Goal: Task Accomplishment & Management: Complete application form

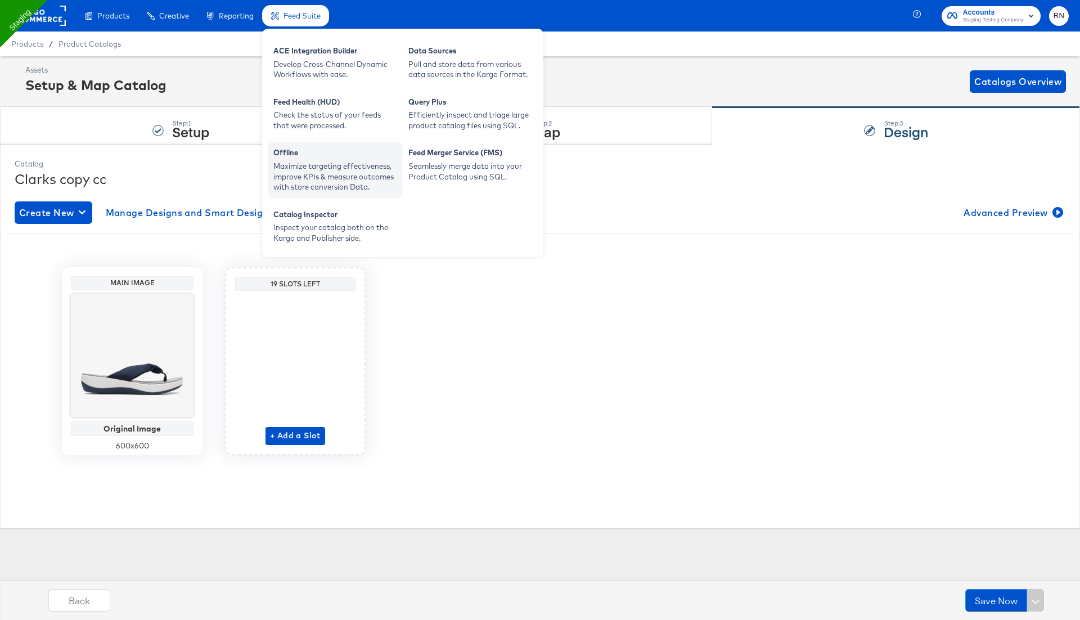
click at [336, 154] on div "Offline" at bounding box center [335, 154] width 124 height 14
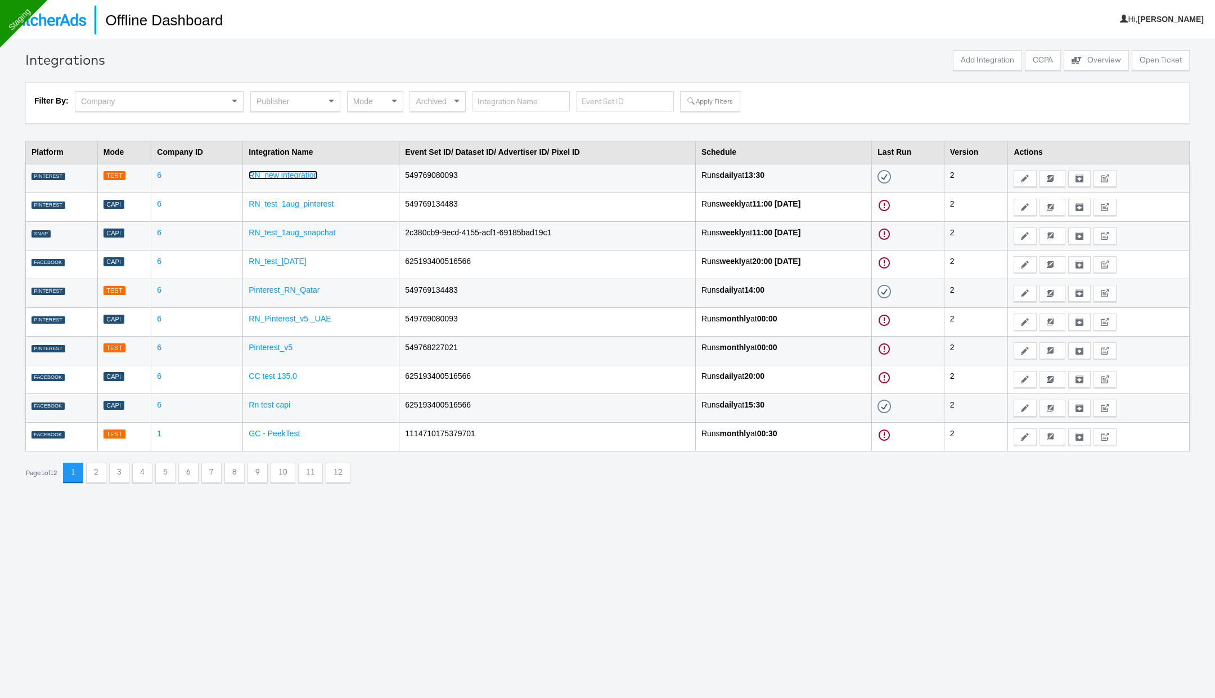
click at [299, 176] on link "RN_new integration" at bounding box center [283, 174] width 69 height 9
click at [443, 230] on td "2c380cb9-9ecd-4155-acf1-69185bad19c1" at bounding box center [548, 235] width 297 height 29
click at [289, 231] on link "RN_test_1aug_snapchat" at bounding box center [292, 232] width 87 height 9
click at [313, 204] on link "RN_test_1aug_pinterest" at bounding box center [291, 203] width 85 height 9
click at [294, 96] on div "Publisher" at bounding box center [295, 101] width 89 height 19
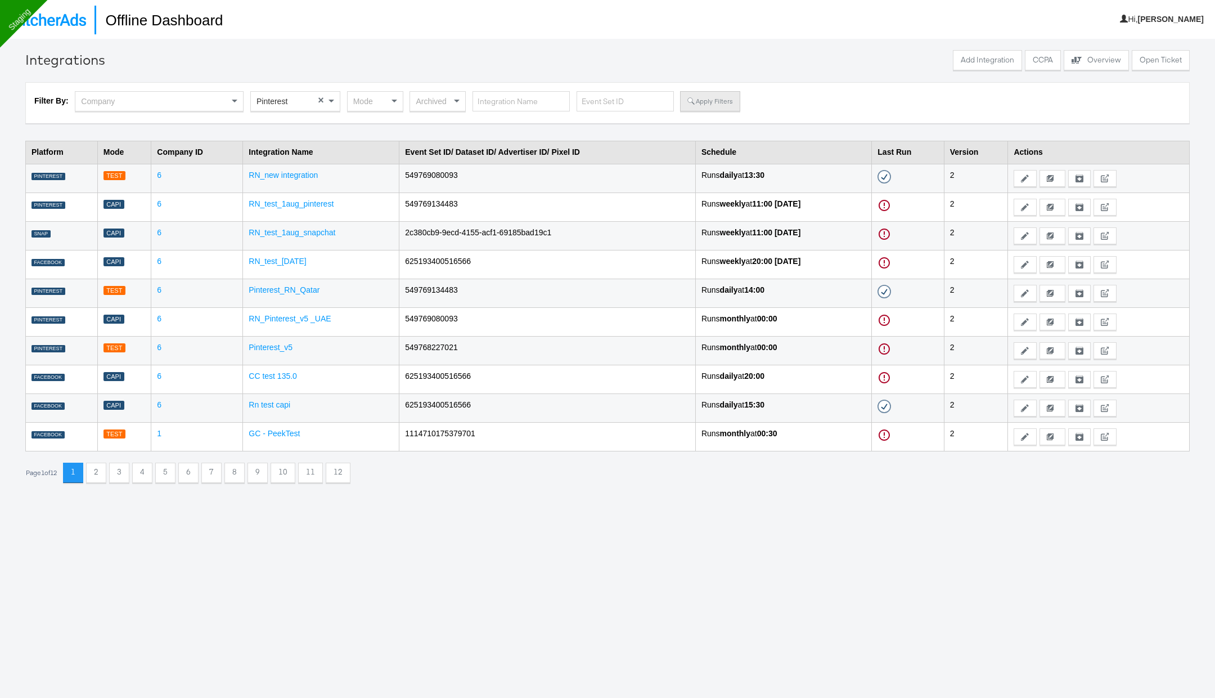
click at [709, 100] on button "Apply Filters" at bounding box center [710, 101] width 60 height 20
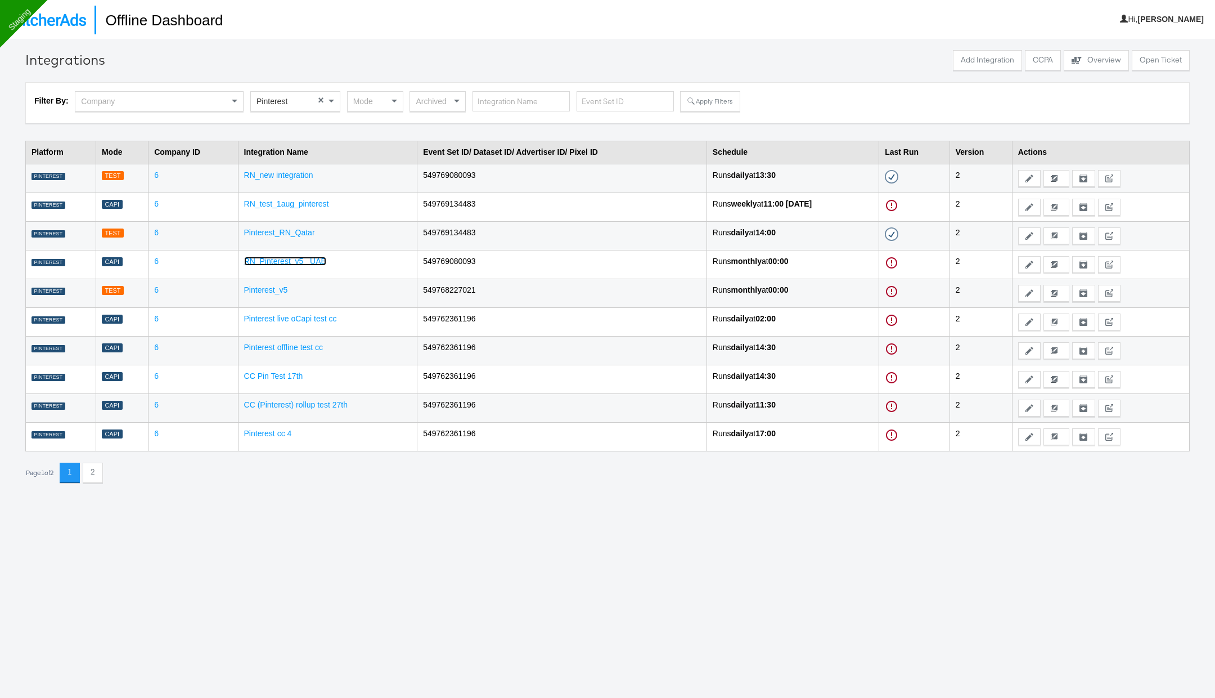
click at [288, 259] on link "RN_Pinterest_v5 _UAE" at bounding box center [285, 261] width 82 height 9
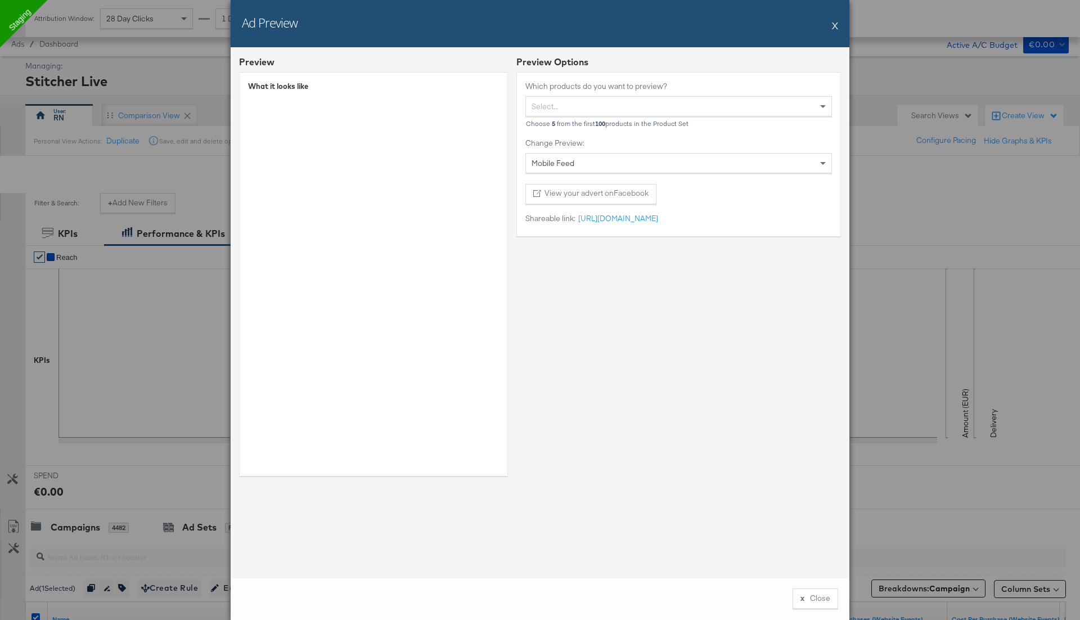
scroll to position [163, 0]
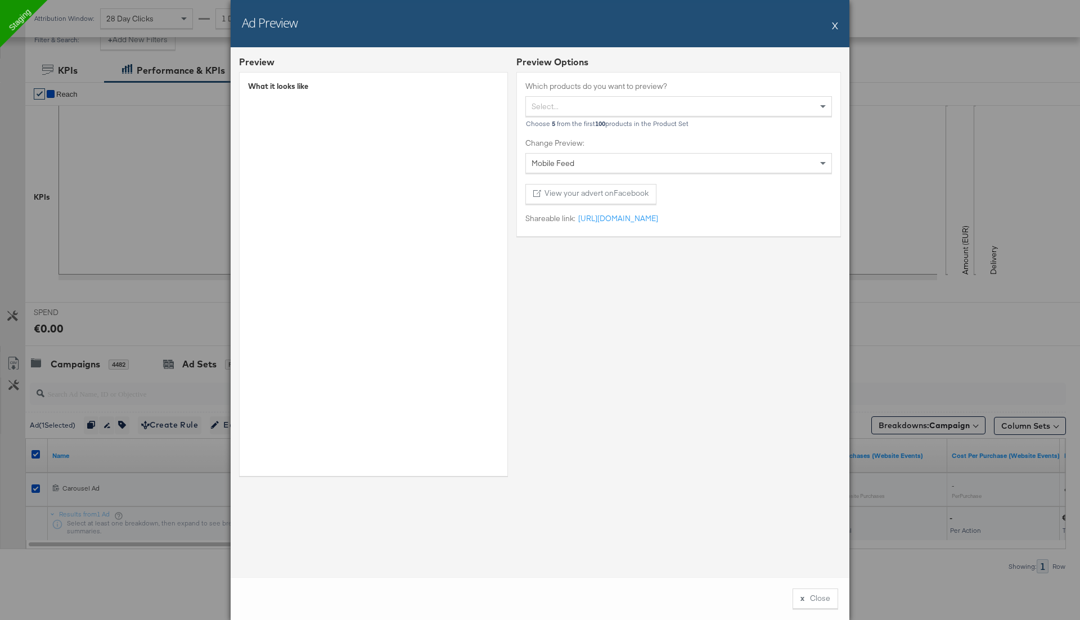
click at [833, 25] on button "X" at bounding box center [835, 25] width 6 height 23
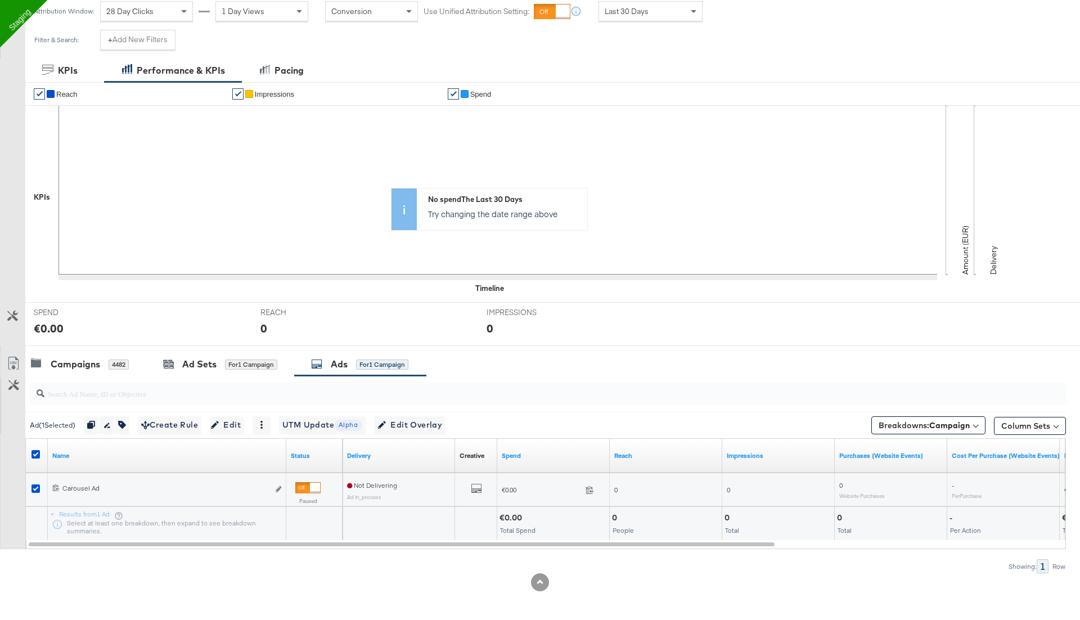
scroll to position [0, 0]
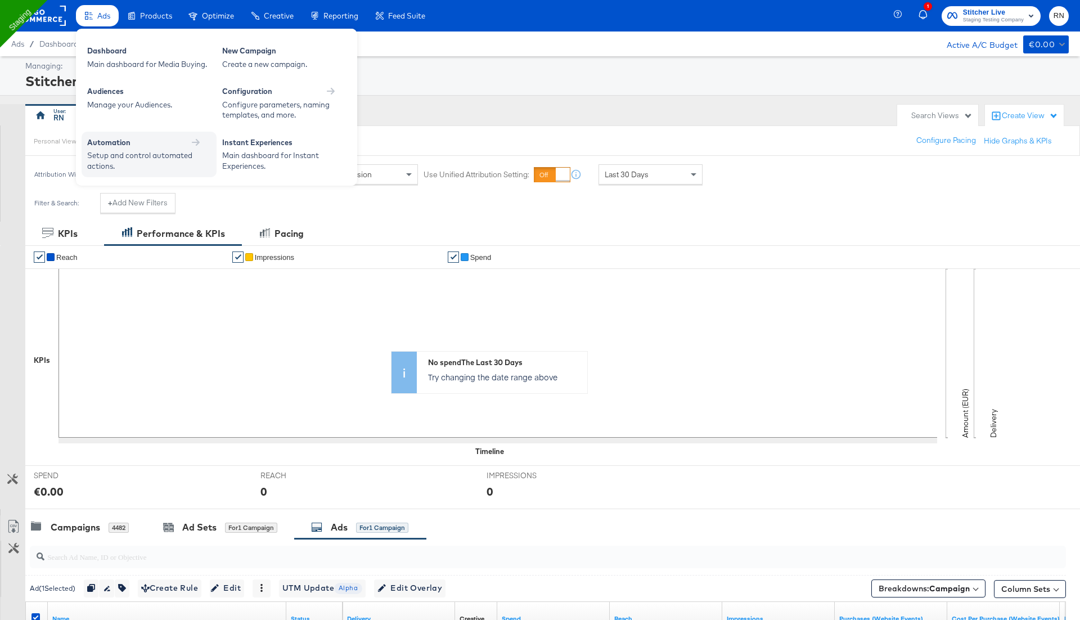
click at [137, 158] on div "Setup and control automated actions." at bounding box center [143, 160] width 113 height 21
click at [104, 12] on span "Ads" at bounding box center [103, 15] width 13 height 9
click at [232, 56] on div "New Campaign" at bounding box center [284, 53] width 124 height 14
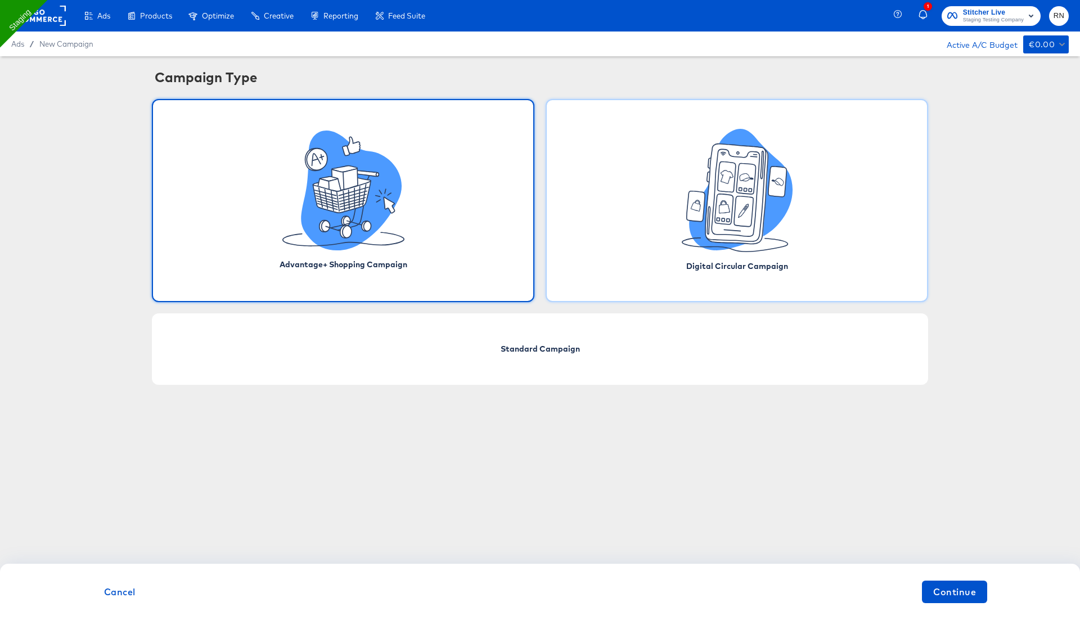
click at [703, 252] on icon at bounding box center [737, 190] width 111 height 123
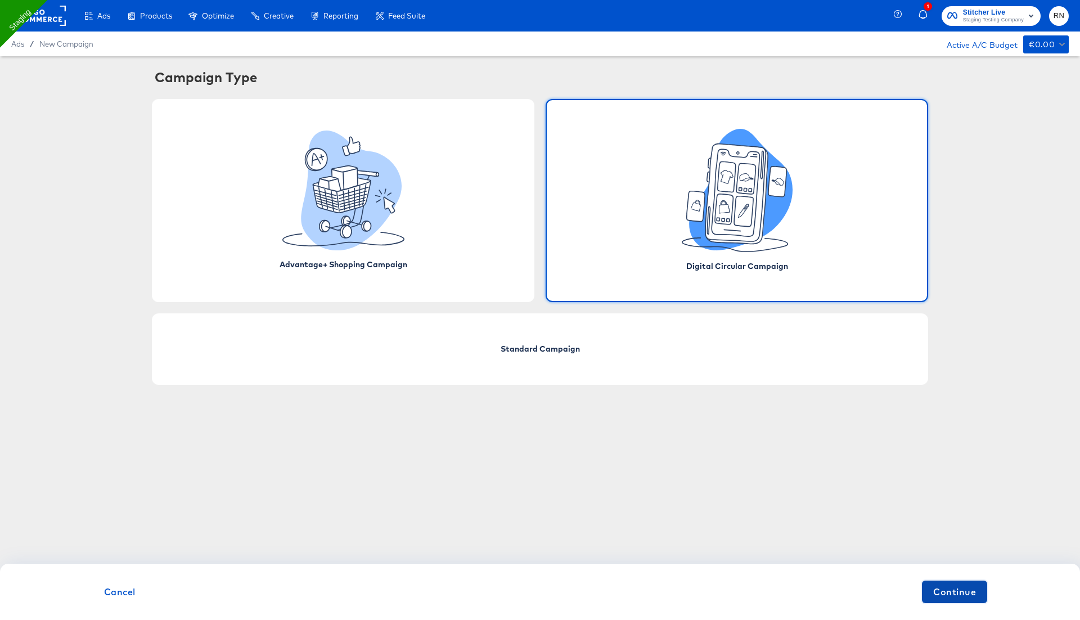
click at [937, 599] on span "Continue" at bounding box center [954, 592] width 43 height 16
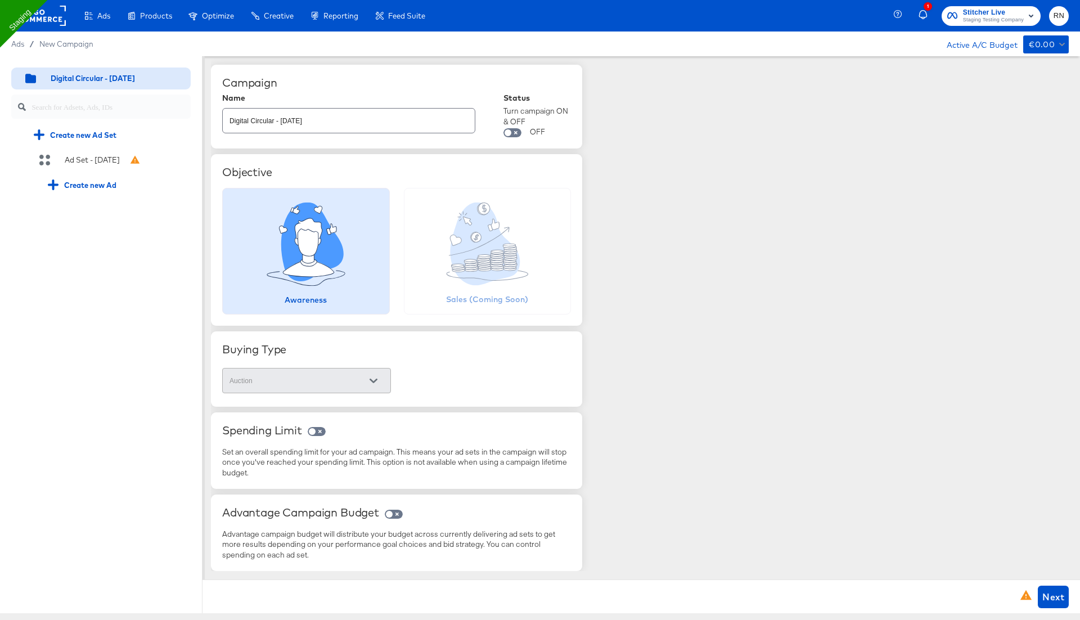
click at [307, 119] on input "Digital Circular - 03 Sep" at bounding box center [349, 116] width 252 height 24
type input "Digital Circular - 03 Sep_rn"
click at [105, 155] on div "Ad Set - [DATE]" at bounding box center [92, 160] width 55 height 11
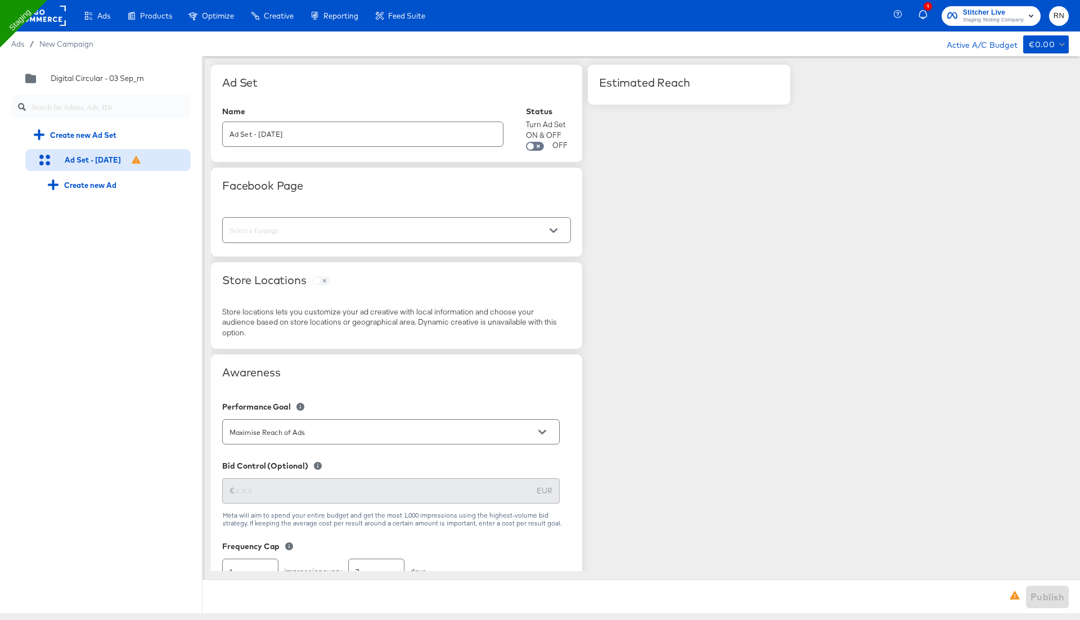
click at [277, 227] on input "text" at bounding box center [387, 230] width 321 height 13
click at [283, 281] on li "Staging" at bounding box center [396, 276] width 348 height 18
type input "Staging"
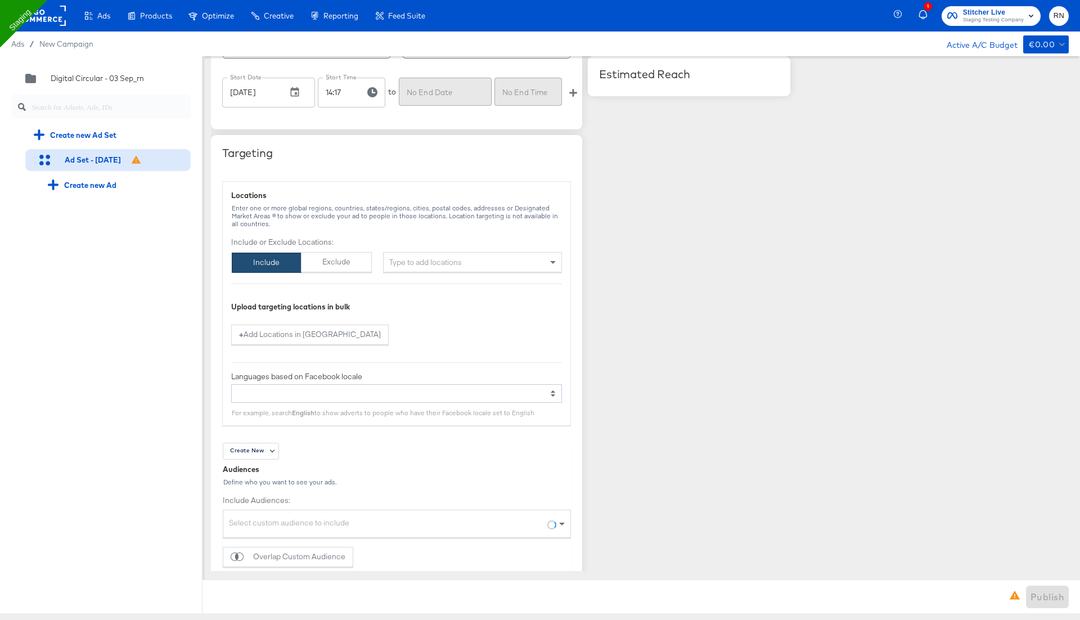
scroll to position [667, 0]
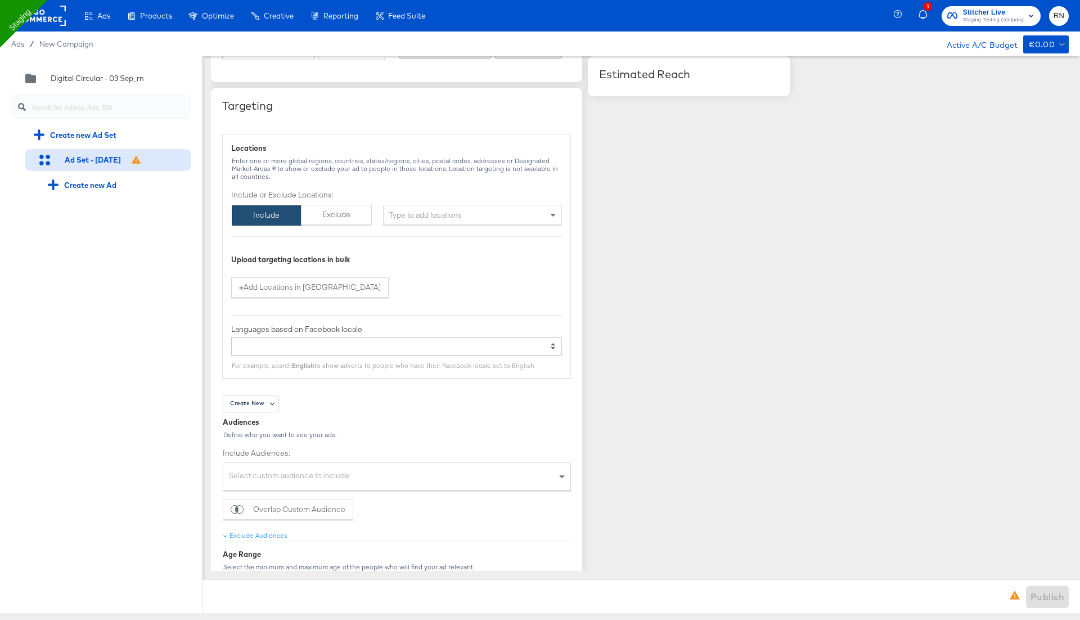
click at [405, 214] on div "Type to add locations" at bounding box center [472, 215] width 179 height 20
type input "united sta"
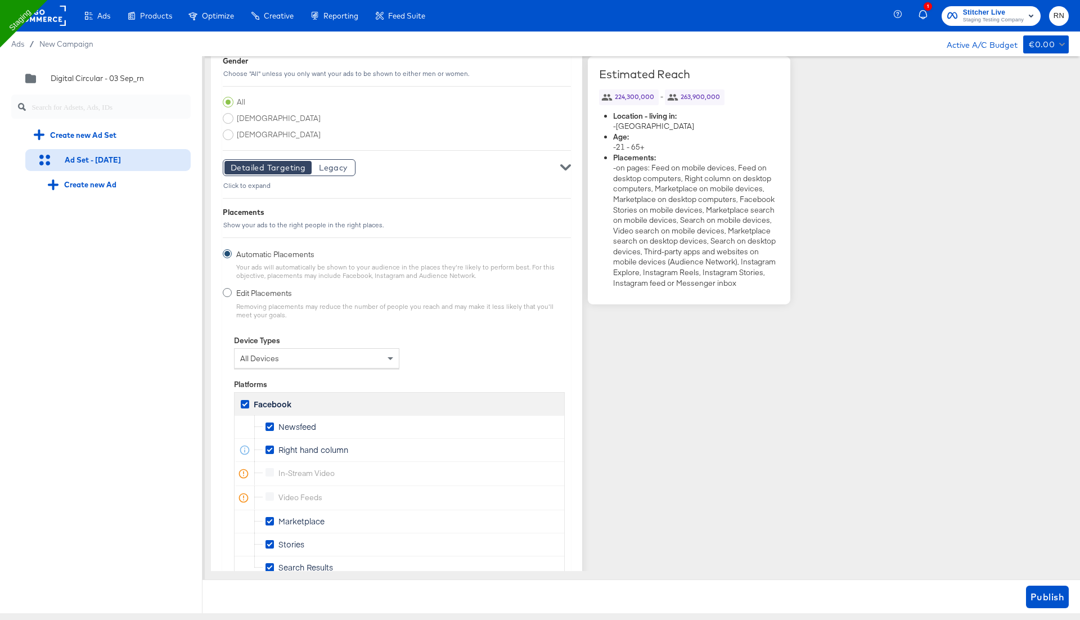
scroll to position [1341, 0]
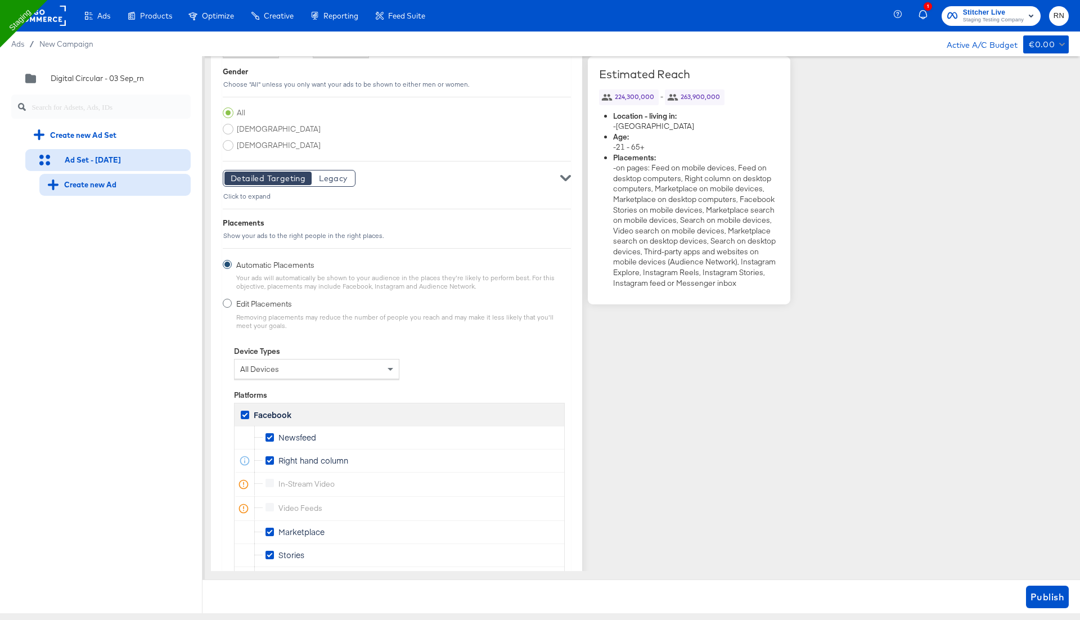
click at [88, 183] on div "Create new Ad" at bounding box center [82, 184] width 69 height 11
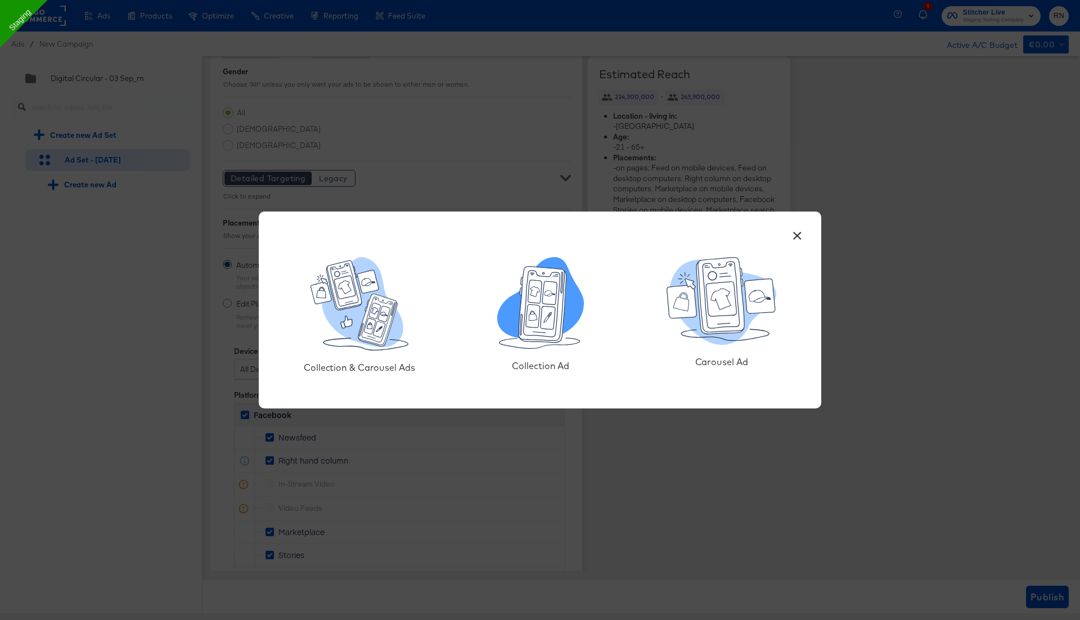
click at [537, 320] on icon at bounding box center [533, 316] width 8 height 10
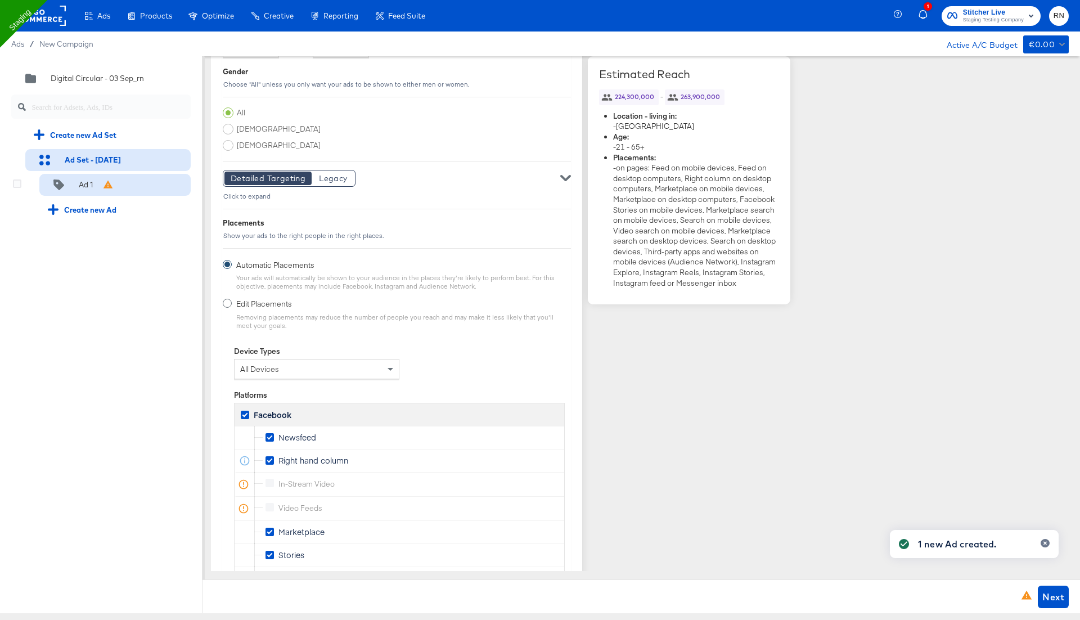
click at [123, 183] on div "Ad 1" at bounding box center [114, 185] width 151 height 23
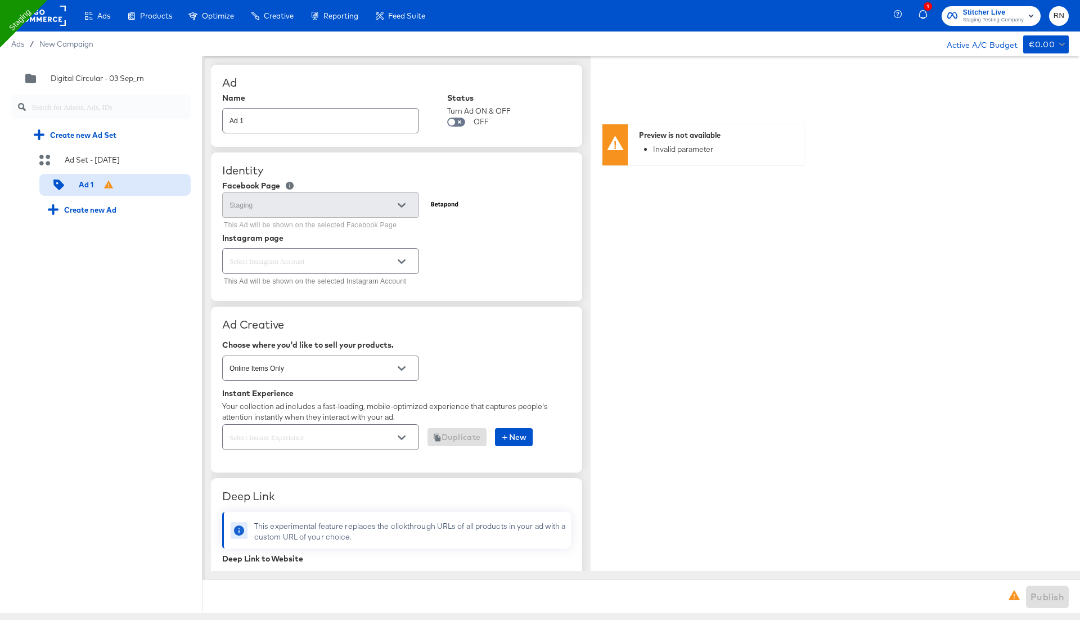
click at [279, 262] on input "text" at bounding box center [311, 261] width 169 height 13
click at [289, 311] on li "Page-backed Instagram Account" at bounding box center [320, 306] width 196 height 18
type textarea "x"
type input "Page-backed Instagram Account"
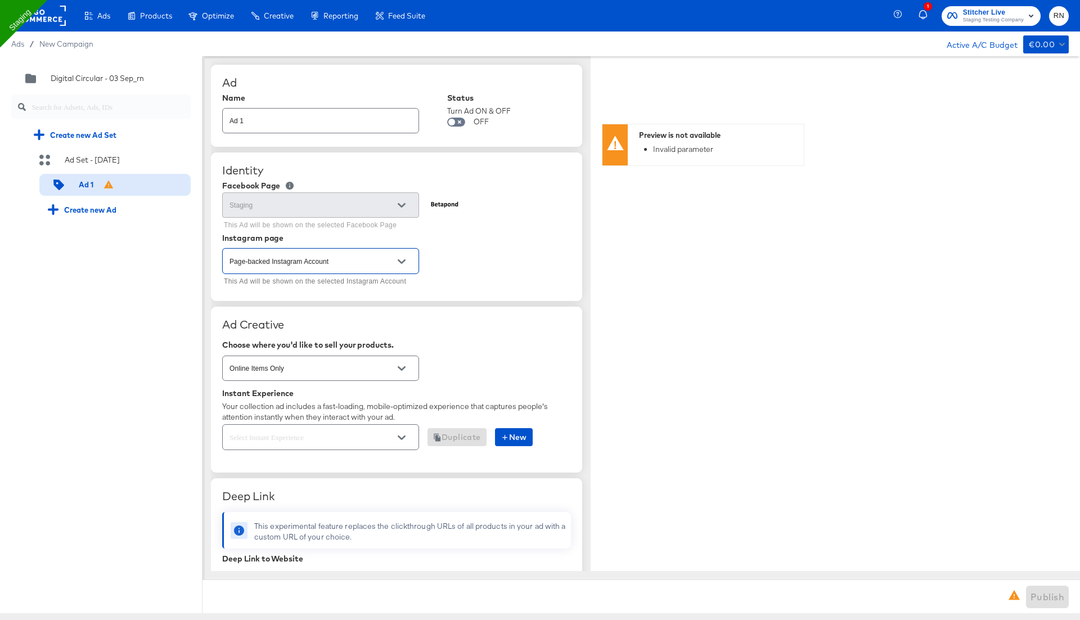
click at [293, 434] on input "text" at bounding box center [311, 437] width 169 height 13
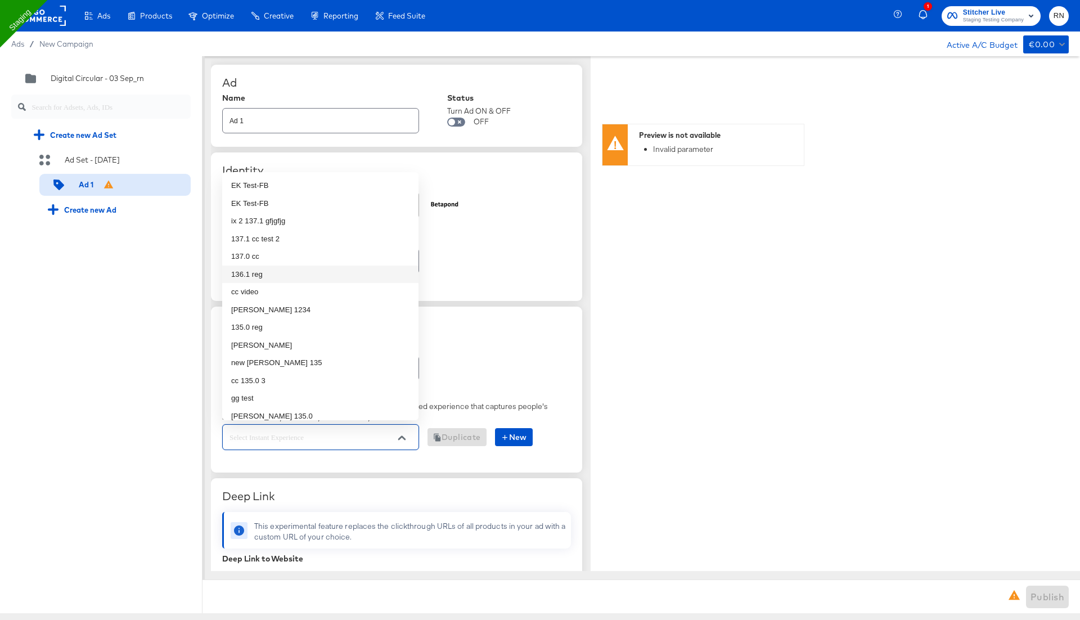
click at [258, 273] on li "136.1 reg" at bounding box center [320, 275] width 196 height 18
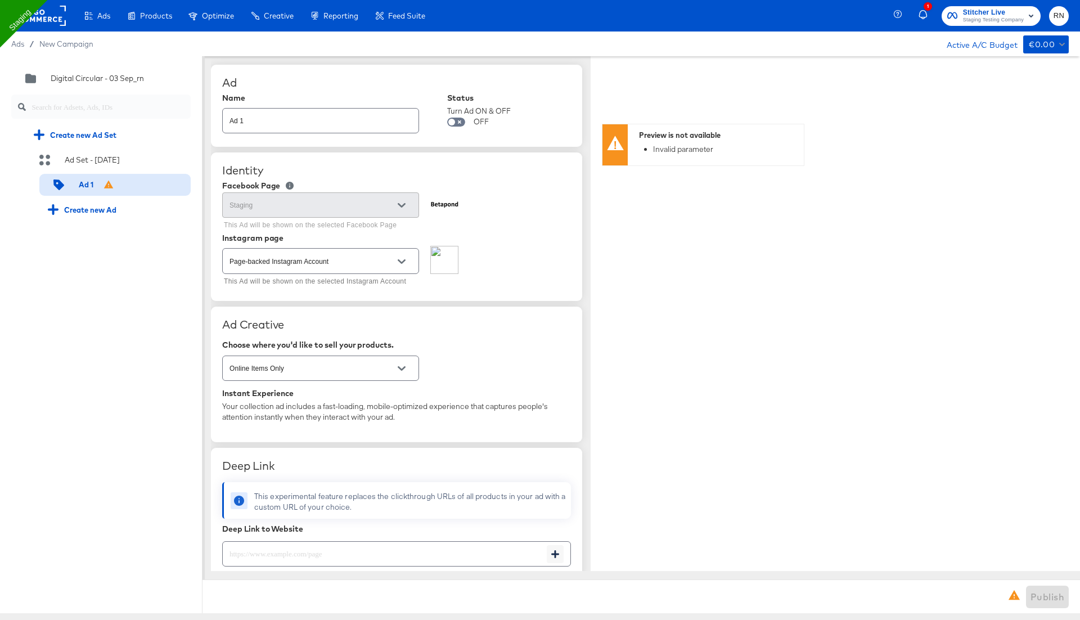
type textarea "x"
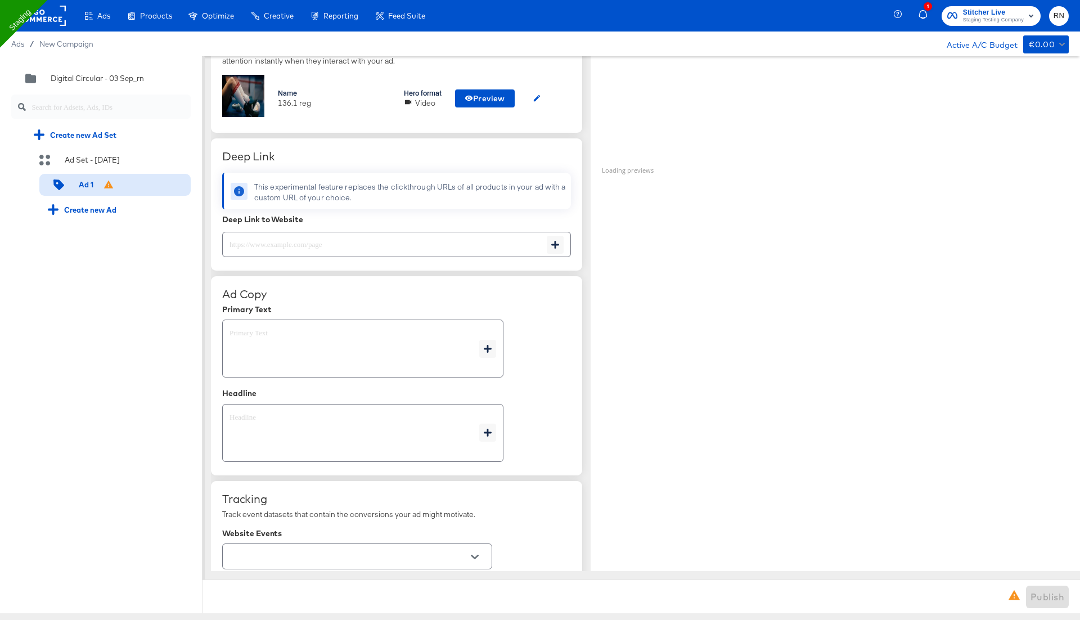
scroll to position [370, 0]
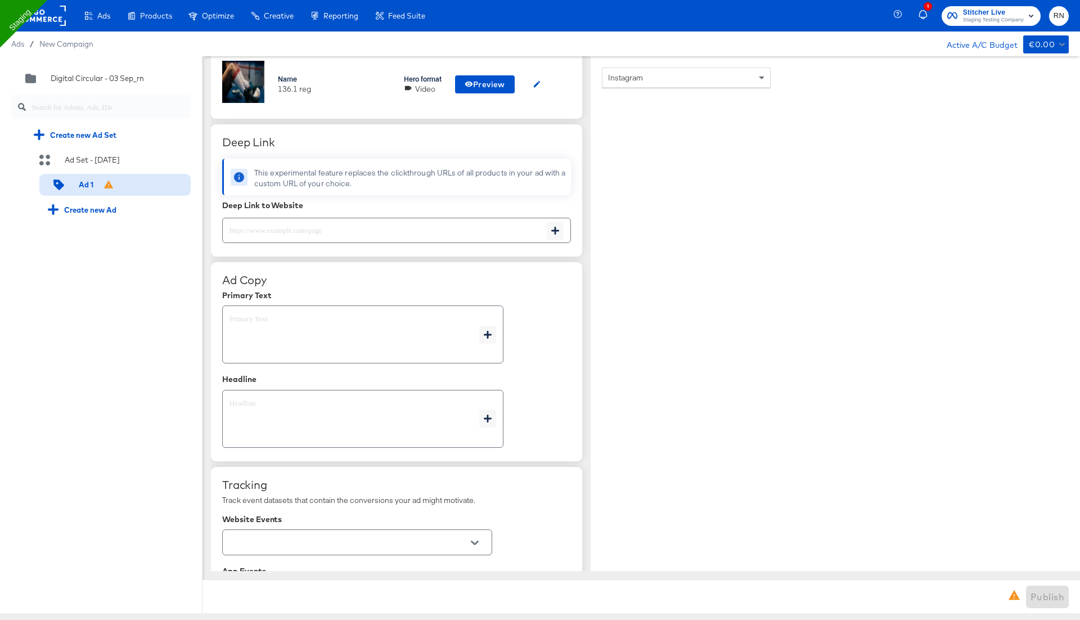
click at [291, 322] on textarea at bounding box center [355, 335] width 250 height 41
type textarea "x"
type textarea "s"
type textarea "x"
type textarea "sa"
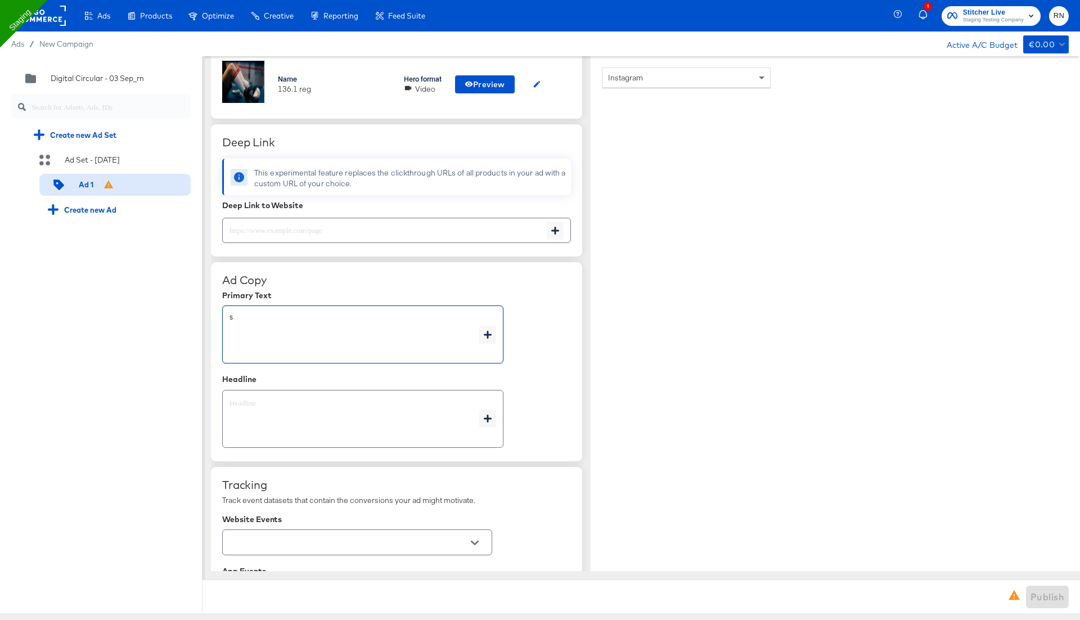
type textarea "x"
type textarea "[PERSON_NAME]"
type textarea "x"
type textarea "sale"
type textarea "x"
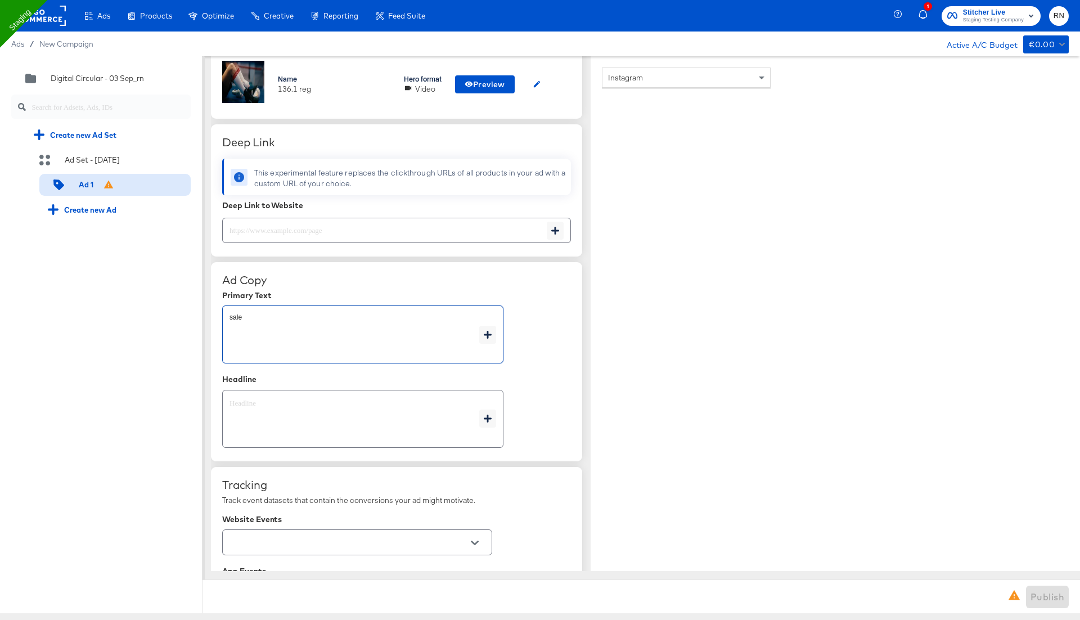
type textarea "sale"
type textarea "x"
click at [317, 412] on textarea at bounding box center [355, 419] width 250 height 41
type textarea "x"
type textarea "s"
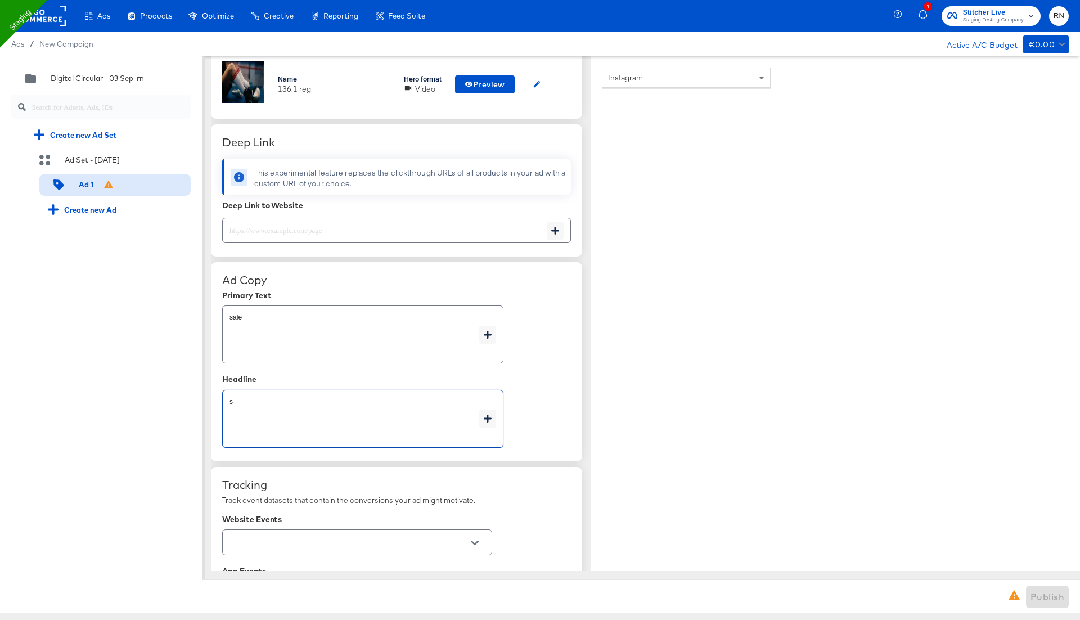
type textarea "x"
type textarea "sa"
type textarea "x"
type textarea "[PERSON_NAME]"
type textarea "x"
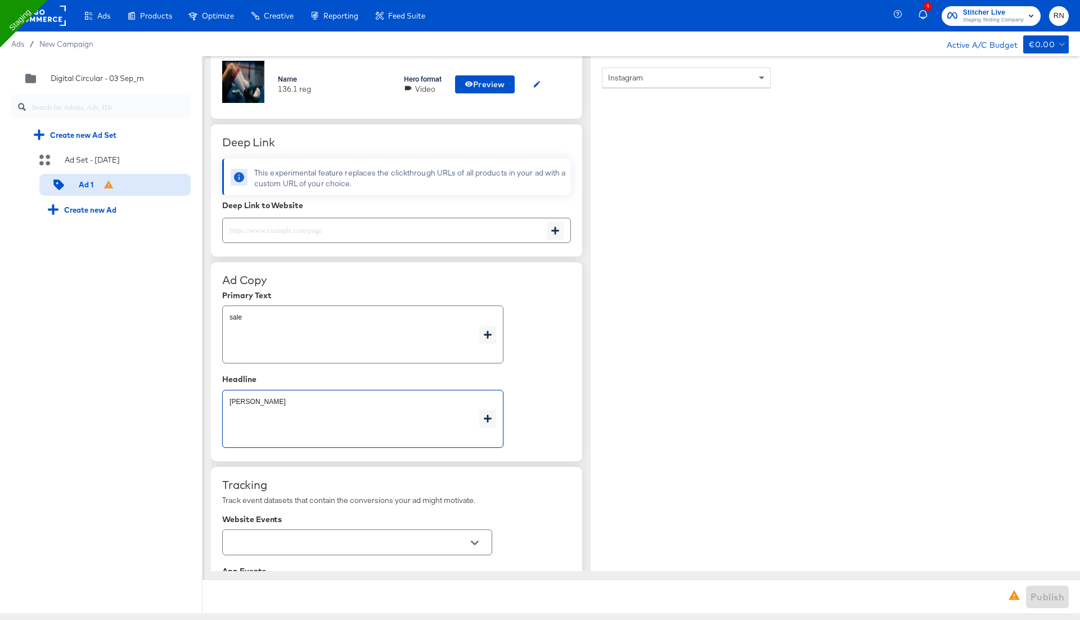
type textarea "sale"
type textarea "x"
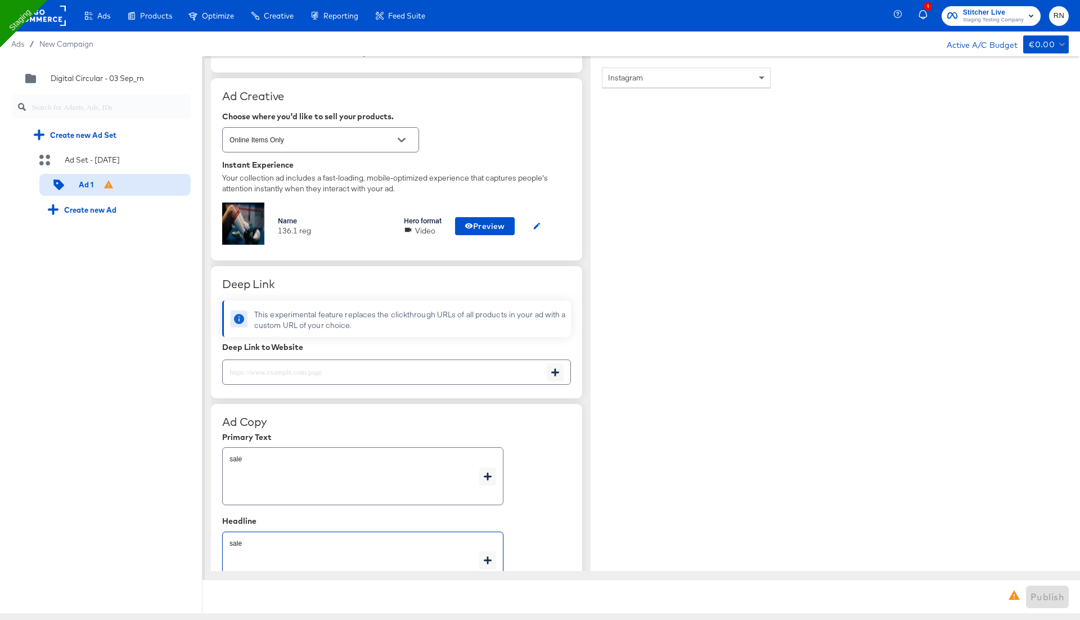
scroll to position [203, 0]
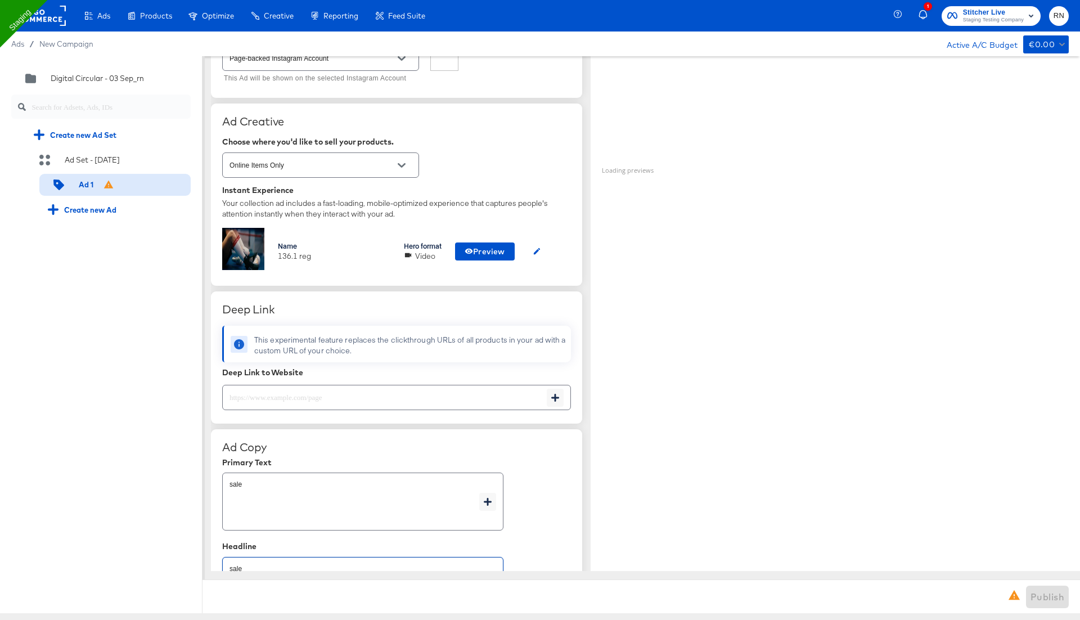
type textarea "sale"
type textarea "x"
click at [300, 162] on input "Online Items Only" at bounding box center [311, 165] width 169 height 13
click at [497, 147] on div "Choose where you'd like to sell your products. Online Items Only" at bounding box center [396, 158] width 349 height 43
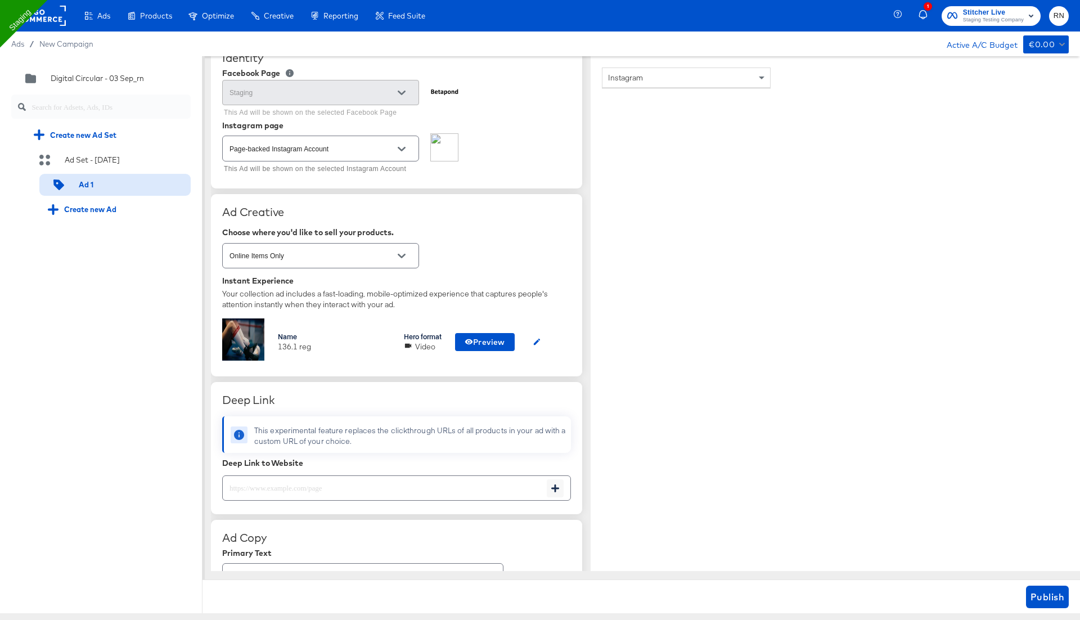
scroll to position [115, 0]
click at [348, 252] on input "Online Items Only" at bounding box center [311, 254] width 169 height 13
click at [504, 230] on div "Choose where you'd like to sell your products." at bounding box center [396, 230] width 349 height 9
click at [541, 338] on icon "button" at bounding box center [537, 339] width 8 height 8
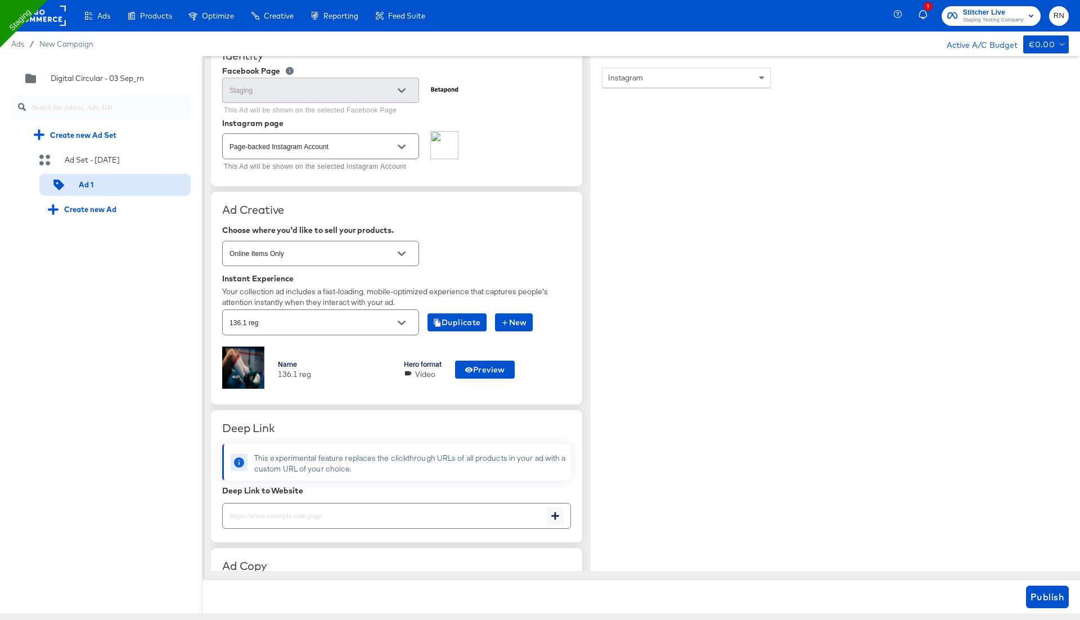
click at [398, 321] on icon "Open" at bounding box center [402, 323] width 8 height 8
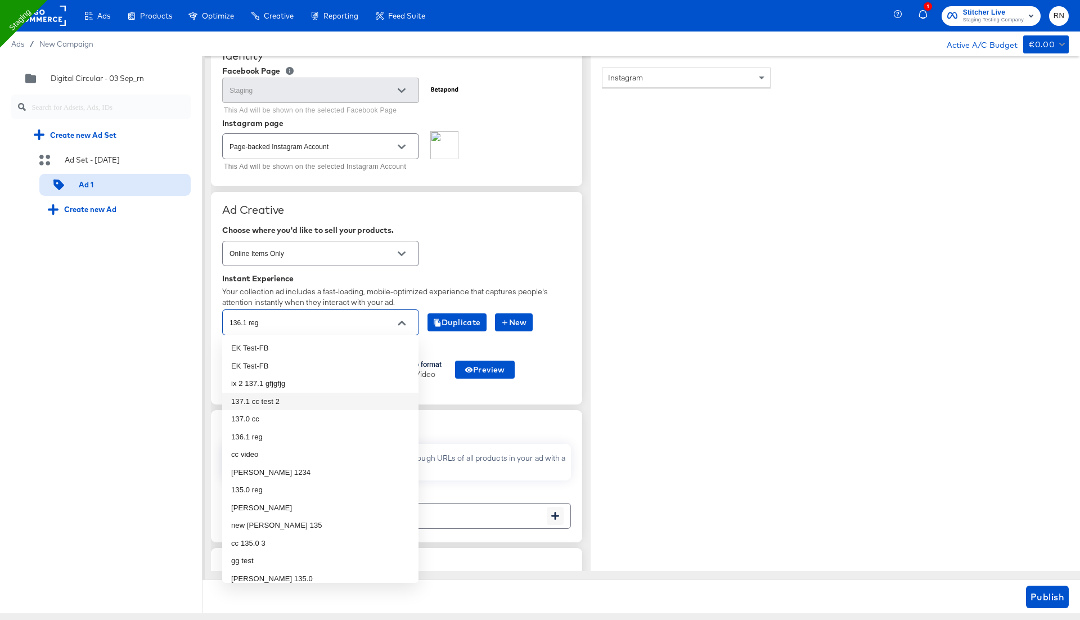
click at [291, 403] on li "137.1 cc test 2" at bounding box center [320, 402] width 196 height 18
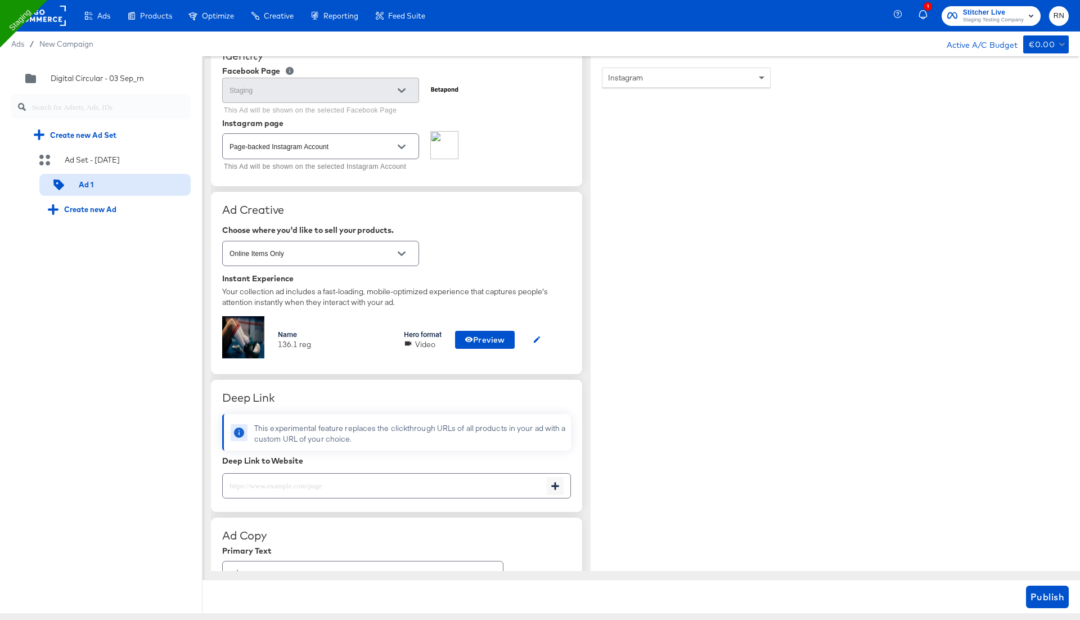
type textarea "x"
click at [541, 339] on icon "button" at bounding box center [537, 339] width 8 height 8
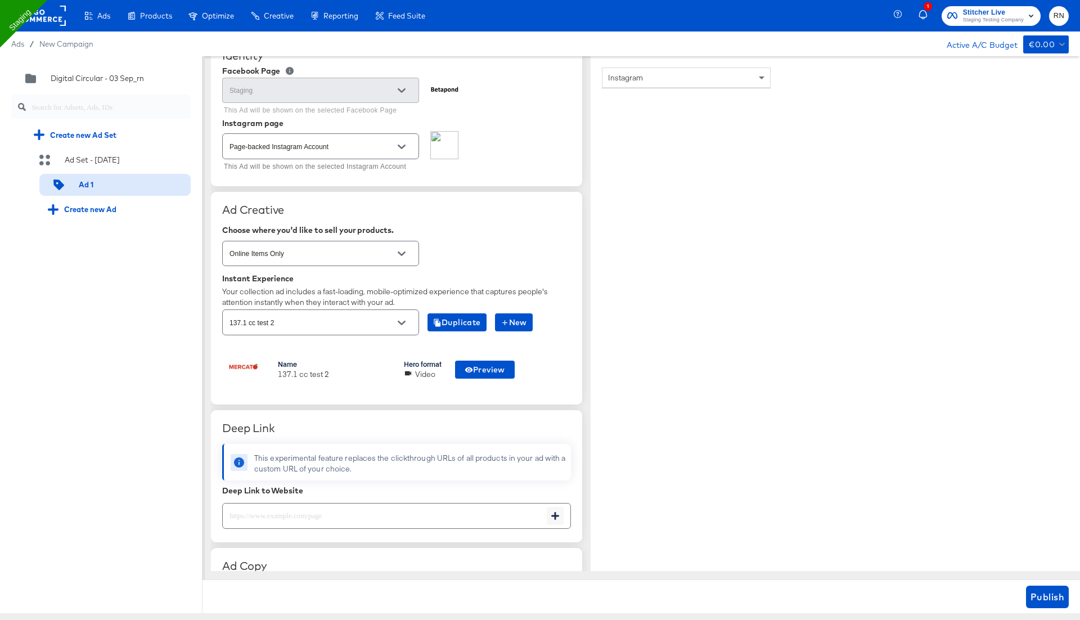
click at [318, 318] on input "137.1 cc test 2" at bounding box center [311, 322] width 169 height 13
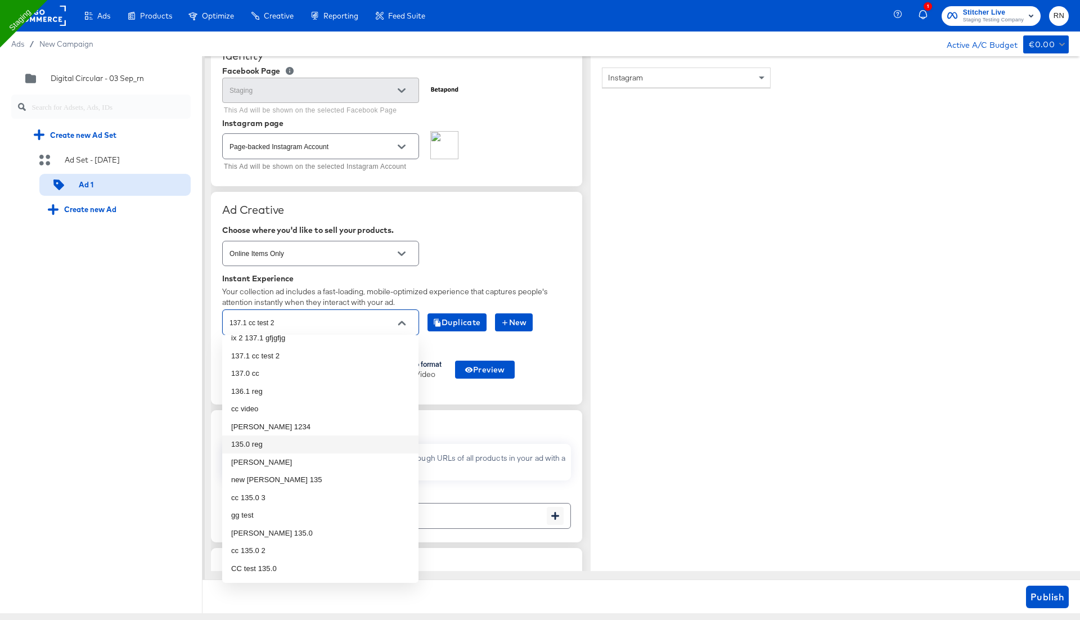
scroll to position [48, 0]
click at [300, 469] on li "new fran 135" at bounding box center [320, 478] width 196 height 18
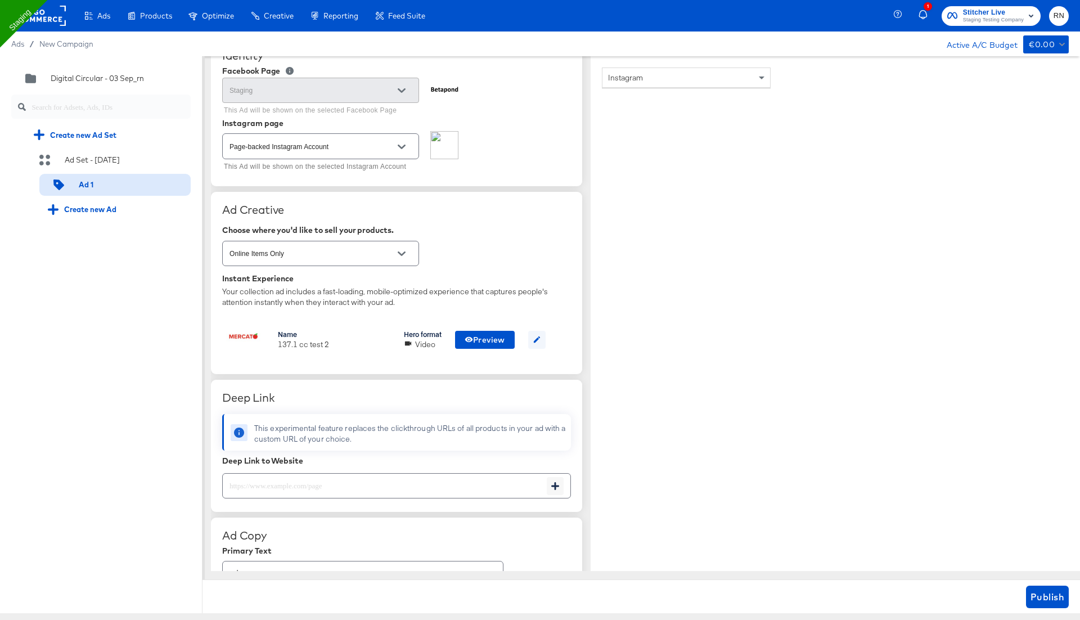
type textarea "x"
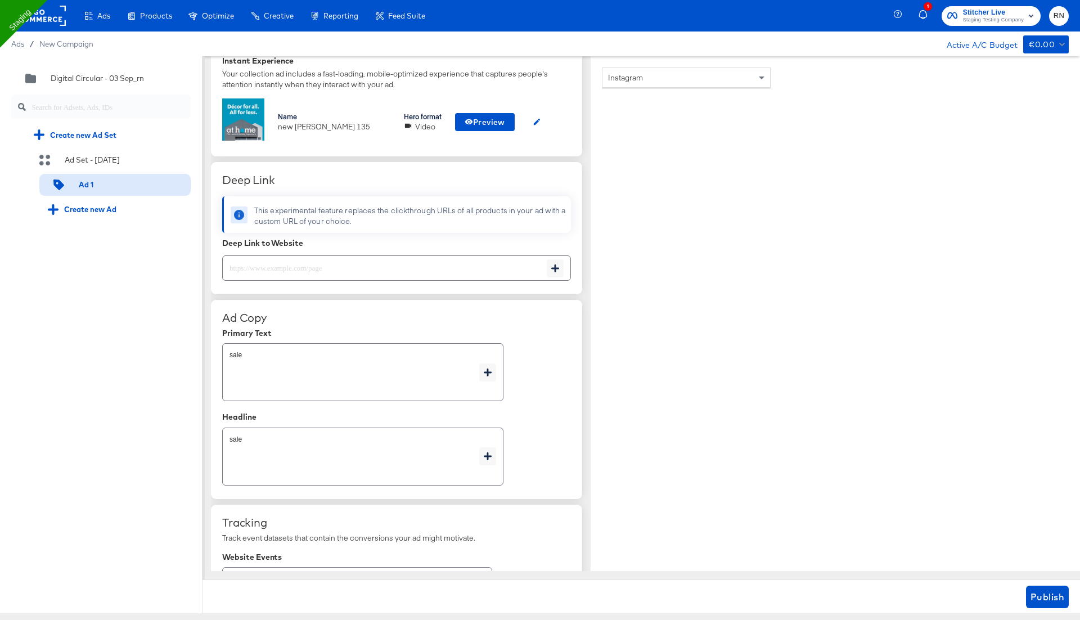
scroll to position [223, 0]
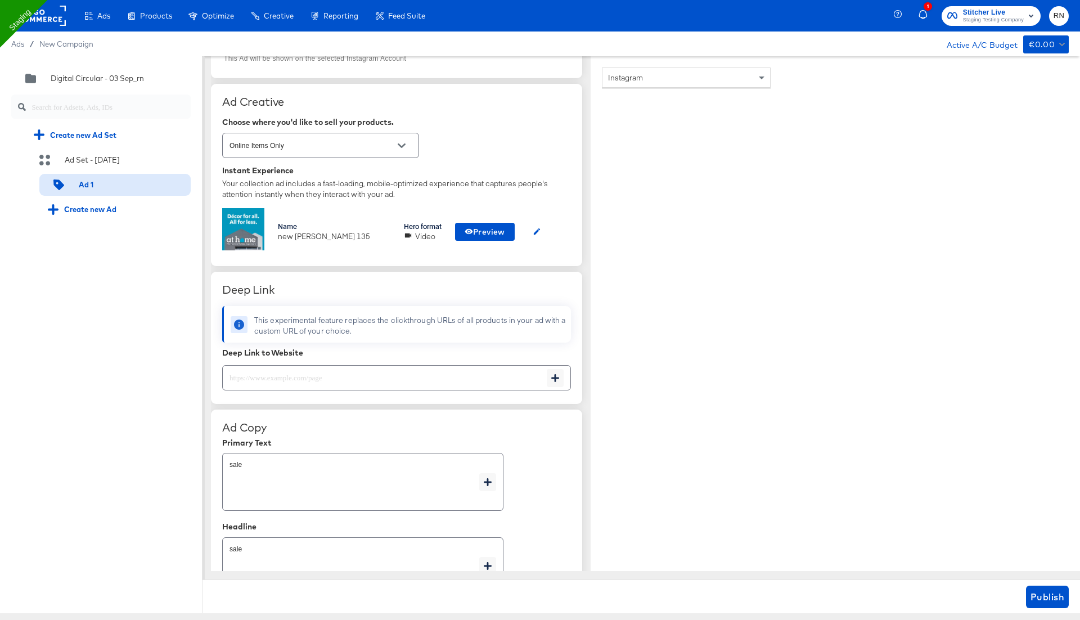
click at [384, 384] on div at bounding box center [396, 377] width 349 height 25
click at [412, 374] on input "text" at bounding box center [385, 373] width 324 height 24
type textarea "x"
click at [1045, 592] on span "Publish" at bounding box center [1048, 597] width 34 height 16
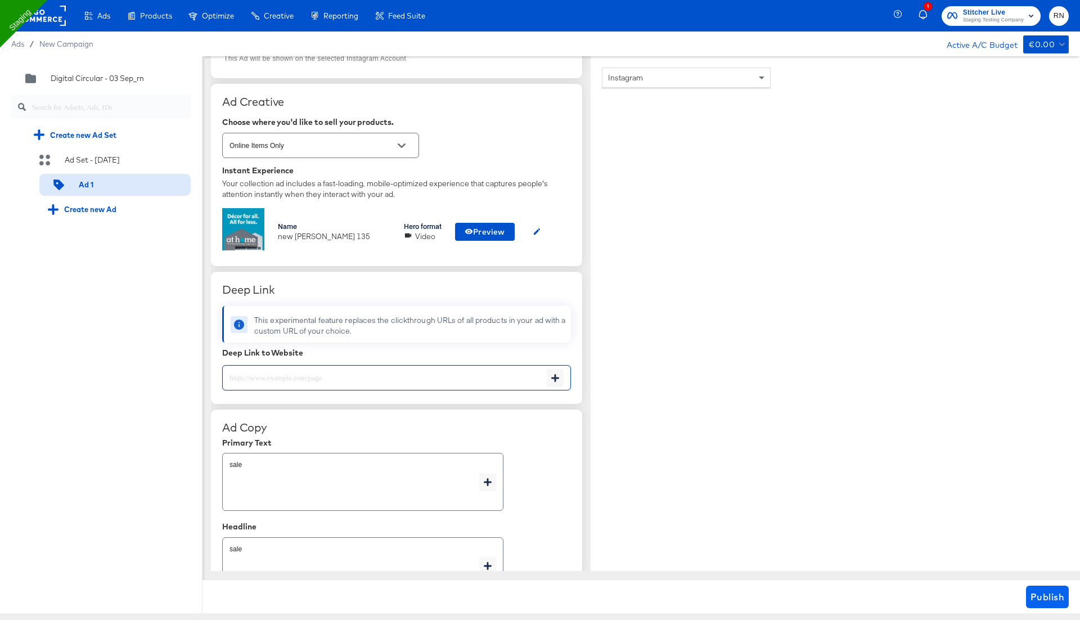
type textarea "x"
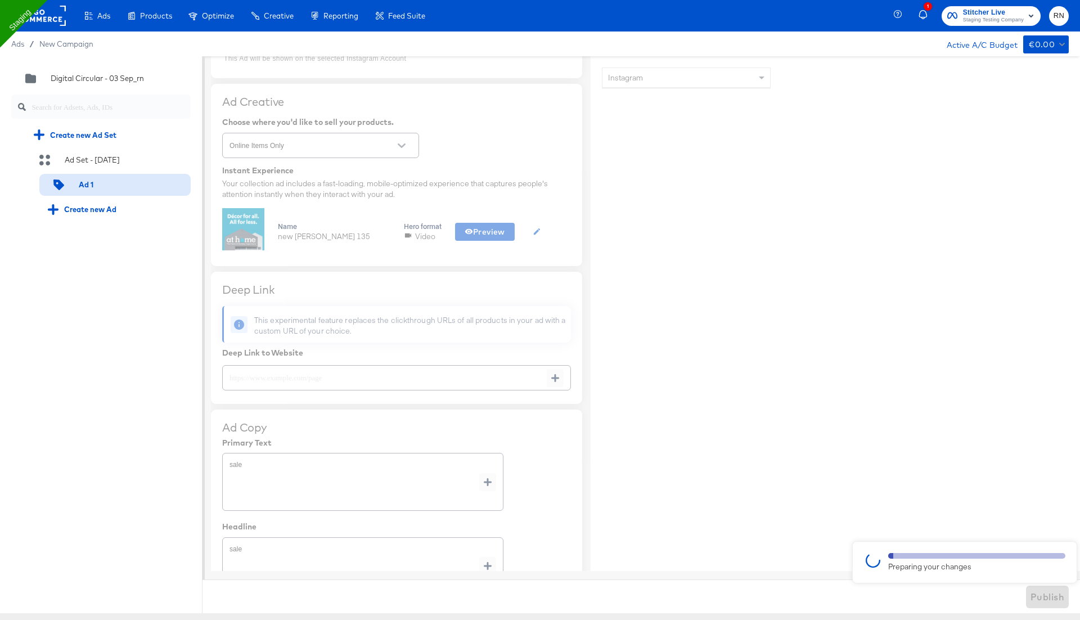
type textarea "x"
click at [627, 466] on div at bounding box center [540, 334] width 1080 height 557
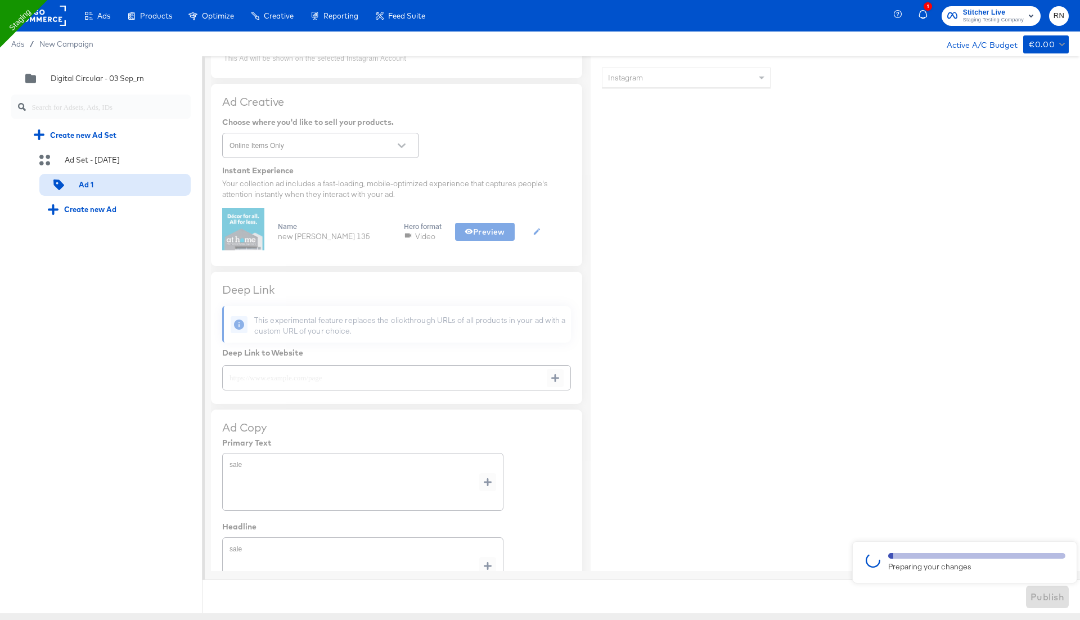
click at [647, 464] on div at bounding box center [540, 334] width 1080 height 557
click at [725, 357] on div at bounding box center [540, 334] width 1080 height 557
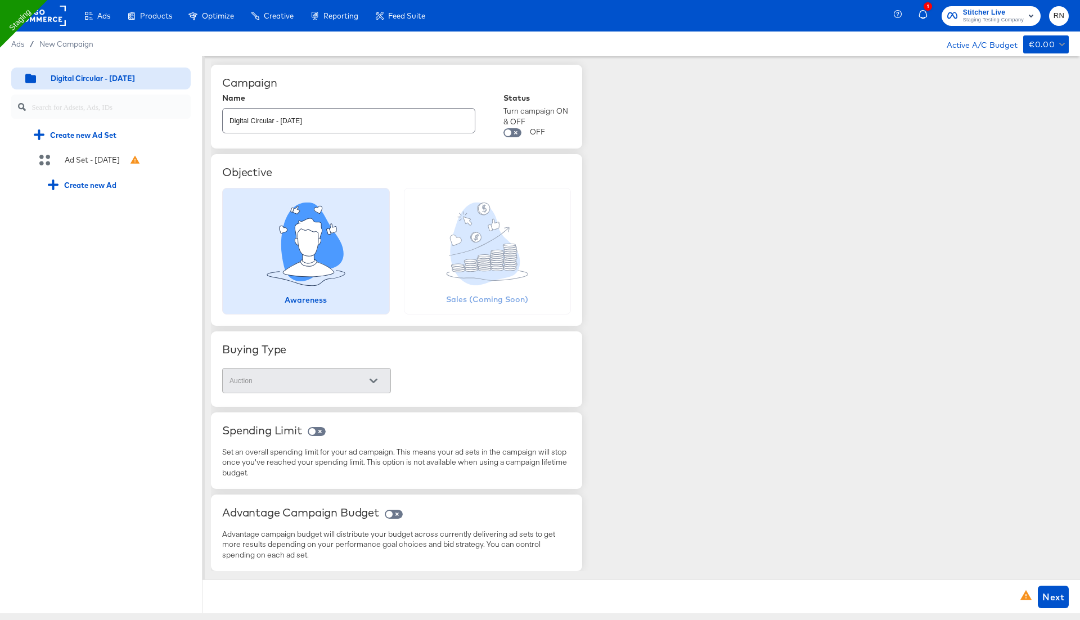
click at [325, 114] on input "Digital Circular - [DATE]" at bounding box center [349, 116] width 252 height 24
drag, startPoint x: 318, startPoint y: 125, endPoint x: 187, endPoint y: 127, distance: 131.1
click at [186, 125] on div "Quick duplicate Duplicate Edit Delete Digital Circular - 03 Sep Create new Ad S…" at bounding box center [540, 334] width 1080 height 557
click at [293, 128] on input "Digital Circular - [DATE]" at bounding box center [349, 116] width 252 height 24
type input "Digital Circular - 03 Sep_RN_1"
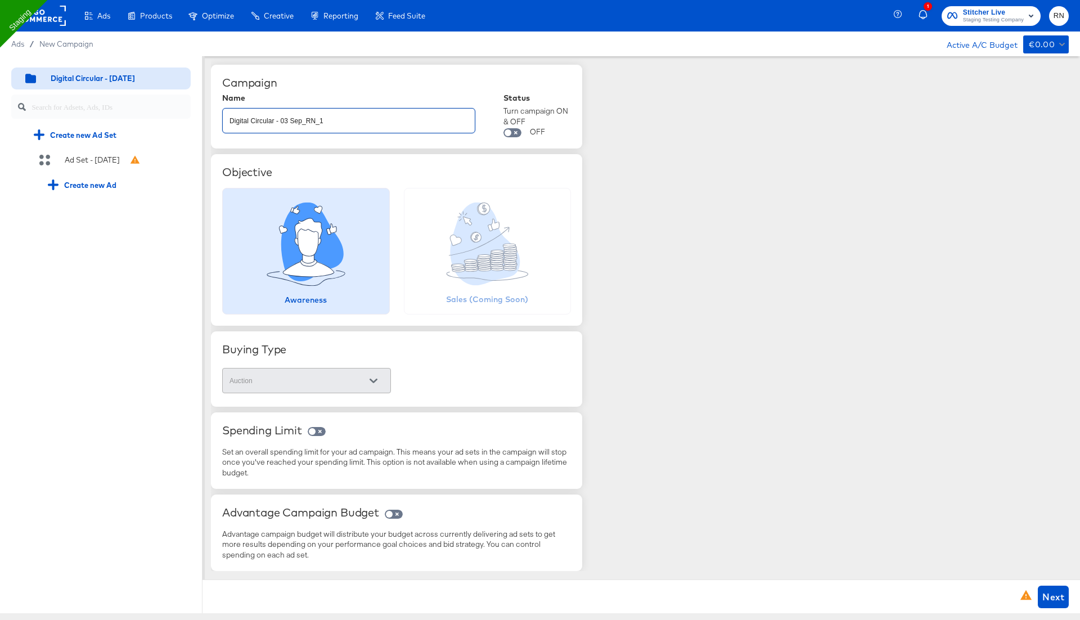
click at [267, 253] on icon at bounding box center [306, 245] width 79 height 84
click at [300, 237] on icon at bounding box center [308, 242] width 21 height 27
click at [1008, 510] on div "Campaign Name Digital Circular - 03 Sep_RN_1 Status Turn campaign ON & OFF OFF …" at bounding box center [645, 313] width 869 height 515
click at [1046, 597] on span "Next" at bounding box center [1054, 597] width 22 height 16
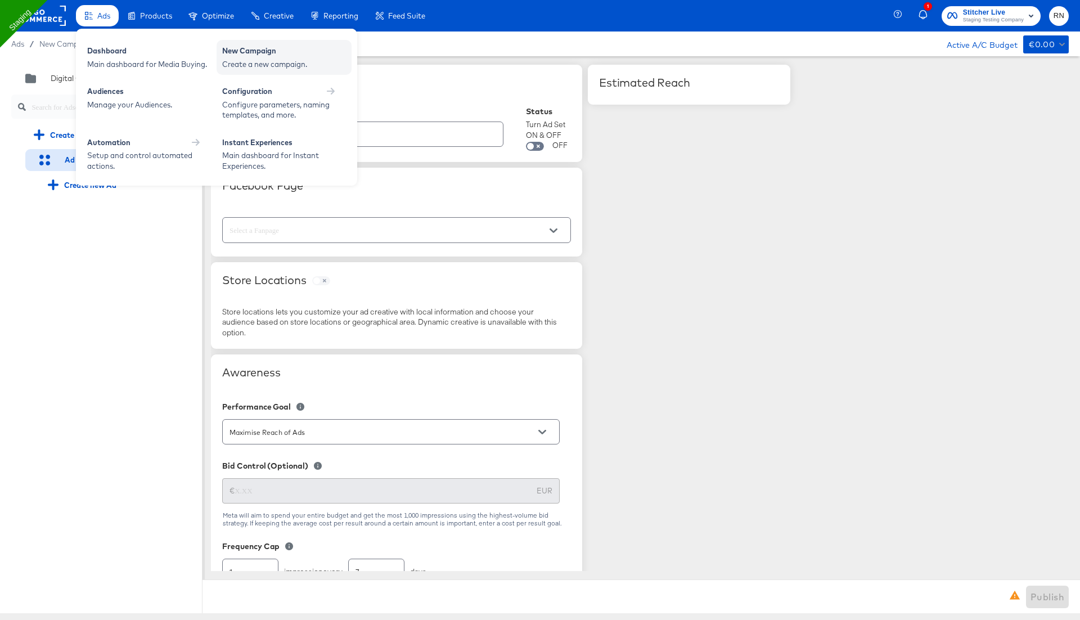
click at [228, 69] on div "New Campaign Create a new campaign." at bounding box center [284, 57] width 135 height 35
click at [239, 70] on div "New Campaign Create a new campaign." at bounding box center [284, 57] width 135 height 35
click at [246, 61] on div "Create a new campaign." at bounding box center [284, 64] width 124 height 11
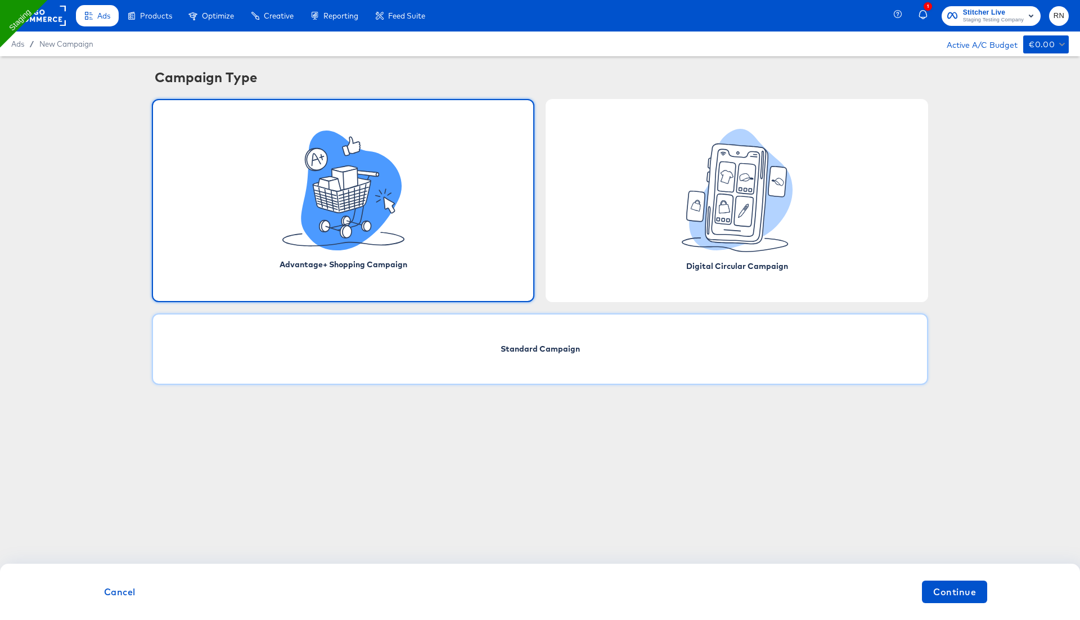
click at [528, 357] on div "Standard Campaign" at bounding box center [540, 348] width 776 height 71
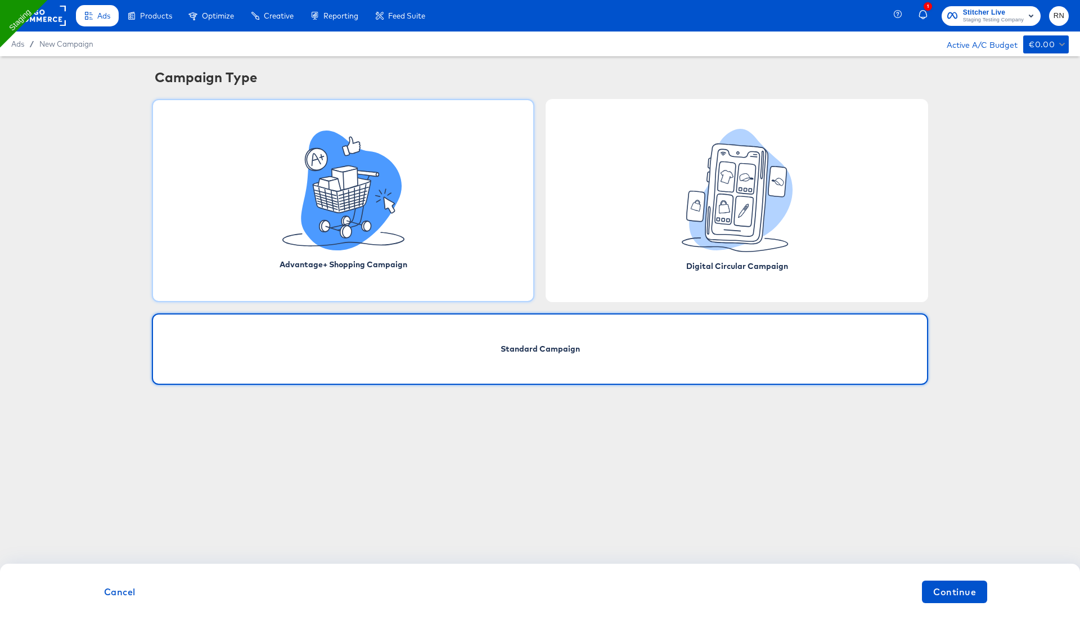
click at [411, 223] on div "Advantage+ Shopping Campaign" at bounding box center [343, 200] width 383 height 203
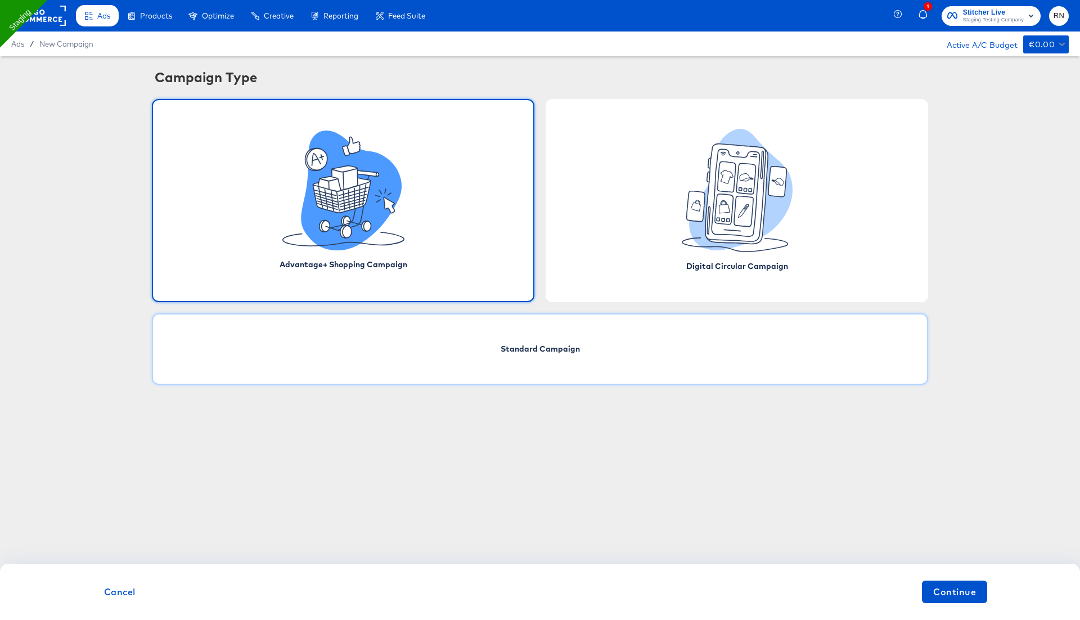
click at [484, 348] on div "Standard Campaign" at bounding box center [540, 348] width 776 height 71
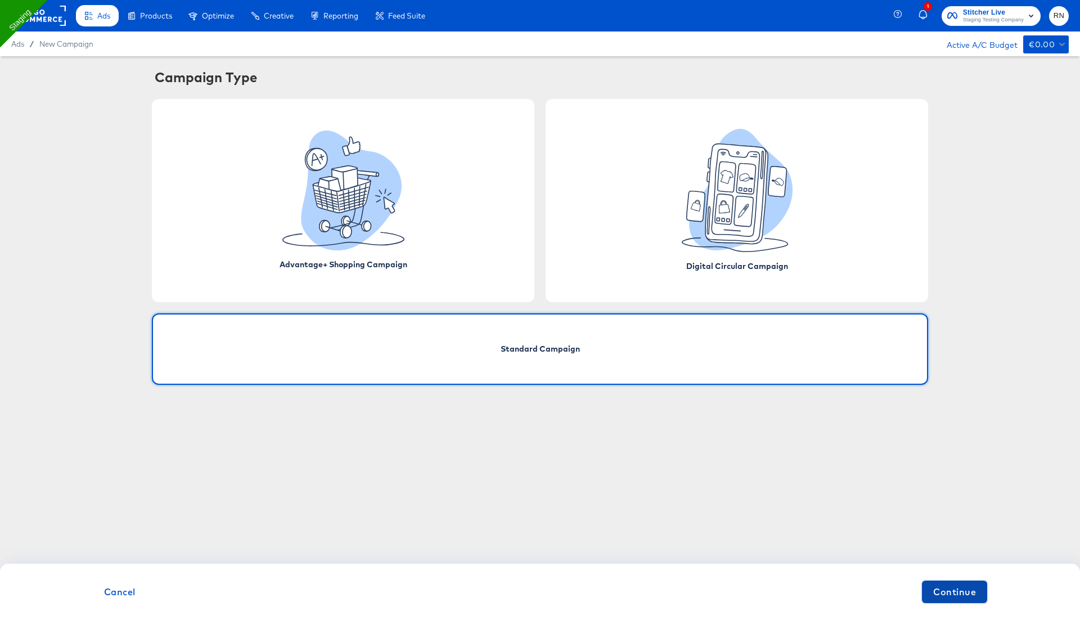
click at [941, 589] on span "Continue" at bounding box center [954, 592] width 43 height 16
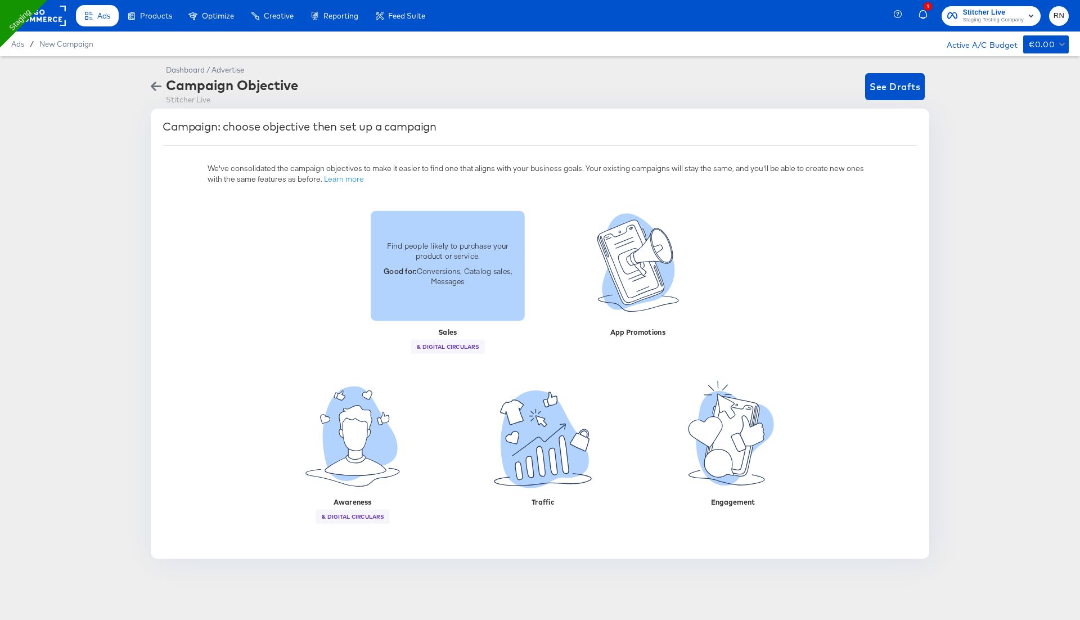
click at [493, 261] on p "Find people likely to purchase your product or service." at bounding box center [448, 250] width 141 height 21
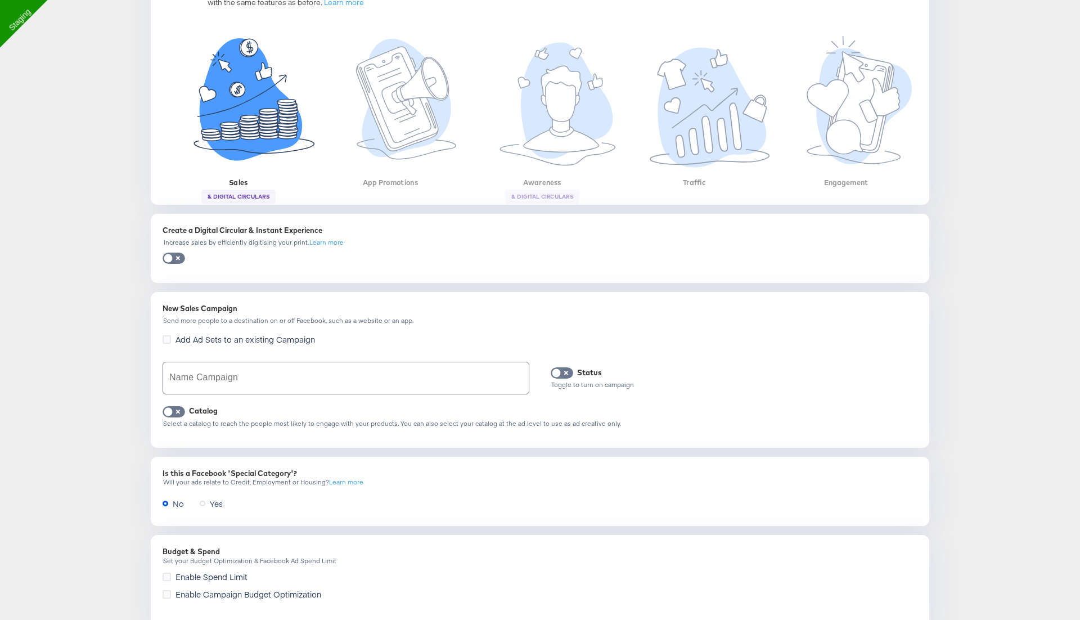
scroll to position [176, 0]
click at [277, 380] on input "text" at bounding box center [346, 379] width 366 height 32
type input "RN _sa;es"
click at [174, 412] on input "checkbox" at bounding box center [168, 415] width 34 height 11
checkbox input "true"
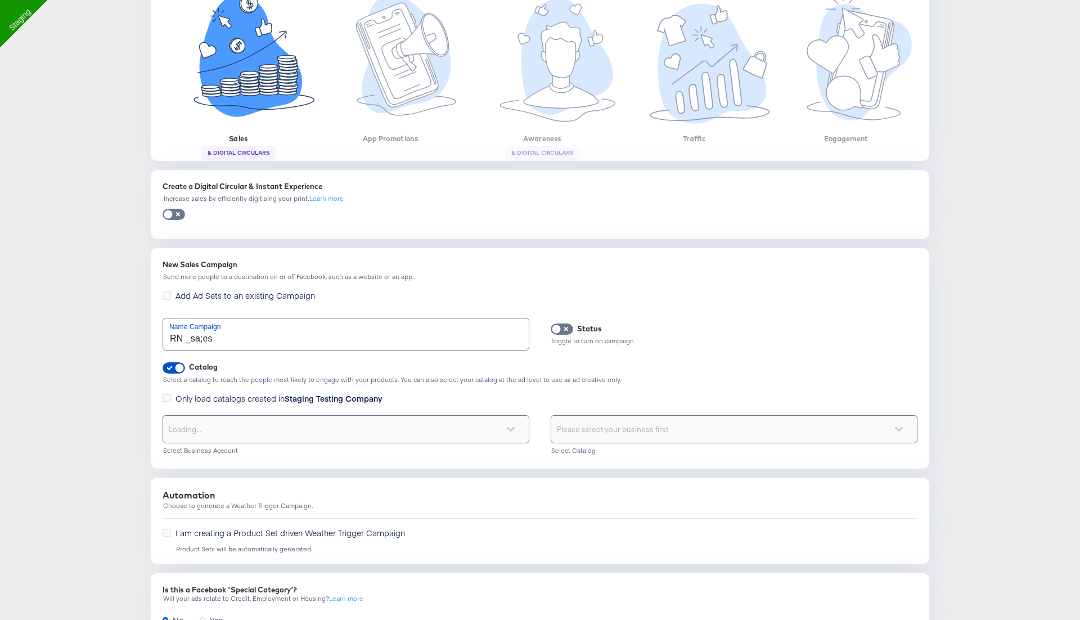
scroll to position [222, 0]
click at [223, 388] on div "Catalog Select a catalog to reach the people most likely to engage with your pr…" at bounding box center [540, 409] width 755 height 96
click at [223, 393] on span "Only load catalogs created in Staging Testing Company" at bounding box center [279, 397] width 207 height 11
click at [0, 0] on input "Only load catalogs created in Staging Testing Company" at bounding box center [0, 0] width 0 height 0
click at [221, 439] on div "Select your business" at bounding box center [346, 428] width 366 height 27
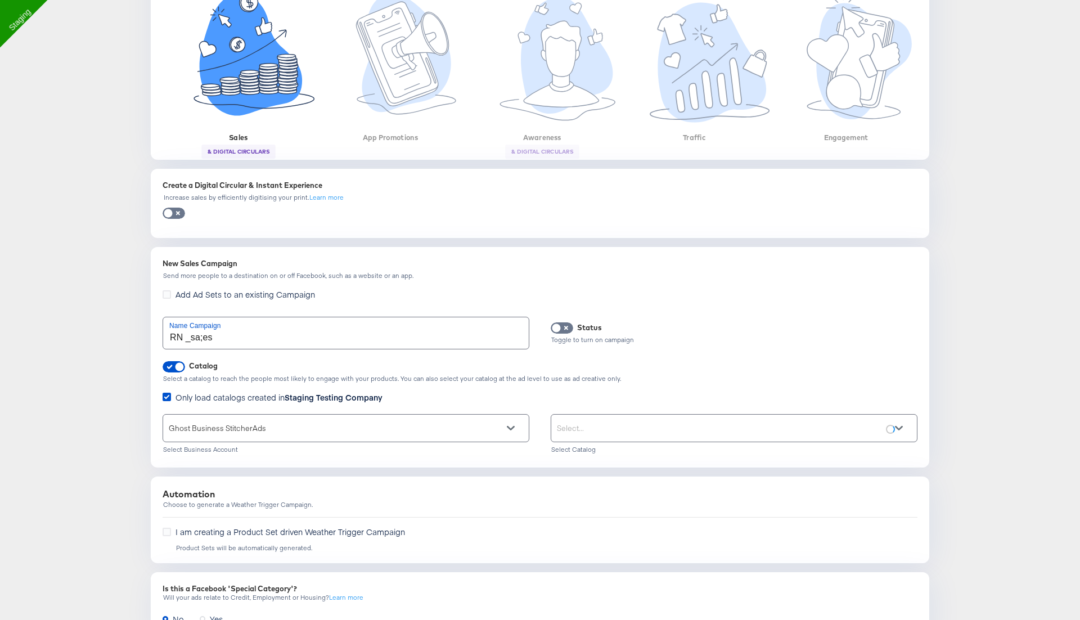
click at [604, 420] on div "Select..." at bounding box center [734, 428] width 366 height 27
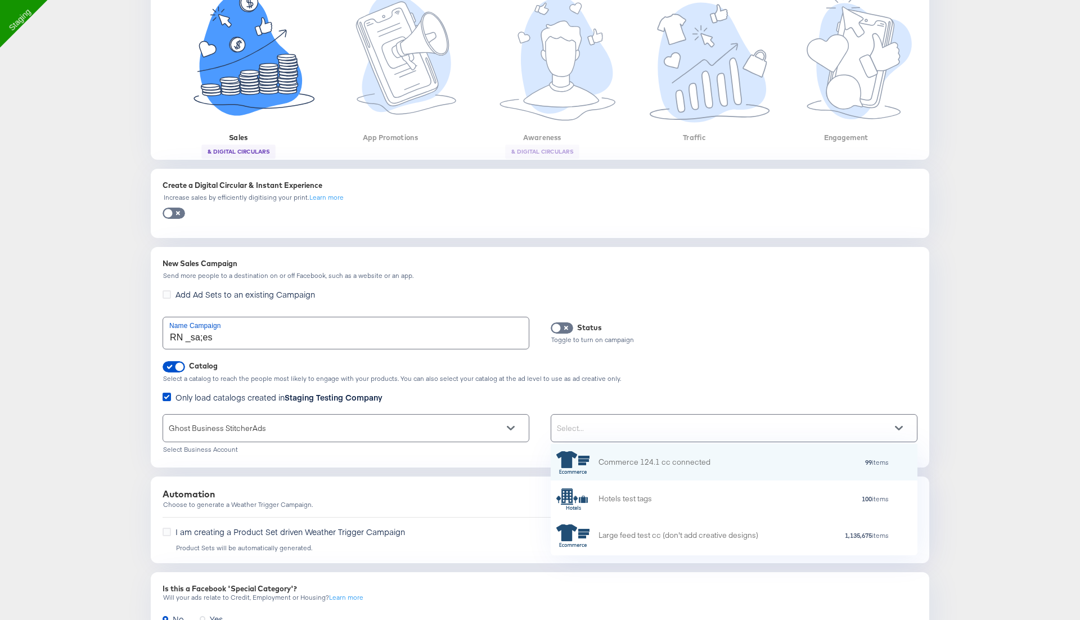
scroll to position [111, 366]
click at [621, 463] on div "Commerce 124.1 cc connected" at bounding box center [655, 462] width 112 height 12
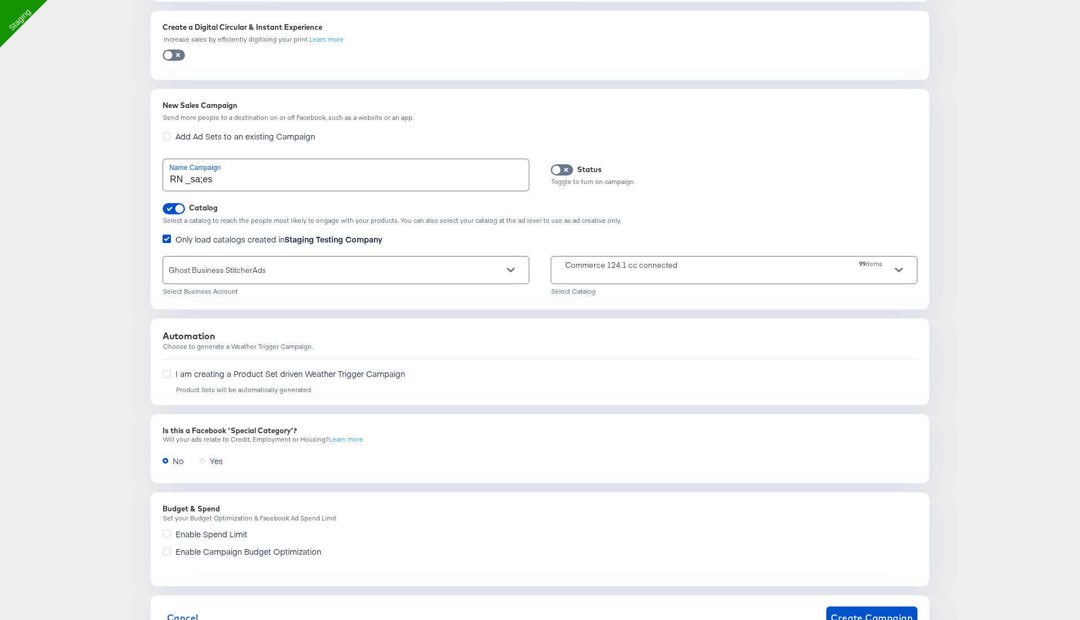
scroll to position [426, 0]
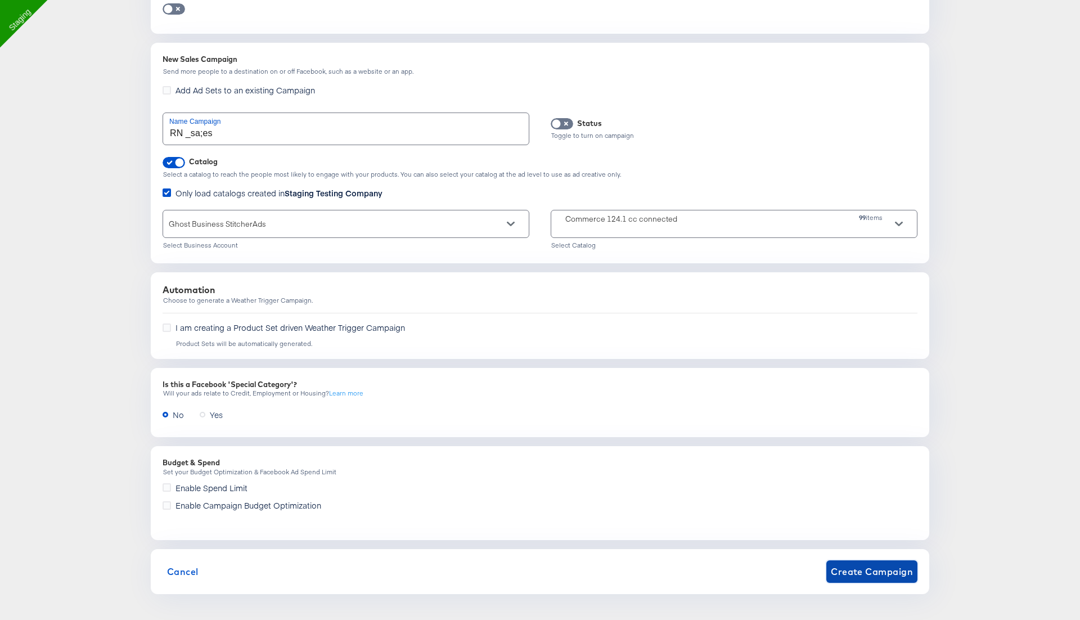
click at [851, 560] on button "Create Campaign" at bounding box center [872, 571] width 91 height 23
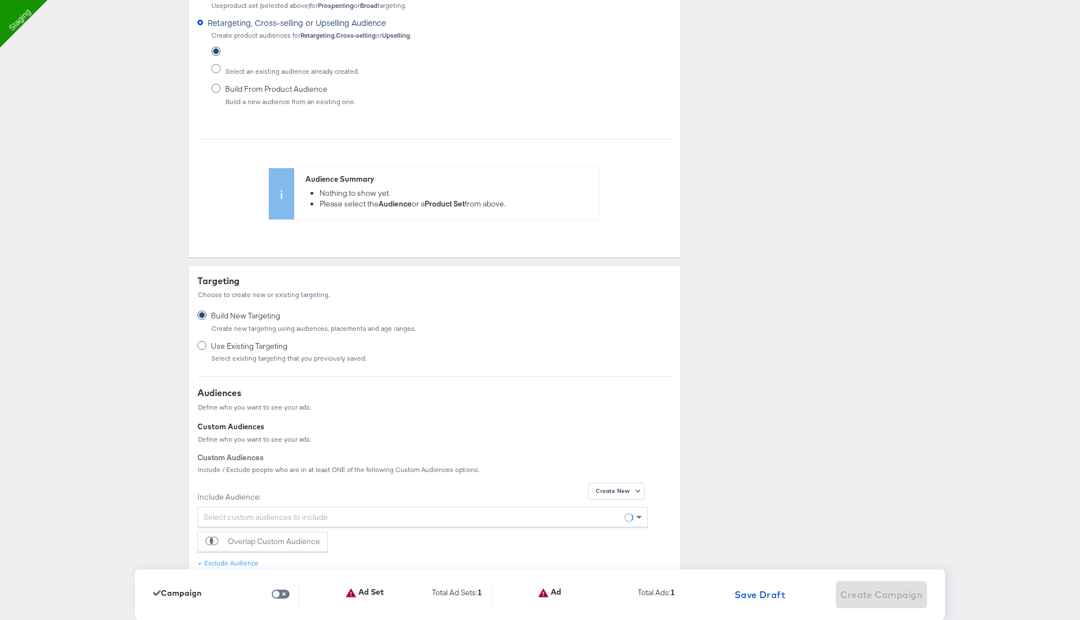
scroll to position [0, 0]
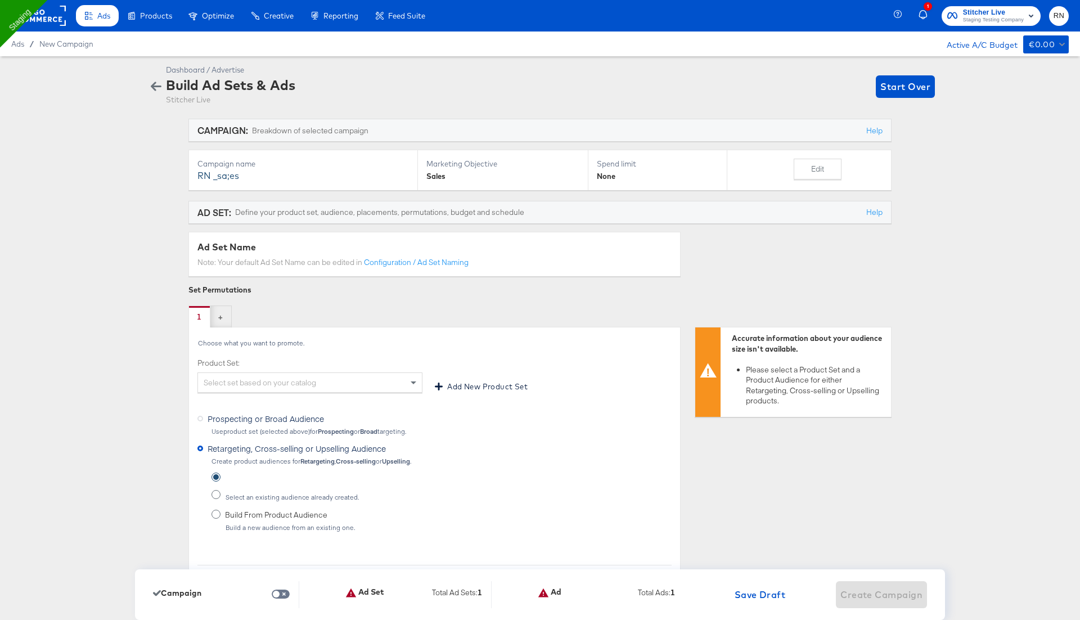
click at [313, 384] on div "Select set based on your catalog" at bounding box center [310, 382] width 224 height 19
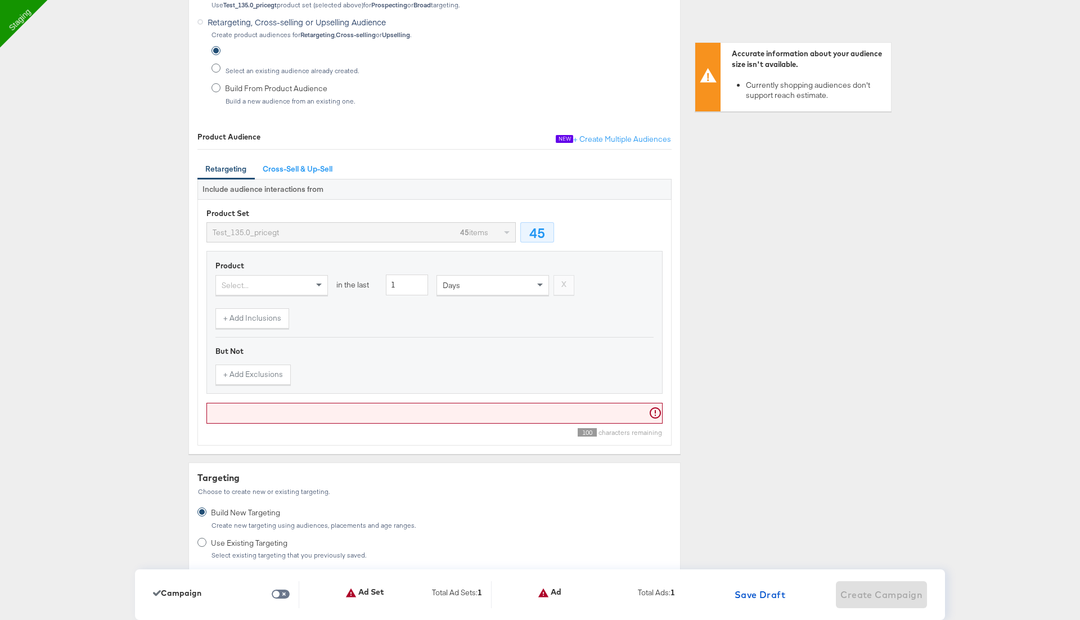
scroll to position [442, 0]
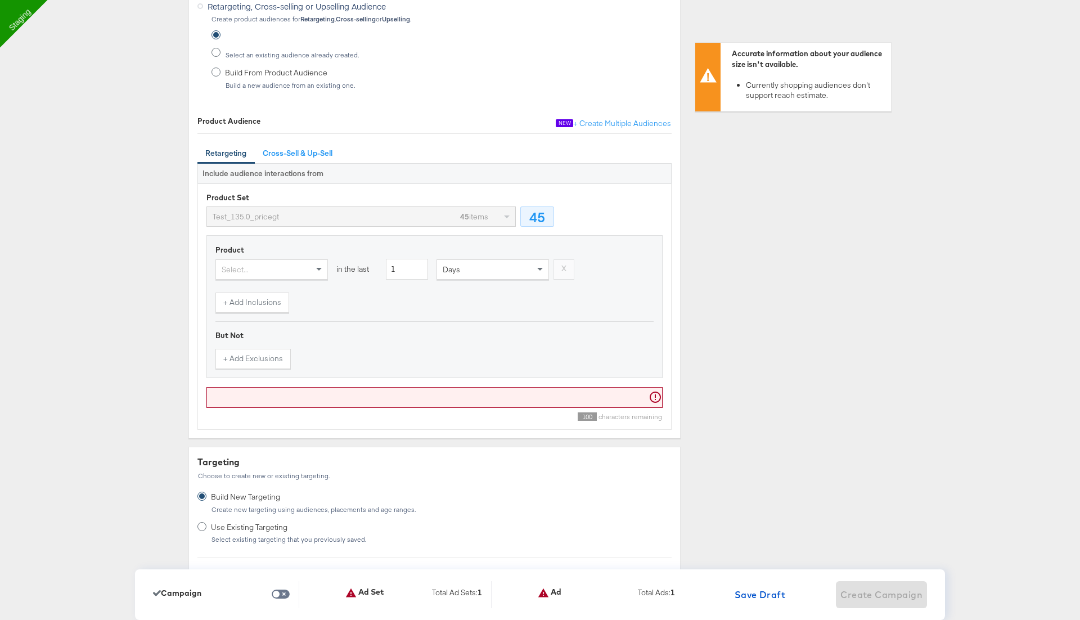
click at [281, 396] on input "text" at bounding box center [435, 397] width 456 height 21
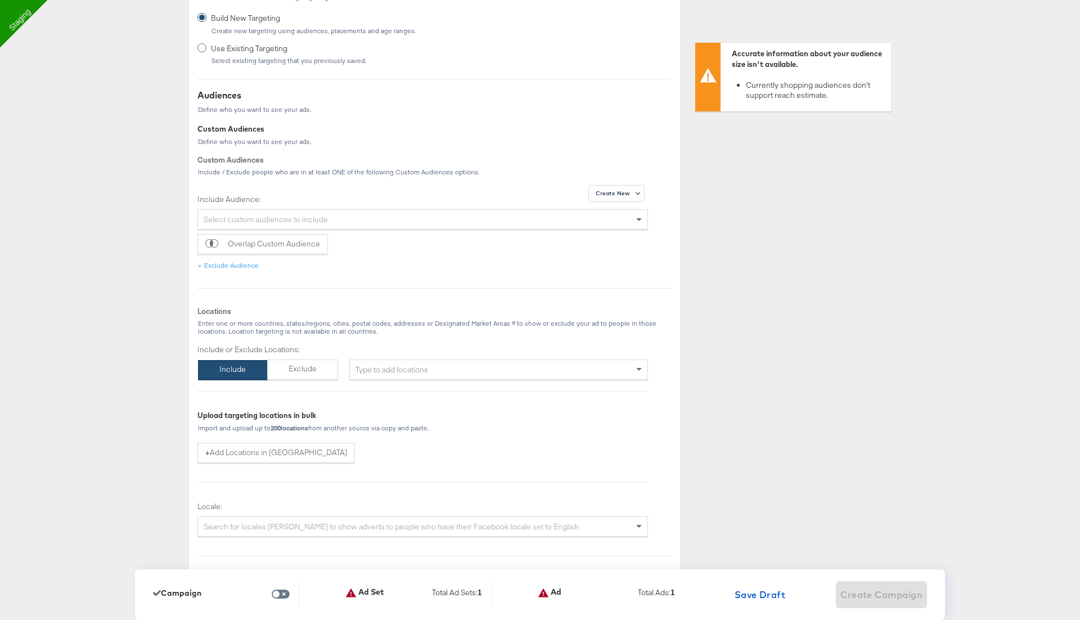
scroll to position [922, 0]
type input "h"
click at [412, 365] on div "Type to add locations" at bounding box center [498, 369] width 299 height 20
type input "united state"
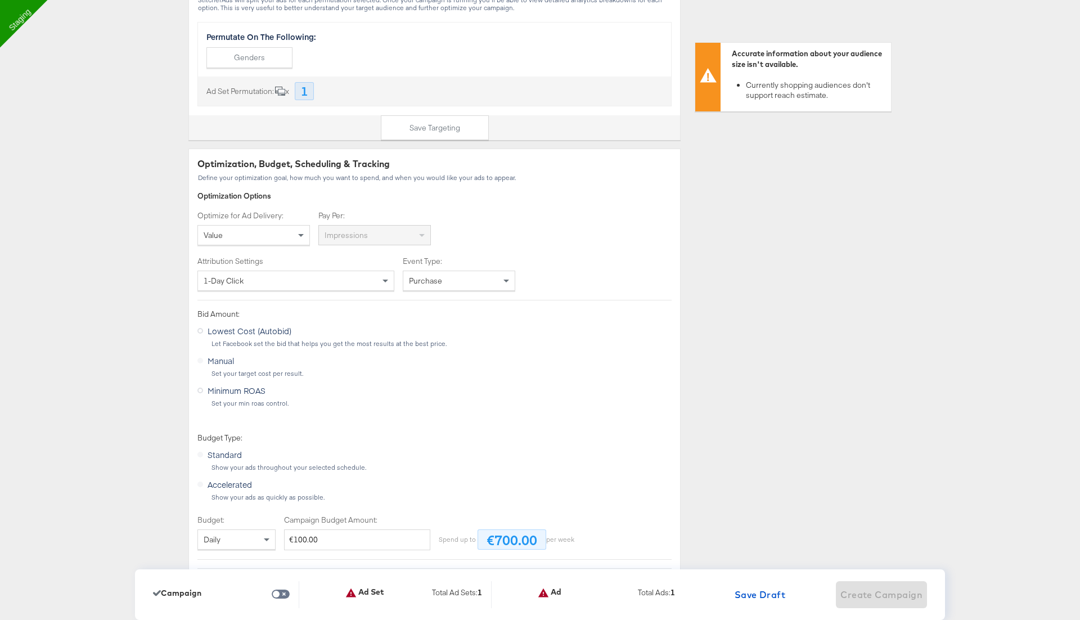
scroll to position [2147, 0]
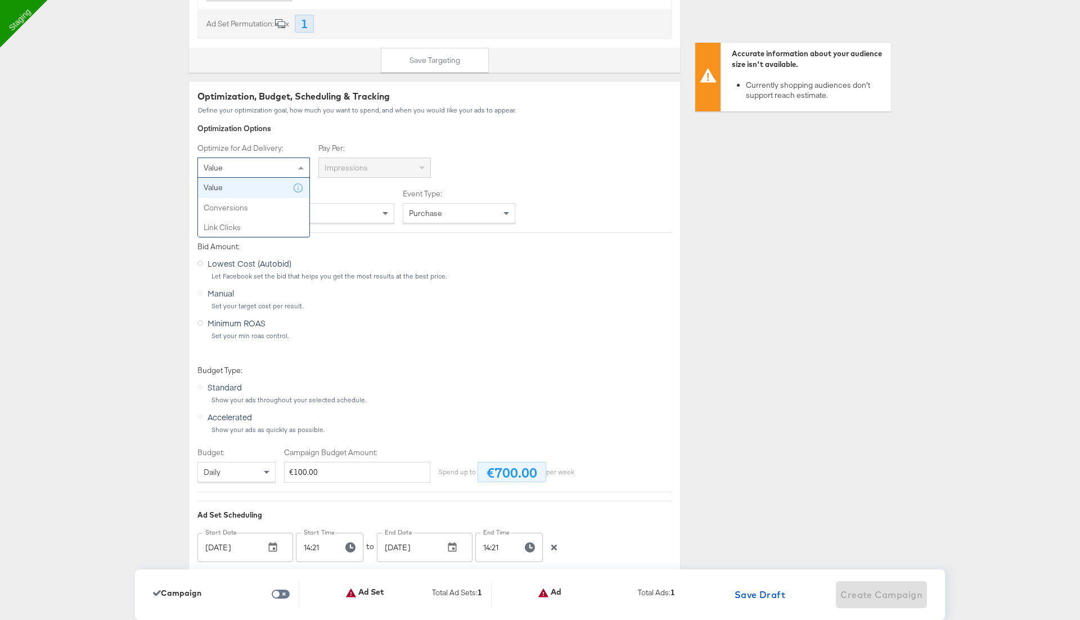
click at [270, 161] on div "Value" at bounding box center [253, 167] width 111 height 19
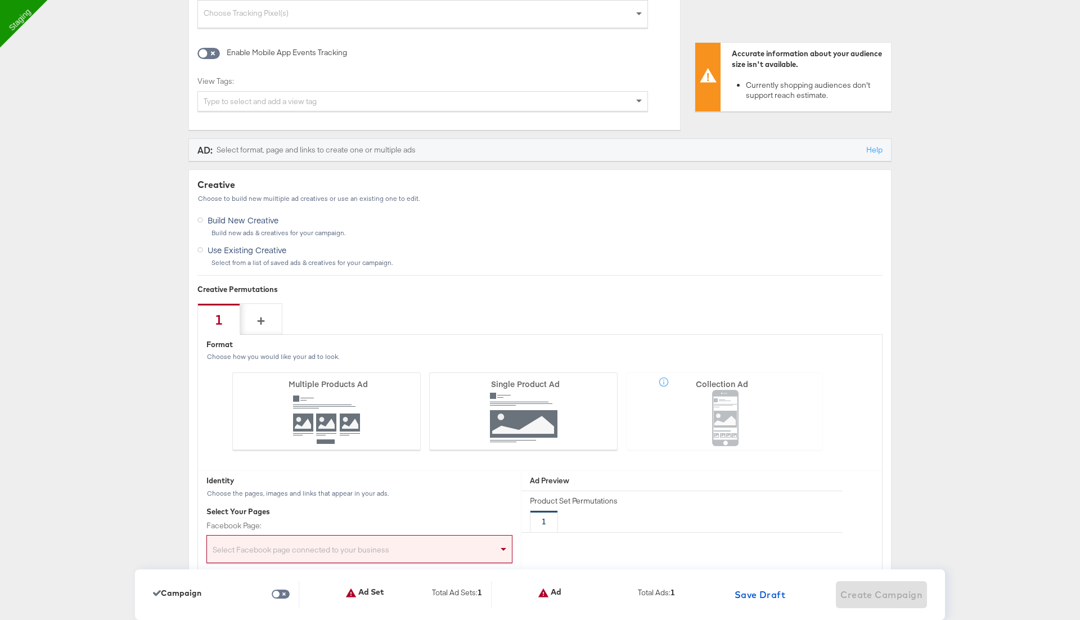
scroll to position [3041, 0]
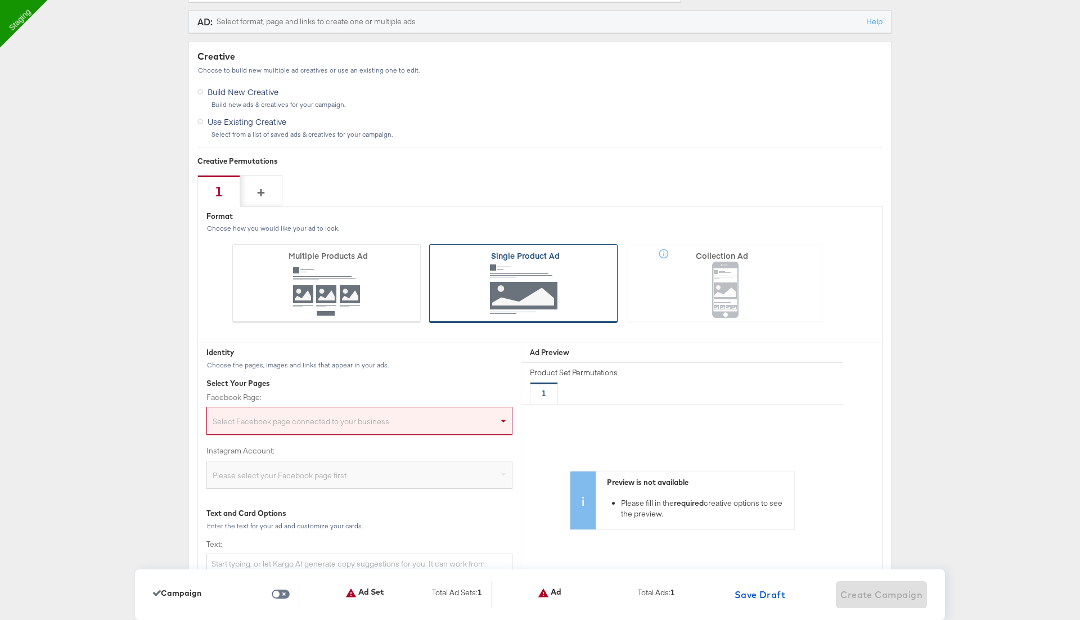
click at [469, 289] on icon at bounding box center [523, 283] width 188 height 79
click at [0, 0] on input "Single Product Ad" at bounding box center [0, 0] width 0 height 0
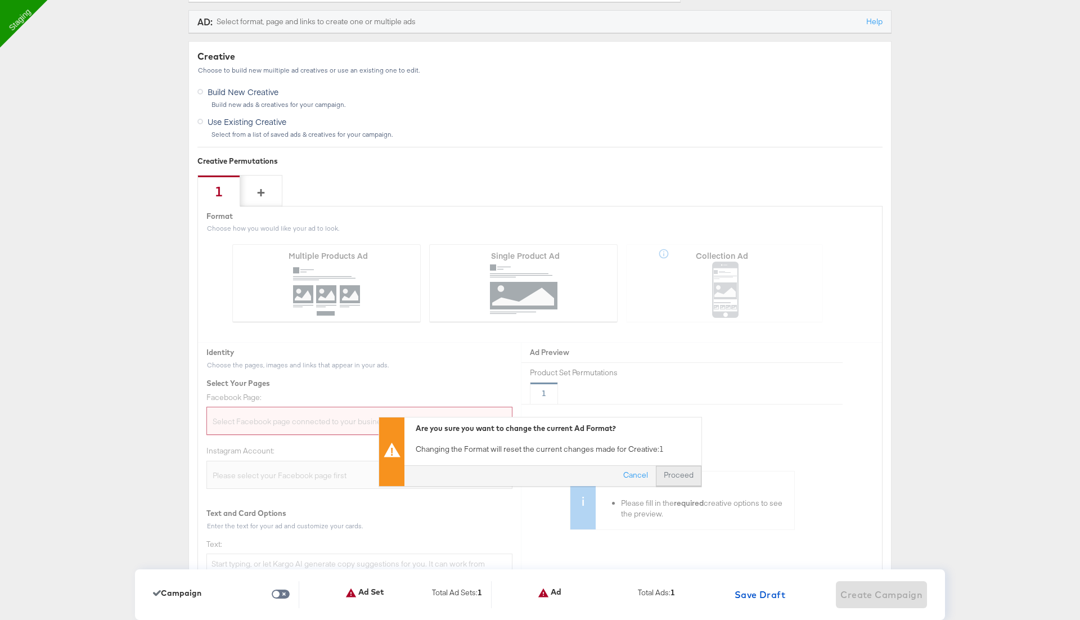
click at [681, 465] on button "Proceed" at bounding box center [679, 475] width 46 height 20
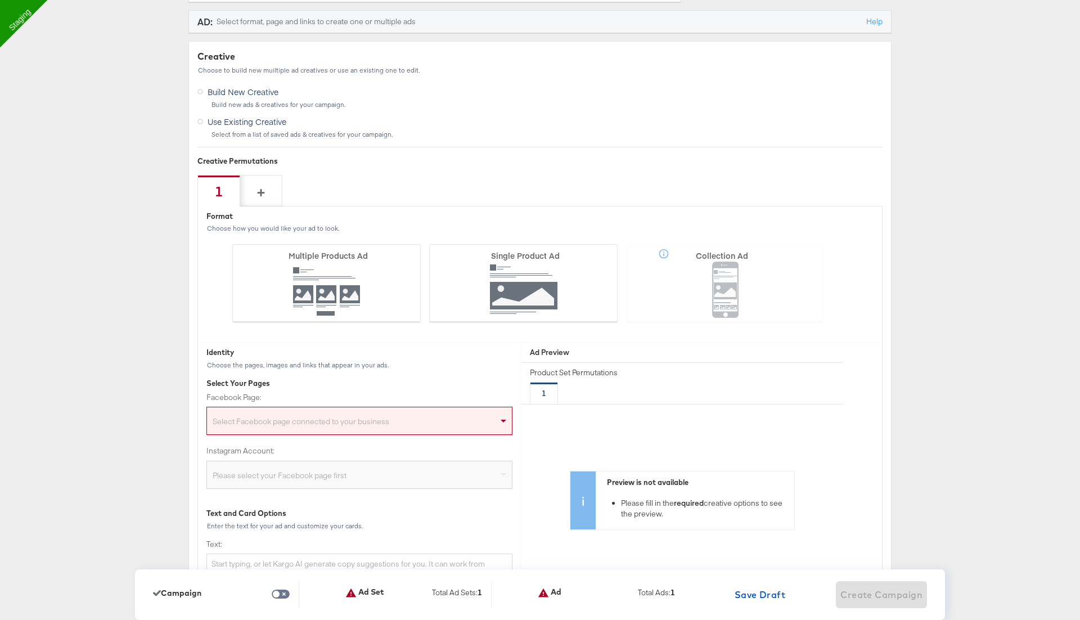
click at [281, 415] on div "Select Facebook page connected to your business" at bounding box center [359, 423] width 305 height 23
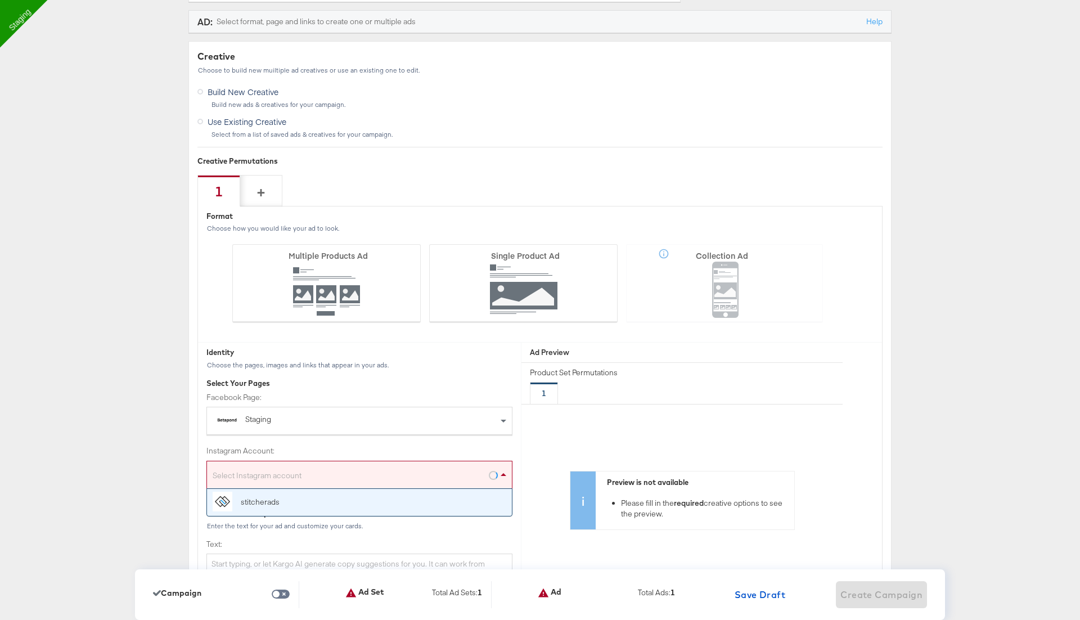
click at [270, 470] on div "Select Instagram account" at bounding box center [359, 477] width 305 height 23
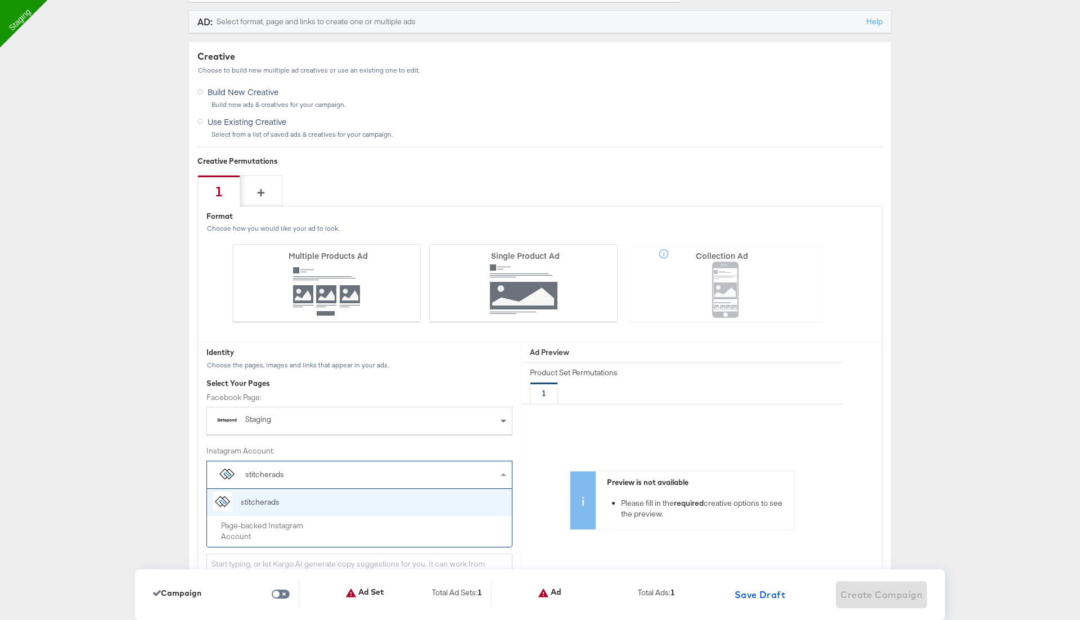
click at [271, 469] on div "stitcherads" at bounding box center [264, 474] width 39 height 11
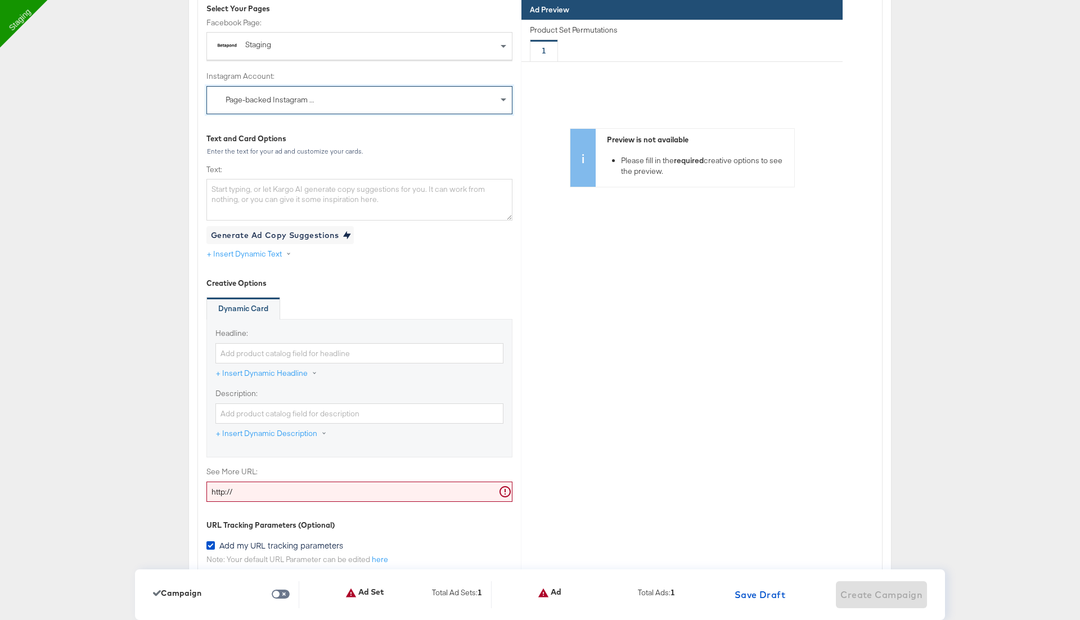
scroll to position [3420, 0]
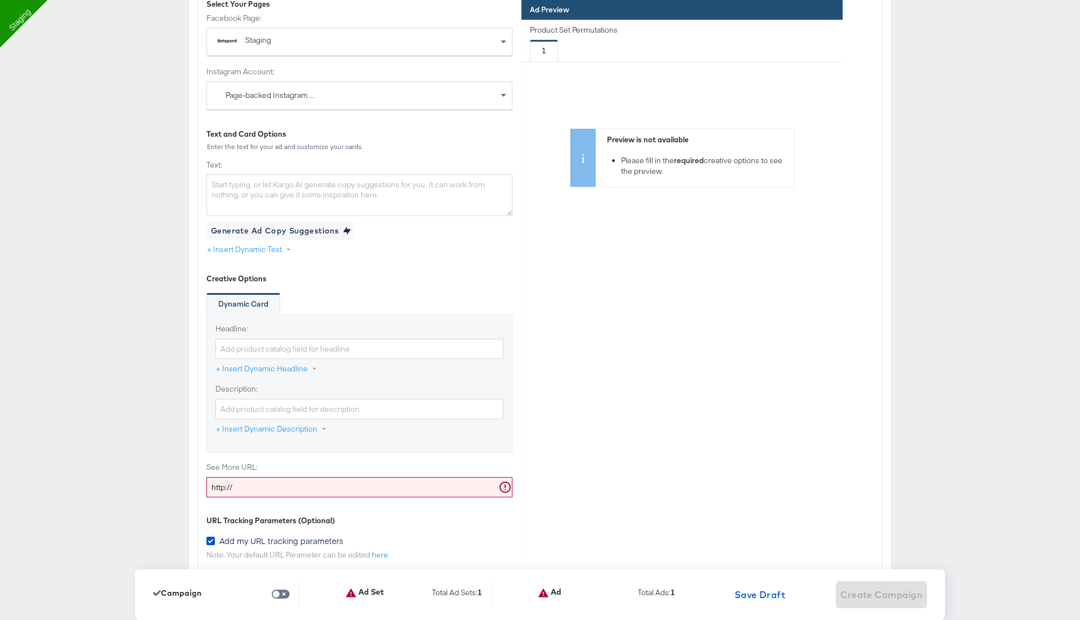
click at [281, 325] on label "Headline:" at bounding box center [360, 329] width 288 height 11
click at [281, 339] on input "Headline:" at bounding box center [360, 349] width 288 height 21
click at [275, 339] on input "Headline:" at bounding box center [360, 349] width 288 height 21
type input "sale"
click at [271, 399] on input "Description:" at bounding box center [360, 409] width 288 height 21
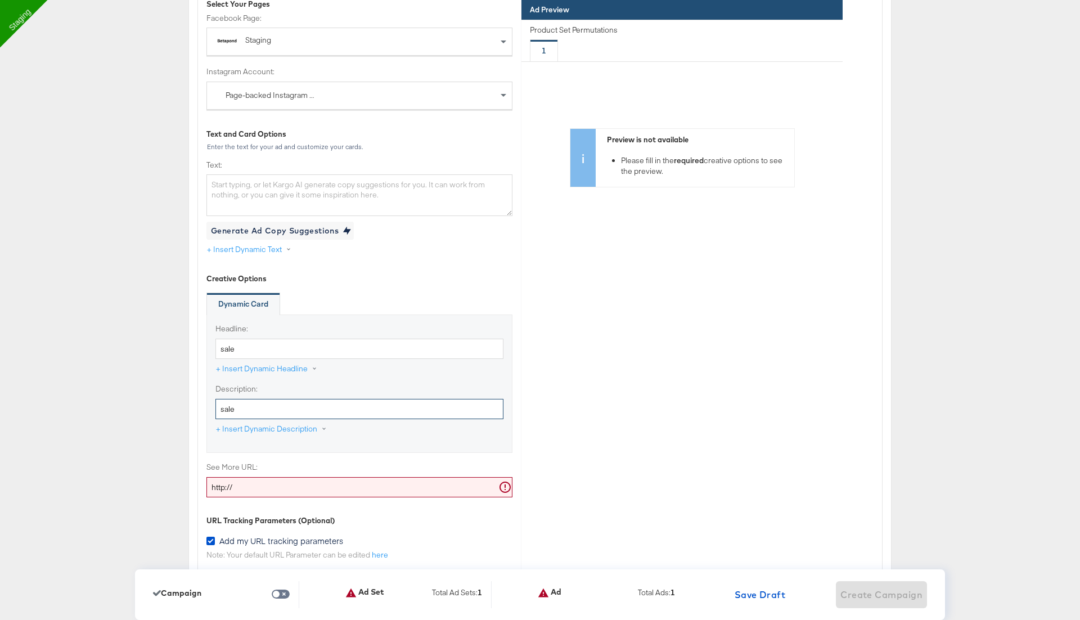
type input "sale"
click at [261, 478] on input "http://" at bounding box center [360, 487] width 306 height 21
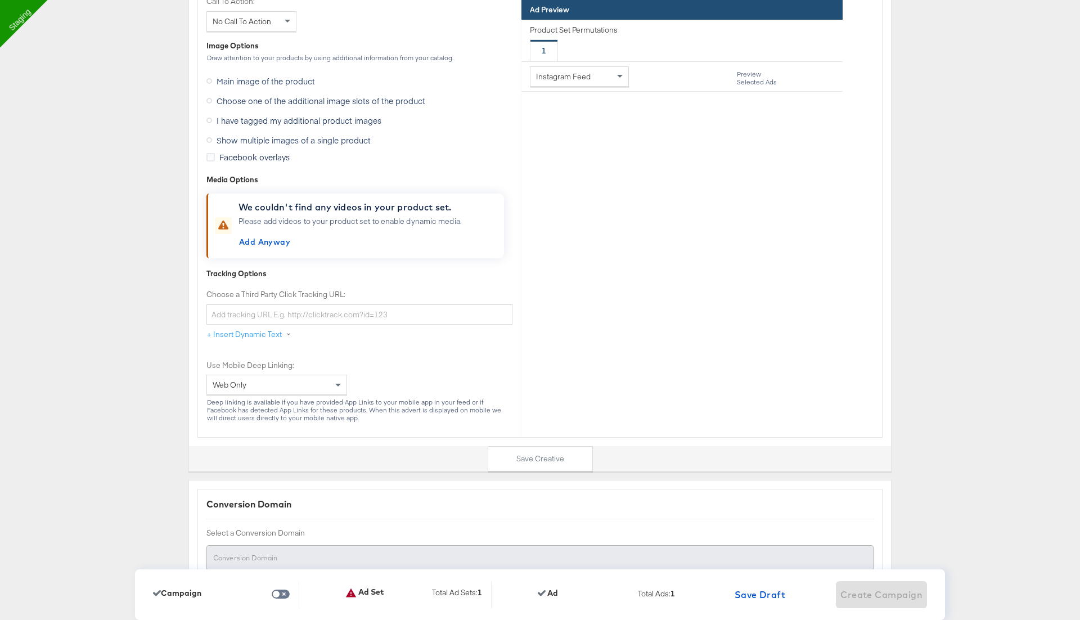
scroll to position [4241, 0]
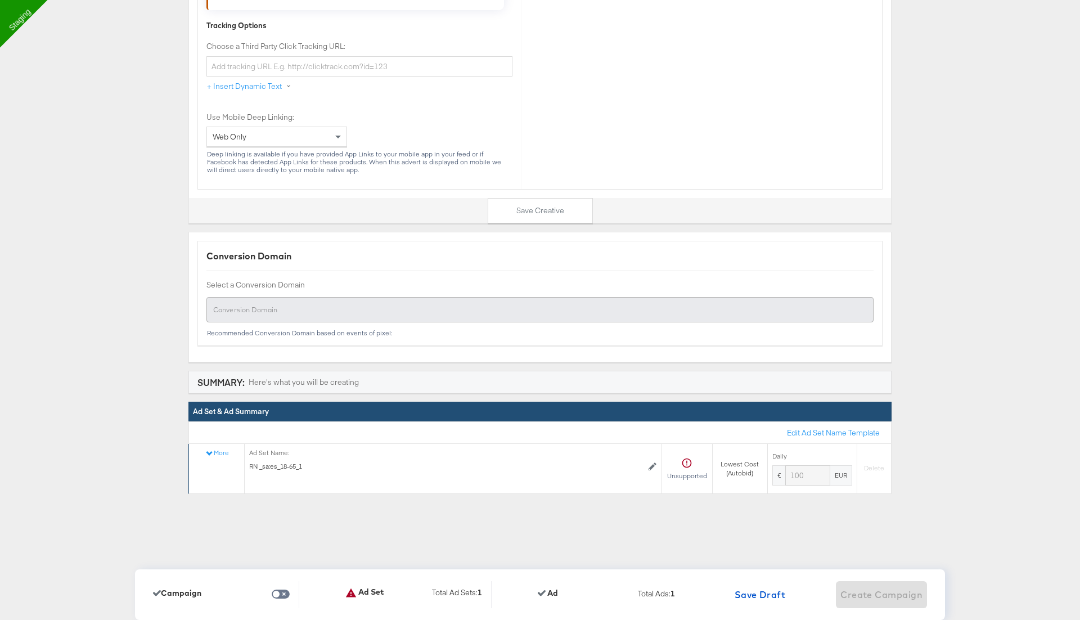
type input "http://www.kargo.com"
click at [688, 457] on icon at bounding box center [686, 462] width 11 height 11
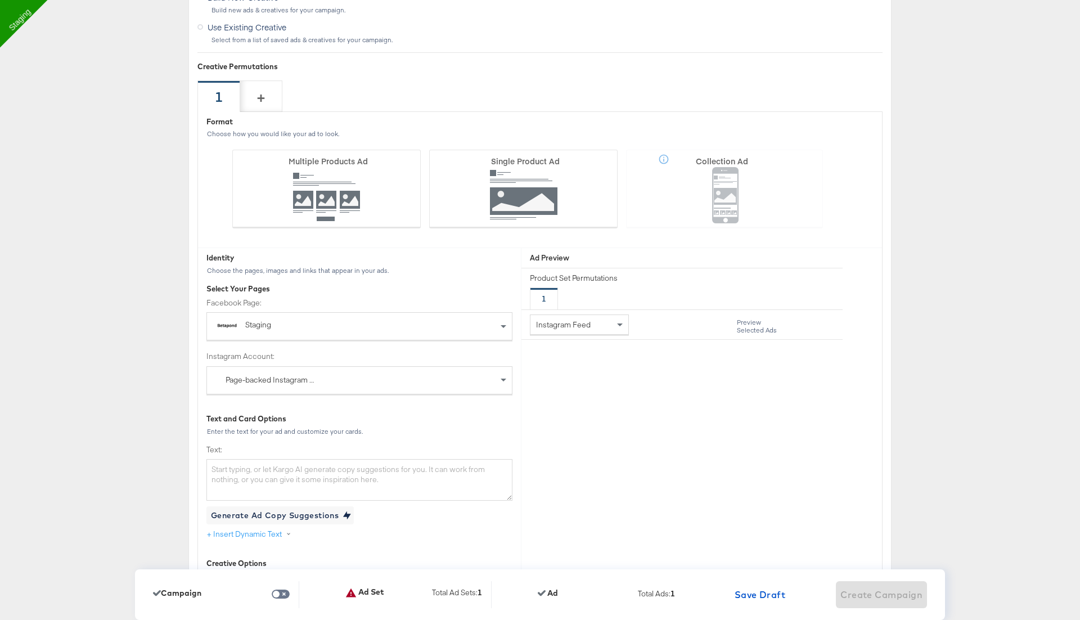
scroll to position [3122, 0]
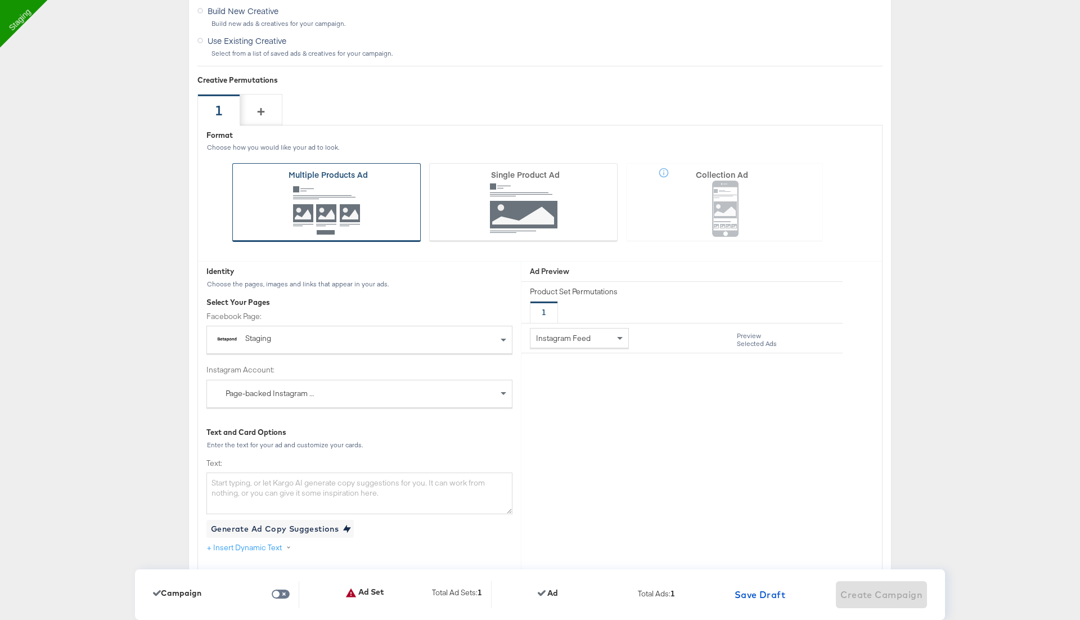
click at [330, 194] on icon at bounding box center [326, 202] width 188 height 79
click at [0, 0] on input "Multiple Products Ad" at bounding box center [0, 0] width 0 height 0
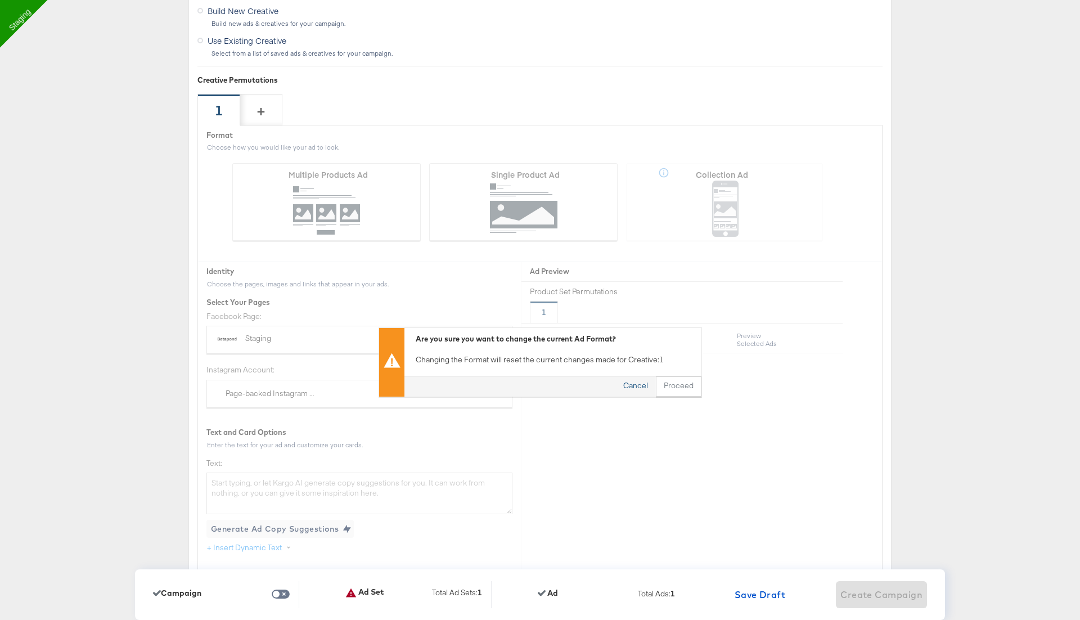
click at [634, 376] on button "Cancel" at bounding box center [636, 386] width 41 height 20
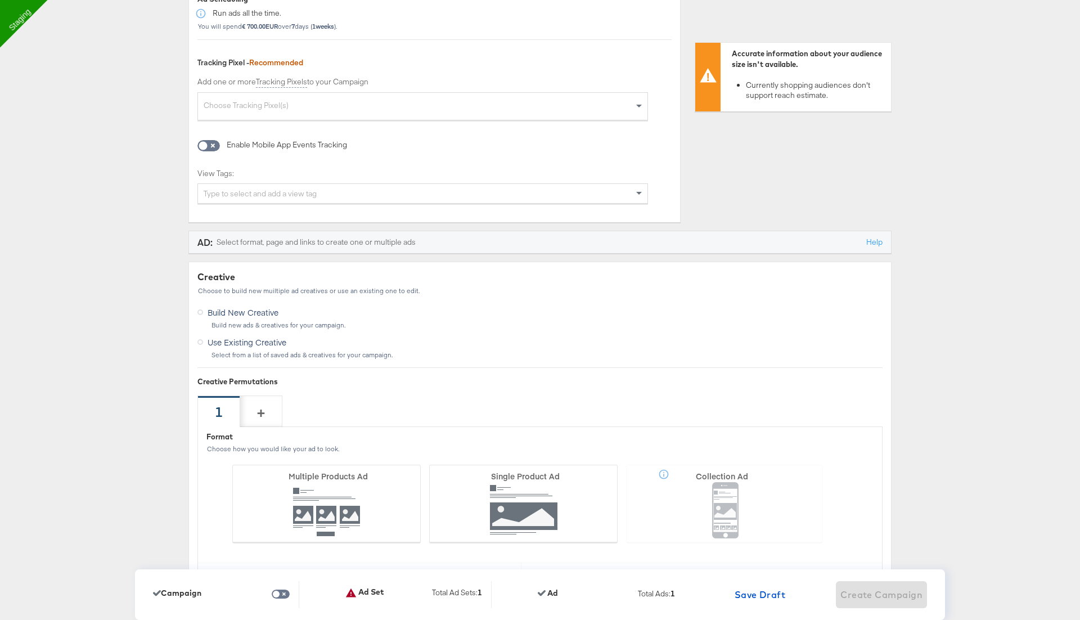
scroll to position [2759, 0]
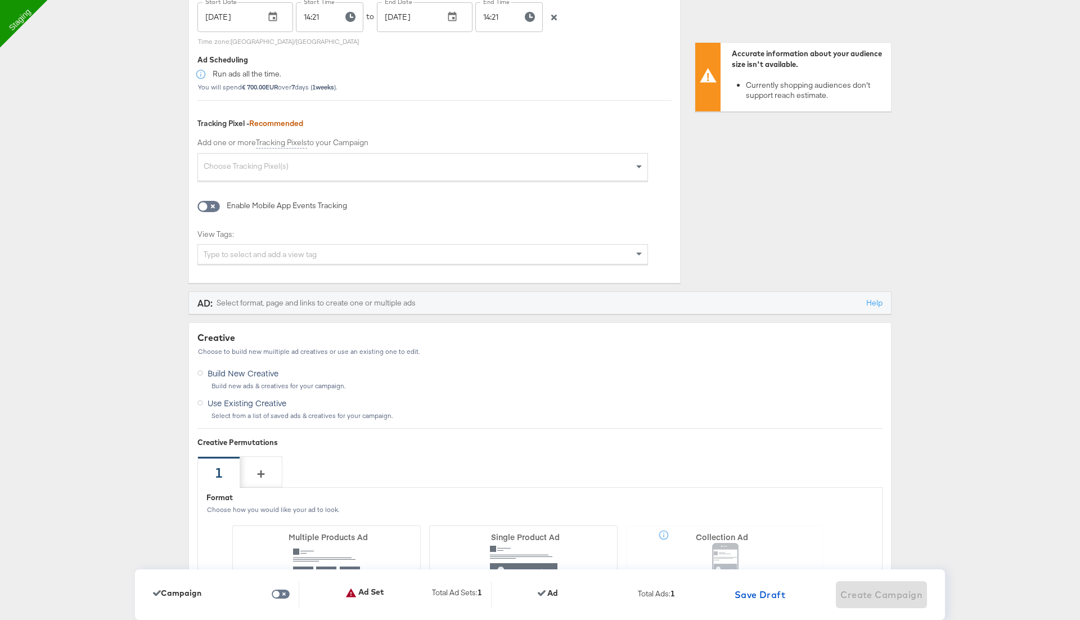
click at [421, 248] on div "Type to select and add a view tag" at bounding box center [423, 254] width 450 height 19
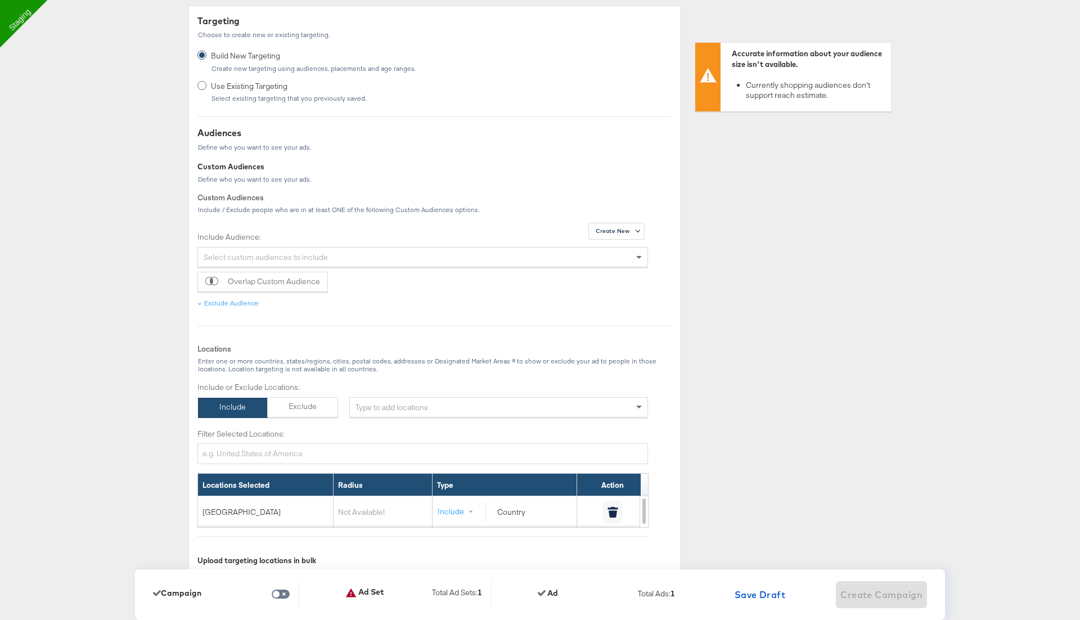
scroll to position [871, 0]
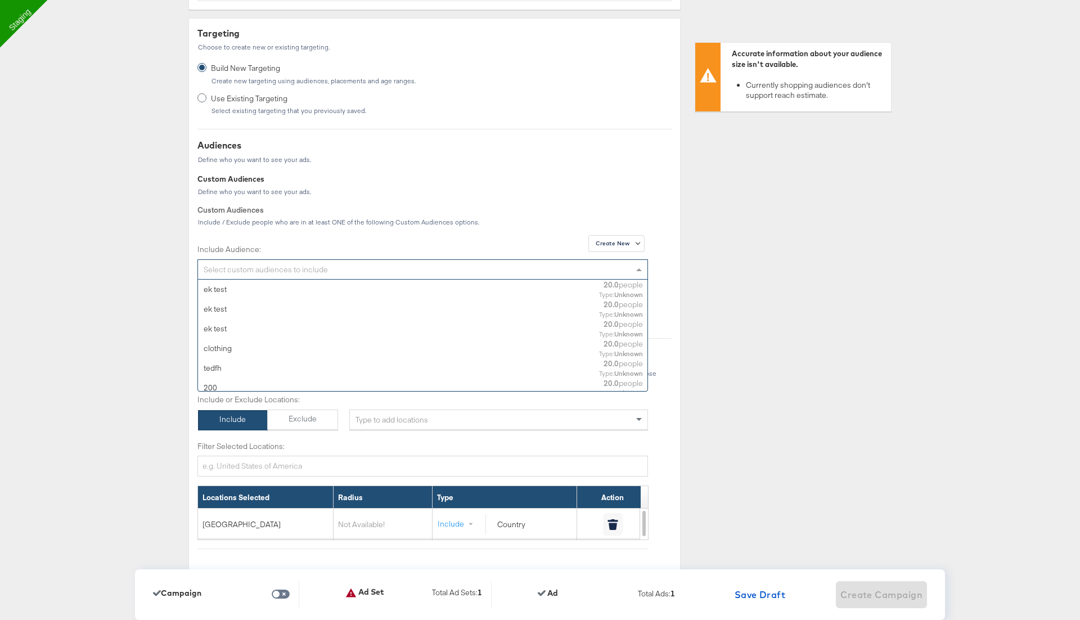
click at [448, 267] on div "Select custom audiences to include" at bounding box center [423, 269] width 450 height 19
click at [430, 284] on div "ek test" at bounding box center [353, 289] width 298 height 11
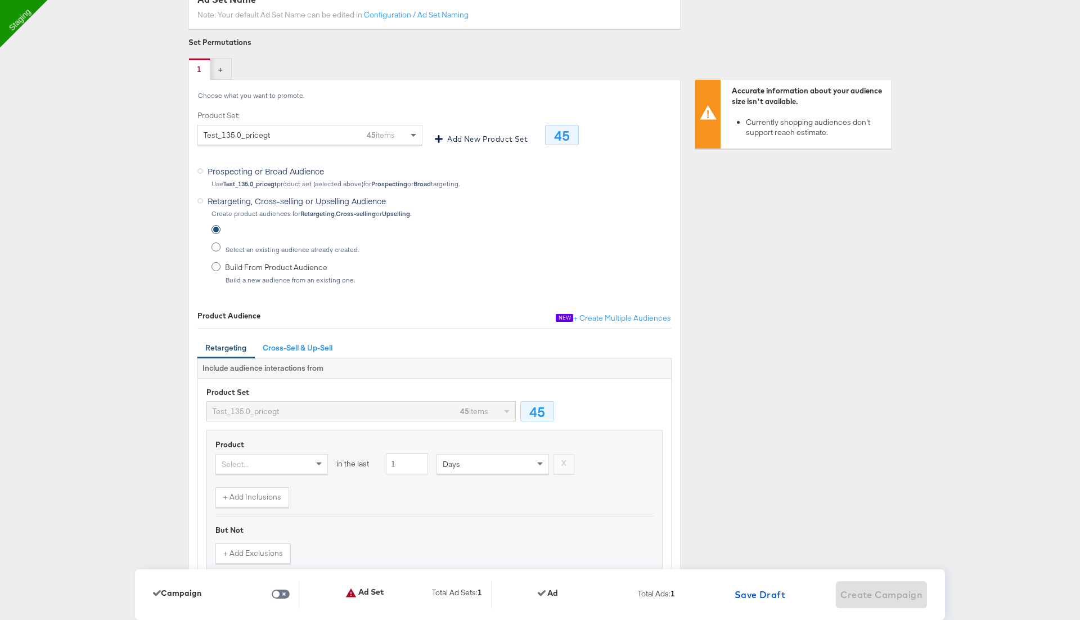
scroll to position [246, 0]
click at [296, 228] on div "Select an existing audience already created. Build From Product Audience Build …" at bounding box center [338, 258] width 253 height 68
click at [218, 246] on icon at bounding box center [216, 248] width 9 height 9
click at [0, 0] on input "Select an existing audience already created." at bounding box center [0, 0] width 0 height 0
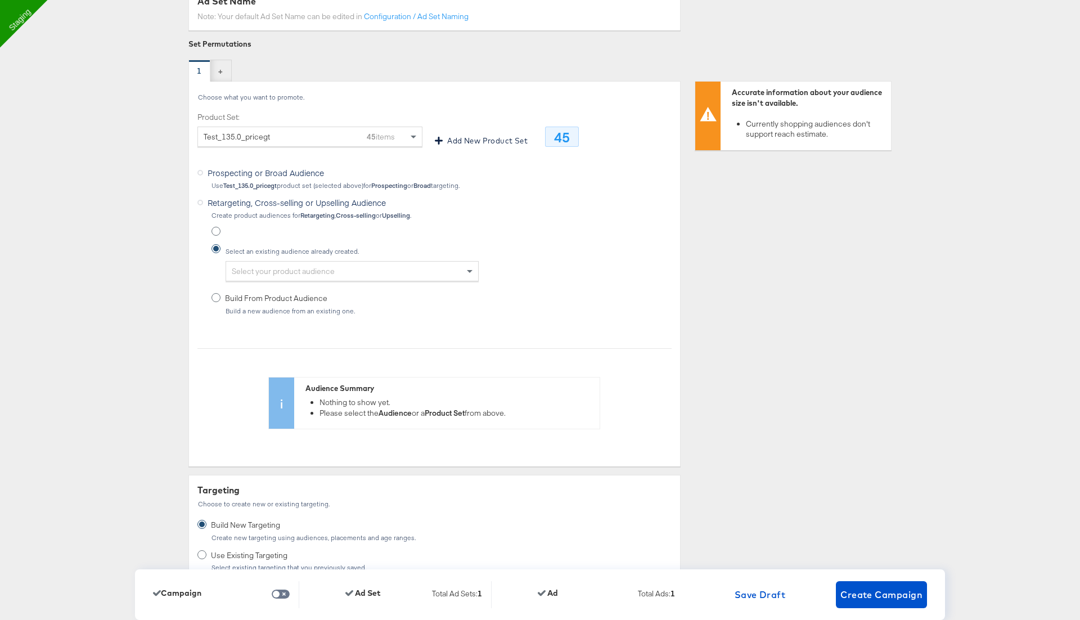
click at [214, 227] on icon at bounding box center [216, 231] width 9 height 9
click at [0, 0] on input "radio" at bounding box center [0, 0] width 0 height 0
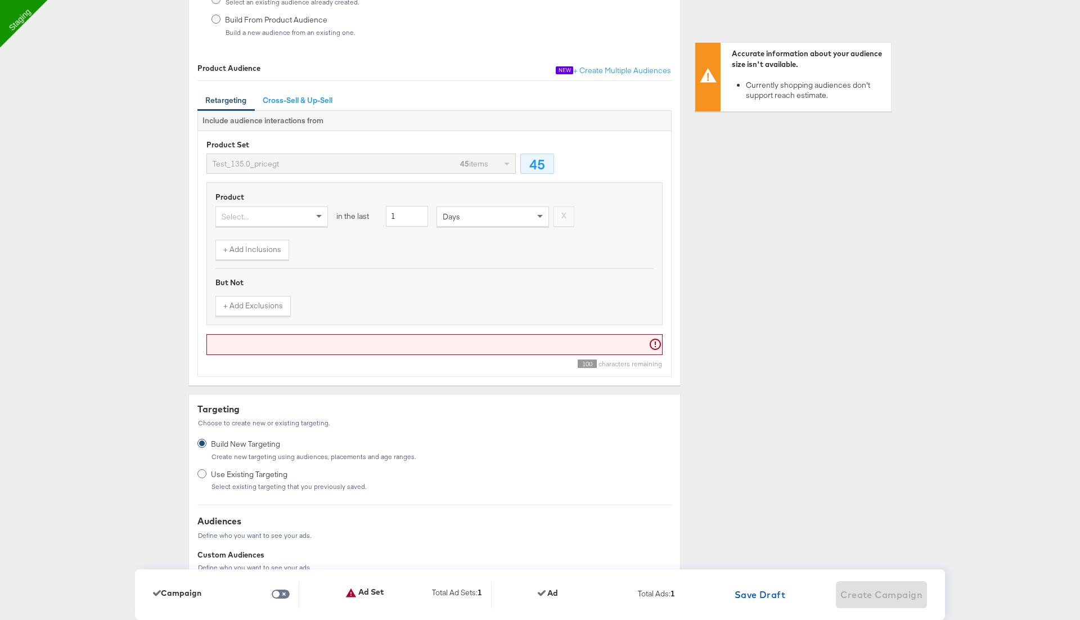
scroll to position [497, 0]
click at [377, 332] on input "text" at bounding box center [435, 342] width 456 height 21
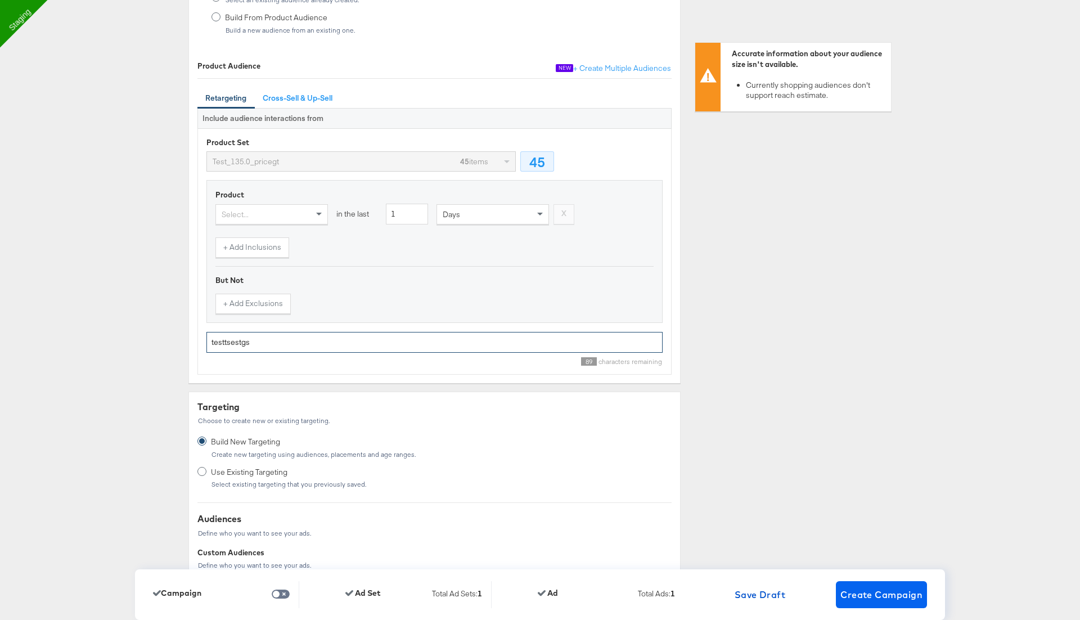
type input "testtsestgs"
click at [874, 601] on span "Create Campaign" at bounding box center [882, 595] width 82 height 16
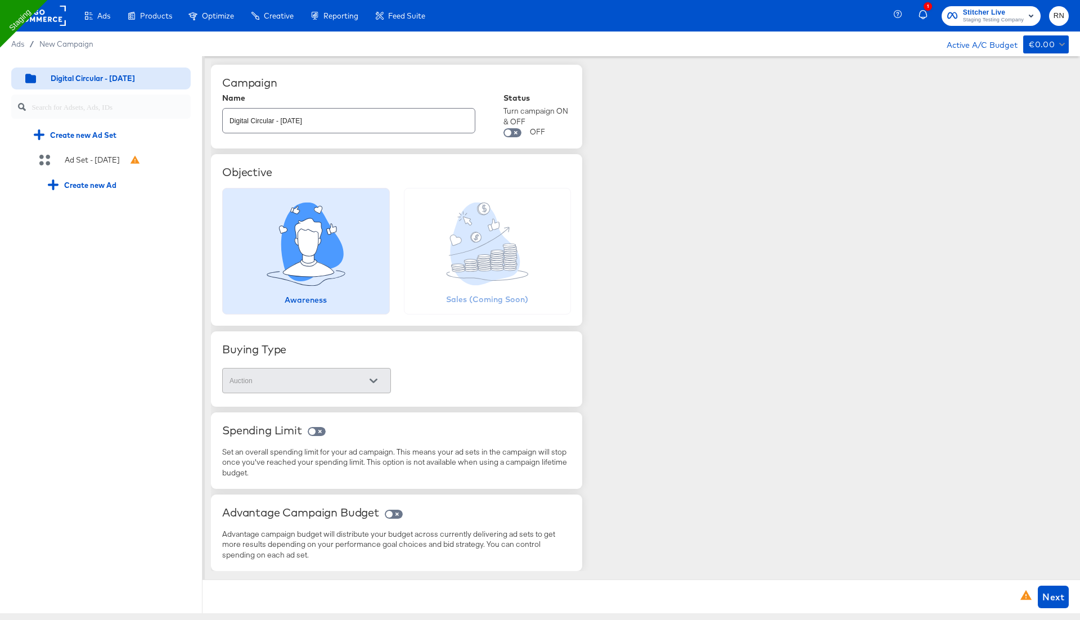
click at [37, 27] on div at bounding box center [40, 16] width 52 height 32
click at [41, 21] on rect at bounding box center [40, 16] width 52 height 20
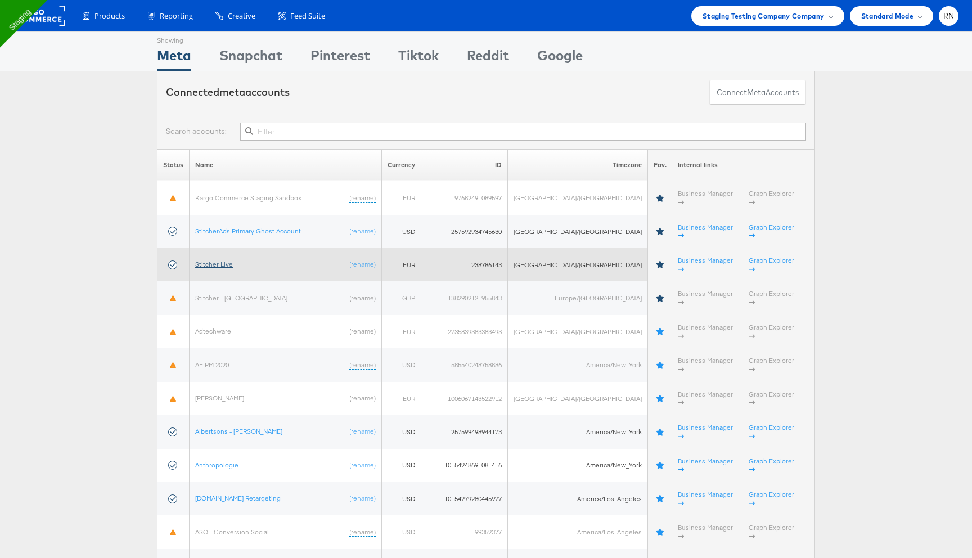
click at [230, 260] on link "Stitcher Live" at bounding box center [214, 264] width 38 height 8
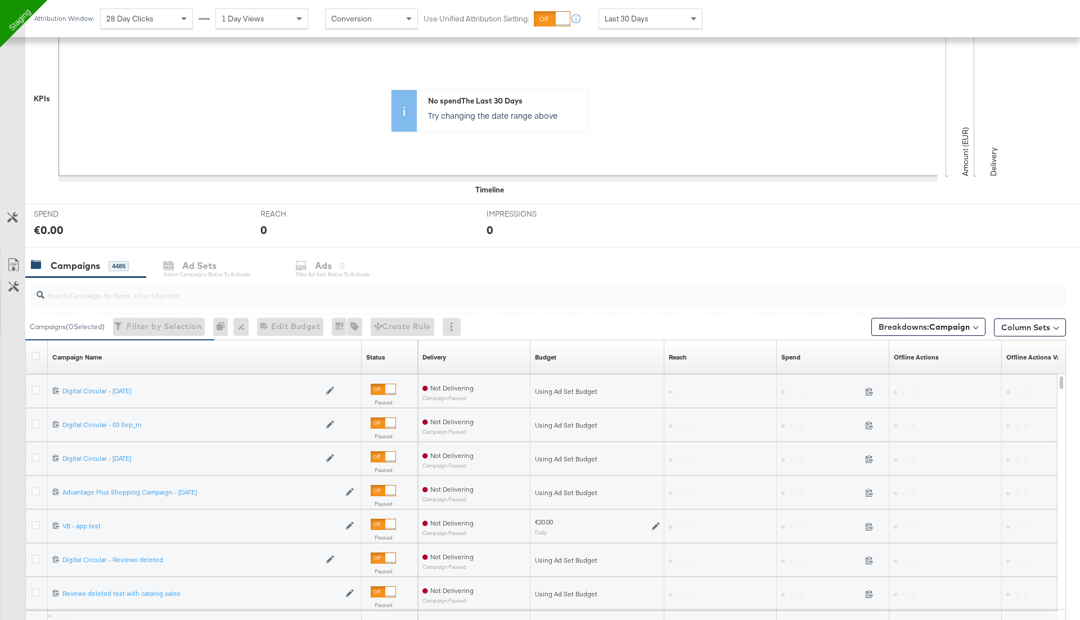
scroll to position [265, 0]
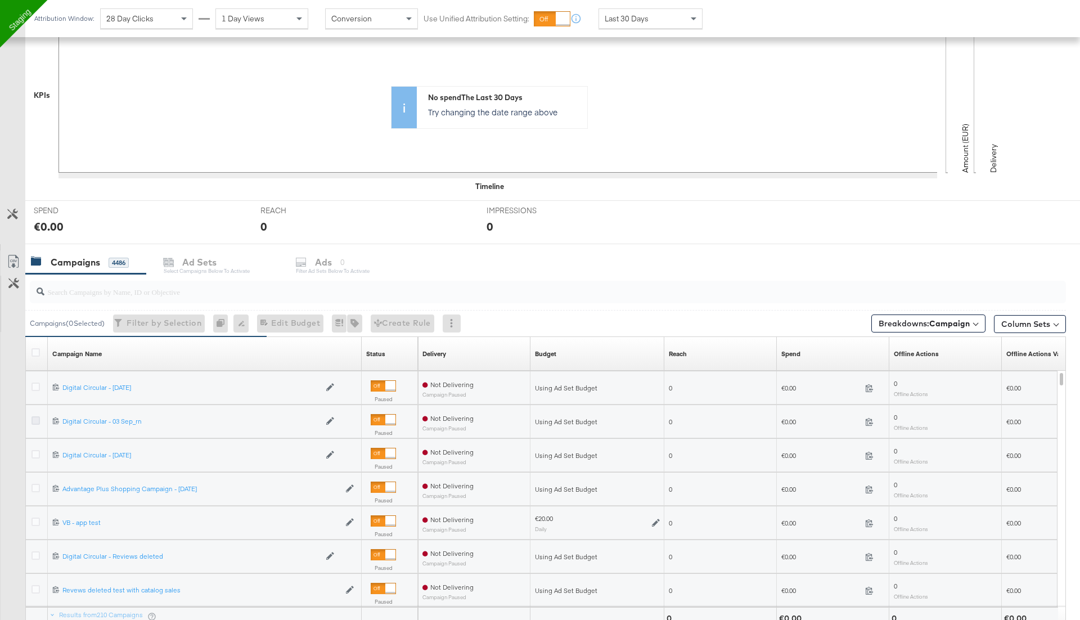
click at [35, 419] on icon at bounding box center [36, 420] width 8 height 8
click at [0, 0] on input "checkbox" at bounding box center [0, 0] width 0 height 0
click at [206, 261] on div "Ad Sets" at bounding box center [199, 262] width 34 height 13
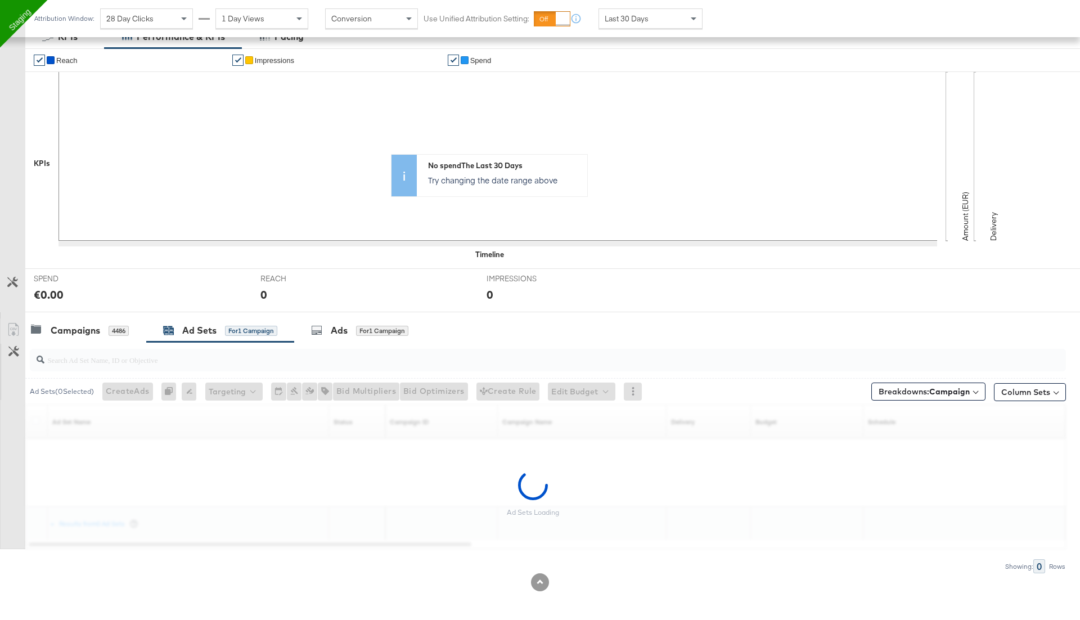
scroll to position [163, 0]
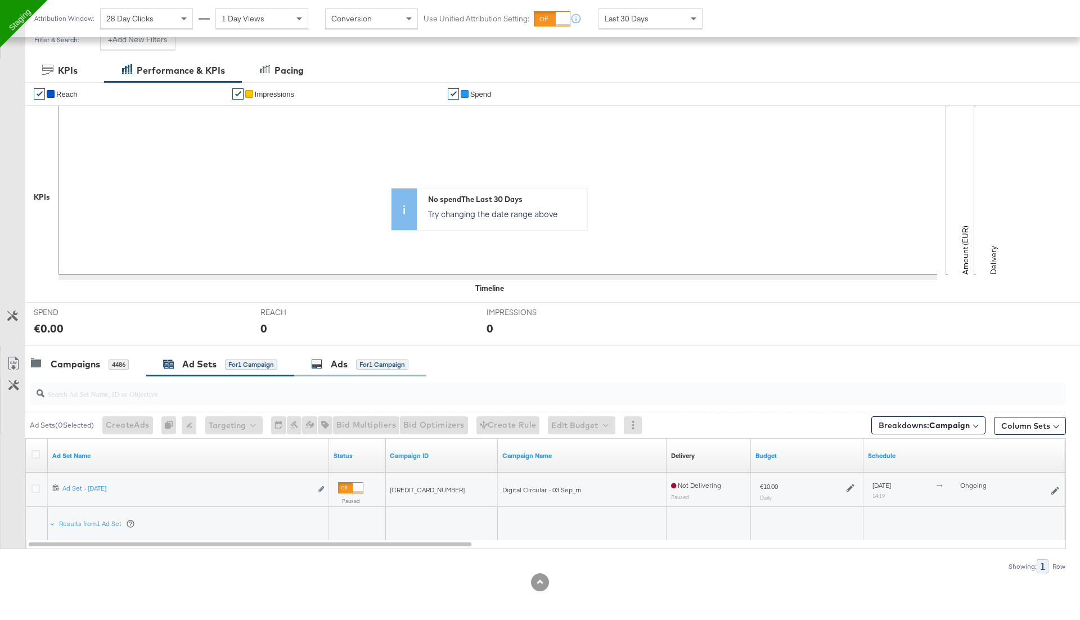
click at [368, 365] on div "for 1 Campaign" at bounding box center [382, 365] width 52 height 10
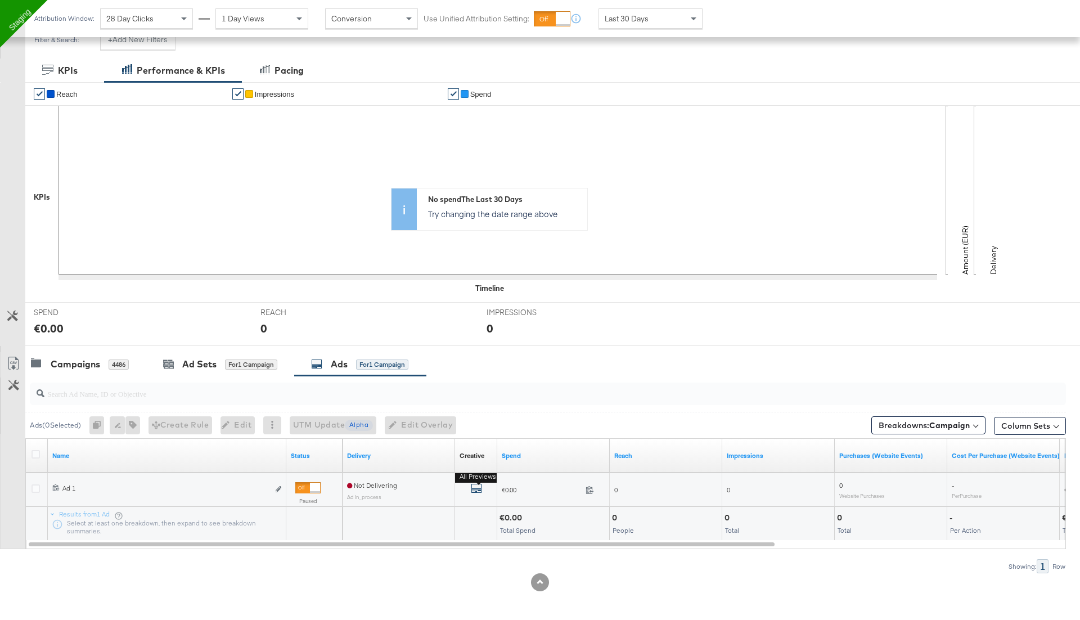
click at [474, 483] on icon "default" at bounding box center [476, 488] width 11 height 11
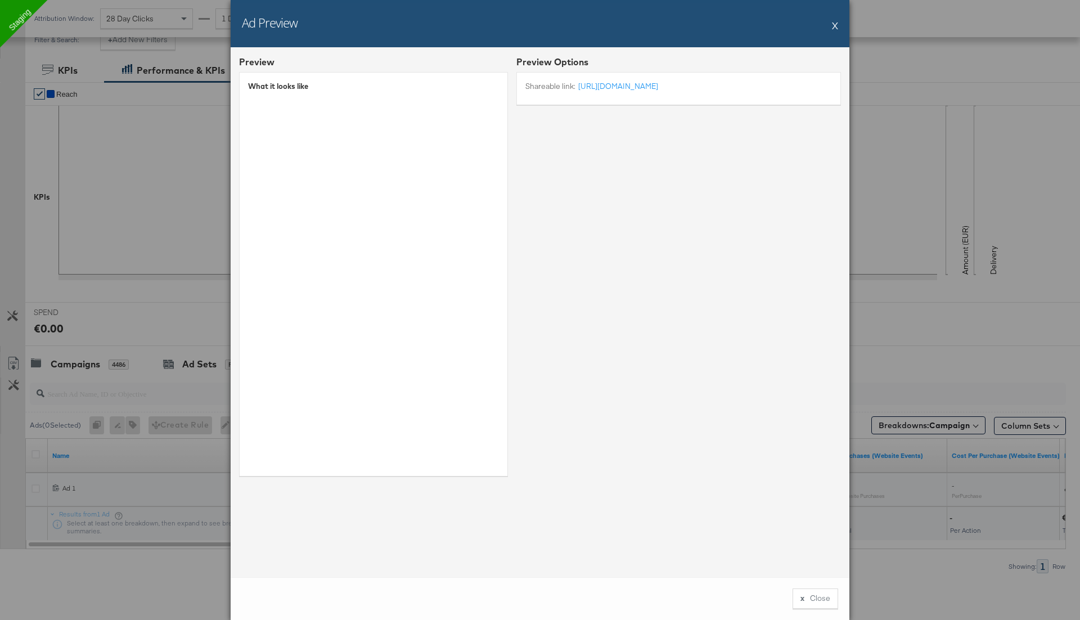
click at [838, 21] on button "X" at bounding box center [835, 25] width 6 height 23
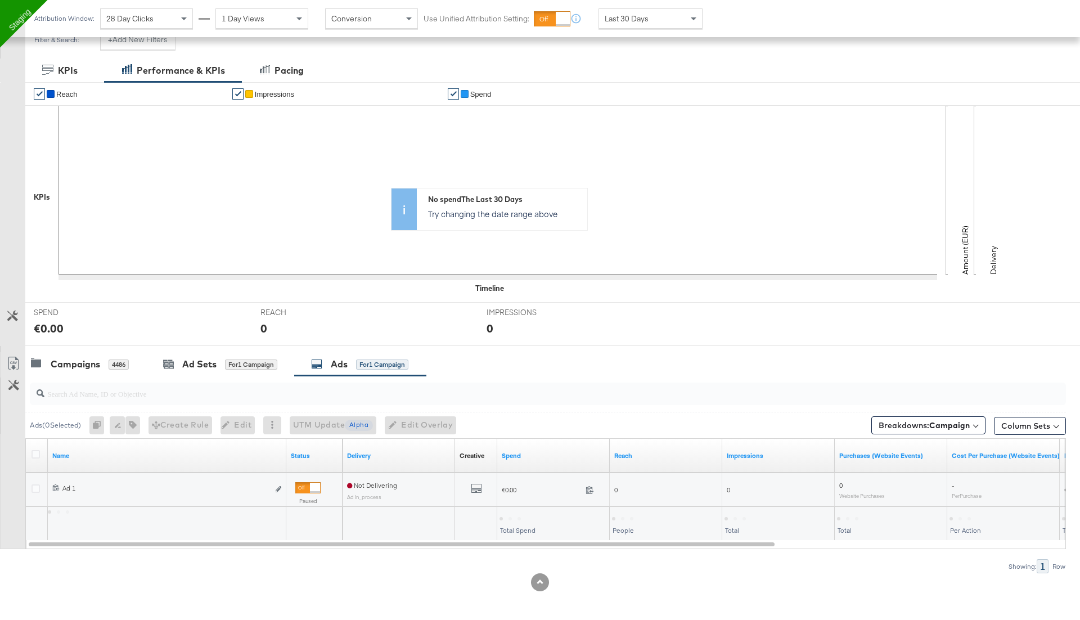
click at [102, 376] on div at bounding box center [545, 394] width 1041 height 36
click at [96, 358] on div "Campaigns" at bounding box center [76, 364] width 50 height 13
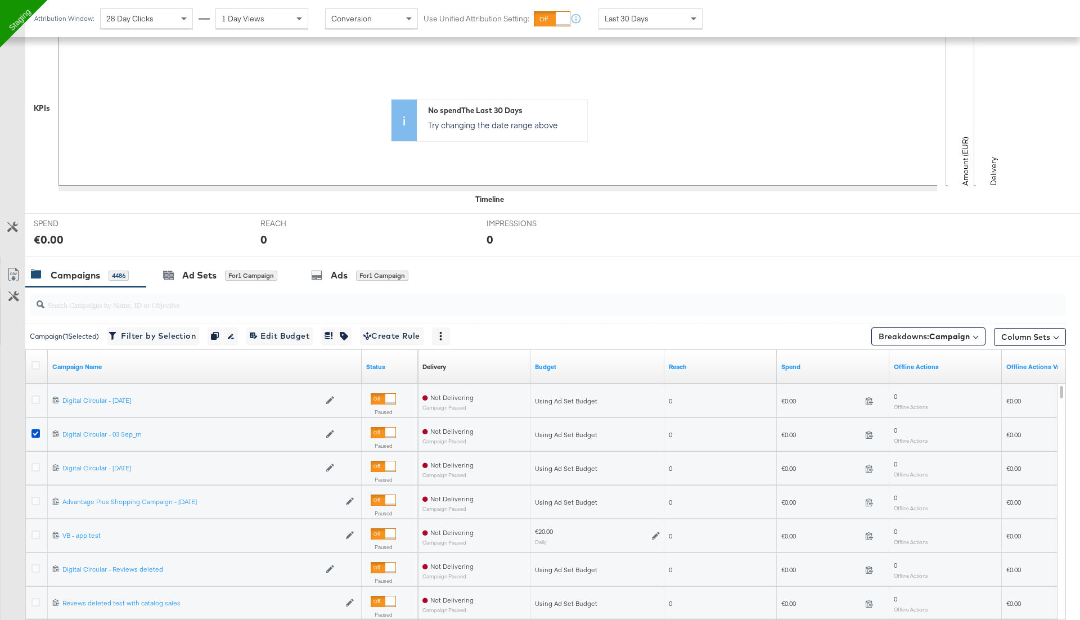
scroll to position [261, 0]
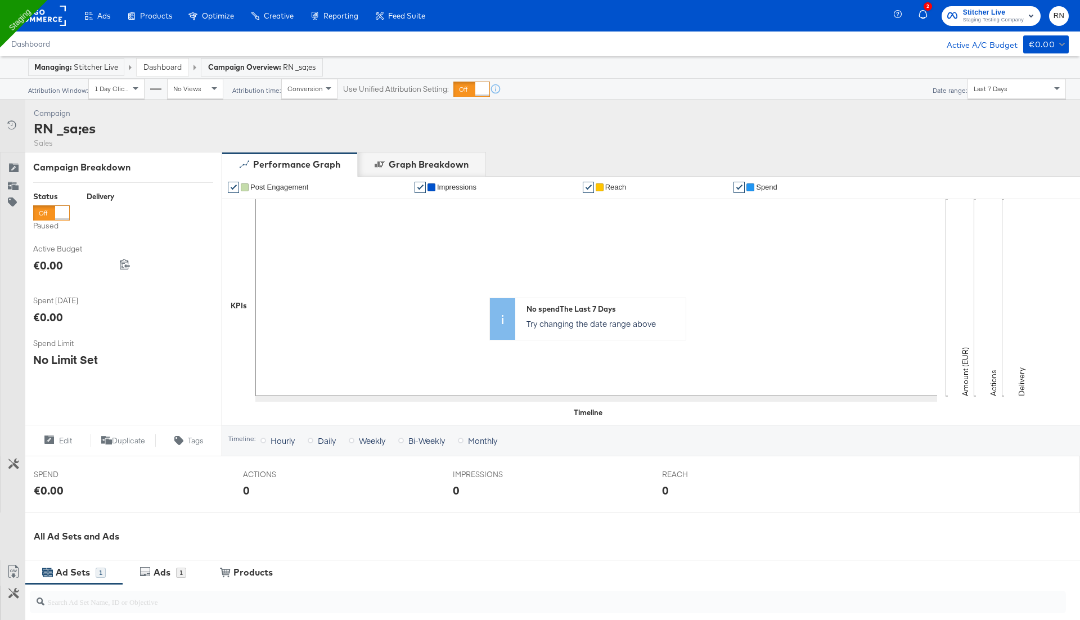
click at [175, 68] on link "Dashboard" at bounding box center [162, 67] width 38 height 10
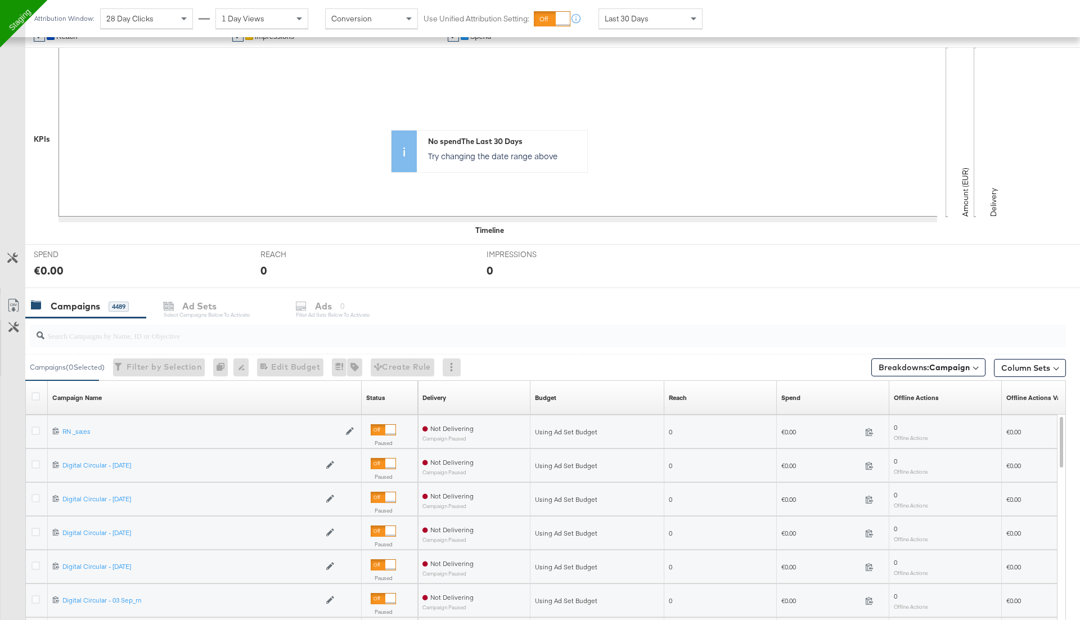
scroll to position [228, 0]
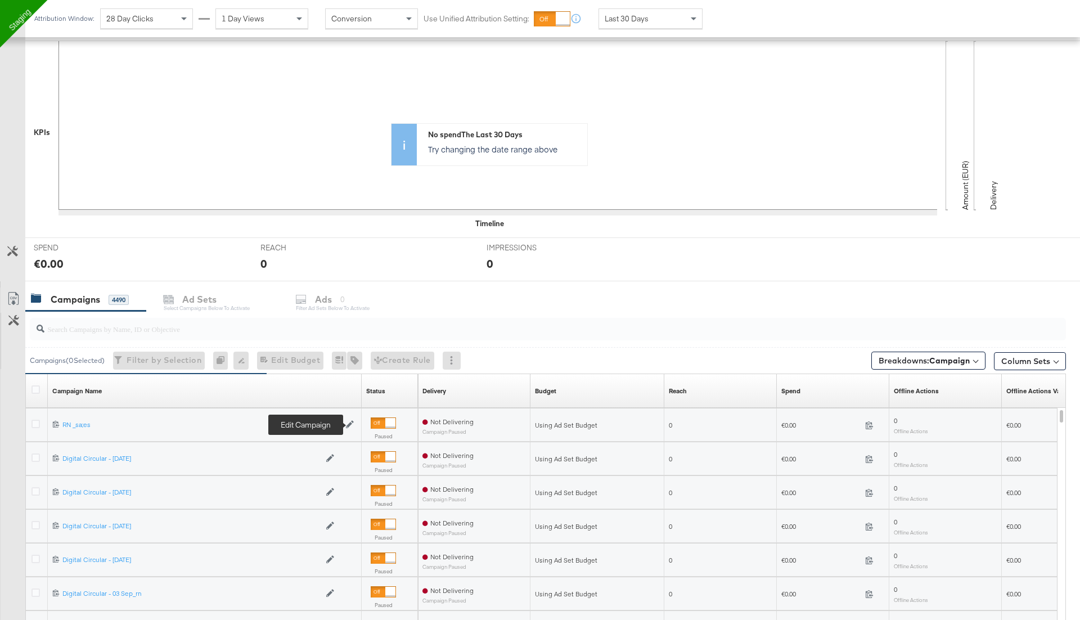
click at [348, 420] on icon at bounding box center [350, 424] width 8 height 8
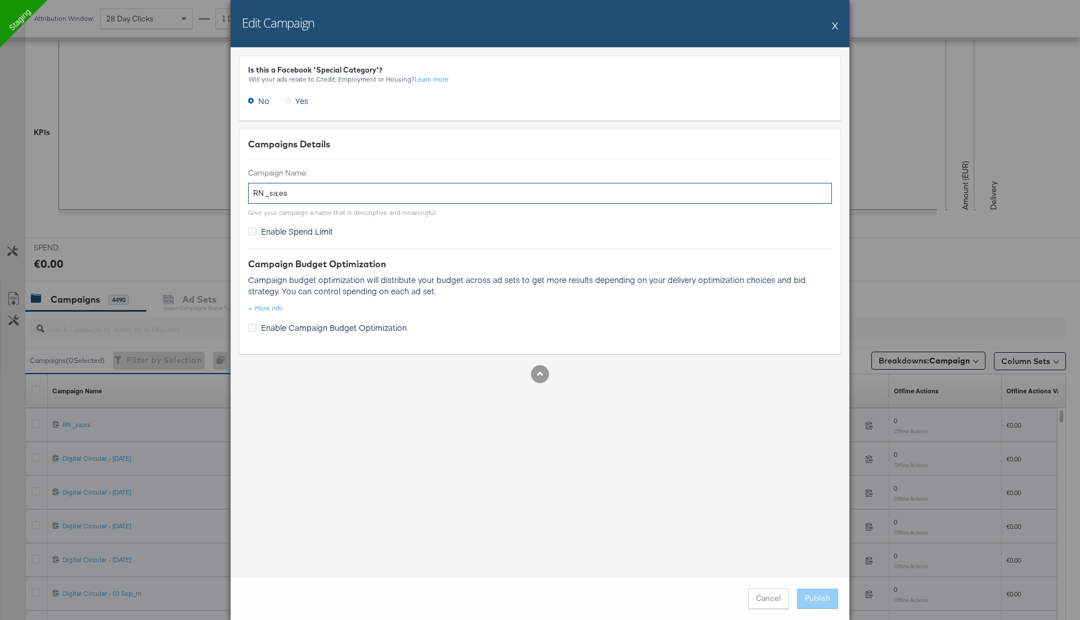
click at [299, 190] on input "RN _sa;es" at bounding box center [540, 193] width 584 height 21
type input "RN_sales"
click at [820, 601] on button "Publish" at bounding box center [817, 599] width 41 height 20
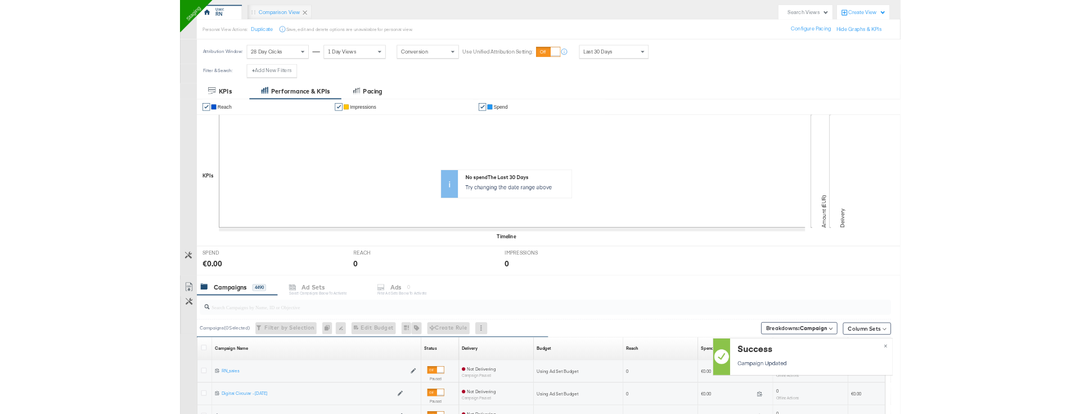
scroll to position [0, 0]
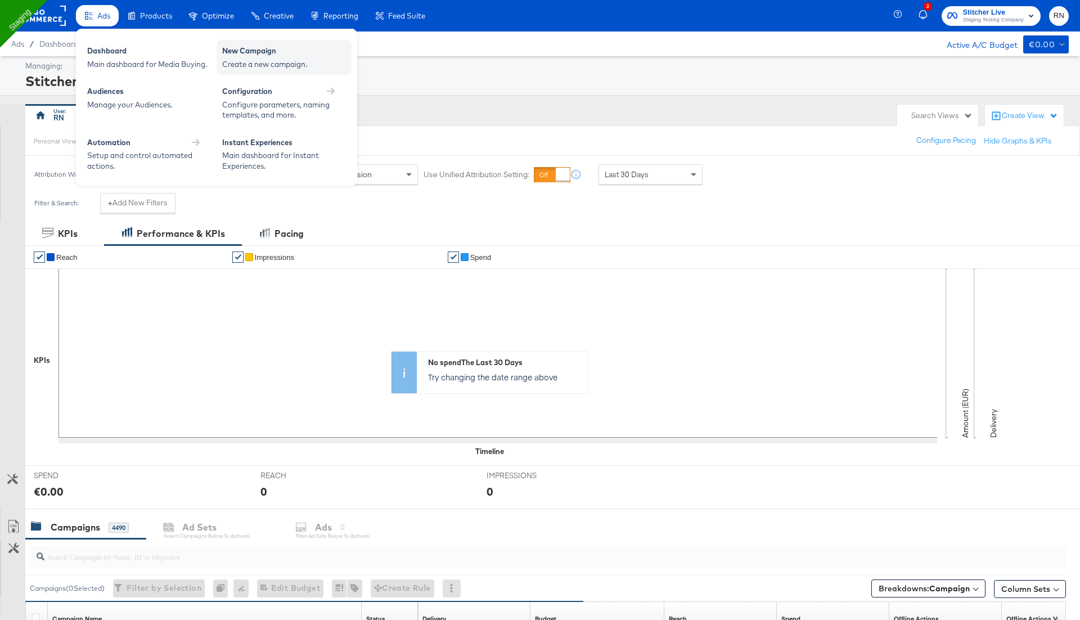
click at [258, 61] on div "Create a new campaign." at bounding box center [284, 64] width 124 height 11
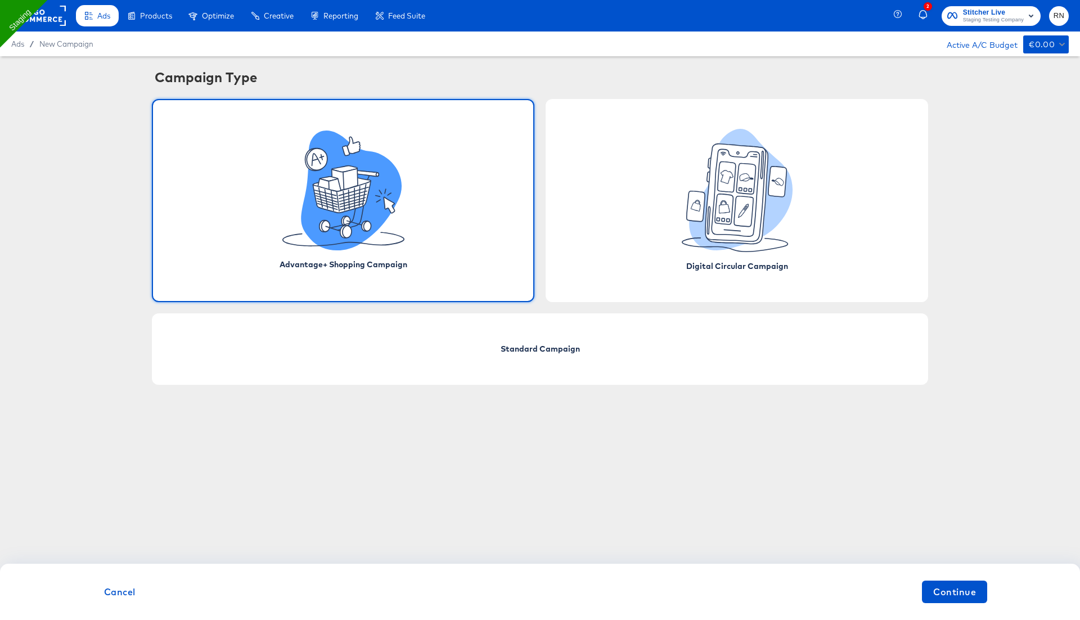
click at [374, 208] on icon at bounding box center [351, 191] width 101 height 120
click at [634, 262] on div "Digital Circular Campaign" at bounding box center [737, 200] width 383 height 203
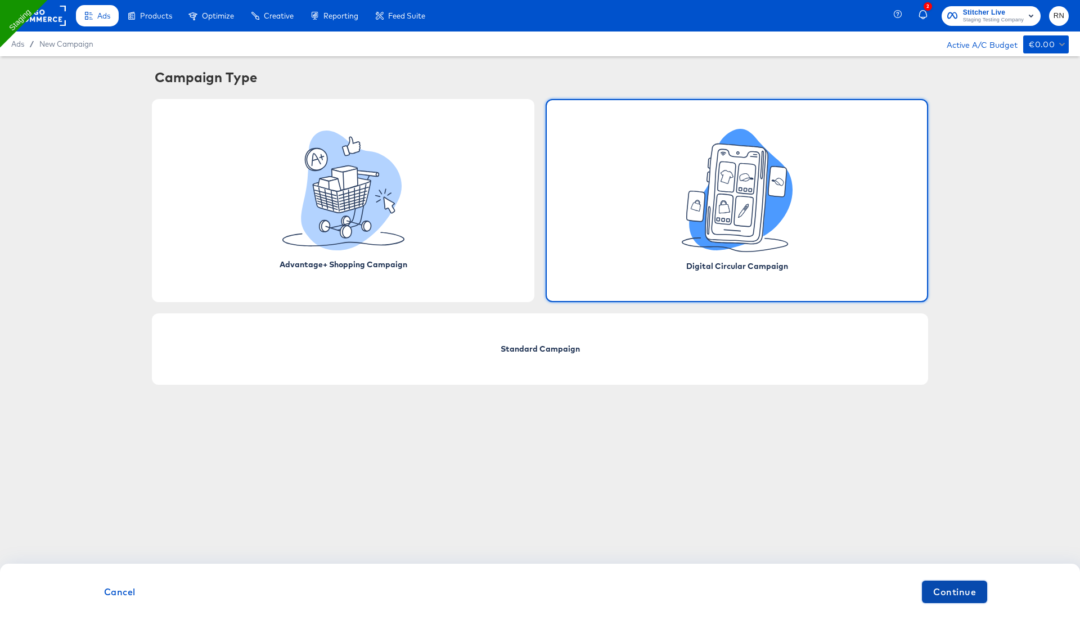
click at [960, 590] on span "Continue" at bounding box center [954, 592] width 43 height 16
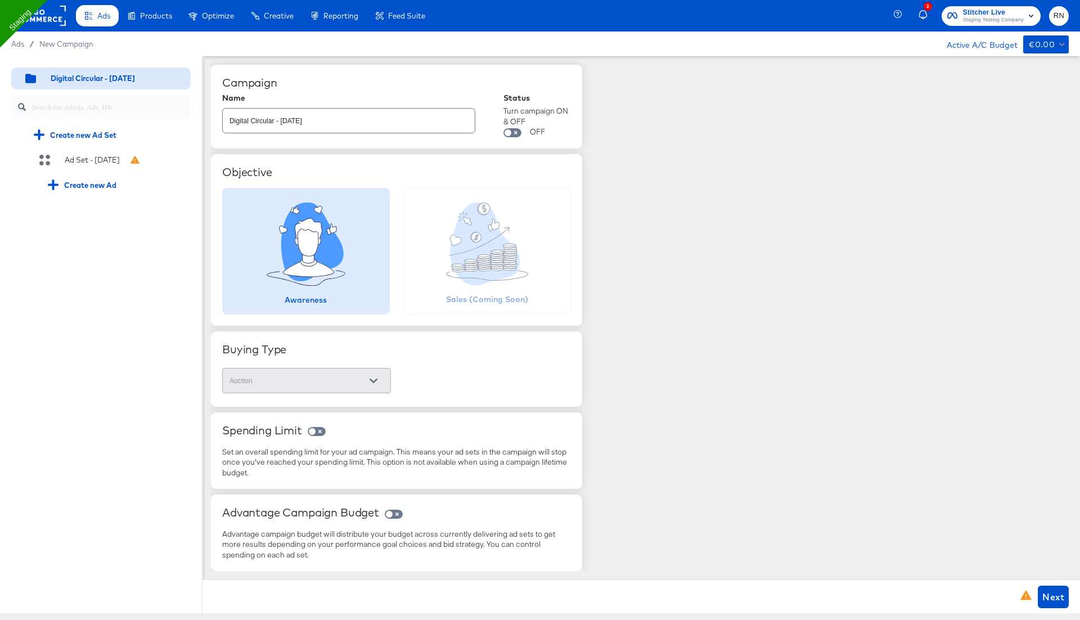
click at [329, 124] on input "Digital Circular - [DATE]" at bounding box center [349, 116] width 252 height 24
type input "Digital Circular - 03 [DATE]"
click at [315, 235] on icon at bounding box center [308, 242] width 21 height 27
click at [1059, 599] on span "Next" at bounding box center [1054, 597] width 22 height 16
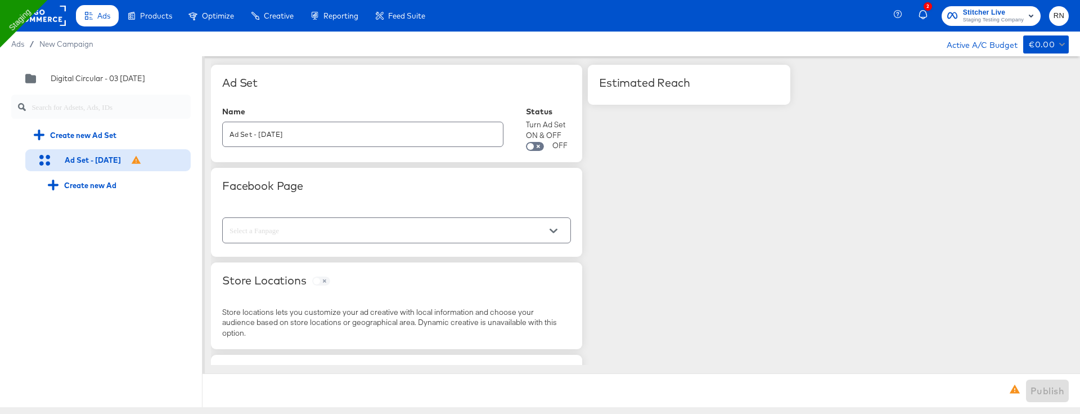
click at [288, 227] on input "text" at bounding box center [387, 230] width 321 height 13
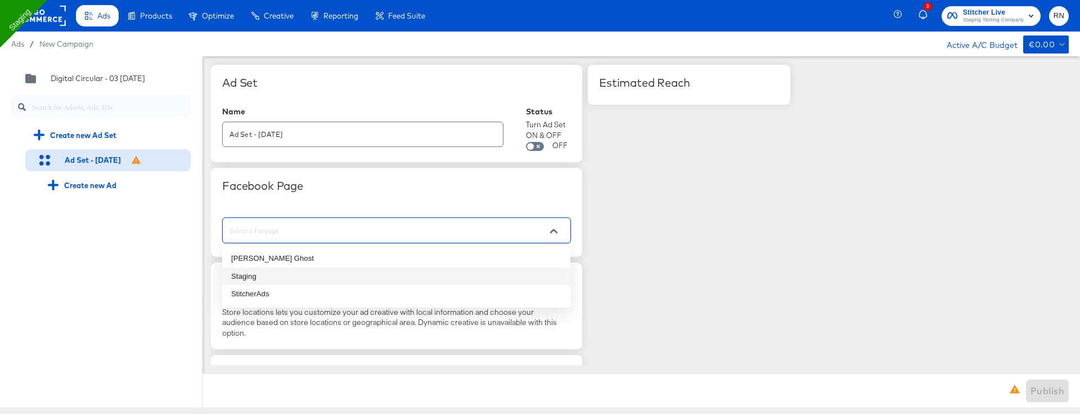
click at [284, 270] on li "Staging" at bounding box center [396, 276] width 348 height 18
type input "Staging"
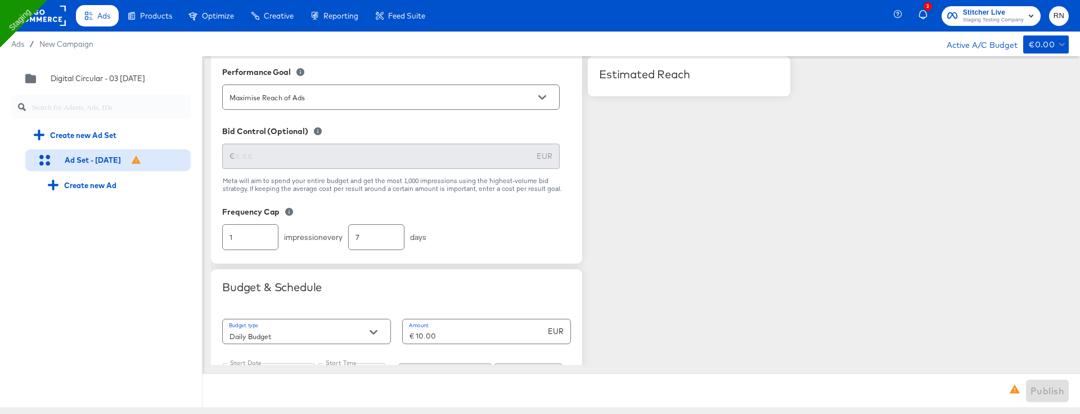
scroll to position [308, 0]
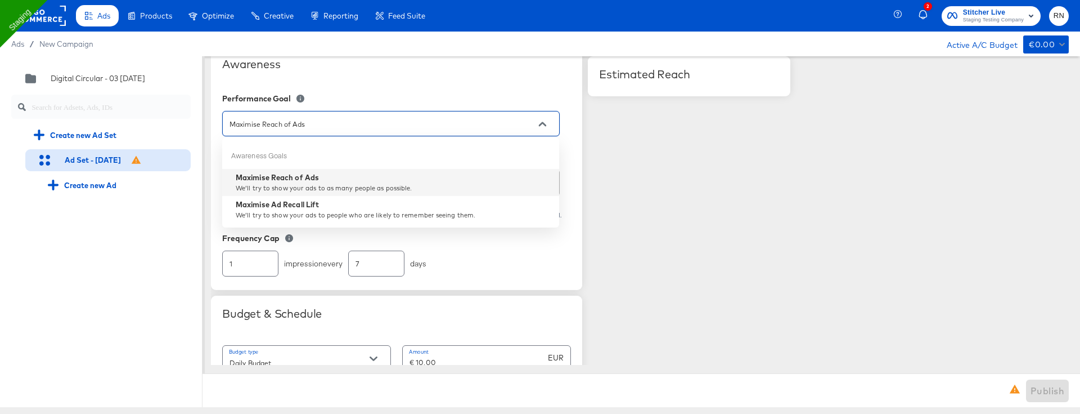
click at [308, 118] on input "Maximise Reach of Ads" at bounding box center [382, 124] width 310 height 13
click at [158, 239] on div "Quick duplicate Duplicate Edit Delete Digital Circular - 03 [DATE] Create new A…" at bounding box center [101, 231] width 203 height 351
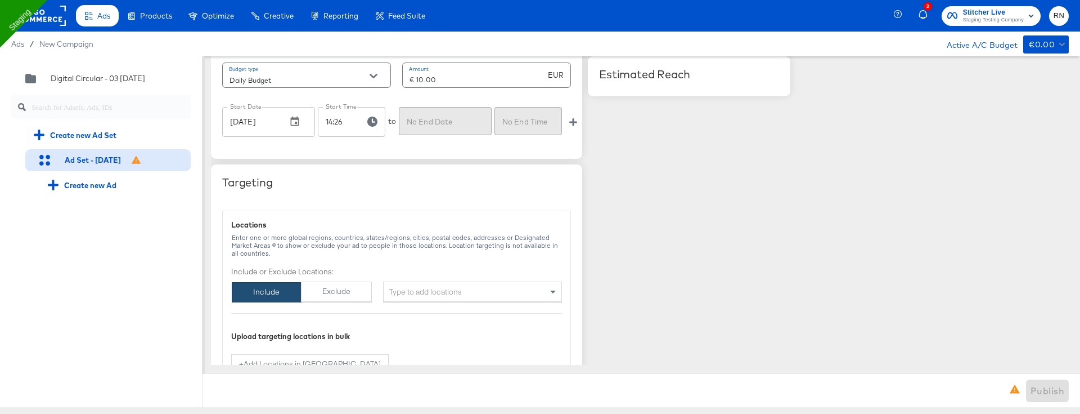
scroll to position [685, 0]
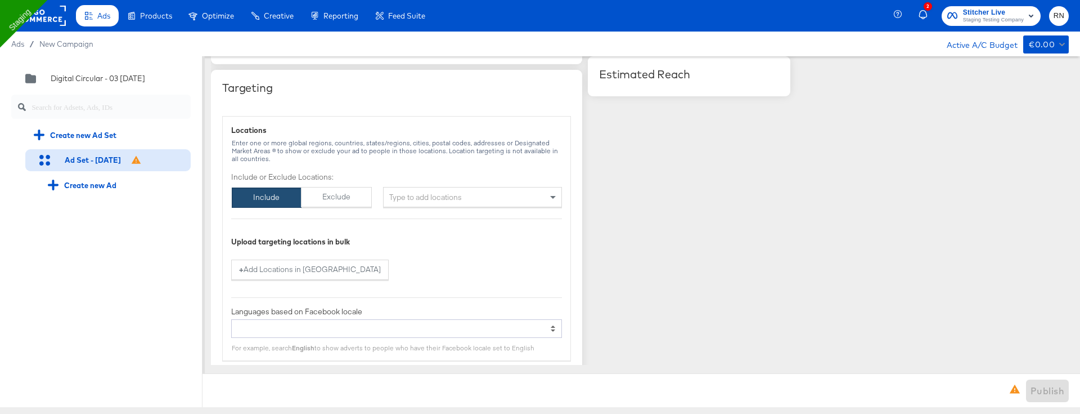
click at [440, 197] on div "Type to add locations" at bounding box center [472, 197] width 179 height 20
click at [410, 197] on input "unites state" at bounding box center [409, 198] width 41 height 23
type input "united state"
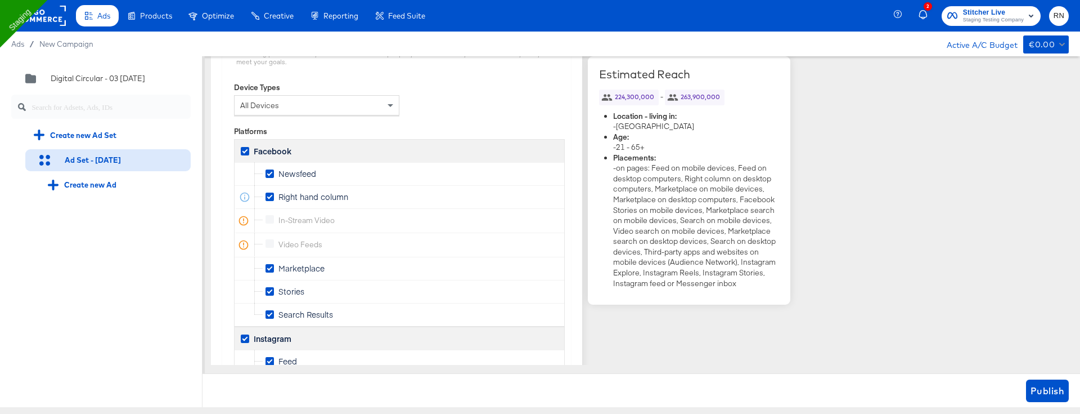
scroll to position [1861, 0]
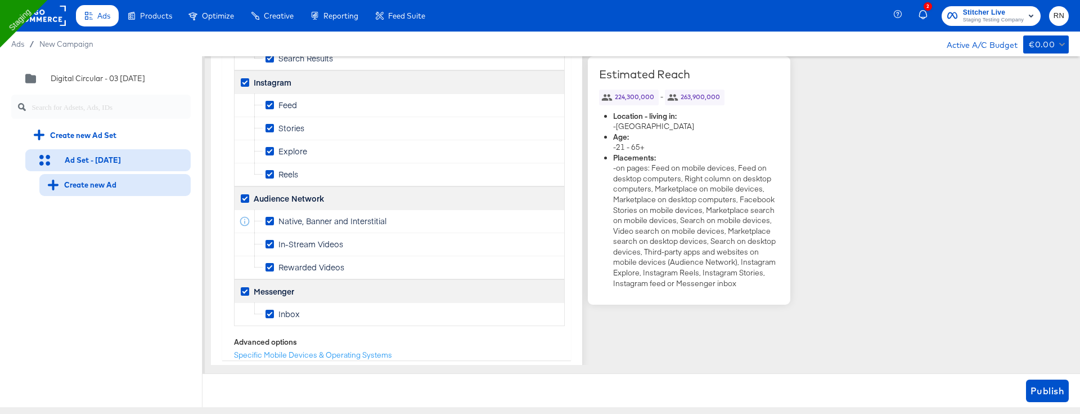
click at [78, 185] on div "Create new Ad" at bounding box center [82, 184] width 69 height 11
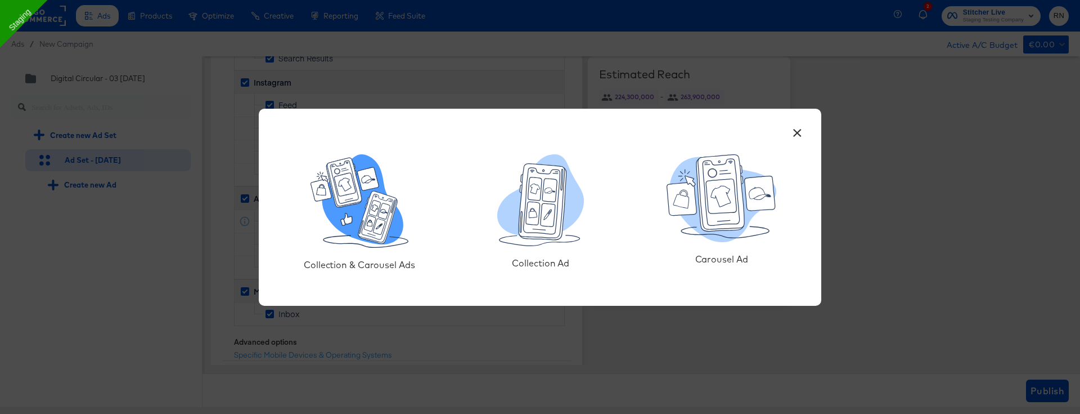
scroll to position [1, 0]
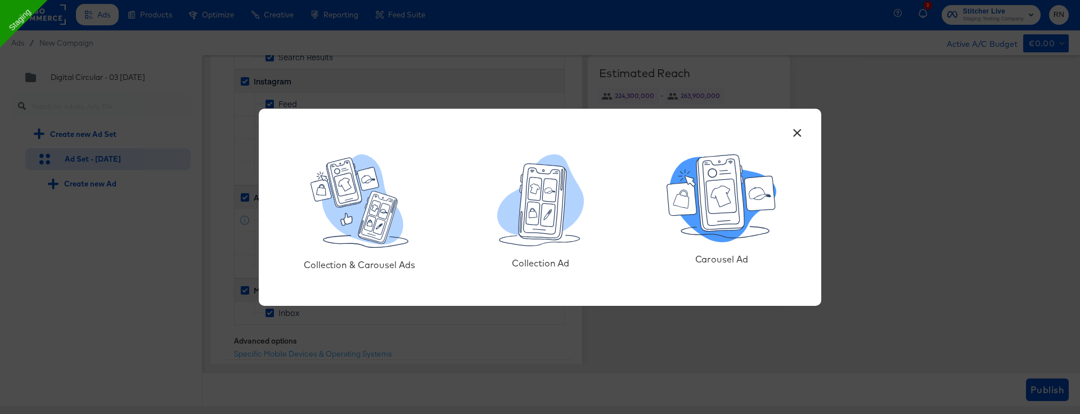
click at [723, 226] on icon at bounding box center [721, 193] width 48 height 77
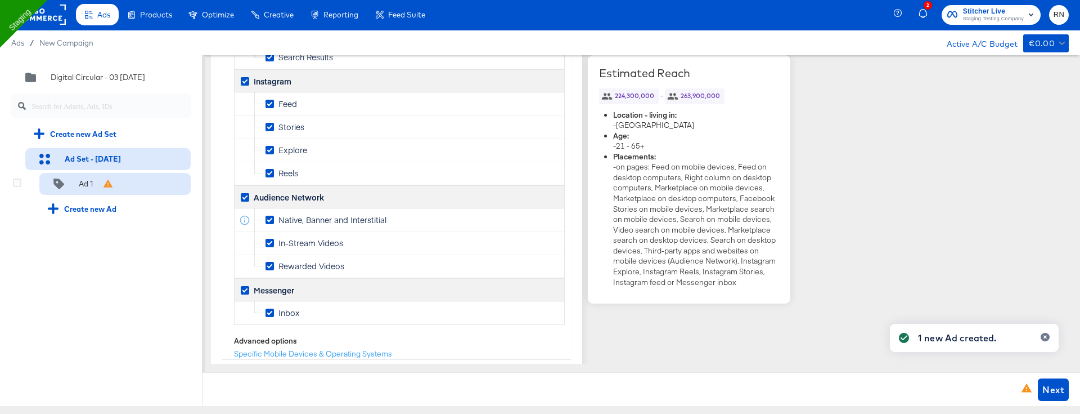
click at [99, 187] on div "Ad 1" at bounding box center [82, 183] width 68 height 11
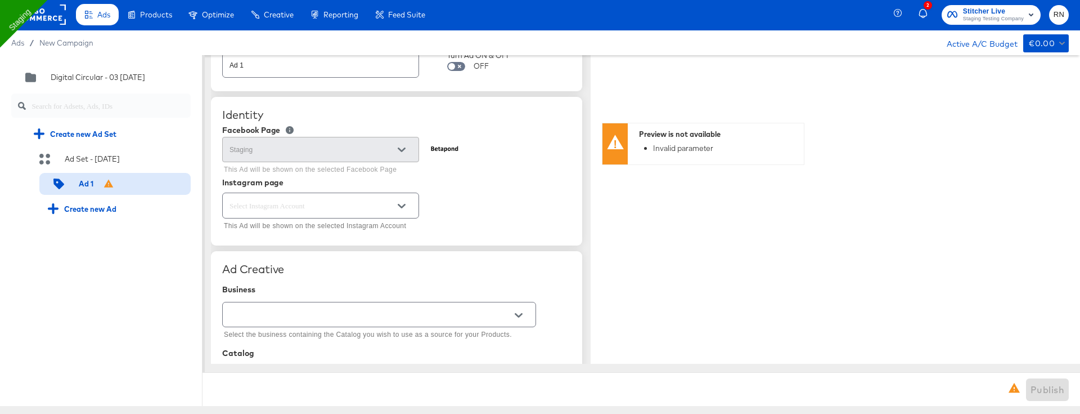
scroll to position [57, 0]
click at [284, 193] on div at bounding box center [320, 202] width 197 height 25
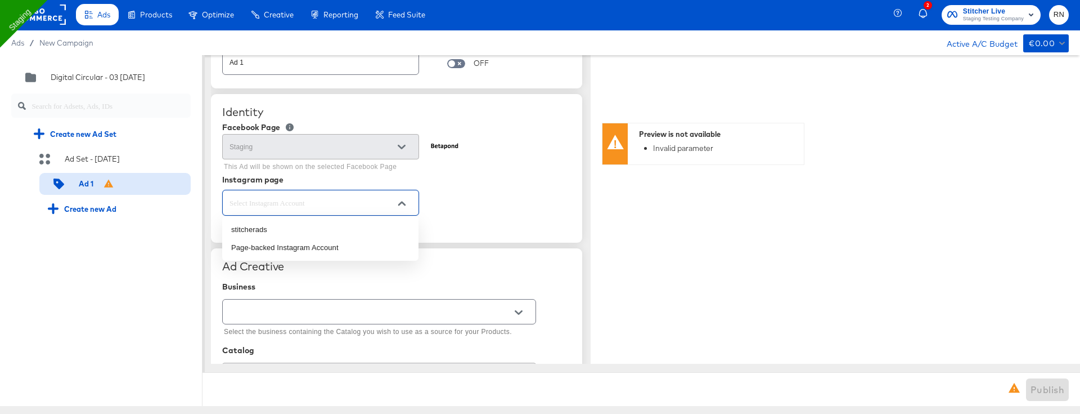
click at [285, 200] on input "text" at bounding box center [311, 202] width 169 height 13
click at [290, 250] on li "Page-backed Instagram Account" at bounding box center [320, 248] width 196 height 18
type textarea "x"
type input "Page-backed Instagram Account"
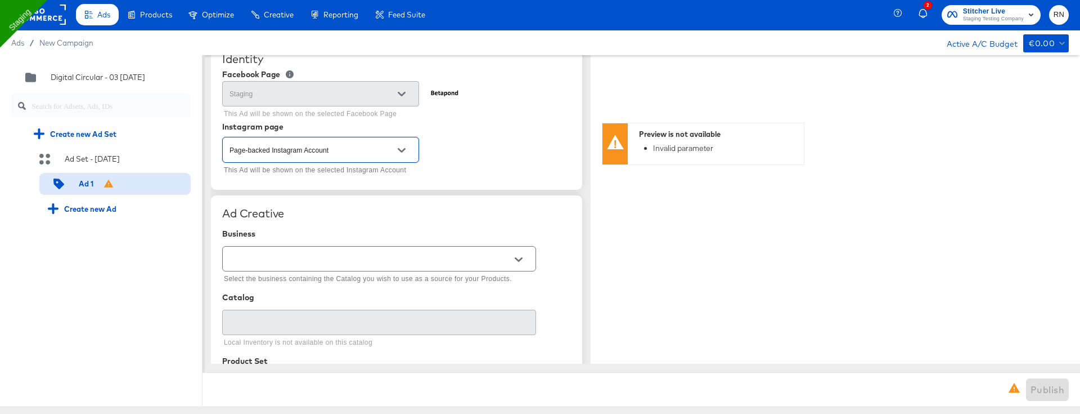
scroll to position [130, 0]
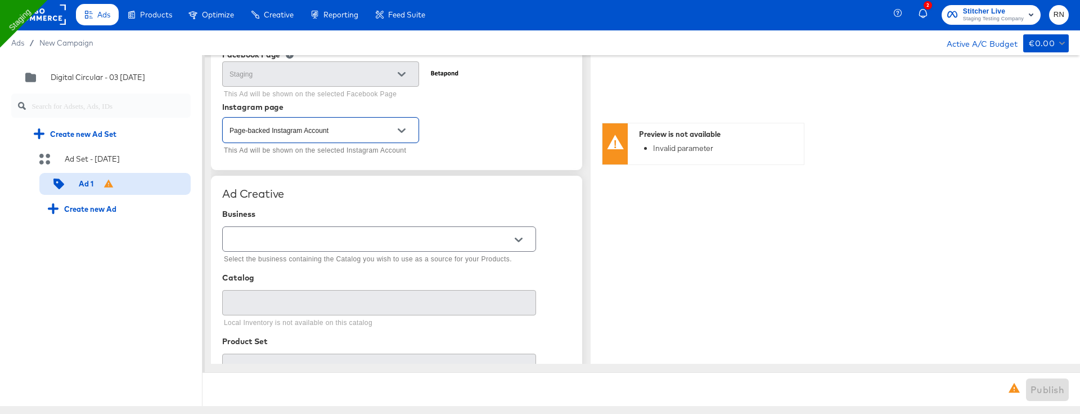
click at [300, 235] on input "text" at bounding box center [370, 239] width 286 height 13
click at [300, 279] on li "Ghost Business StitcherAds" at bounding box center [378, 284] width 313 height 18
type input "Ghost Business StitcherAds"
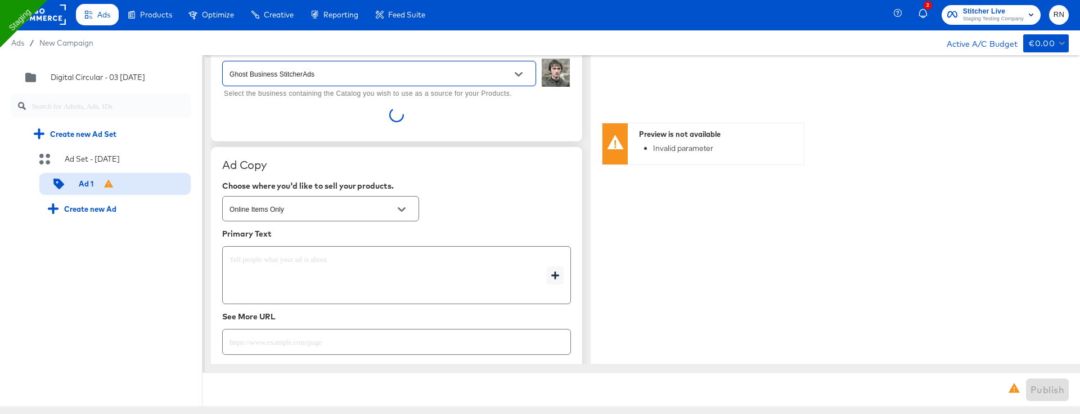
scroll to position [318, 0]
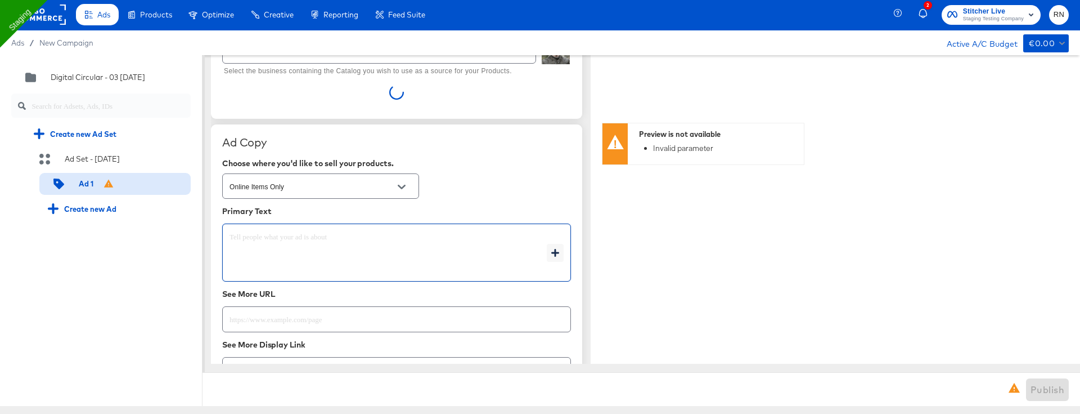
click at [286, 244] on textarea at bounding box center [388, 252] width 317 height 41
type textarea "x"
type textarea "s"
type textarea "x"
type textarea "sa"
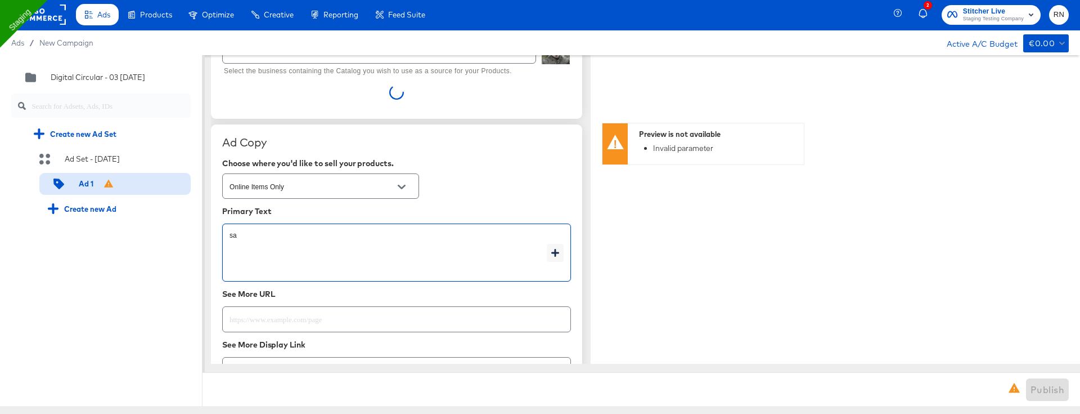
type textarea "x"
type textarea "sal"
type textarea "x"
type textarea "sale"
type textarea "x"
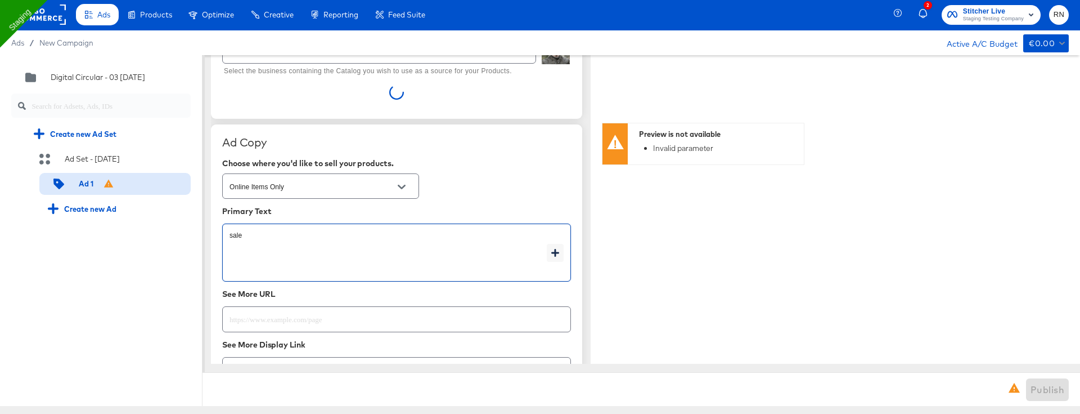
type textarea "sale"
click at [279, 317] on input "text" at bounding box center [397, 314] width 348 height 24
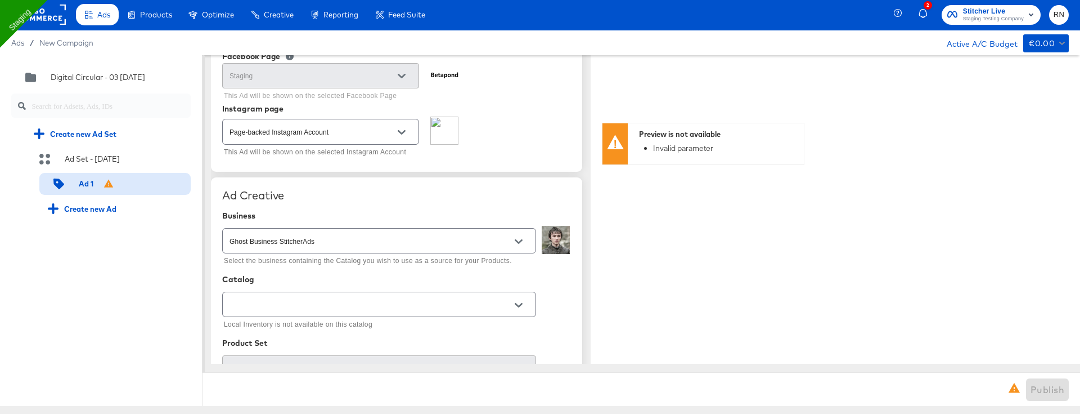
scroll to position [125, 0]
click at [298, 244] on input "Ghost Business StitcherAds" at bounding box center [370, 243] width 286 height 13
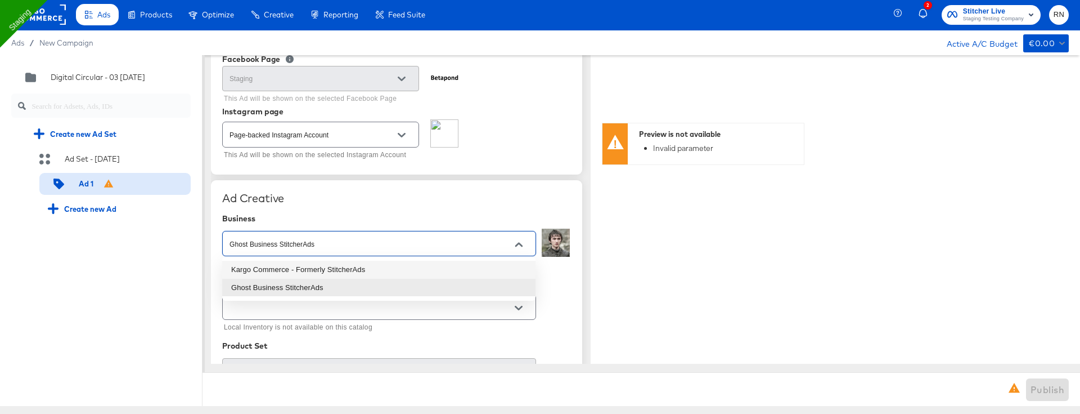
click at [308, 133] on input "Page-backed Instagram Account" at bounding box center [311, 134] width 169 height 13
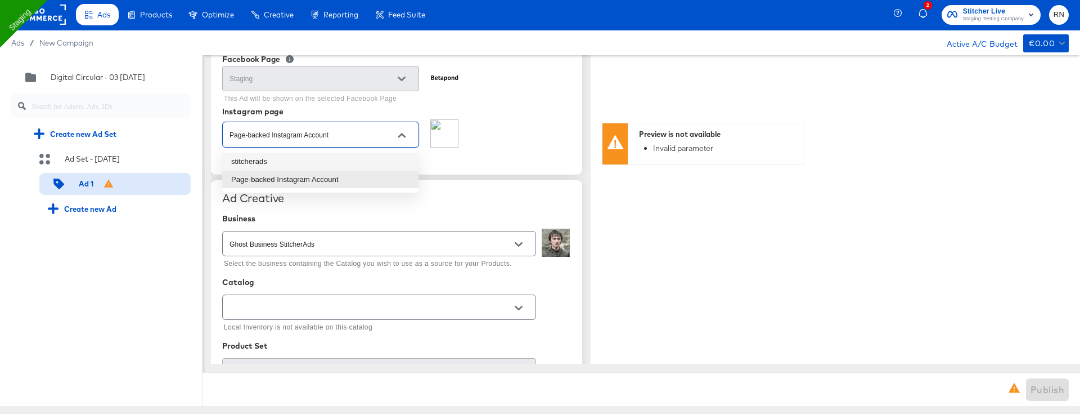
click at [299, 163] on li "stitcherads" at bounding box center [320, 161] width 196 height 18
type textarea "x"
type input "stitcherads"
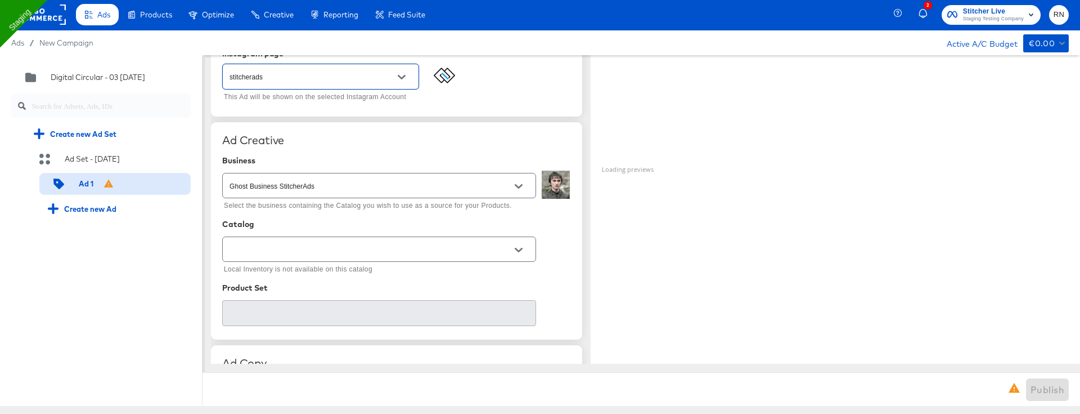
scroll to position [186, 0]
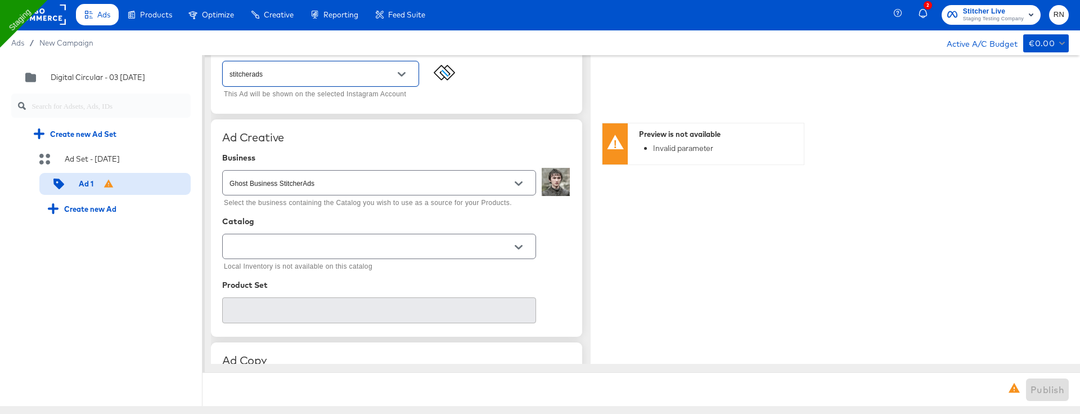
click at [303, 243] on input "text" at bounding box center [370, 246] width 286 height 13
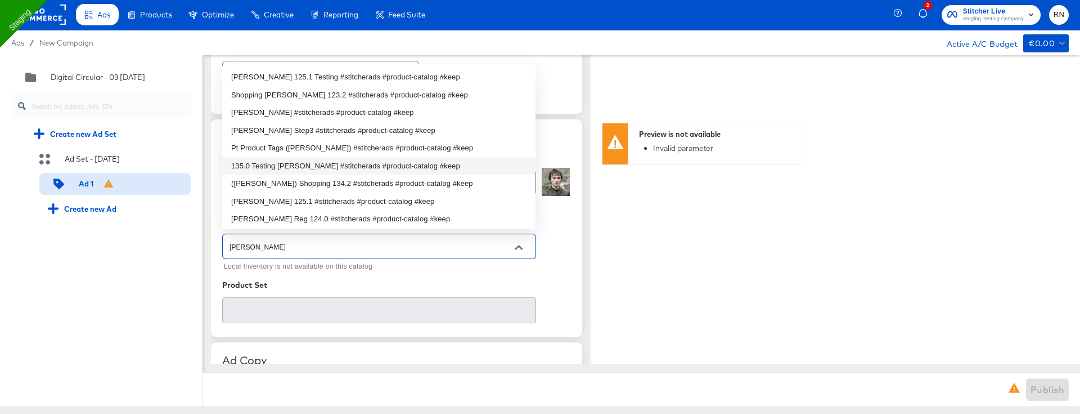
click at [278, 164] on li "135.0 Testing Fran #stitcherads #product-catalog #keep" at bounding box center [378, 166] width 313 height 18
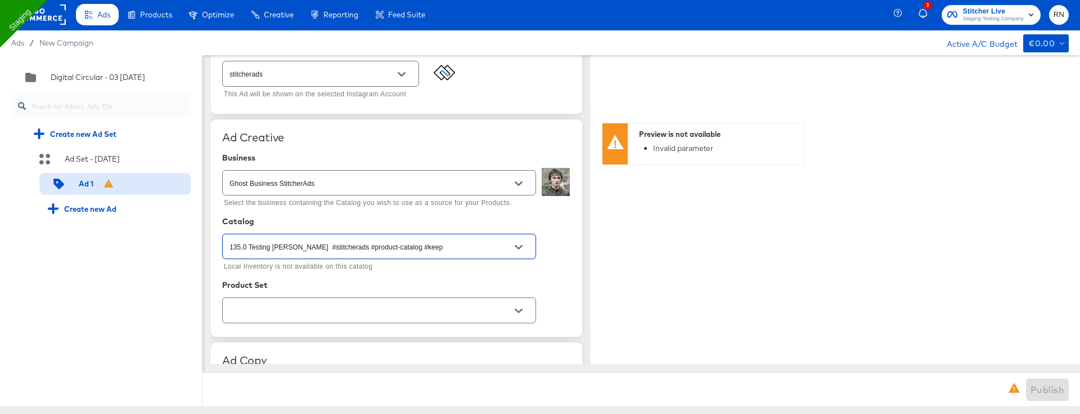
click at [290, 318] on div at bounding box center [379, 309] width 314 height 25
type input "135.0 Testing Fran #stitcherads #product-catalog #keep"
click at [306, 306] on input "text" at bounding box center [370, 310] width 286 height 13
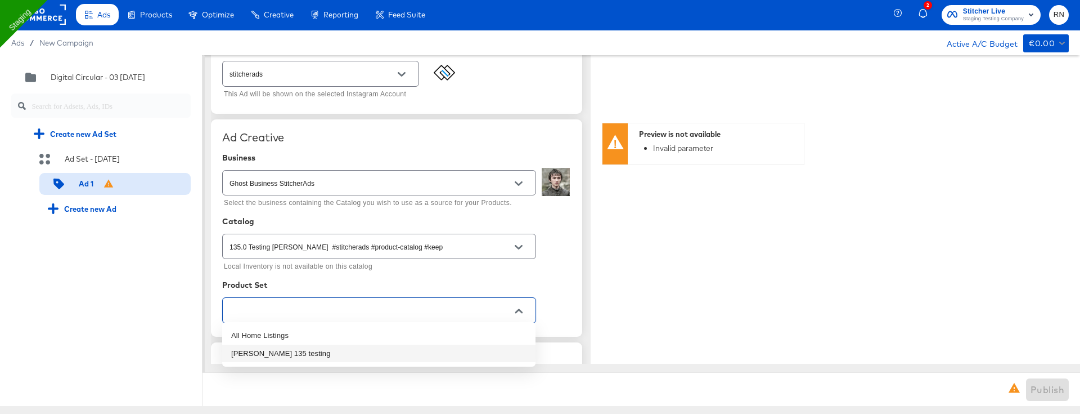
click at [289, 352] on li "fran 135 testing" at bounding box center [378, 353] width 313 height 18
type textarea "x"
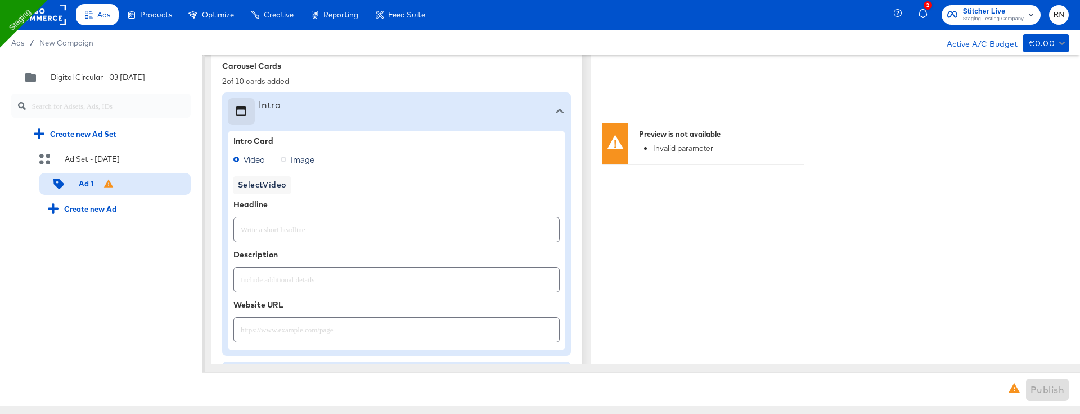
type textarea "x"
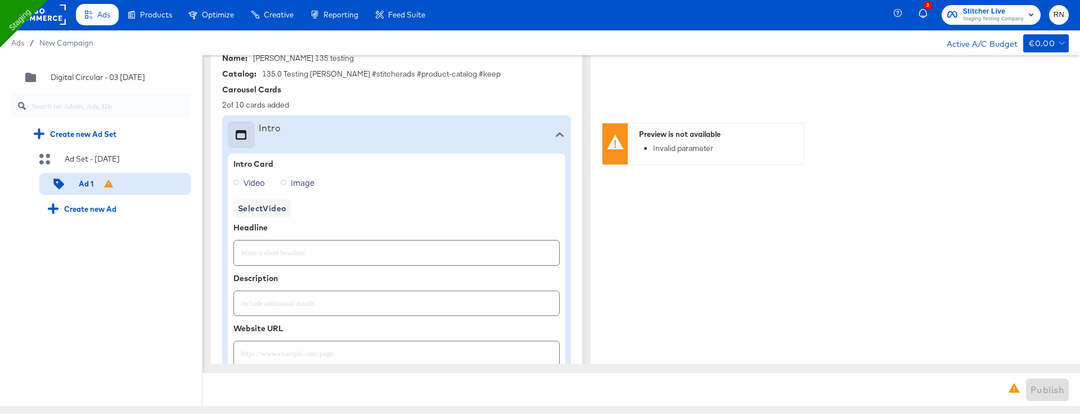
scroll to position [331, 0]
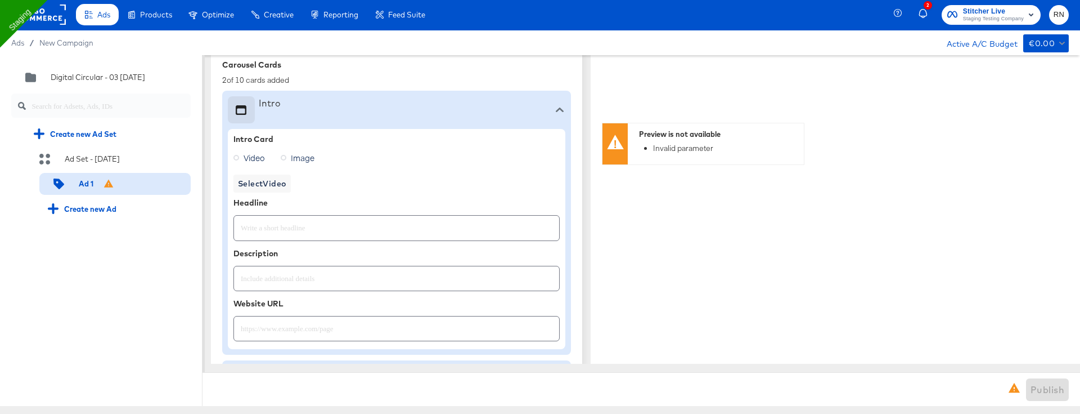
click at [280, 226] on input "text" at bounding box center [396, 223] width 325 height 24
type input "sale"
type textarea "x"
click at [288, 271] on input "text" at bounding box center [396, 274] width 325 height 24
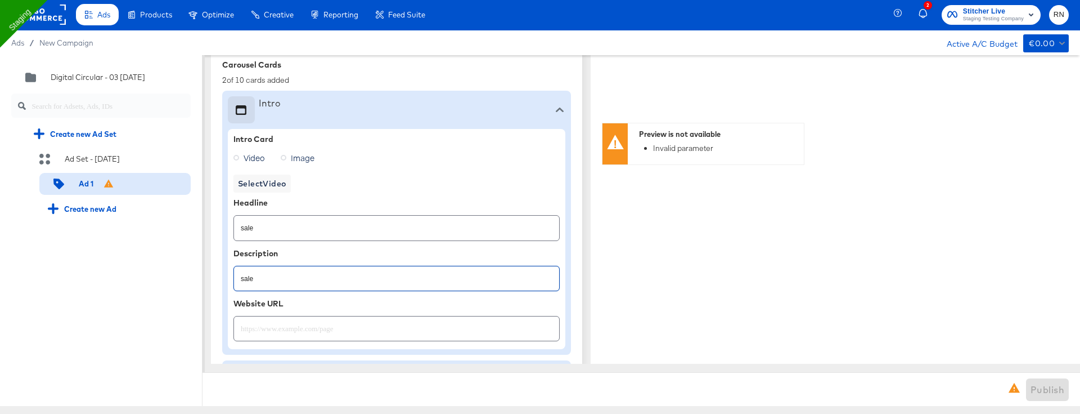
type input "sale"
type textarea "x"
click at [299, 156] on span "Image" at bounding box center [303, 157] width 24 height 11
click at [0, 0] on input "Image" at bounding box center [0, 0] width 0 height 0
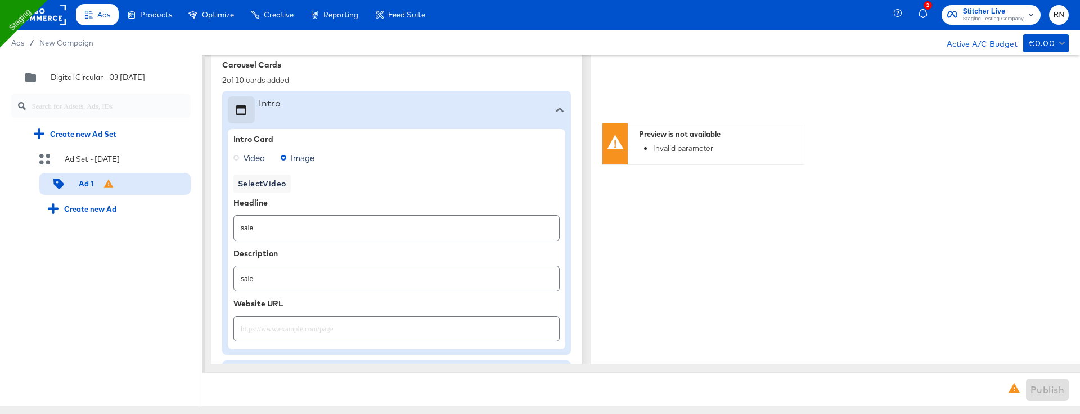
type textarea "x"
click at [276, 185] on span "Select Image" at bounding box center [263, 184] width 50 height 14
type textarea "x"
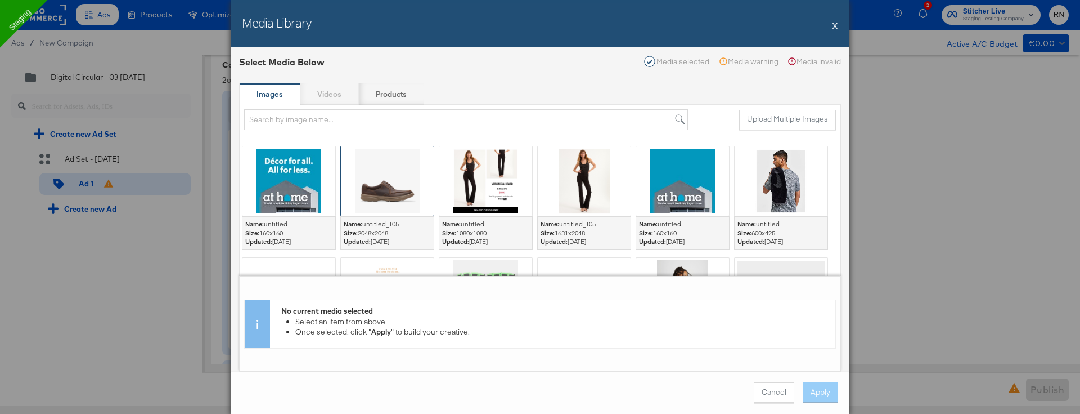
click at [379, 187] on div at bounding box center [387, 180] width 93 height 69
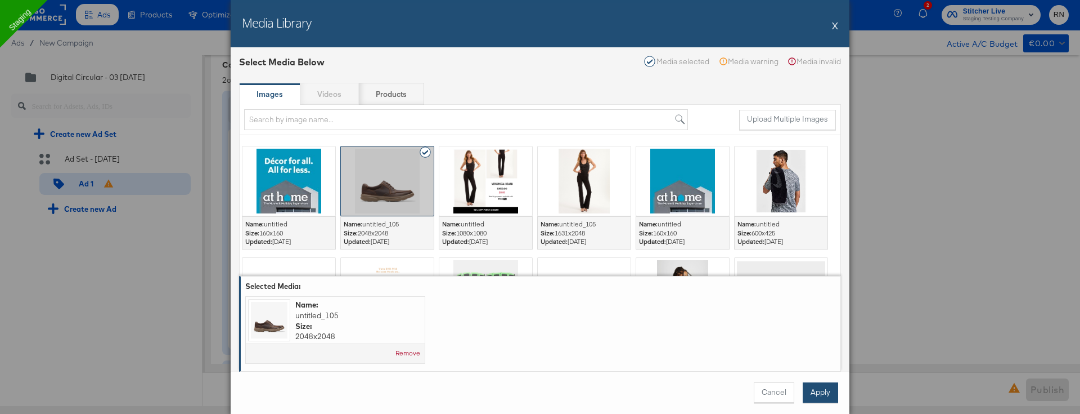
click at [826, 390] on button "Apply" at bounding box center [820, 392] width 35 height 20
type textarea "x"
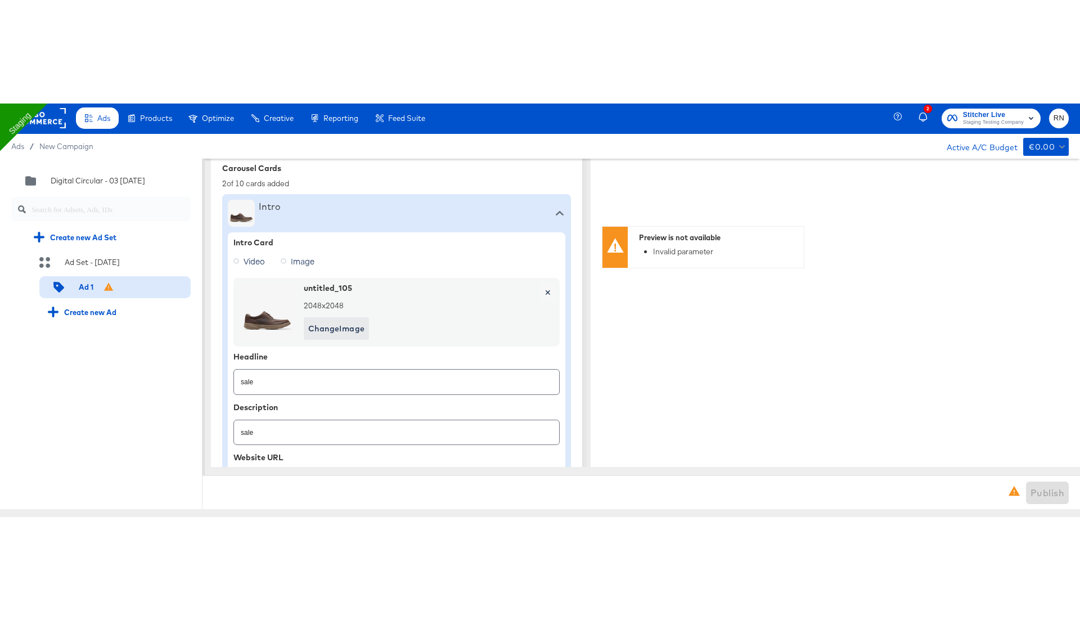
scroll to position [0, 0]
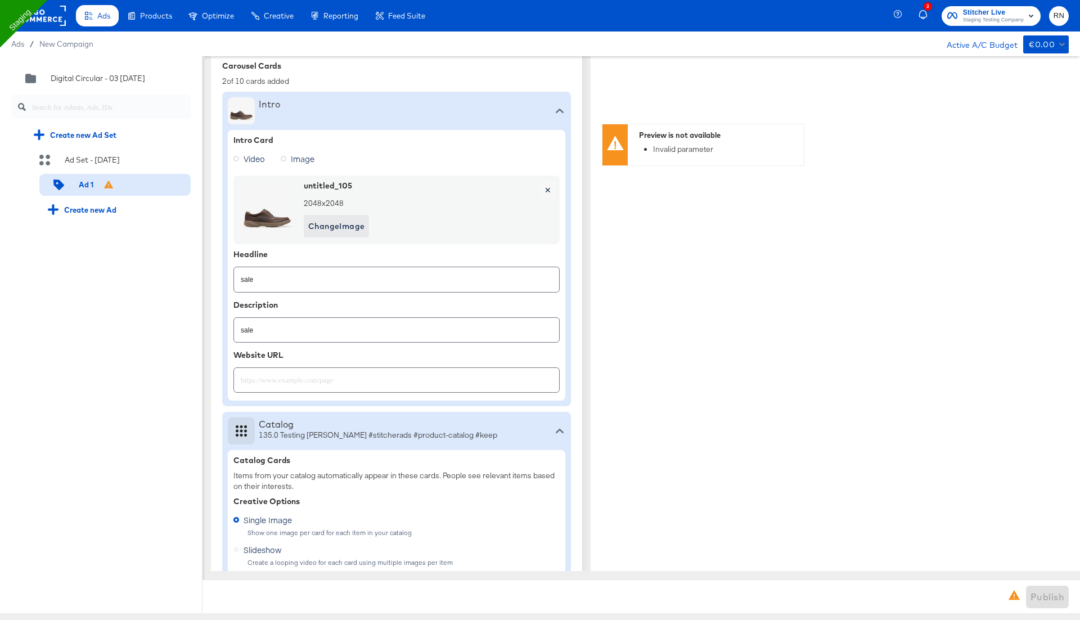
type textarea "x"
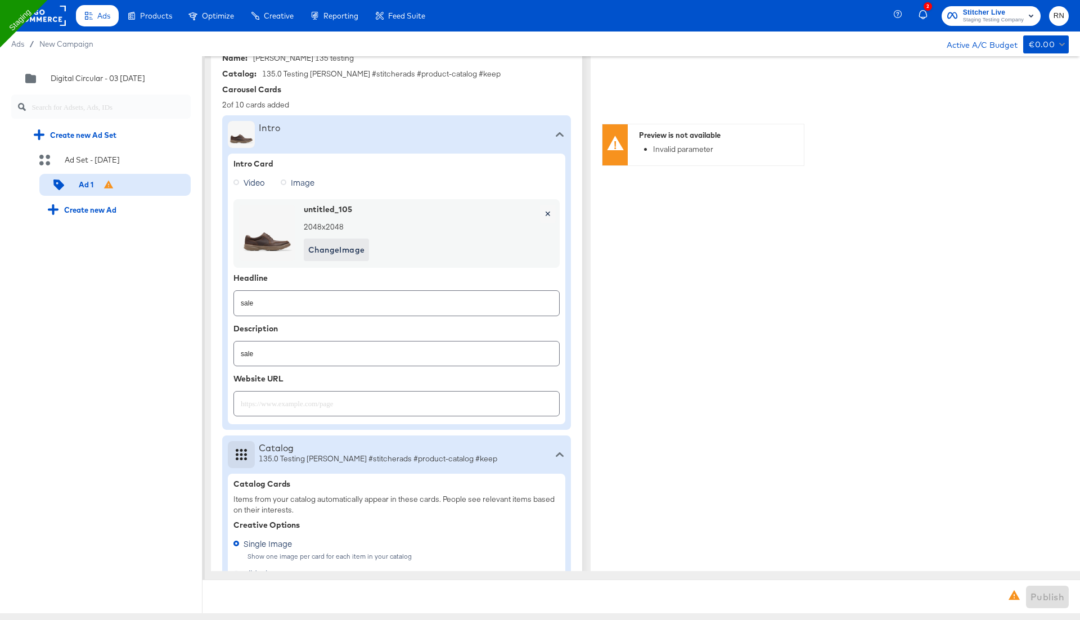
scroll to position [308, 0]
click at [312, 405] on input "text" at bounding box center [396, 398] width 325 height 24
type input "www.kargo.com"
type textarea "x"
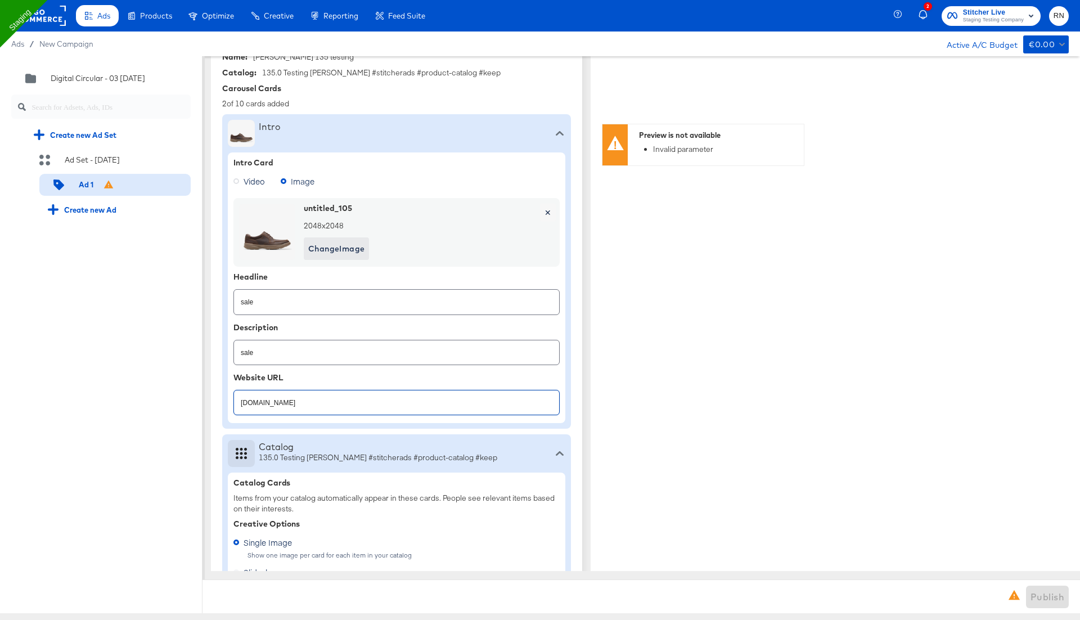
click at [643, 387] on div "Preview is not available Invalid parameter" at bounding box center [703, 336] width 203 height 536
drag, startPoint x: 239, startPoint y: 398, endPoint x: 391, endPoint y: 398, distance: 151.9
click at [391, 398] on input "www.kargo.com" at bounding box center [396, 398] width 325 height 24
type input "http://www.kargo.com"
click at [636, 414] on div "Instagram" at bounding box center [692, 336] width 180 height 536
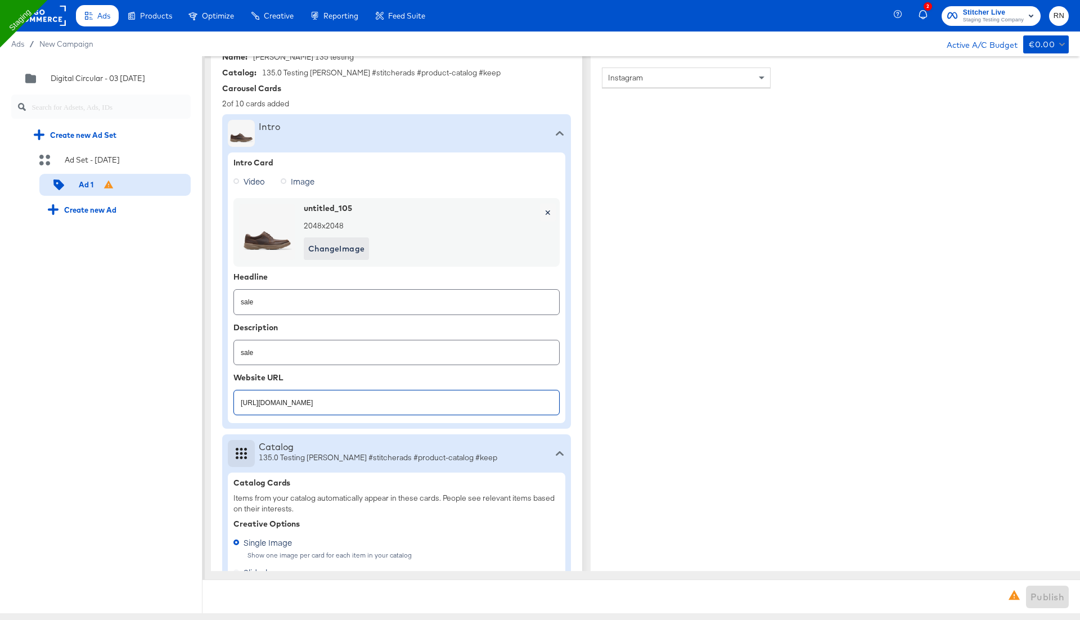
type textarea "x"
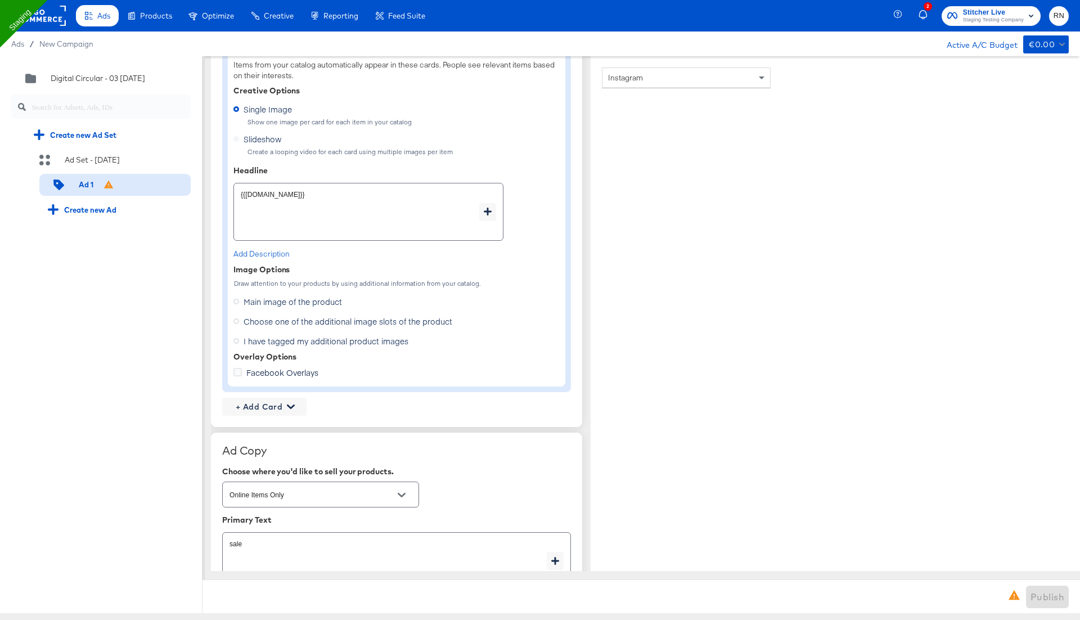
scroll to position [741, 0]
type textarea "x"
drag, startPoint x: 300, startPoint y: 195, endPoint x: 161, endPoint y: 197, distance: 138.4
click at [162, 197] on div "Quick duplicate Duplicate Edit Delete Digital Circular - 03 Sep2 Create new Ad …" at bounding box center [540, 334] width 1080 height 557
type textarea "x"
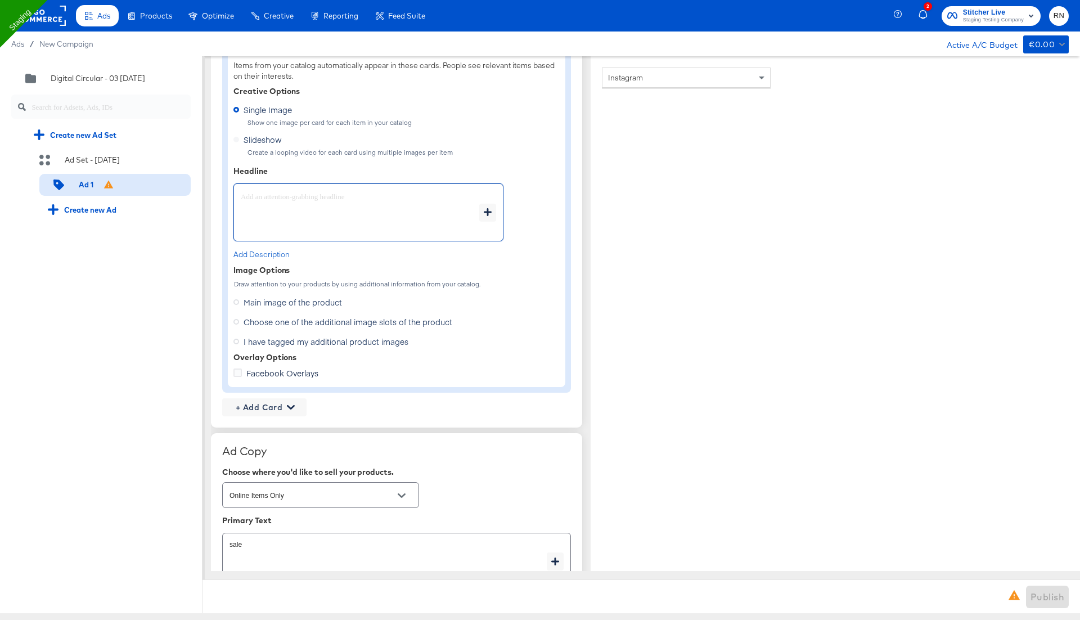
type textarea "x"
click at [199, 430] on div "Quick duplicate Duplicate Edit Delete Digital Circular - 03 Sep2 Create new Ad …" at bounding box center [101, 334] width 203 height 557
type textarea "x"
click at [285, 207] on textarea at bounding box center [360, 212] width 239 height 41
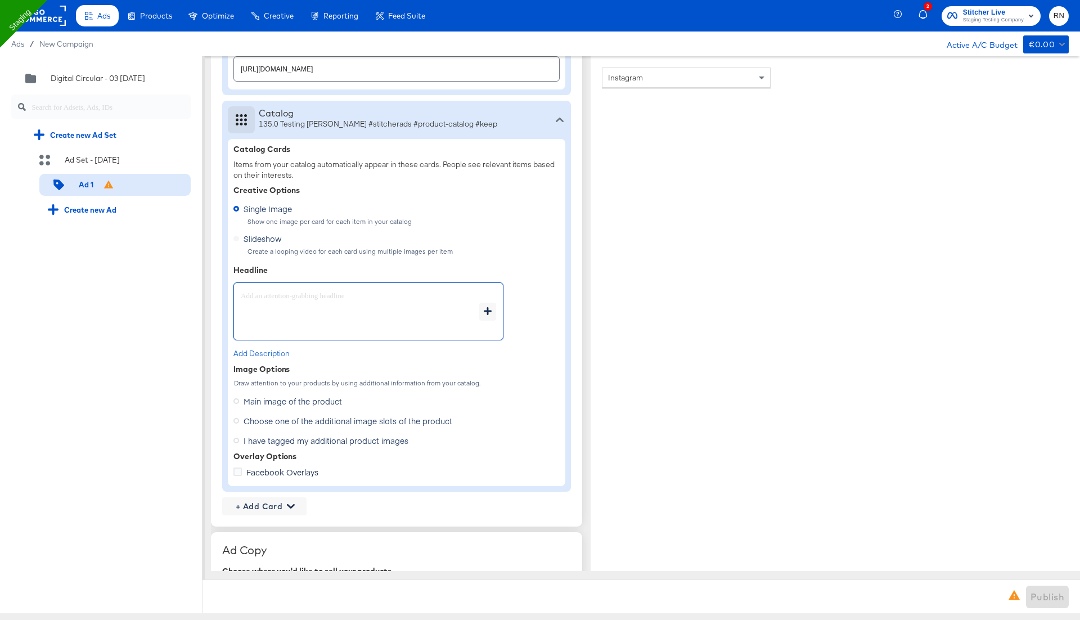
scroll to position [637, 0]
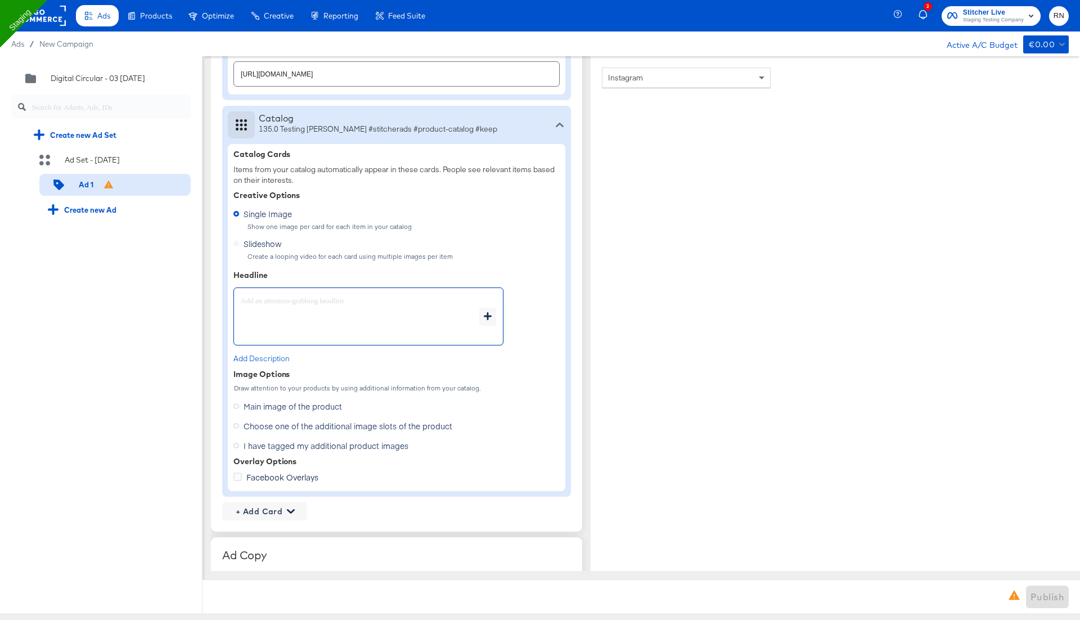
click at [357, 209] on div "Single Image Show one image per card for each item in your catalog" at bounding box center [397, 217] width 326 height 25
type textarea "x"
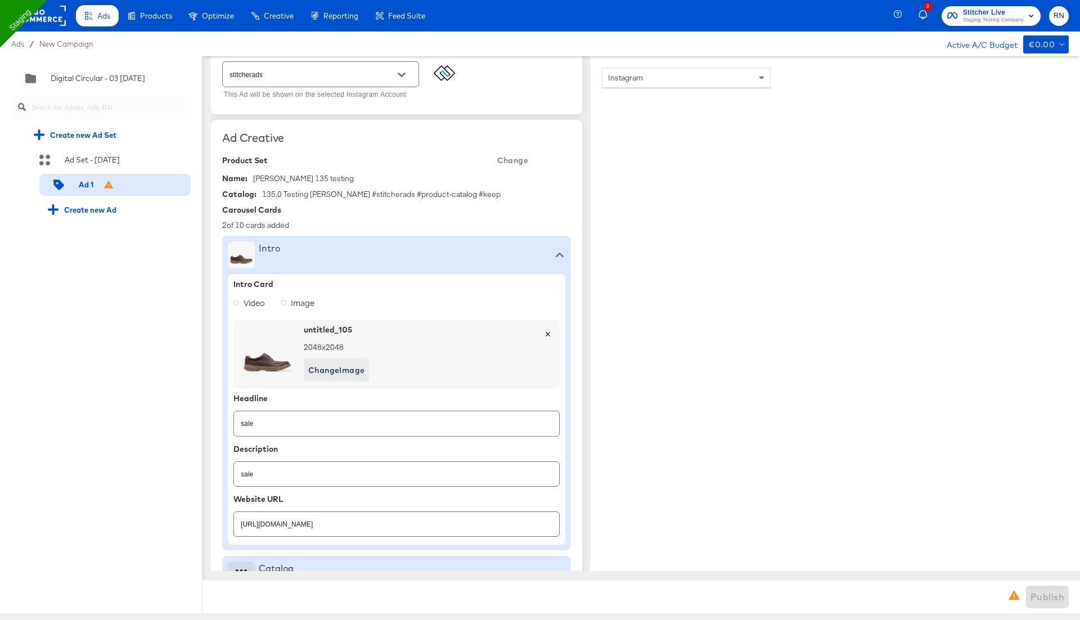
scroll to position [186, 0]
click at [515, 155] on span "Change" at bounding box center [512, 162] width 31 height 14
type textarea "x"
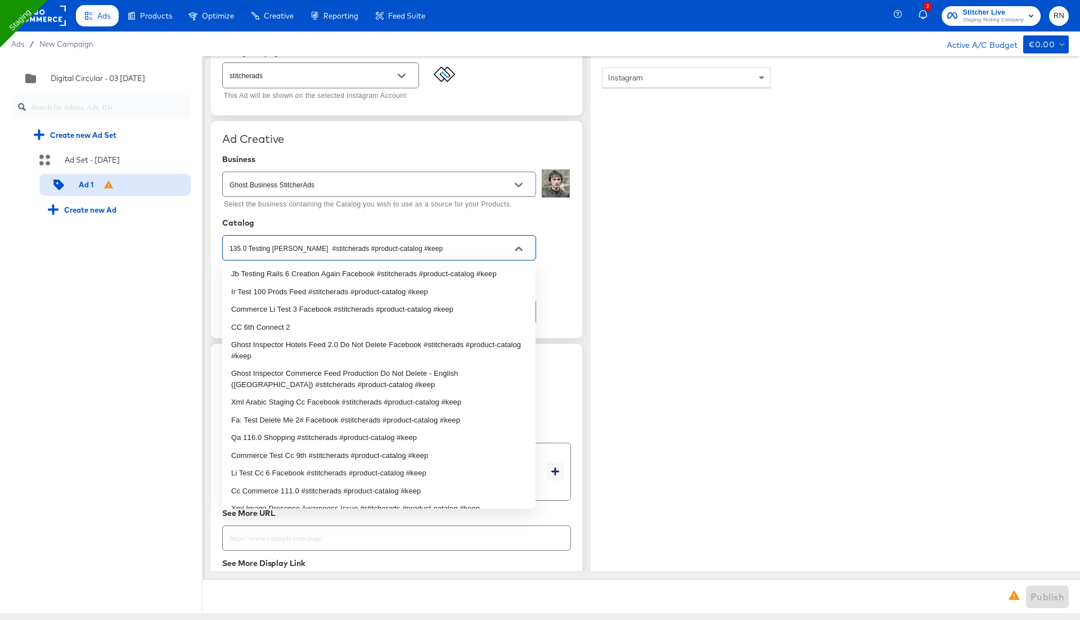
click at [384, 244] on input "135.0 Testing Fran #stitcherads #product-catalog #keep" at bounding box center [370, 248] width 286 height 13
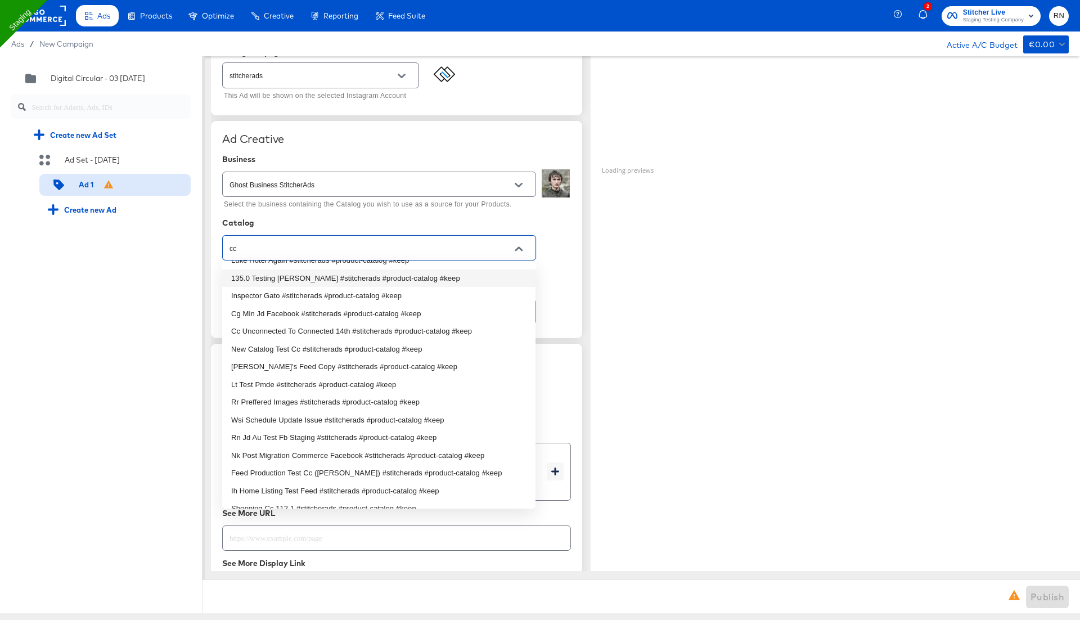
scroll to position [0, 0]
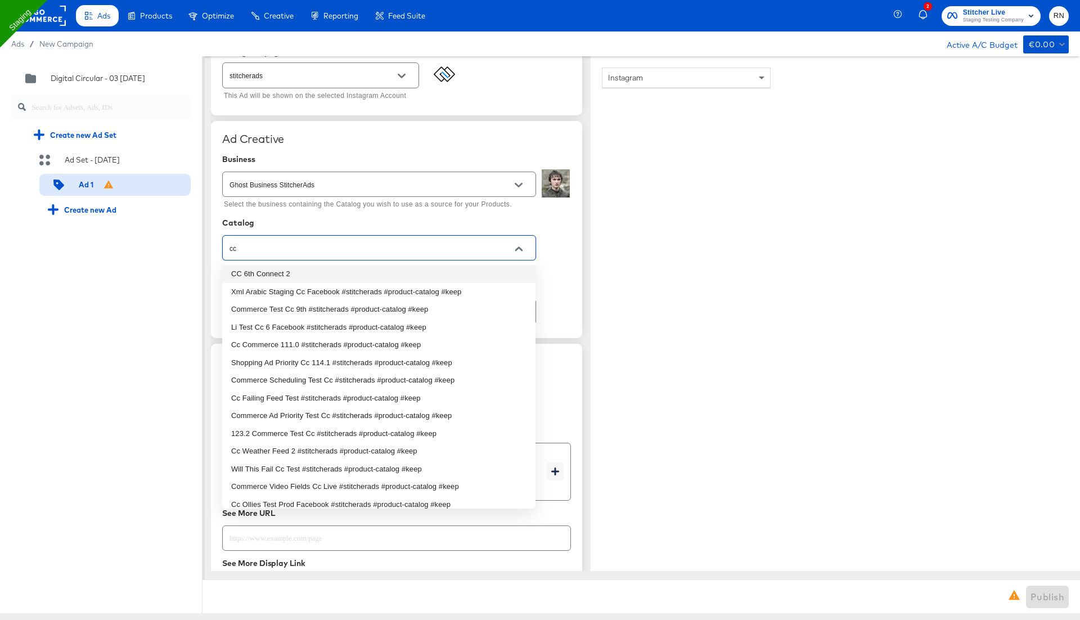
click at [336, 274] on li "CC 6th Connect 2" at bounding box center [378, 274] width 313 height 18
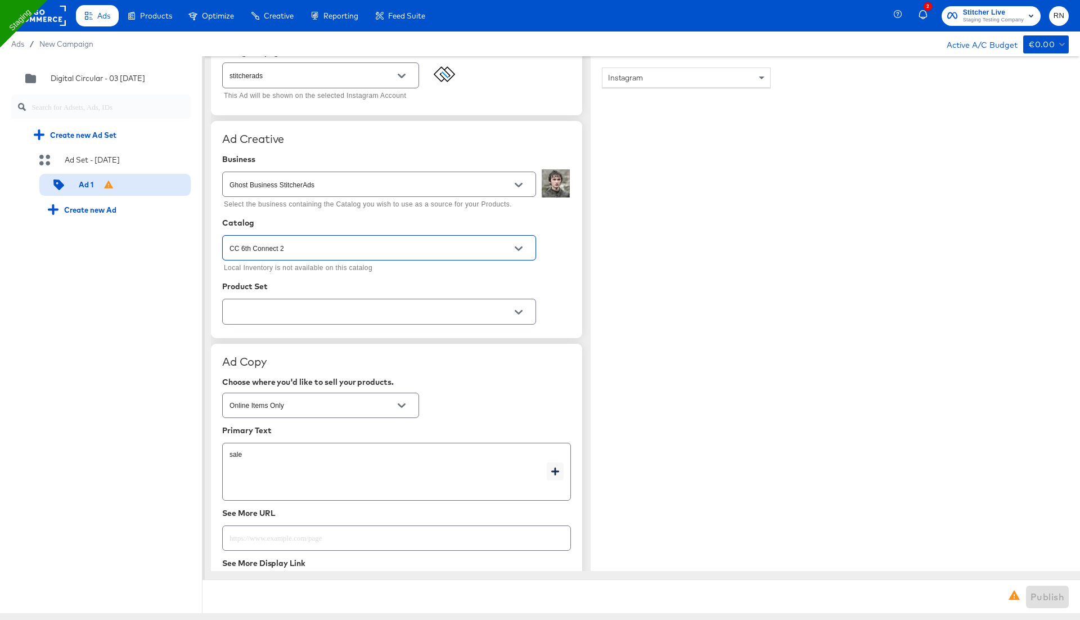
type input "CC 6th Connect 2"
click at [330, 315] on input "text" at bounding box center [370, 312] width 286 height 13
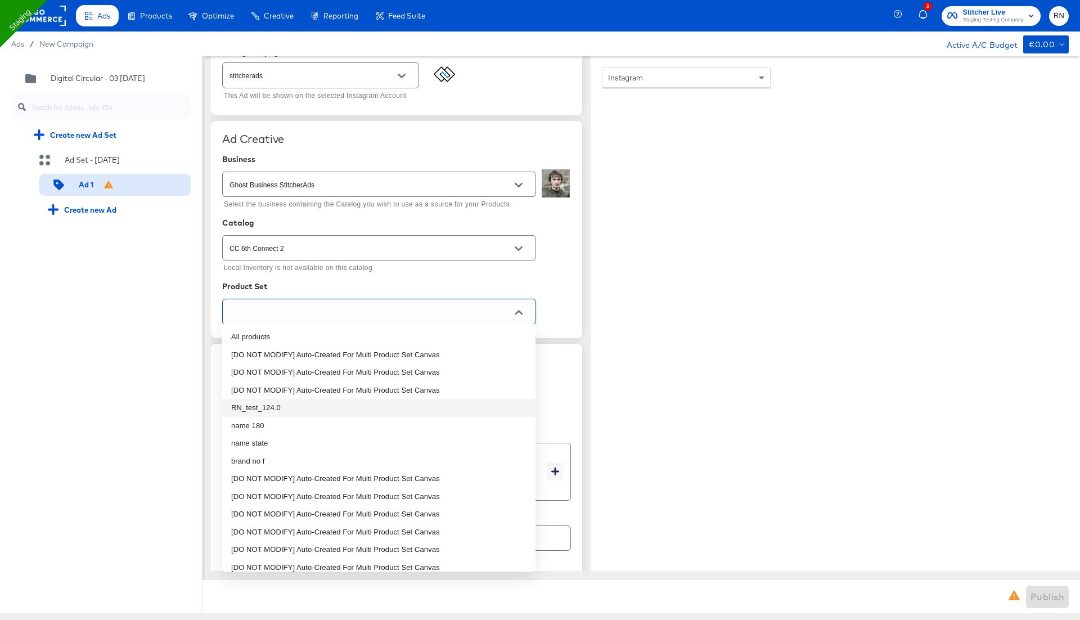
click at [296, 413] on li "RN_test_124.0" at bounding box center [378, 408] width 313 height 18
type textarea "x"
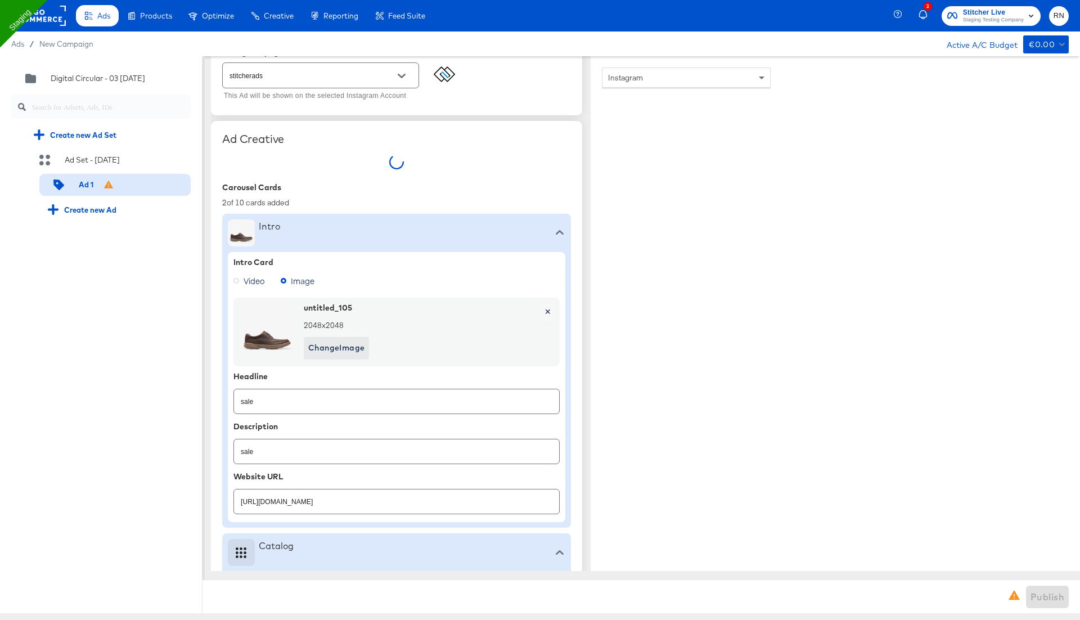
type textarea "x"
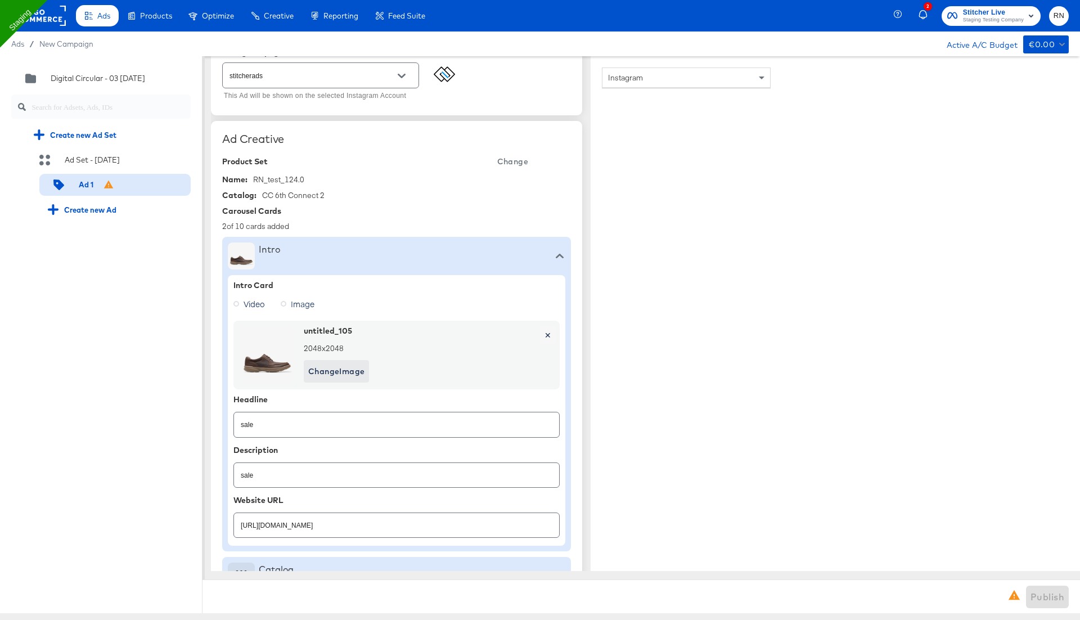
scroll to position [232, 0]
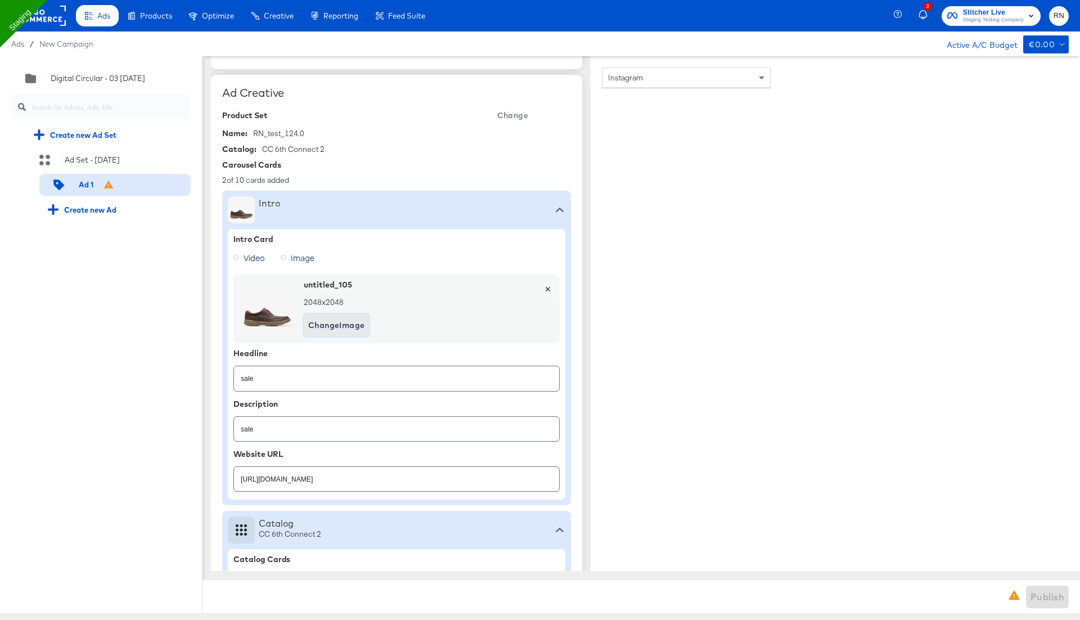
click at [326, 322] on span "Change Image" at bounding box center [336, 325] width 56 height 14
type textarea "x"
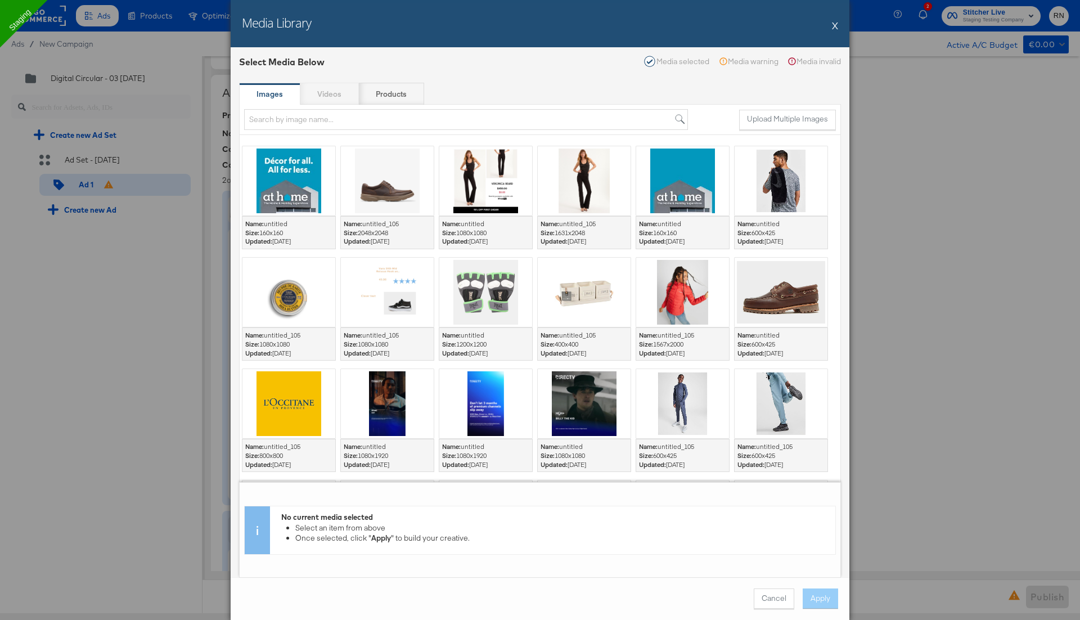
click at [270, 98] on strong "Images" at bounding box center [270, 94] width 26 height 11
click at [396, 121] on input "search" at bounding box center [466, 119] width 444 height 21
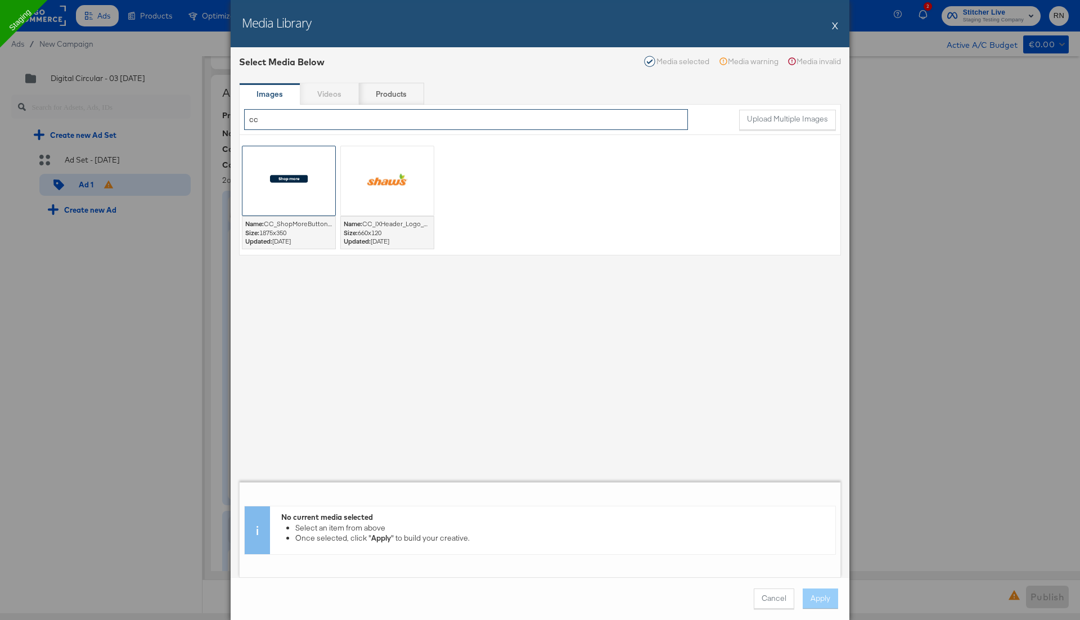
type input "cc"
click at [289, 196] on div at bounding box center [289, 180] width 93 height 69
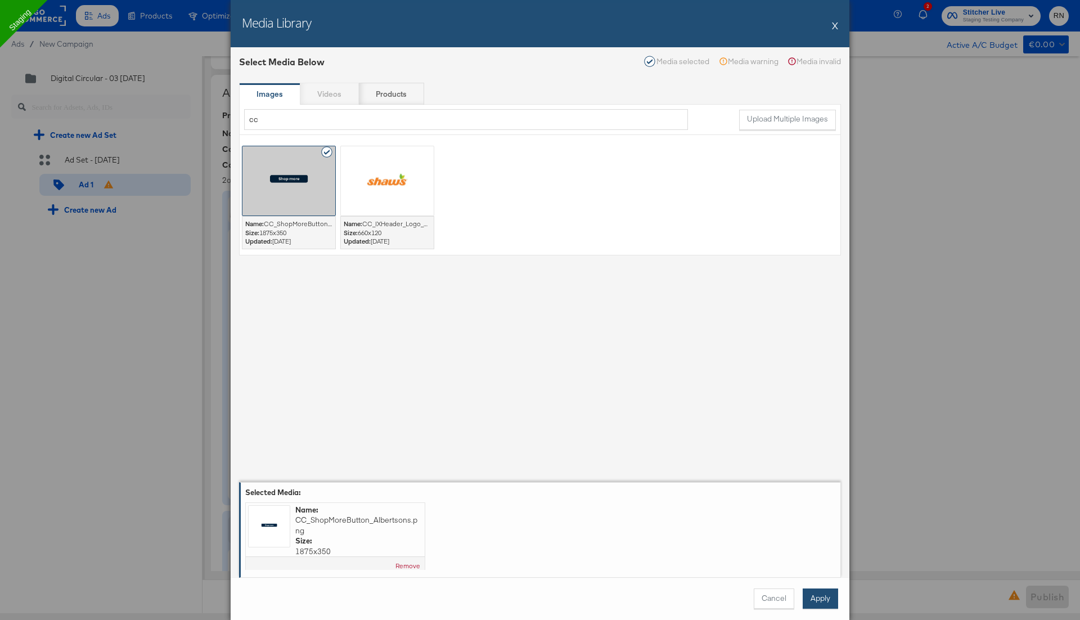
click at [823, 594] on button "Apply" at bounding box center [820, 599] width 35 height 20
type textarea "x"
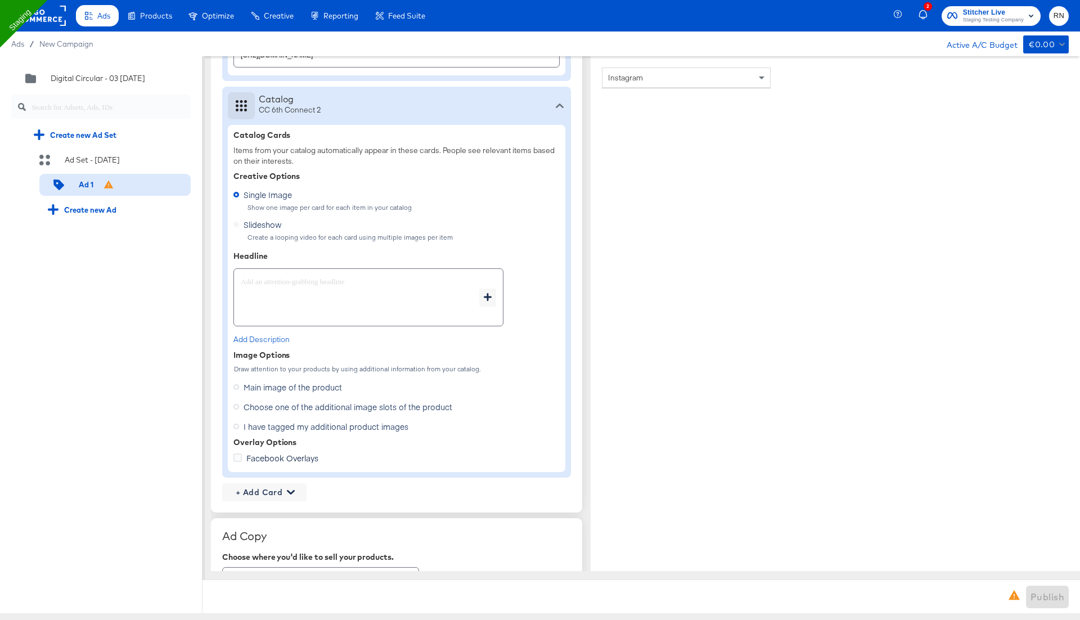
scroll to position [702, 0]
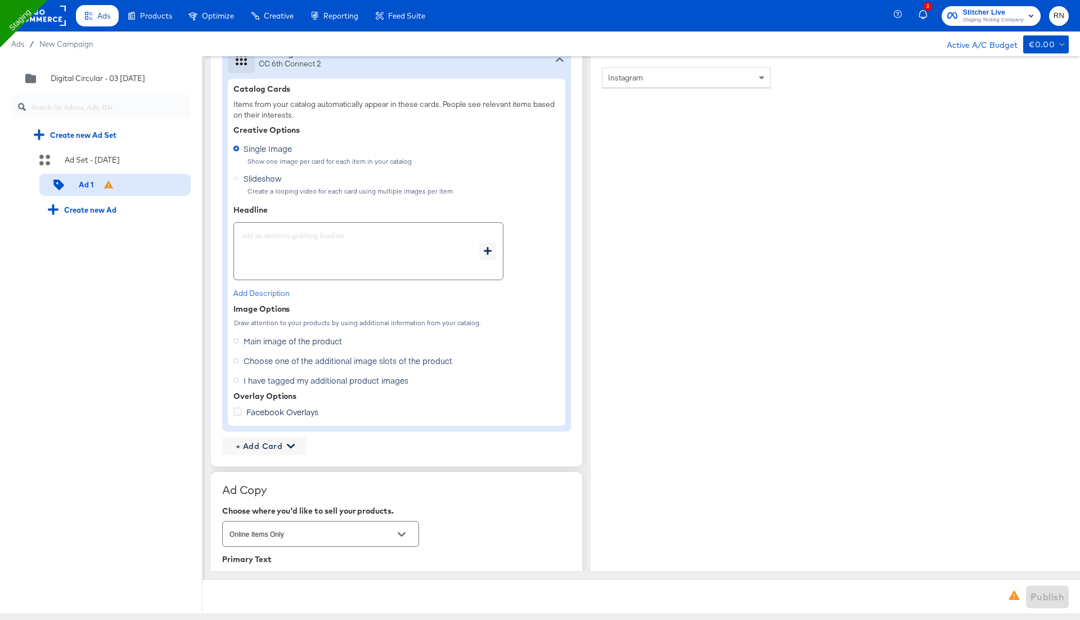
click at [372, 253] on textarea at bounding box center [360, 251] width 239 height 41
type textarea "x"
type textarea "s"
type textarea "x"
type textarea "sa"
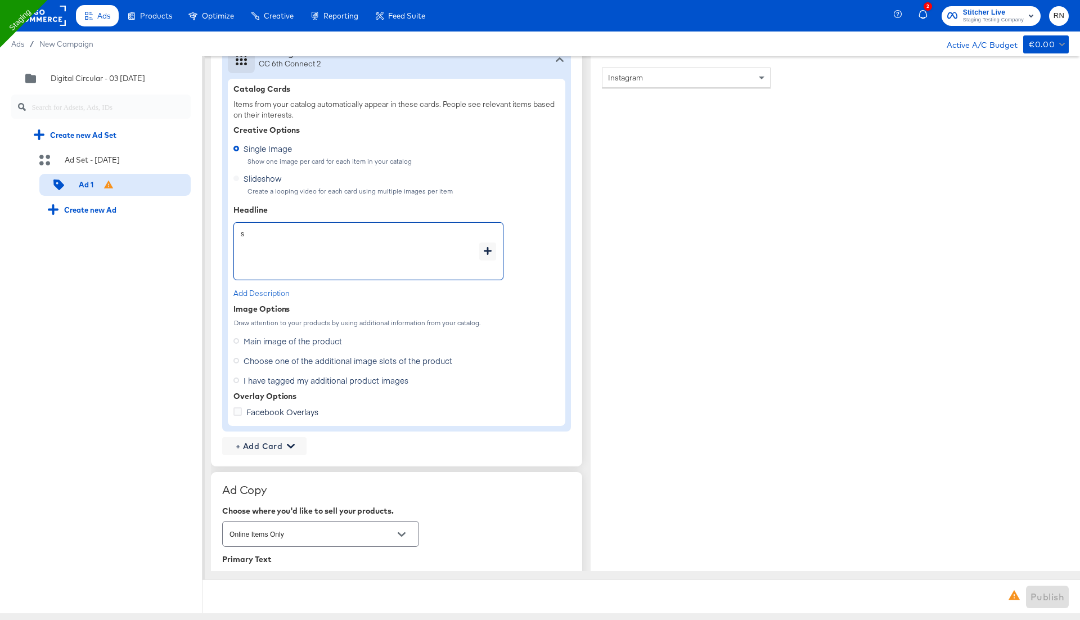
type textarea "x"
type textarea "[PERSON_NAME]"
type textarea "x"
type textarea "sale"
type textarea "x"
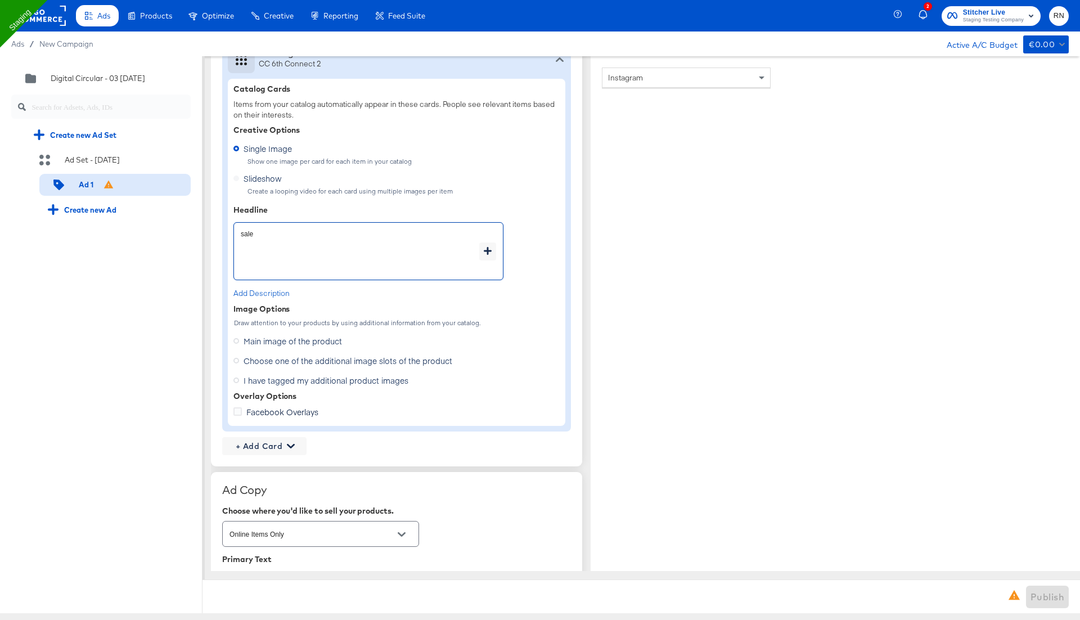
type textarea "sale"
type textarea "x"
click at [151, 347] on div "Quick duplicate Duplicate Edit Delete Digital Circular - 03 Sep2 Create new Ad …" at bounding box center [101, 334] width 203 height 557
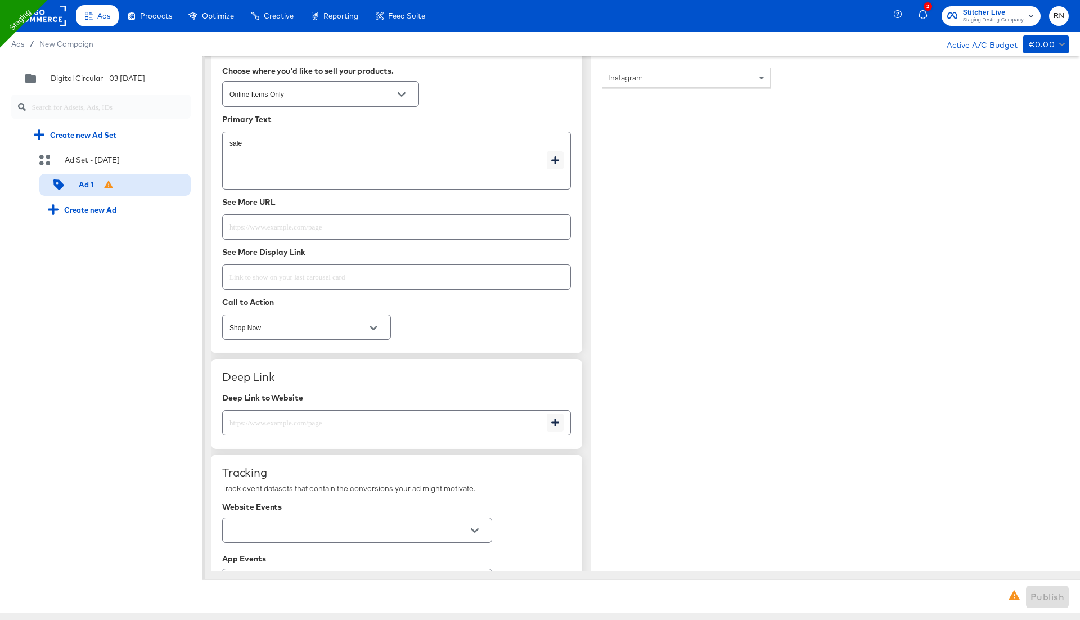
scroll to position [1319, 0]
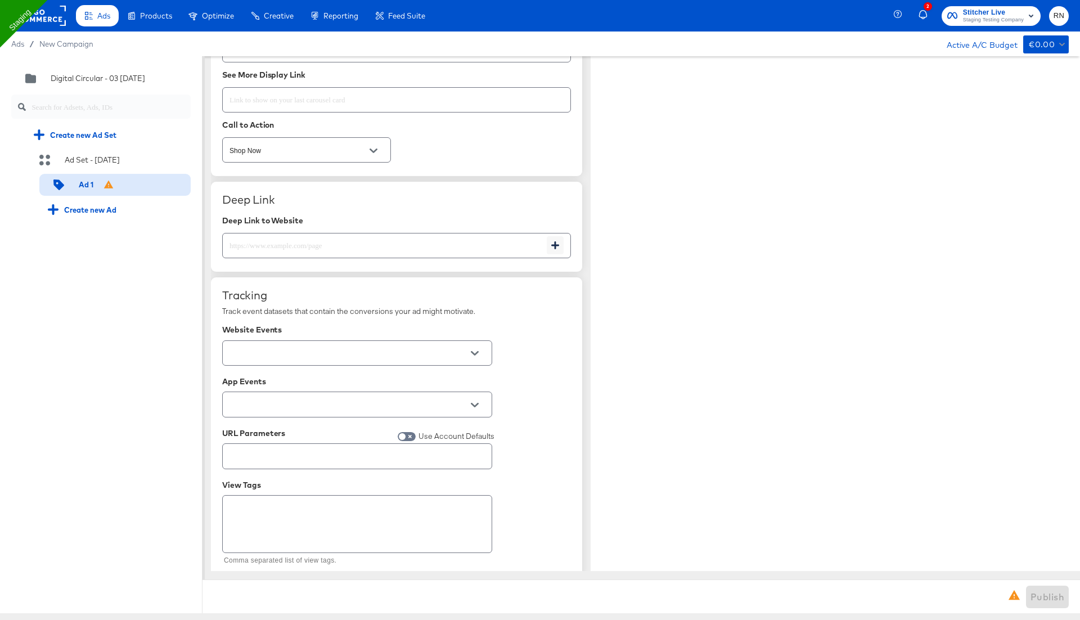
click at [272, 249] on div at bounding box center [396, 245] width 349 height 25
click at [281, 242] on input "text" at bounding box center [385, 241] width 324 height 24
type textarea "x"
click at [285, 96] on input "text" at bounding box center [397, 95] width 348 height 24
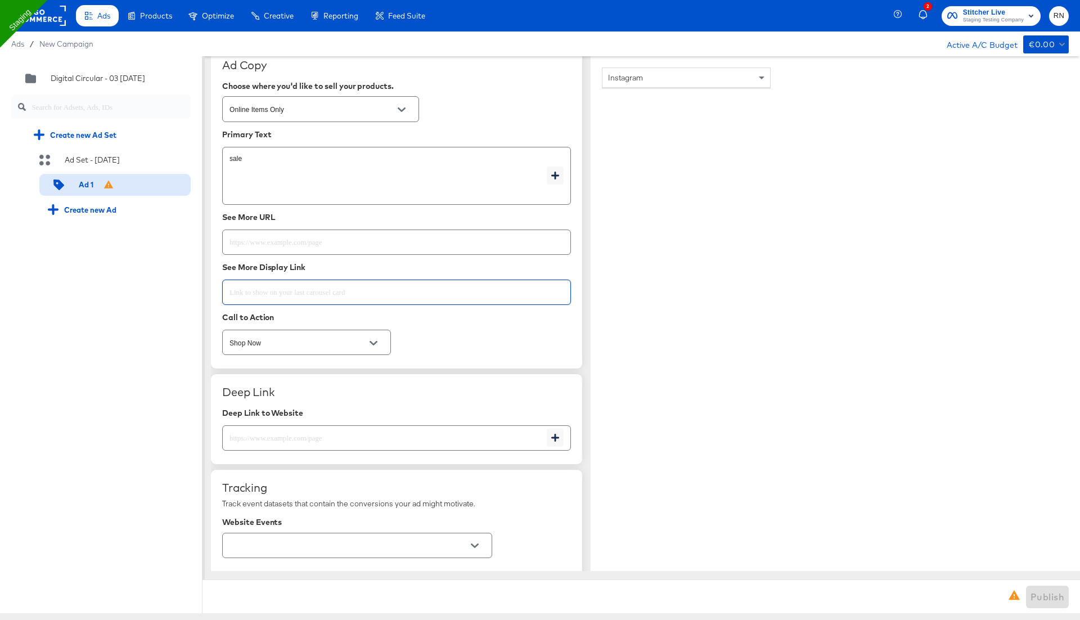
scroll to position [1117, 0]
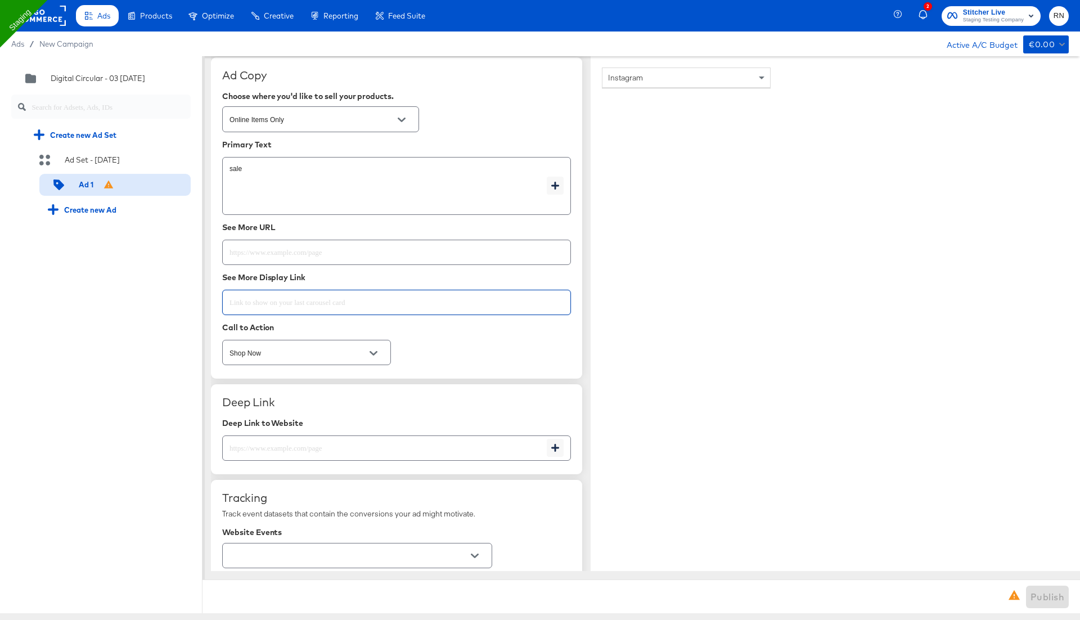
type textarea "x"
click at [259, 253] on input "text" at bounding box center [397, 248] width 348 height 24
click at [335, 254] on input "http://www.kargo.com" at bounding box center [397, 248] width 348 height 24
type input "http://www.kargo.com"
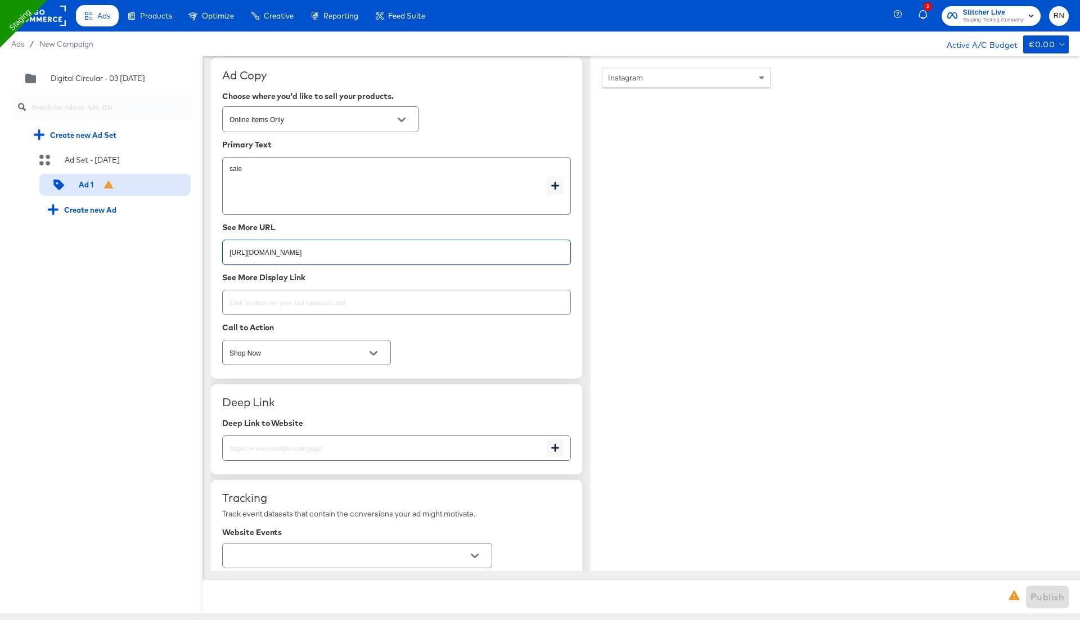
type textarea "x"
click at [331, 286] on input "text" at bounding box center [397, 298] width 348 height 24
type textarea "x"
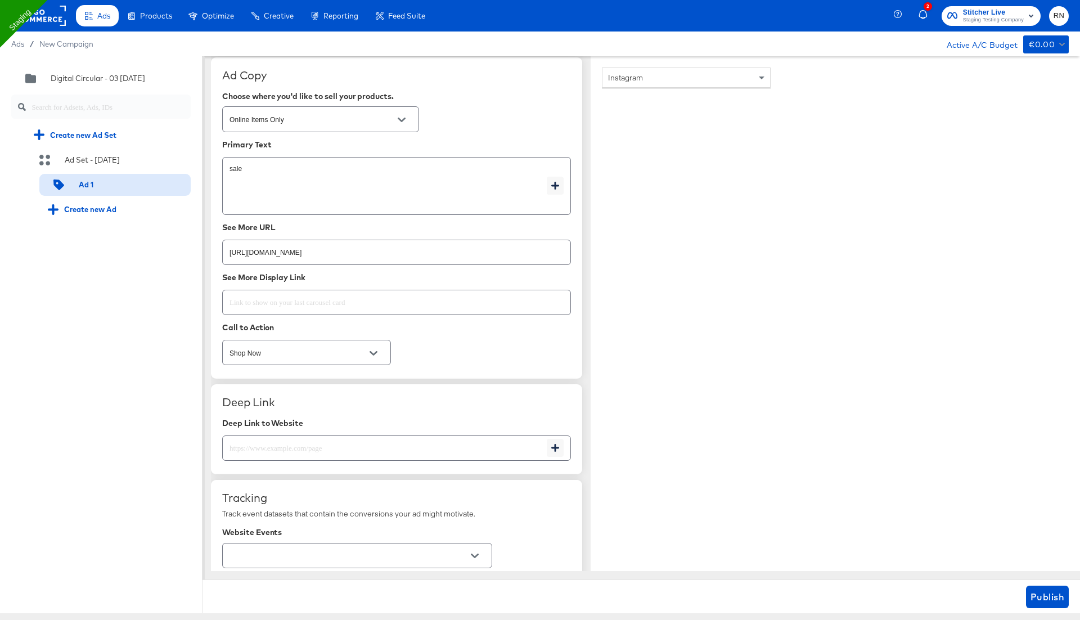
click at [748, 436] on div "Instagram" at bounding box center [692, 336] width 180 height 536
click at [1045, 589] on span "Publish" at bounding box center [1048, 597] width 34 height 16
type textarea "x"
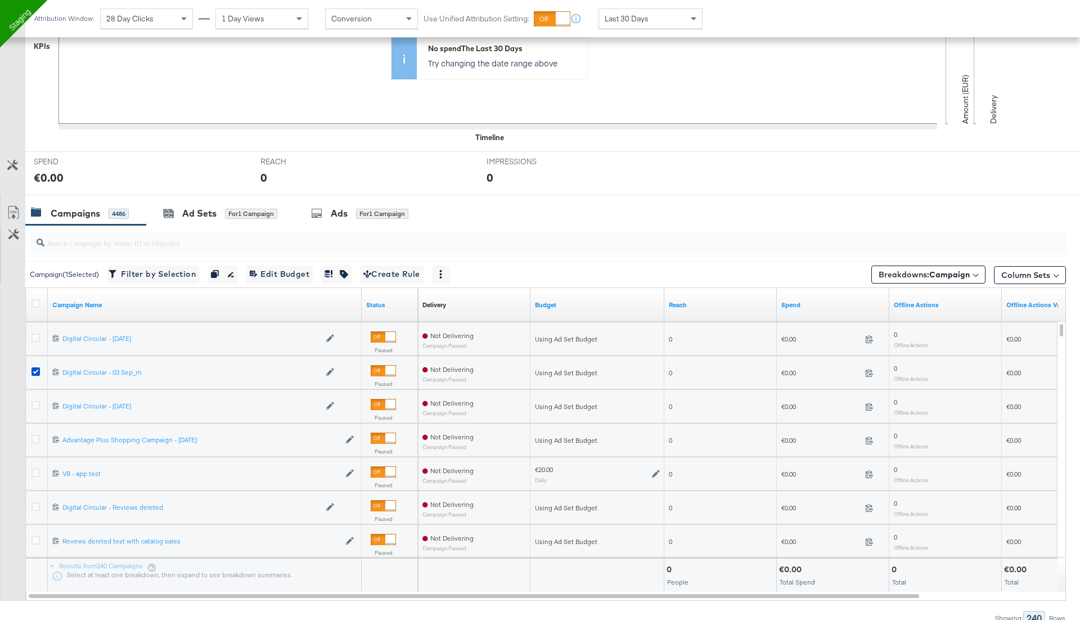
scroll to position [308, 0]
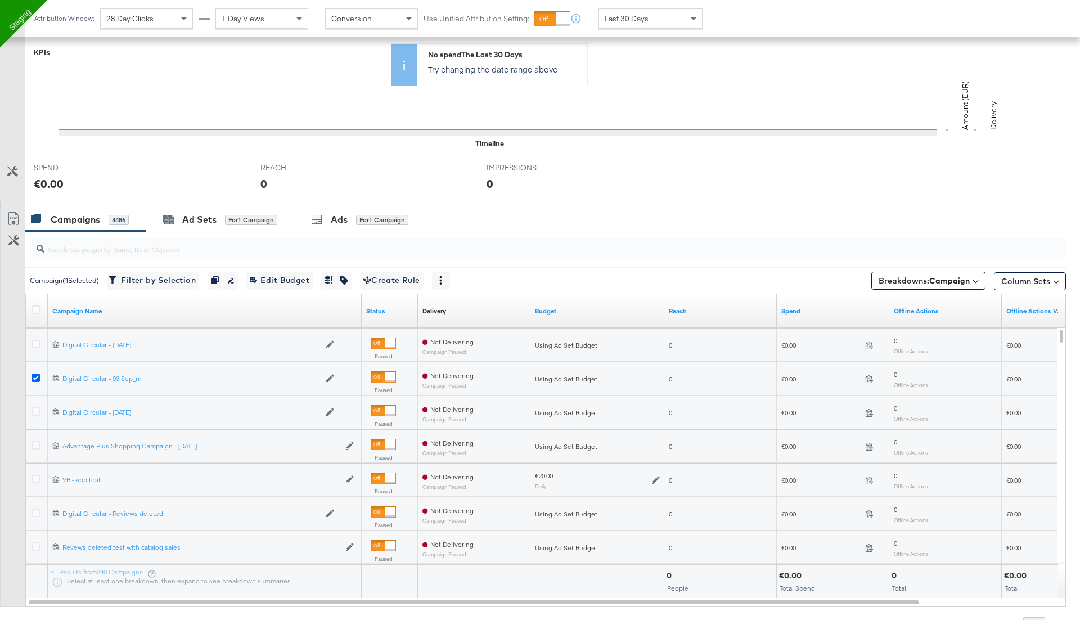
click at [35, 375] on icon at bounding box center [36, 378] width 8 height 8
click at [0, 0] on input "checkbox" at bounding box center [0, 0] width 0 height 0
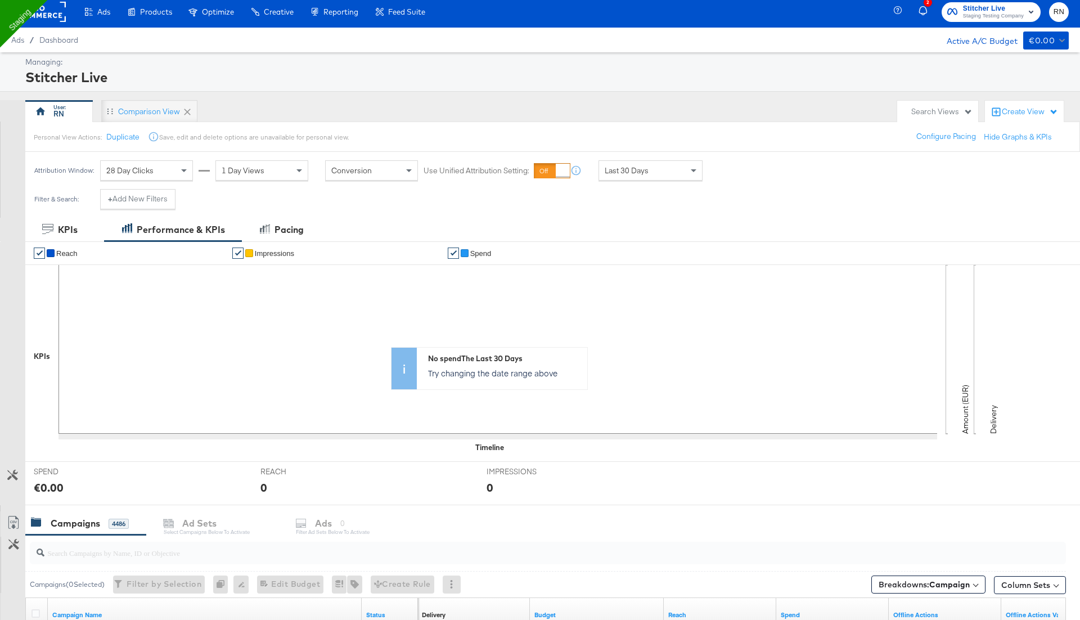
scroll to position [0, 0]
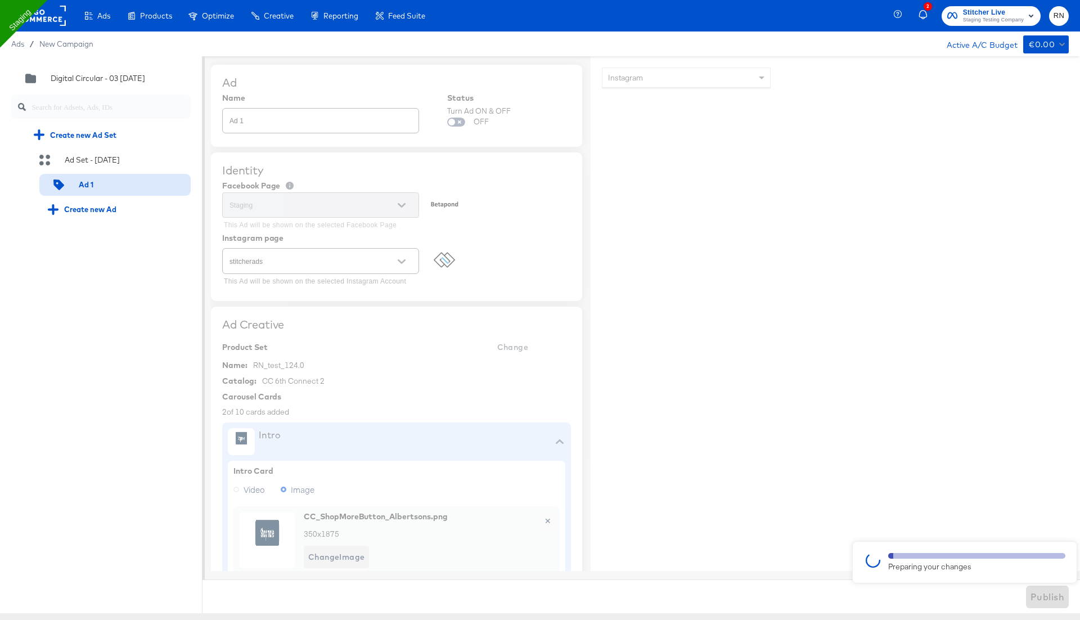
scroll to position [1117, 0]
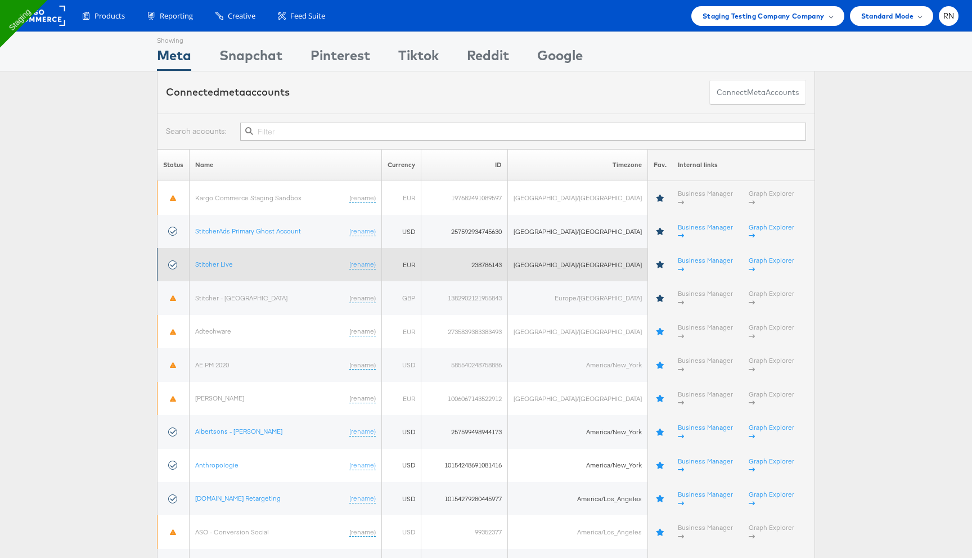
click at [209, 253] on td "Stitcher Live (rename)" at bounding box center [286, 264] width 192 height 33
click at [214, 260] on link "Stitcher Live" at bounding box center [214, 264] width 38 height 8
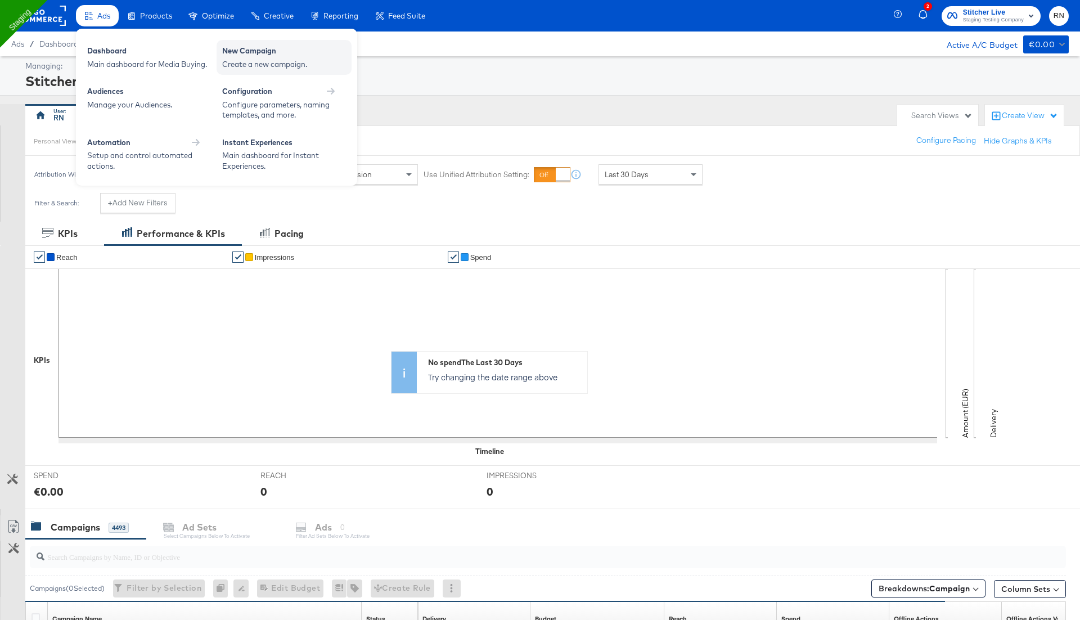
click at [225, 54] on div "New Campaign" at bounding box center [284, 53] width 124 height 14
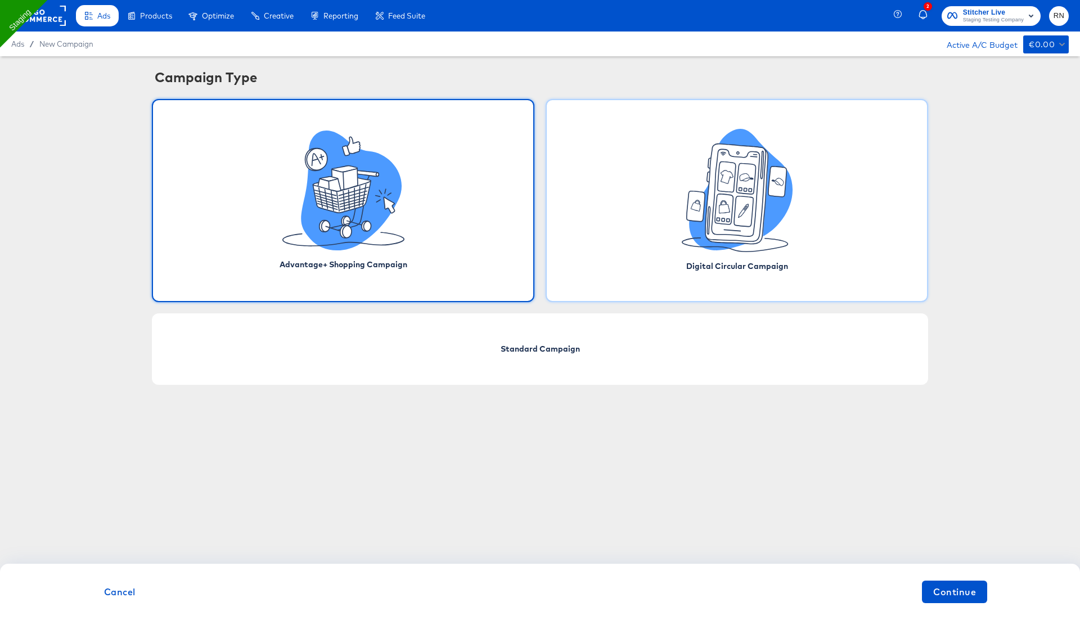
drag, startPoint x: 747, startPoint y: 173, endPoint x: 733, endPoint y: 173, distance: 14.1
click at [745, 173] on g at bounding box center [737, 190] width 111 height 123
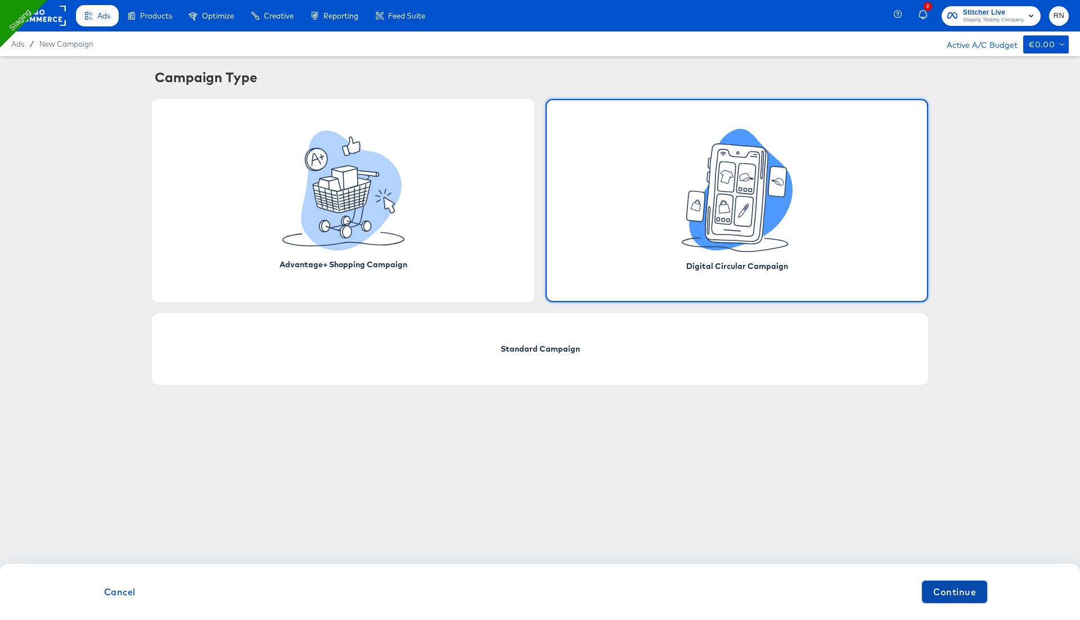
click at [951, 595] on span "Continue" at bounding box center [954, 592] width 43 height 16
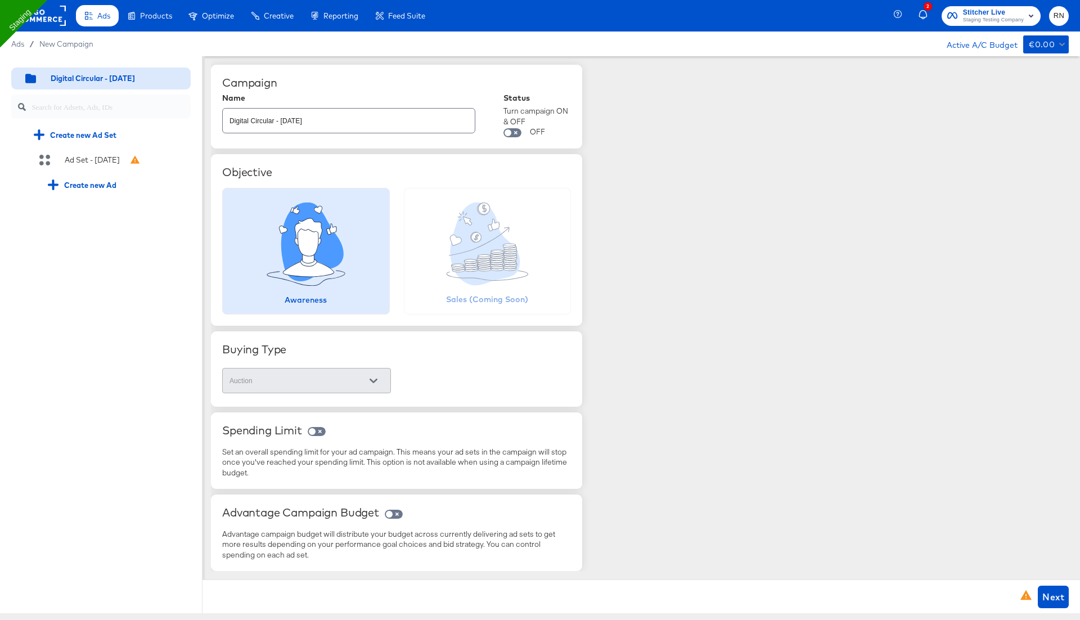
click at [385, 116] on input "Digital Circular - [DATE]" at bounding box center [349, 116] width 252 height 24
click at [357, 115] on input "Digital Circular - 03 Sep" at bounding box center [349, 116] width 252 height 24
click at [332, 123] on input "Digital Circular - 03 Sep" at bounding box center [349, 116] width 252 height 24
type input "Digital Circular - 03 Sep_rn_test"
click at [1051, 596] on span "Next" at bounding box center [1054, 597] width 22 height 16
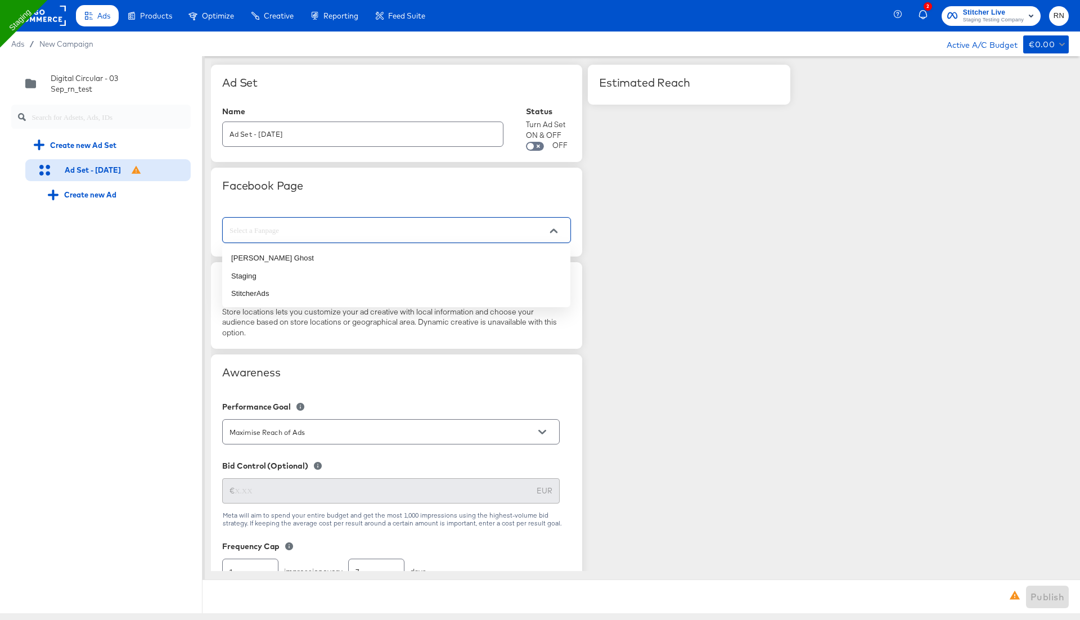
click at [269, 232] on input "text" at bounding box center [387, 230] width 321 height 13
click at [266, 276] on li "Staging" at bounding box center [396, 276] width 348 height 18
type input "Staging"
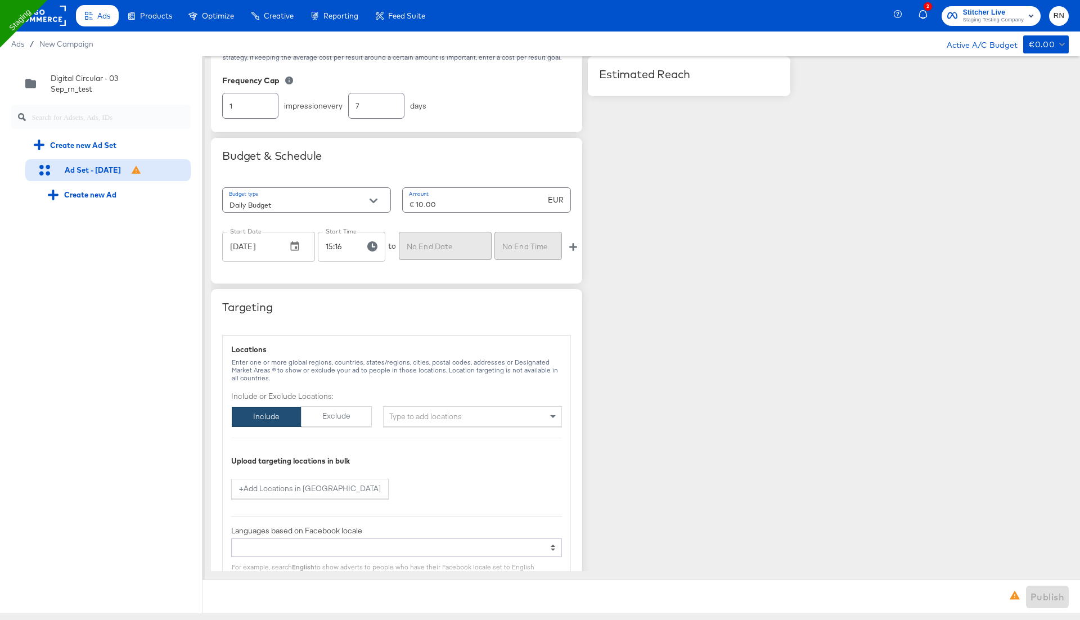
scroll to position [480, 0]
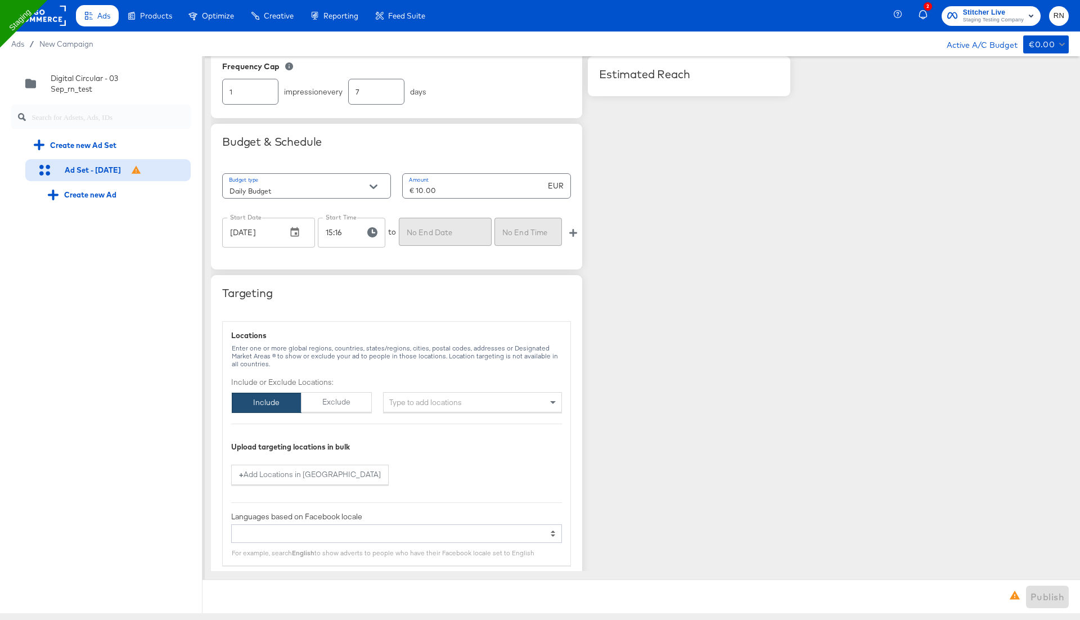
click at [405, 398] on div "Type to add locations" at bounding box center [472, 402] width 179 height 20
type input "united sta"
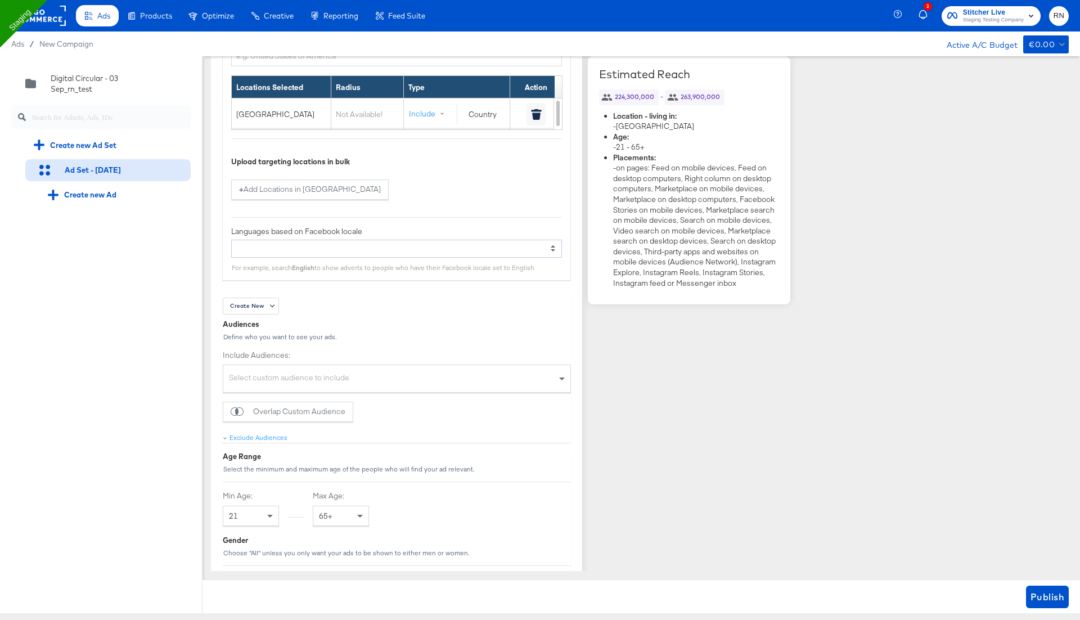
scroll to position [958, 0]
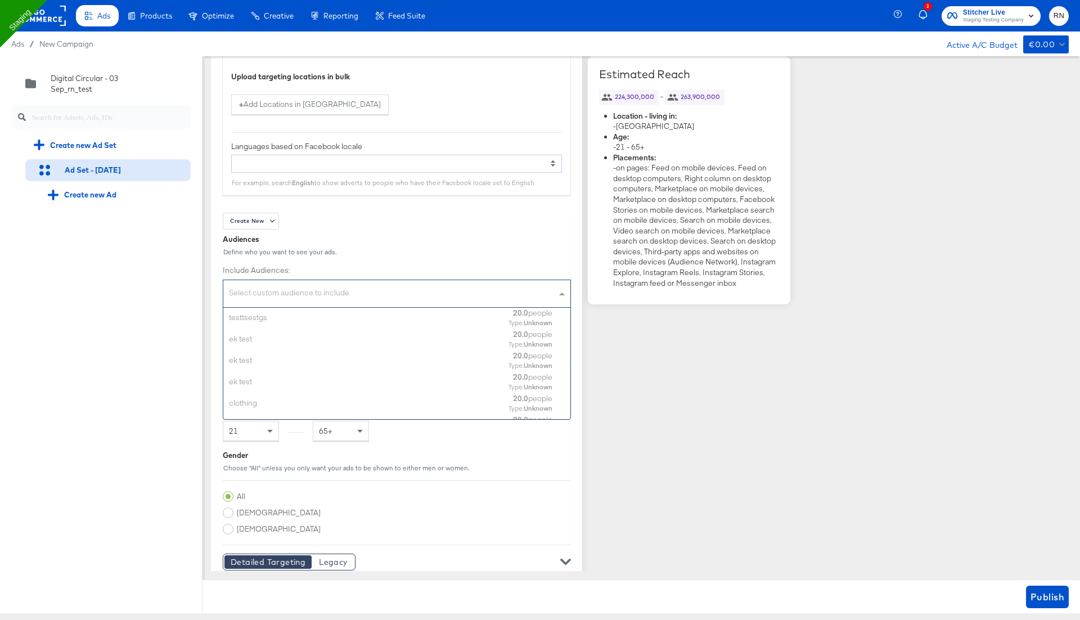
click at [280, 291] on div "Select custom audience to include" at bounding box center [396, 295] width 347 height 24
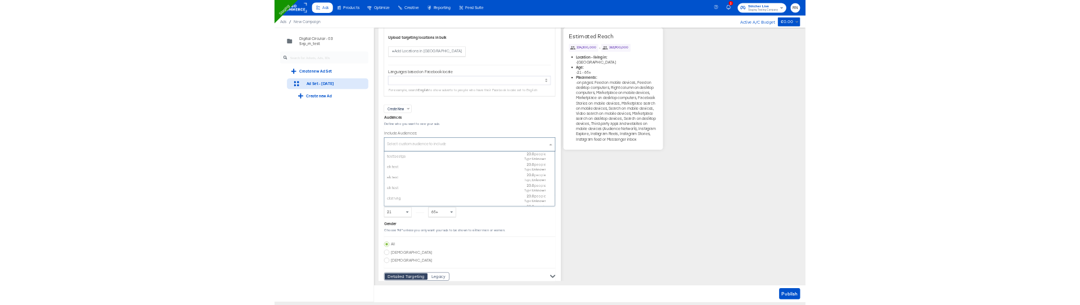
scroll to position [111, 348]
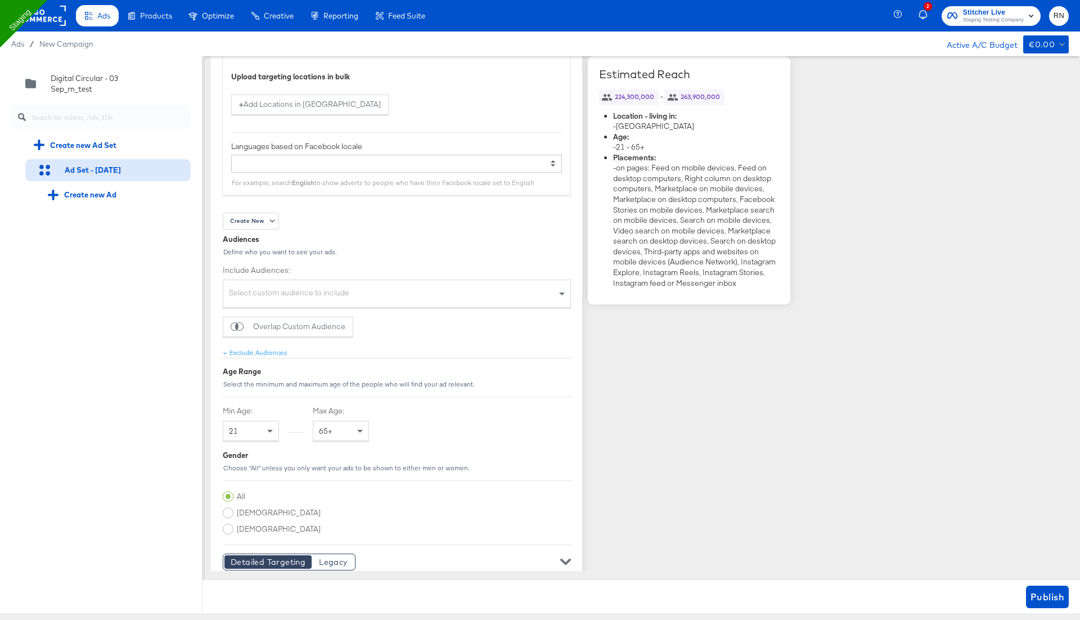
click at [161, 255] on div "Quick duplicate Duplicate Edit Delete Digital Circular - 03 Sep_rn_test Create …" at bounding box center [101, 334] width 203 height 557
click at [158, 273] on div "Quick duplicate Duplicate Edit Delete Digital Circular - 03 Sep_rn_test Create …" at bounding box center [101, 334] width 203 height 557
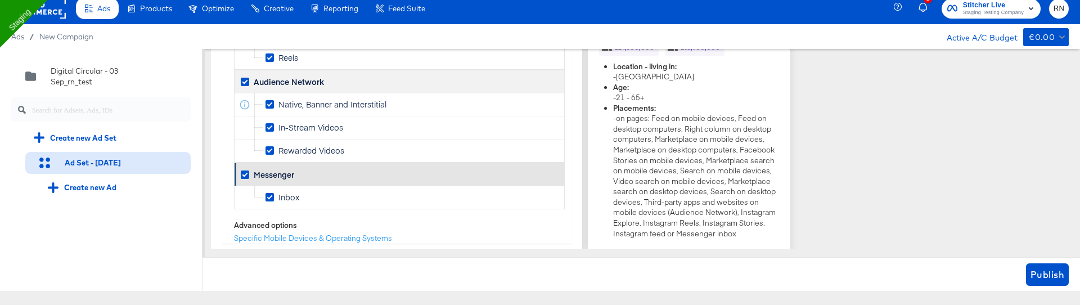
scroll to position [0, 0]
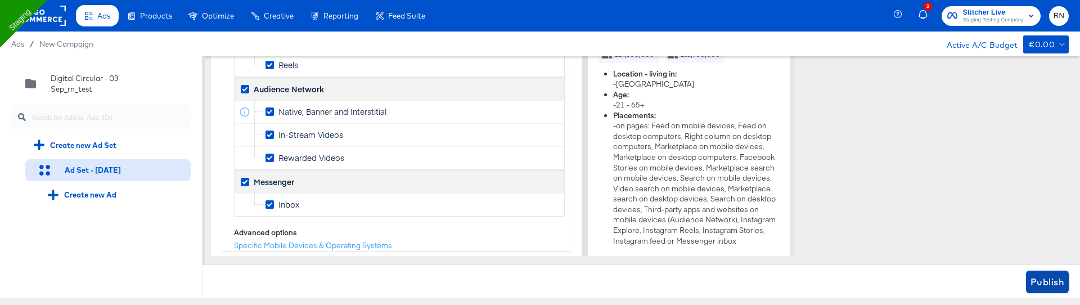
click at [1045, 285] on span "Publish" at bounding box center [1048, 282] width 34 height 16
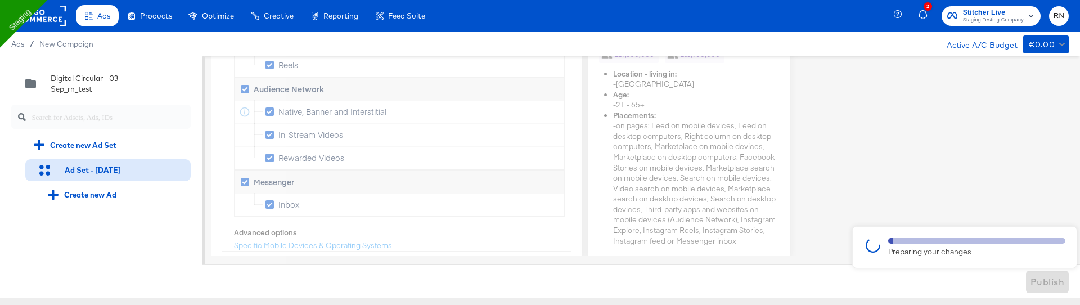
click at [900, 245] on div "Preparing your changes" at bounding box center [976, 247] width 177 height 19
click at [1052, 282] on div "Publish" at bounding box center [642, 281] width 878 height 34
click at [998, 246] on div "Preparing your changes" at bounding box center [976, 251] width 177 height 11
click at [1037, 285] on div "Publish" at bounding box center [642, 281] width 878 height 34
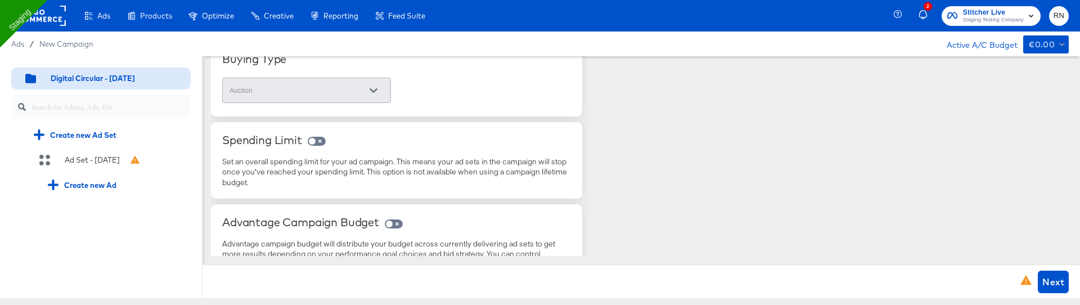
scroll to position [315, 0]
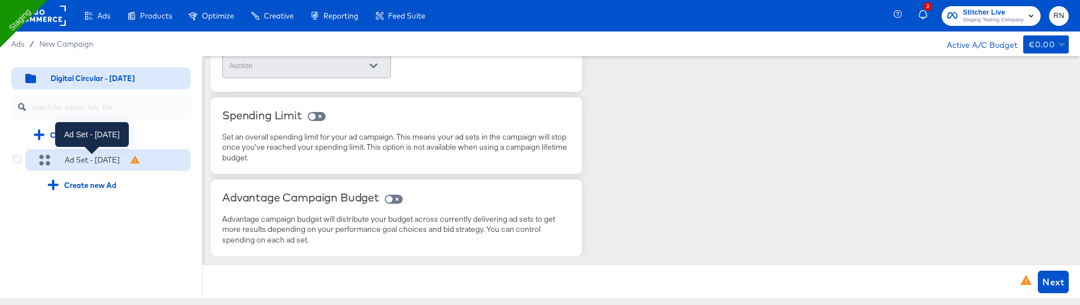
click at [98, 163] on div "Ad Set - [DATE]" at bounding box center [92, 160] width 55 height 11
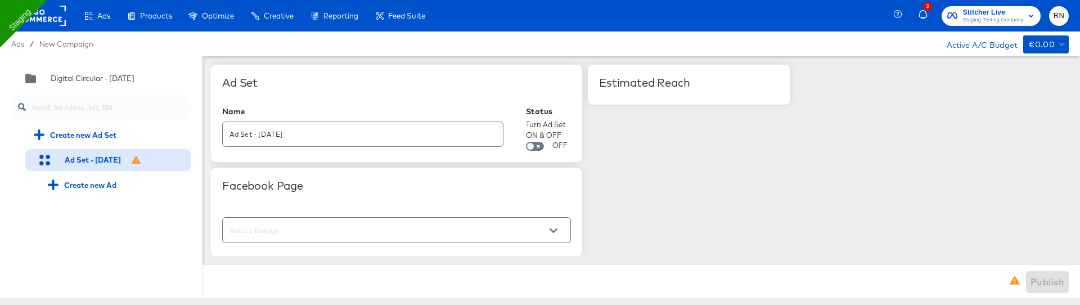
click at [315, 226] on input "text" at bounding box center [387, 230] width 321 height 13
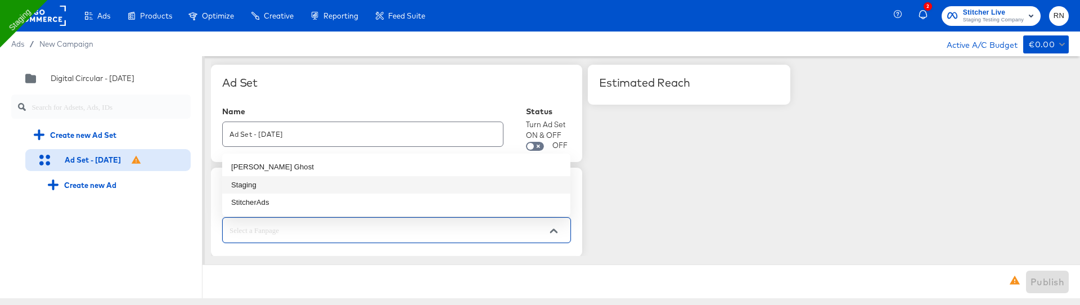
click at [280, 183] on li "Staging" at bounding box center [396, 185] width 348 height 18
type input "Staging"
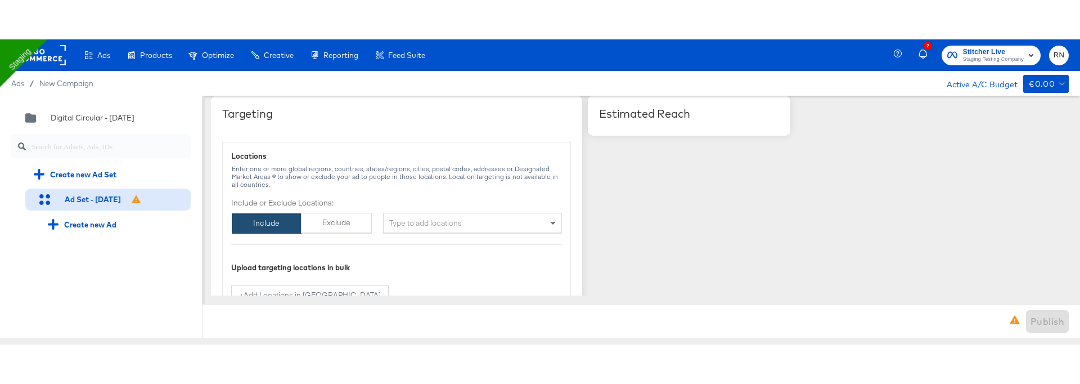
scroll to position [706, 0]
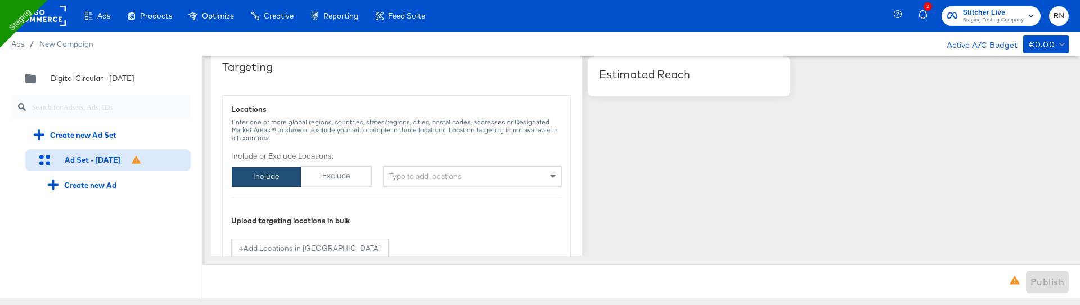
click at [420, 170] on div "Type to add locations" at bounding box center [472, 176] width 179 height 20
click at [406, 173] on input "unites state" at bounding box center [409, 178] width 41 height 23
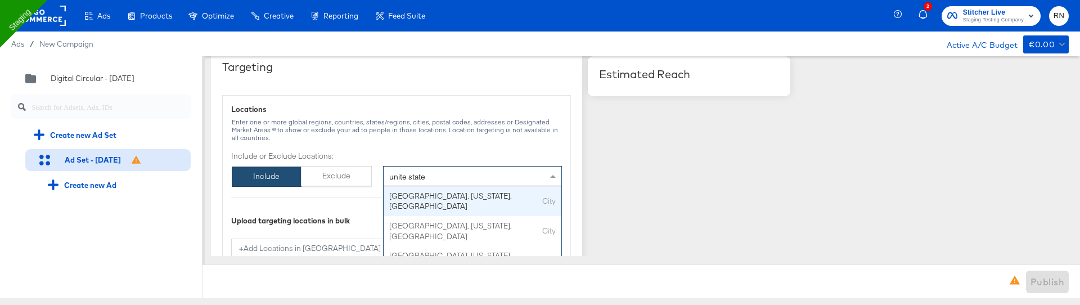
type input "united state"
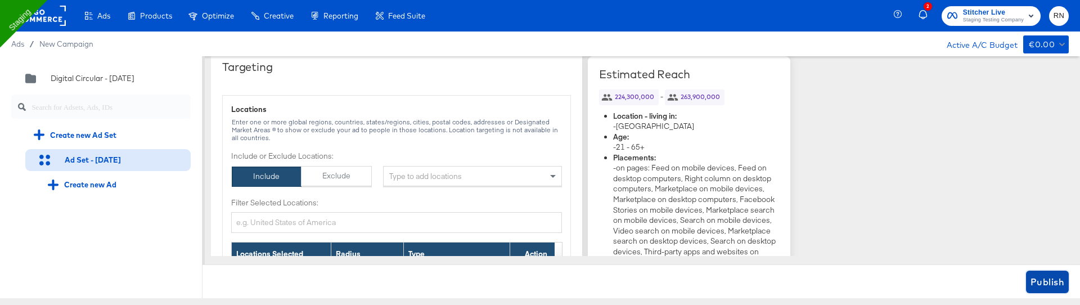
click at [1056, 283] on span "Publish" at bounding box center [1048, 282] width 34 height 16
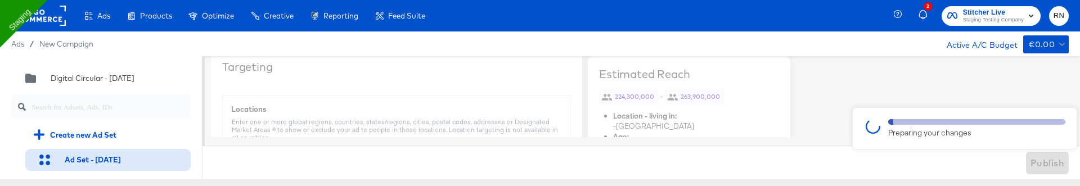
drag, startPoint x: 628, startPoint y: 171, endPoint x: 635, endPoint y: 194, distance: 23.7
click at [635, 186] on html "Ads Products Optimize Creative Reporting Feed Suite 2 Stitcher Live Staging Tes…" at bounding box center [540, 93] width 1080 height 186
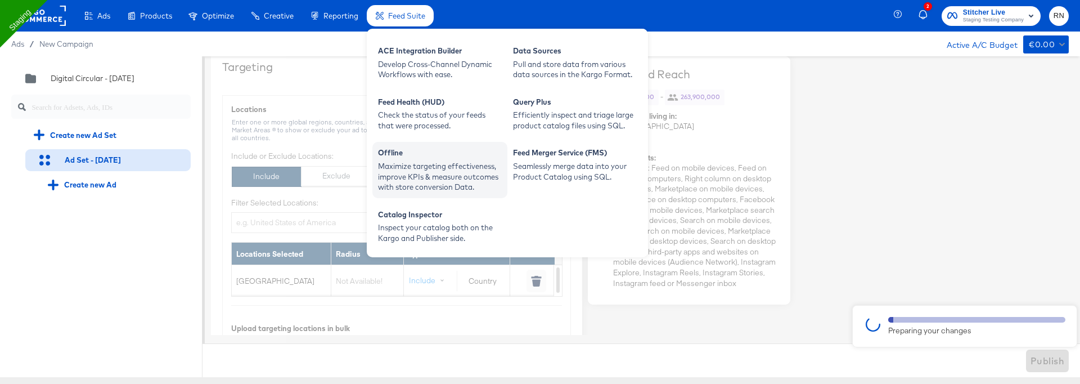
click at [421, 167] on div "Maximize targeting effectiveness, improve KPIs & measure outcomes with store co…" at bounding box center [440, 177] width 124 height 32
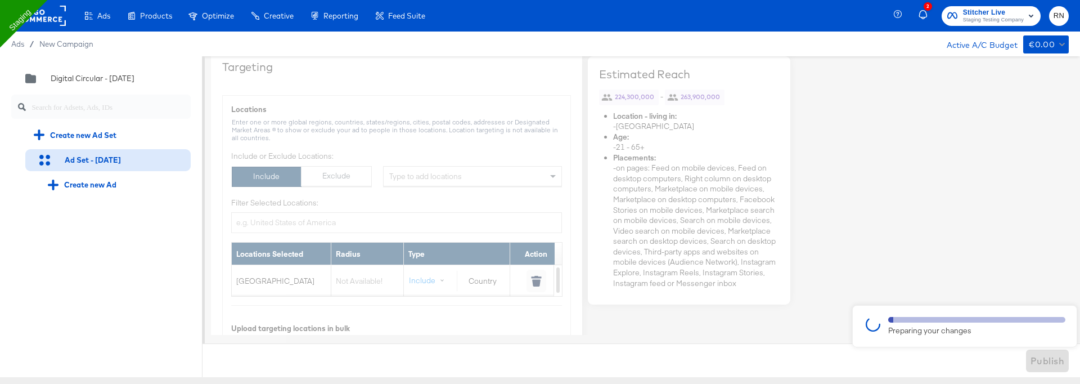
click at [46, 13] on rect at bounding box center [40, 16] width 52 height 20
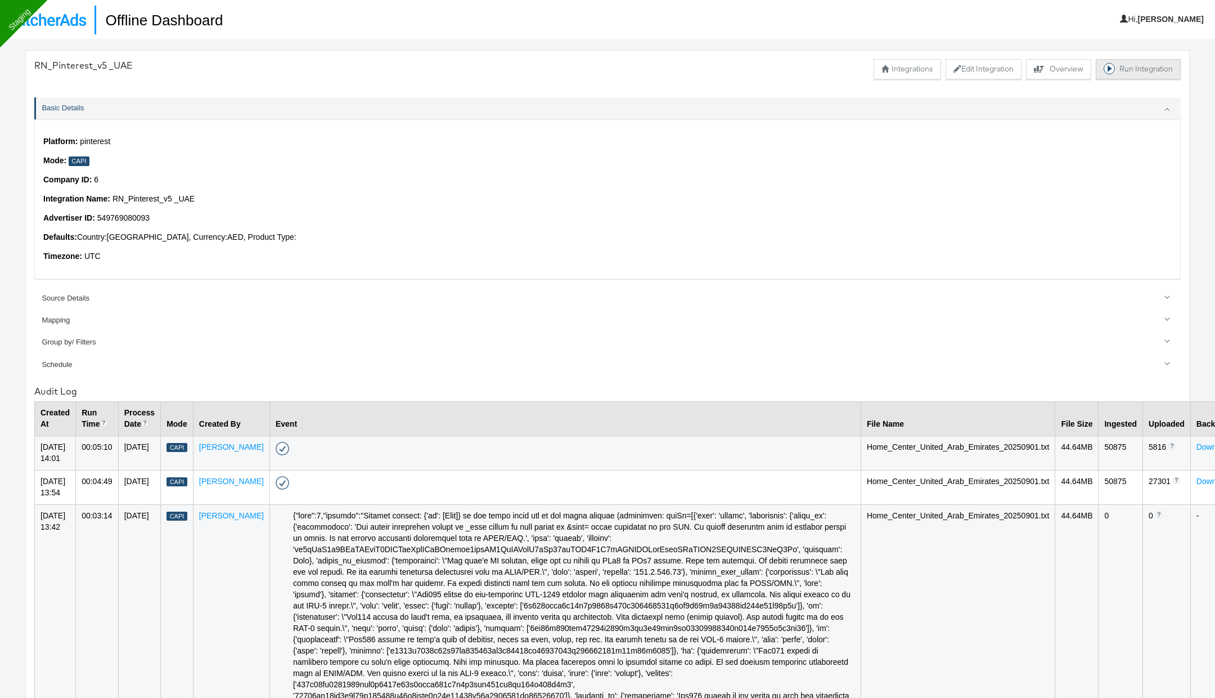
click at [1121, 69] on button "Run Integration" at bounding box center [1138, 69] width 85 height 20
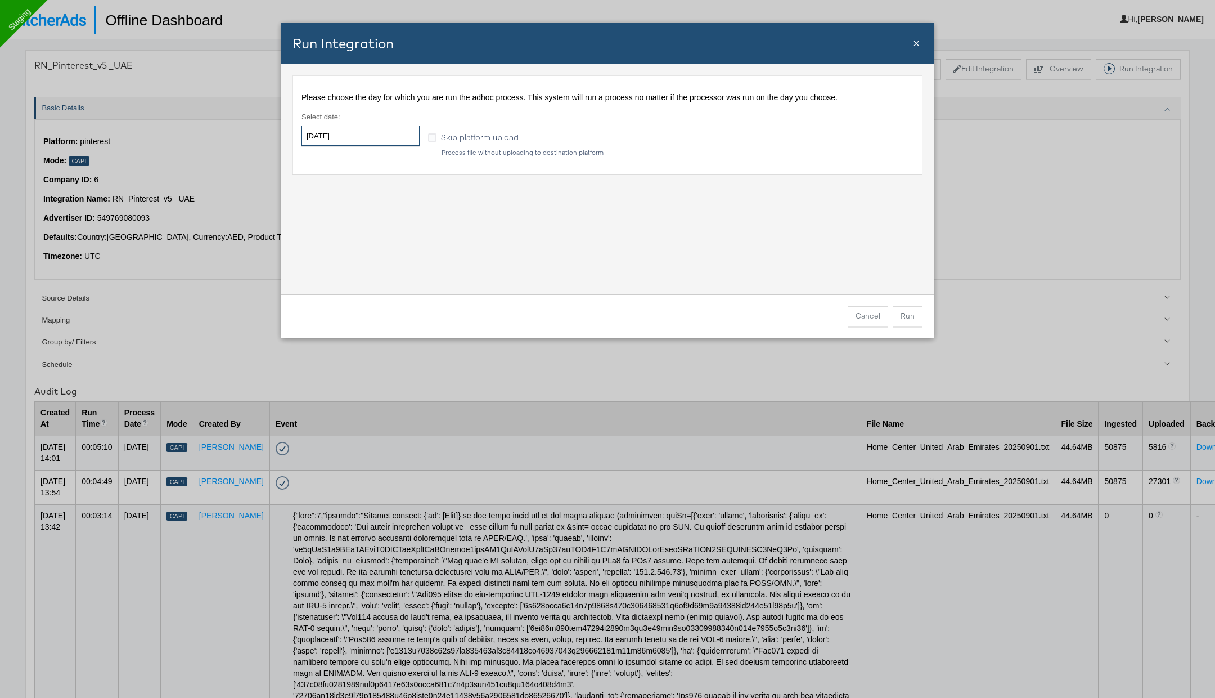
click at [379, 136] on input "[DATE]" at bounding box center [361, 135] width 118 height 20
click at [338, 190] on td "1" at bounding box center [333, 193] width 19 height 16
type input "2025-09-01"
click at [911, 317] on button "Run" at bounding box center [908, 316] width 30 height 20
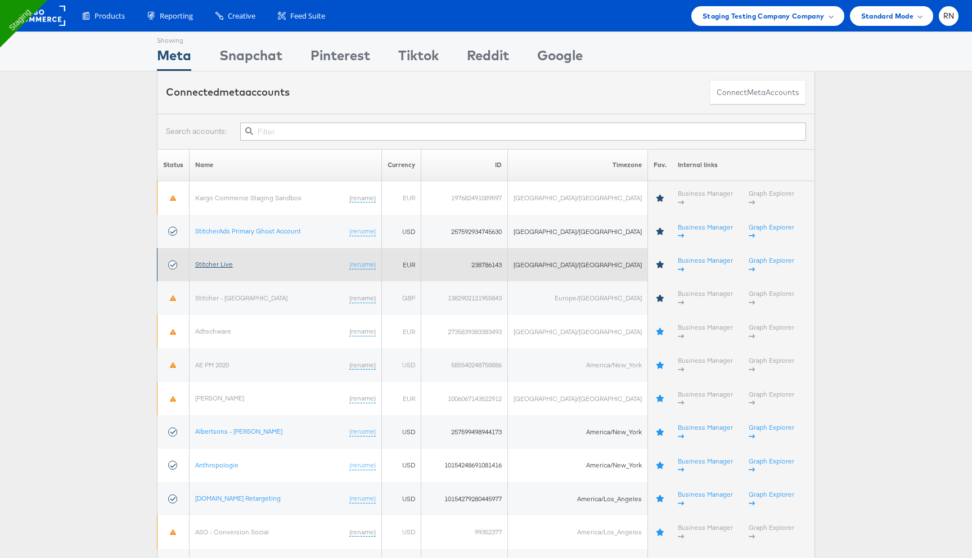
click at [224, 260] on link "Stitcher Live" at bounding box center [214, 264] width 38 height 8
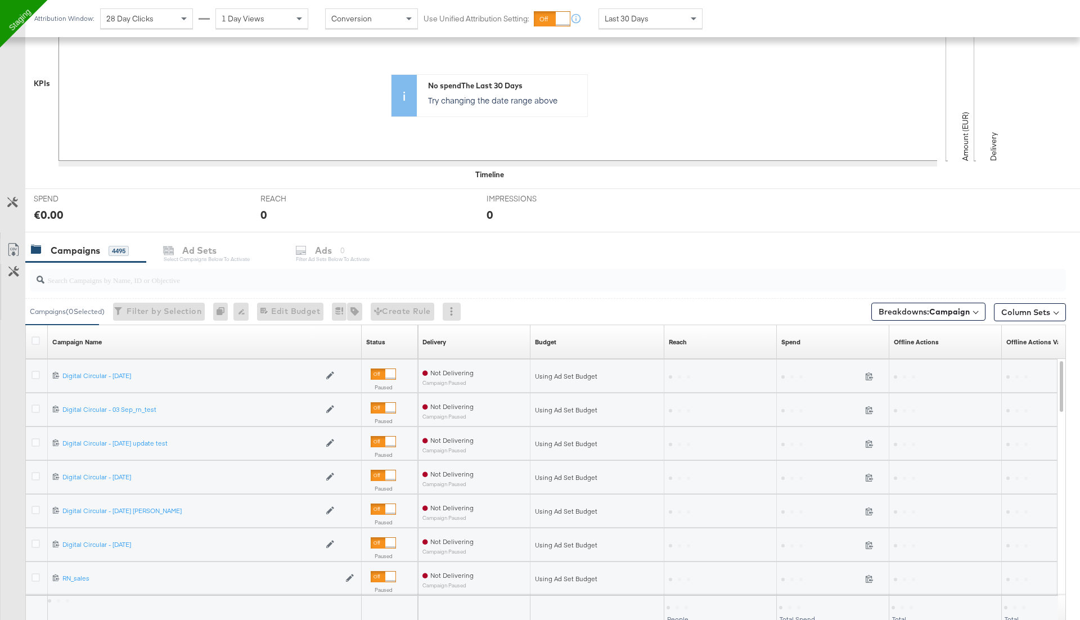
scroll to position [289, 0]
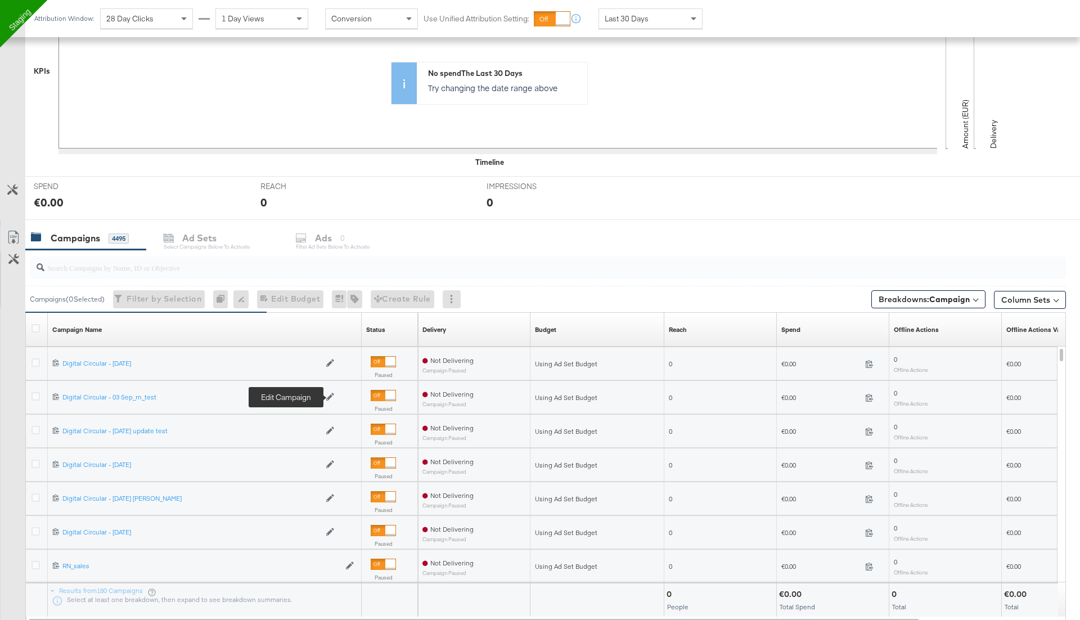
click at [329, 393] on icon at bounding box center [330, 397] width 8 height 8
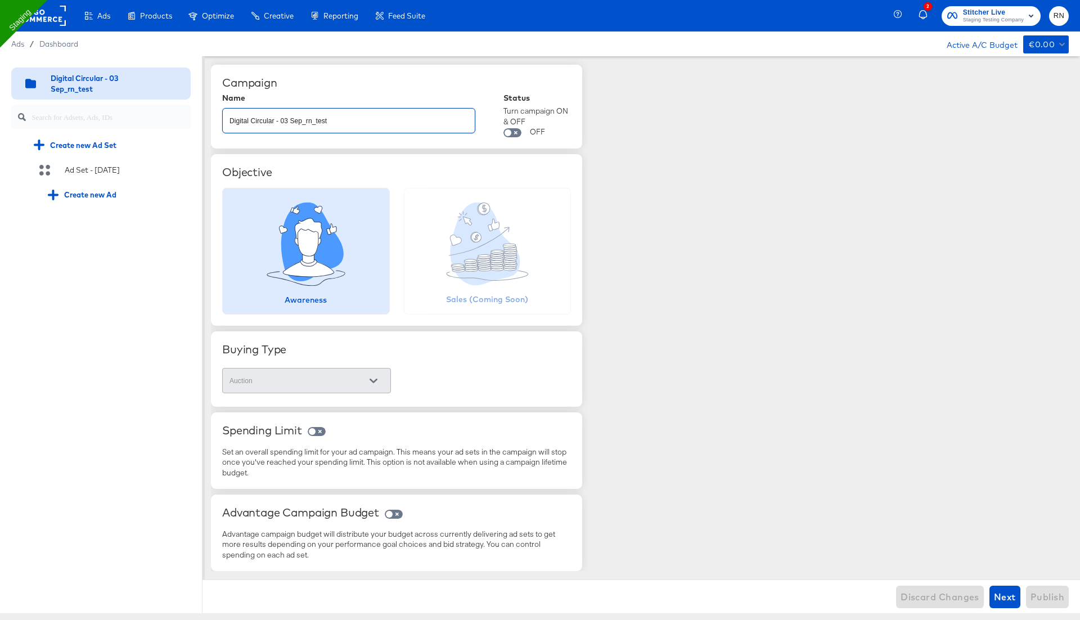
click at [348, 116] on input "Digital Circular - 03 Sep_rn_test" at bounding box center [349, 116] width 252 height 24
click at [347, 121] on input "Digital Circular - 03 Sep_rn_test" at bounding box center [349, 116] width 252 height 24
type input "Digital Circular - 03 Sep_rn_test update"
click at [809, 231] on div "Campaign Name Digital Circular - 03 Sep_rn_test update Status Turn campaign ON …" at bounding box center [645, 313] width 869 height 515
click at [1042, 599] on span "Publish" at bounding box center [1048, 597] width 34 height 16
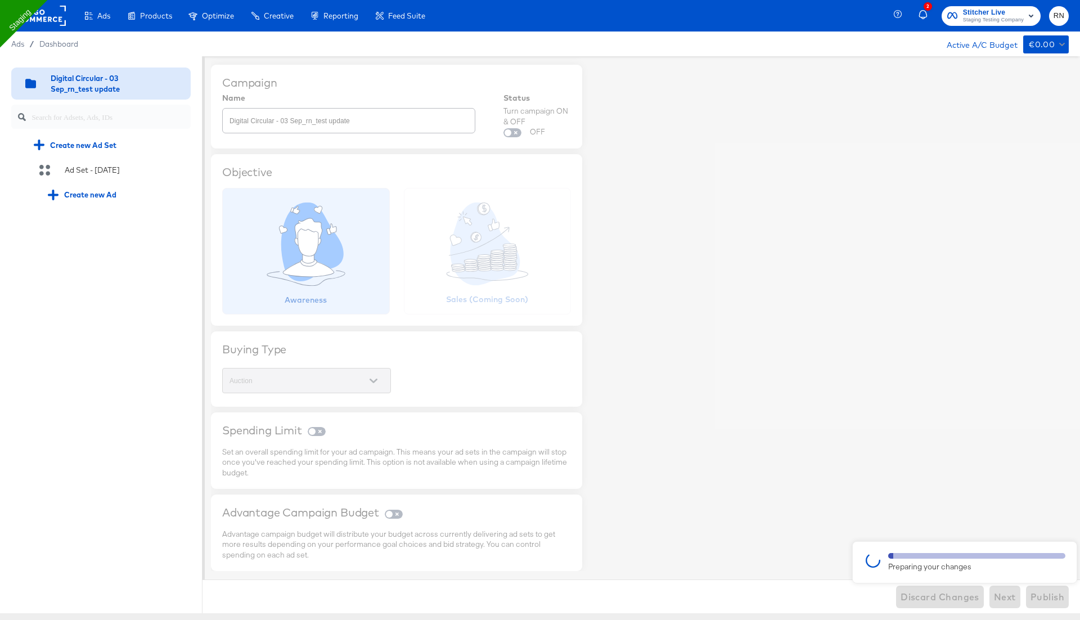
click at [172, 244] on div "Quick duplicate Duplicate Edit Delete Digital Circular - 03 Sep_rn_test update …" at bounding box center [101, 334] width 203 height 557
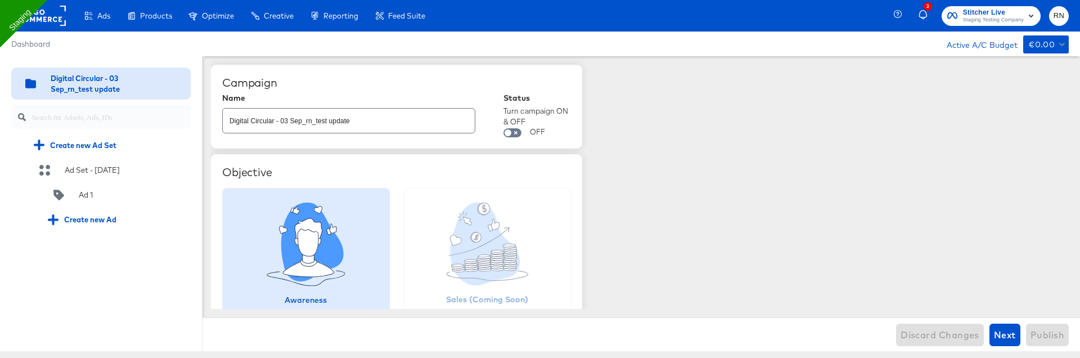
click at [291, 255] on icon at bounding box center [312, 242] width 62 height 79
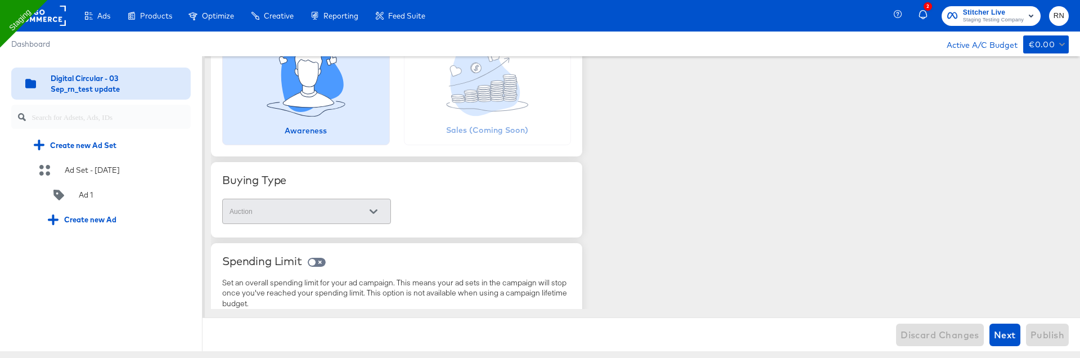
scroll to position [262, 0]
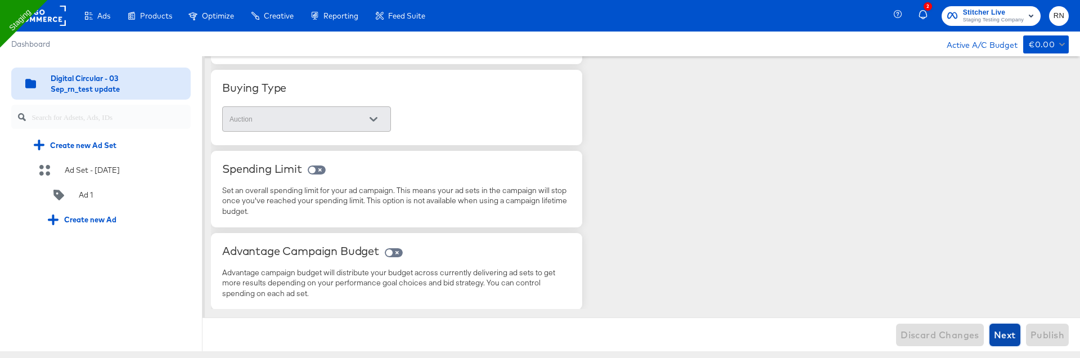
click at [994, 332] on button "Next" at bounding box center [1005, 335] width 31 height 23
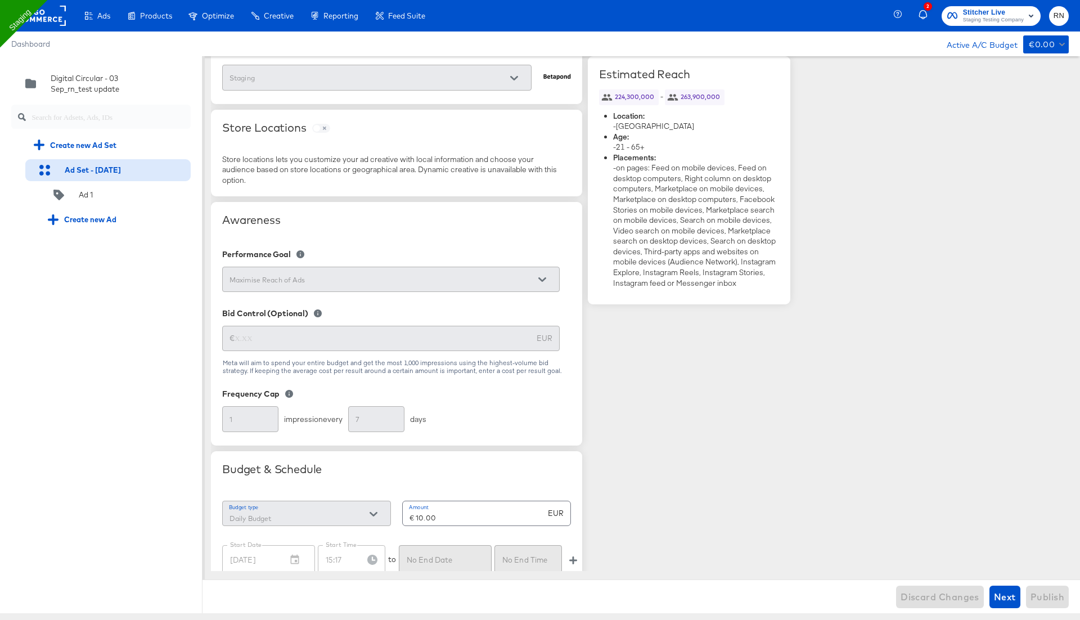
scroll to position [0, 0]
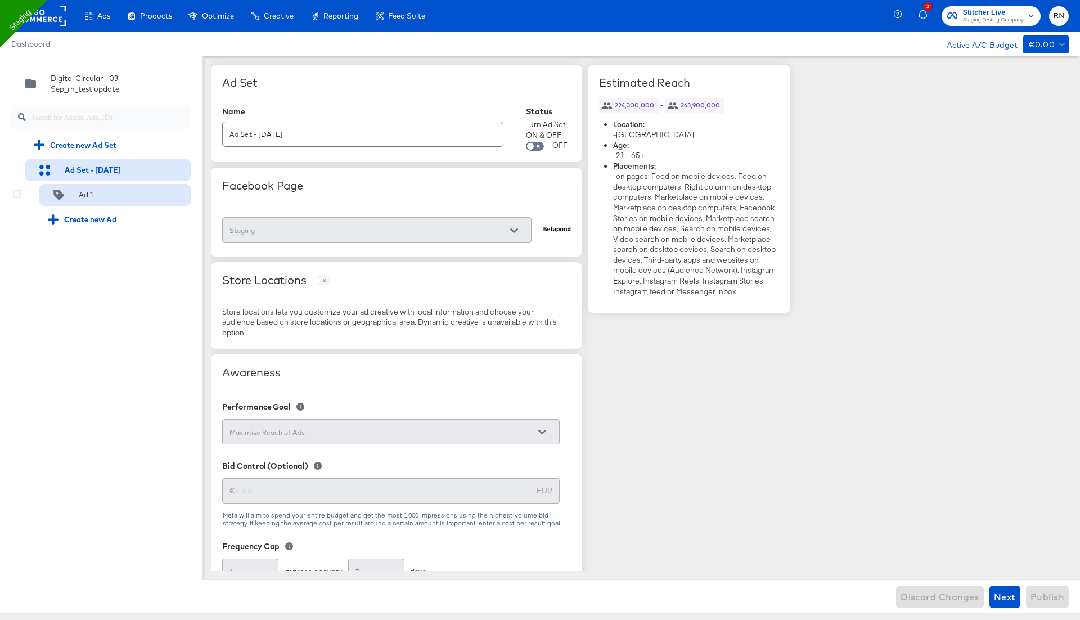
click at [103, 188] on div "Ad 1" at bounding box center [114, 195] width 151 height 22
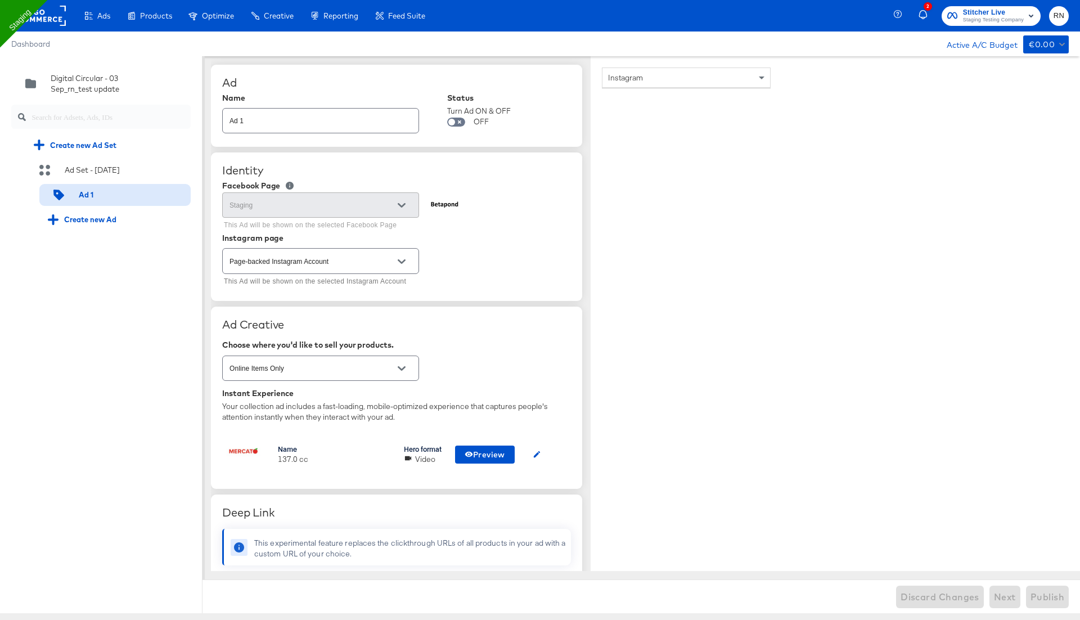
click at [52, 16] on rect at bounding box center [40, 16] width 52 height 20
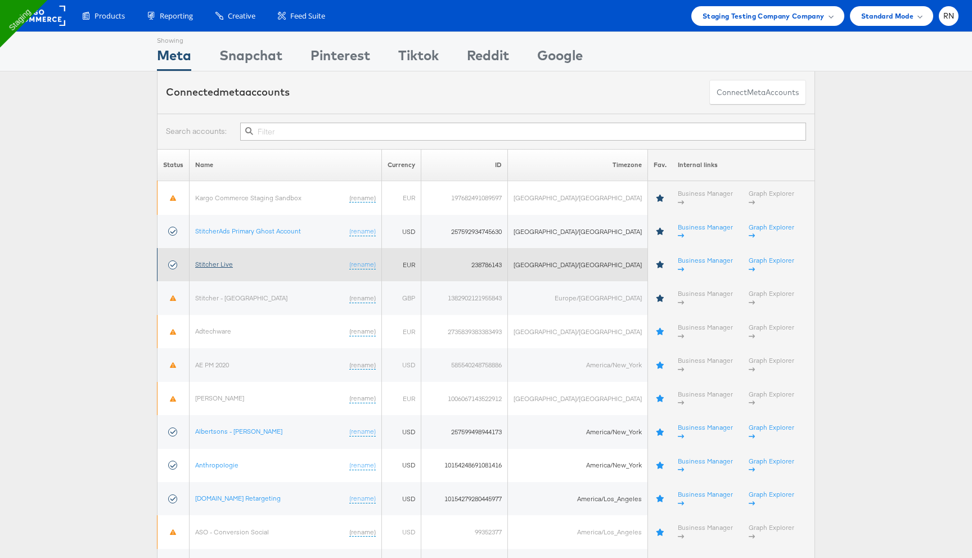
click at [218, 260] on link "Stitcher Live" at bounding box center [214, 264] width 38 height 8
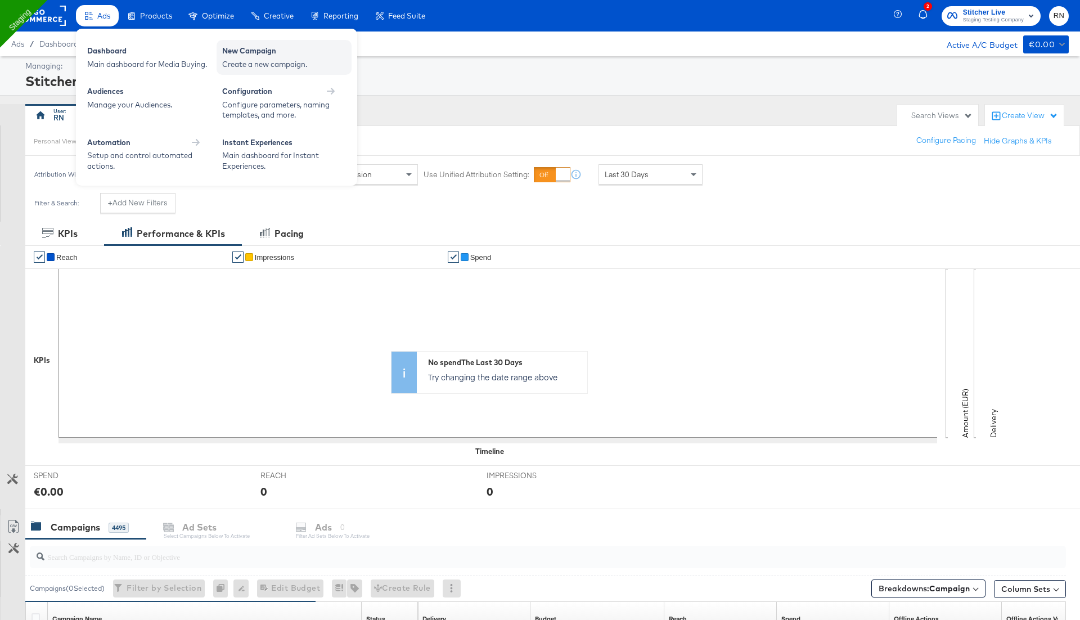
click at [242, 64] on div "Create a new campaign." at bounding box center [284, 64] width 124 height 11
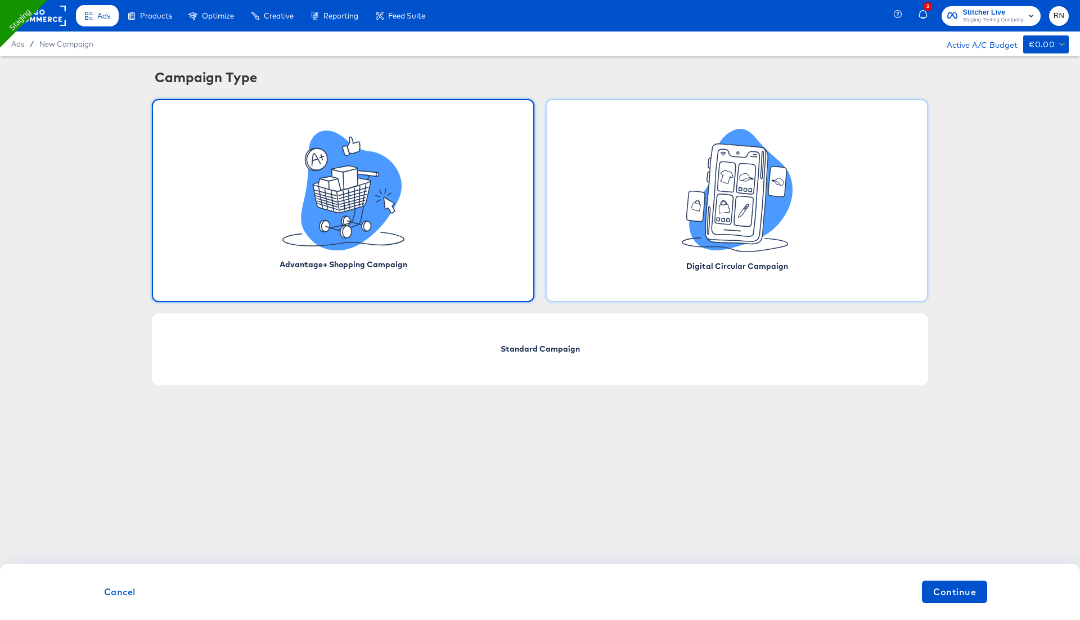
click at [701, 222] on icon at bounding box center [741, 190] width 104 height 122
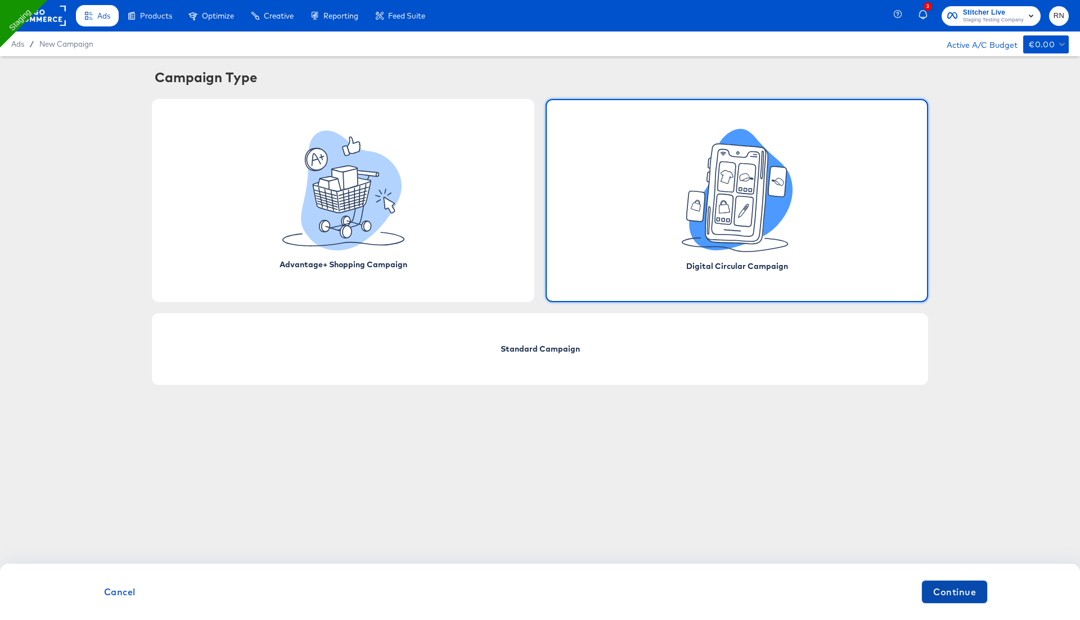
click at [958, 587] on span "Continue" at bounding box center [954, 592] width 43 height 16
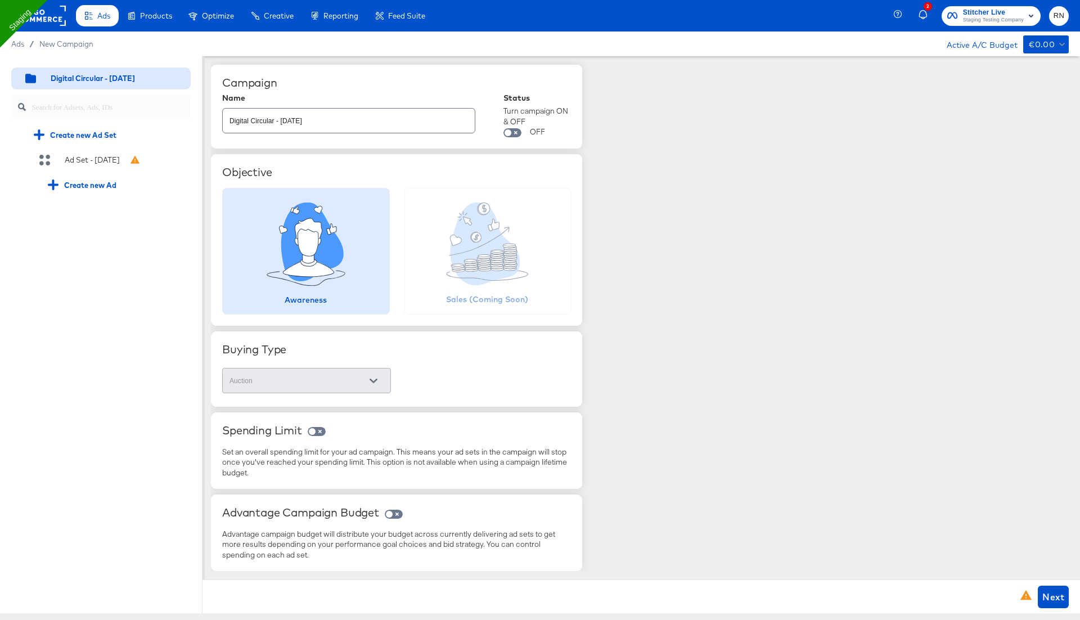
click at [372, 118] on input "Digital Circular - [DATE]" at bounding box center [349, 116] width 252 height 24
type input "Digital Circular - 03 Sep test2"
click at [329, 255] on icon at bounding box center [312, 242] width 62 height 79
click at [1055, 598] on span "Next" at bounding box center [1054, 597] width 22 height 16
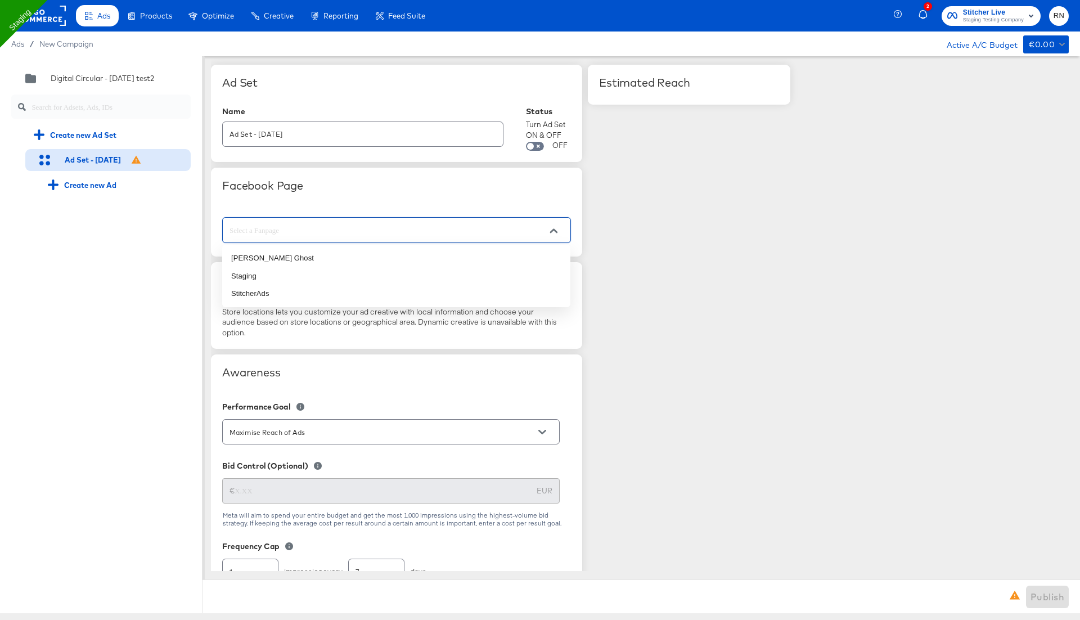
click at [361, 231] on input "text" at bounding box center [387, 230] width 321 height 13
click at [332, 269] on li "Staging" at bounding box center [396, 276] width 348 height 18
type input "Staging"
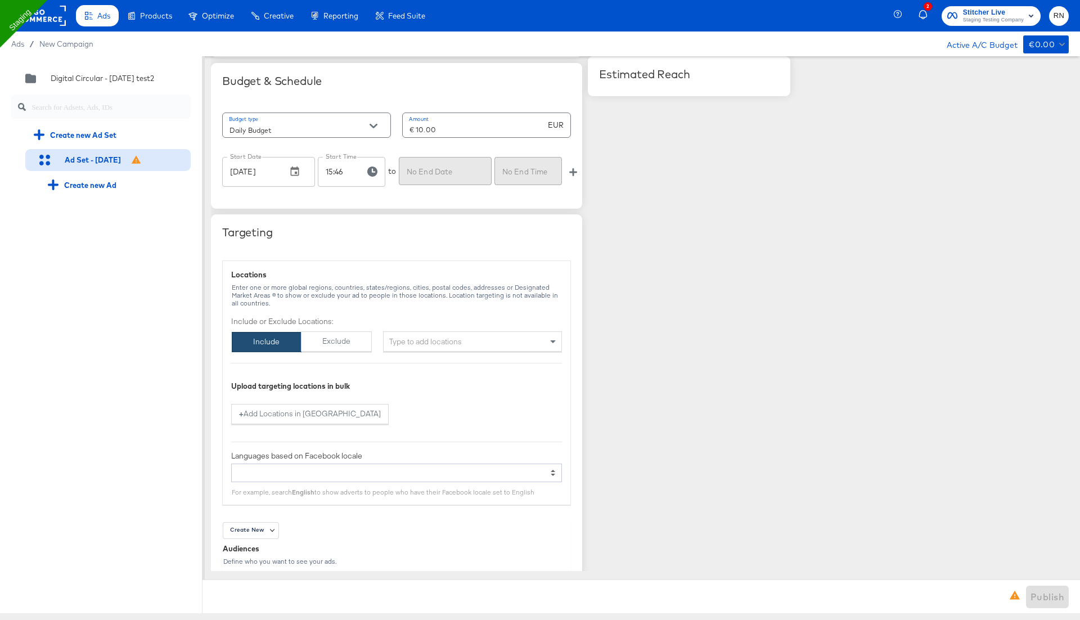
scroll to position [541, 0]
click at [423, 339] on div "Type to add locations" at bounding box center [472, 341] width 179 height 20
type input "united sta"
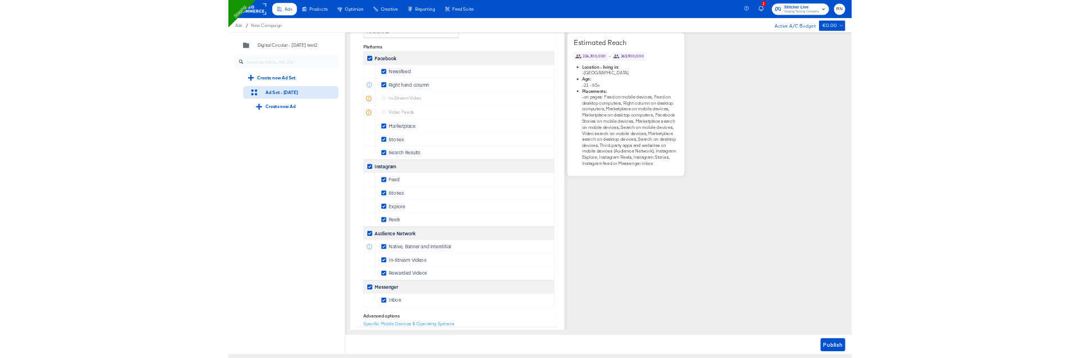
scroll to position [1648, 0]
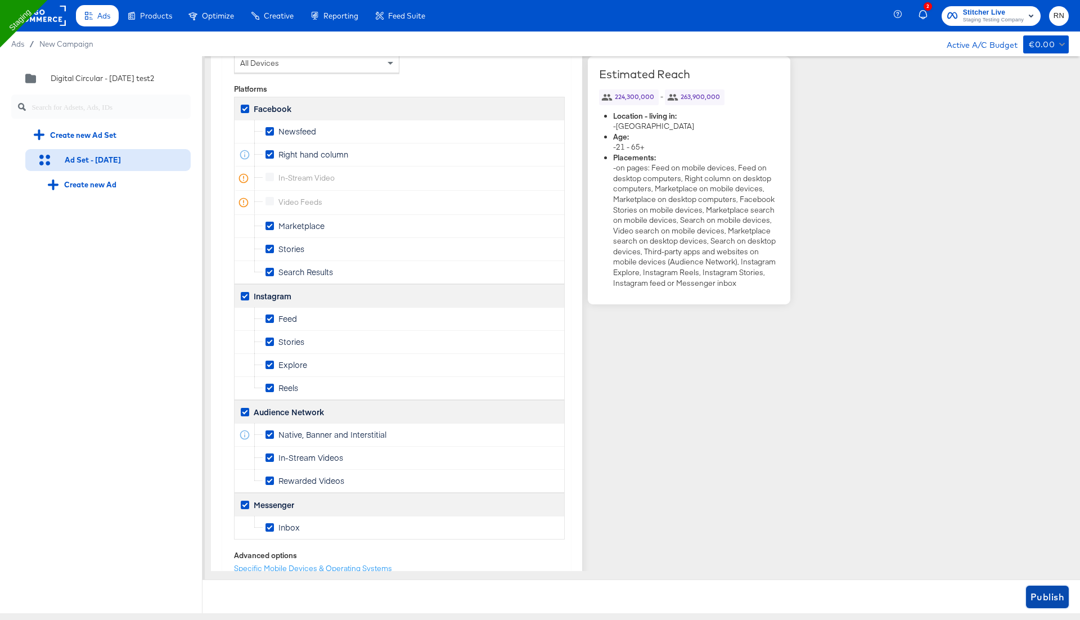
click at [1047, 597] on span "Publish" at bounding box center [1048, 597] width 34 height 16
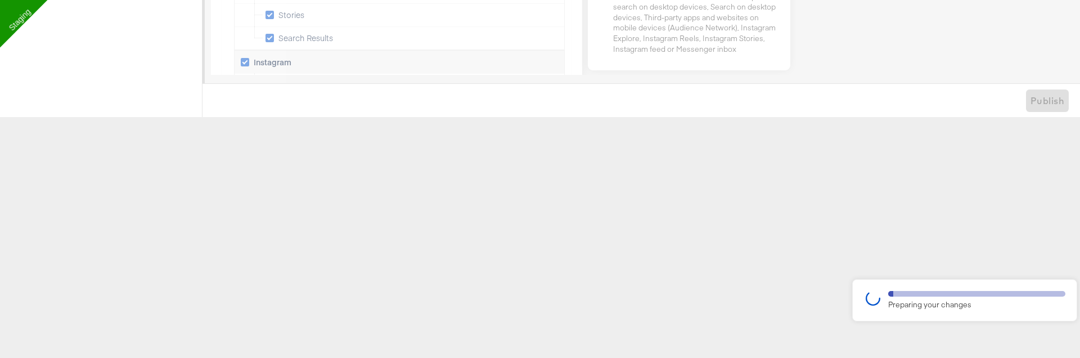
scroll to position [0, 0]
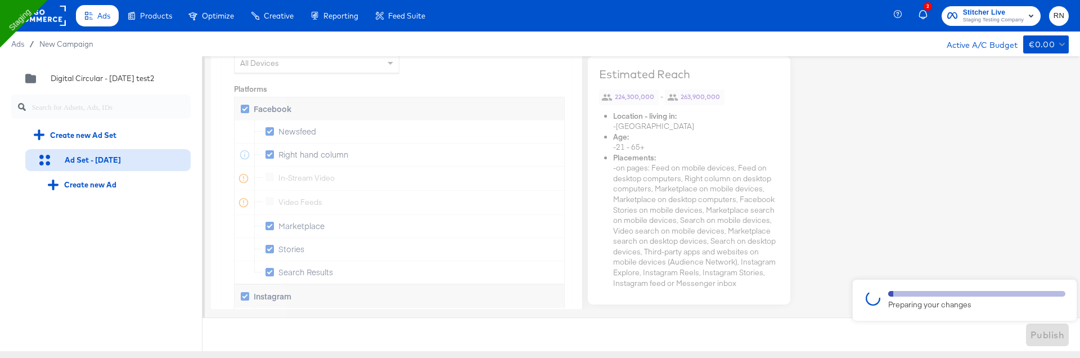
click at [175, 235] on div "Quick duplicate Duplicate Edit Delete Digital Circular - 03 Sep test2 Create ne…" at bounding box center [101, 203] width 203 height 295
click at [902, 308] on div "Preparing your changes" at bounding box center [976, 304] width 177 height 11
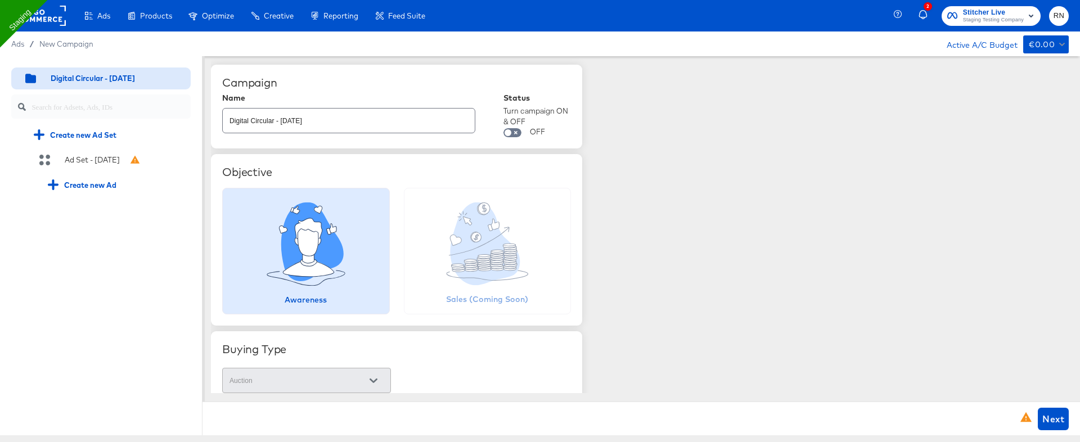
click at [347, 119] on input "Digital Circular - [DATE]" at bounding box center [349, 116] width 252 height 24
type input "Digital Circular - 03 Sep_test3"
click at [108, 291] on div "Quick duplicate Duplicate Edit Delete Digital Circular - 03 Sep_test3 Create ne…" at bounding box center [101, 245] width 203 height 379
click at [322, 271] on icon at bounding box center [308, 269] width 51 height 16
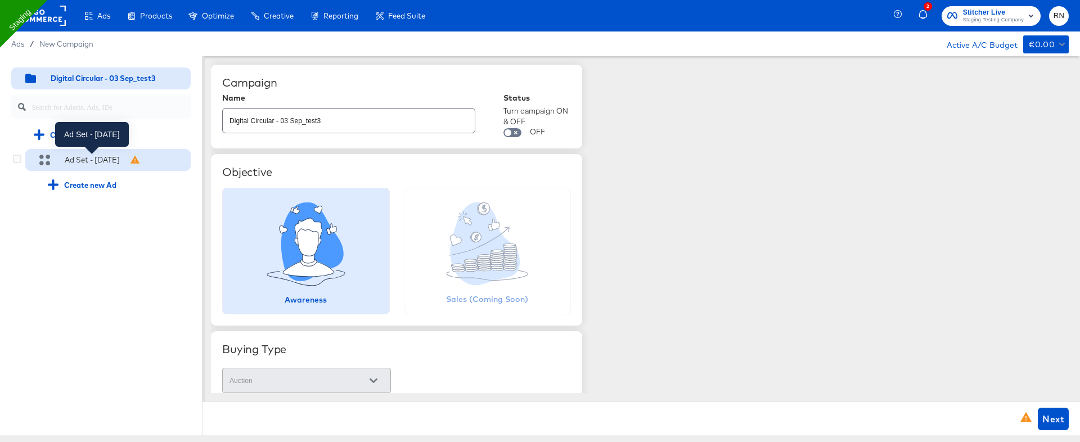
click at [109, 159] on div "Ad Set - [DATE]" at bounding box center [92, 160] width 55 height 11
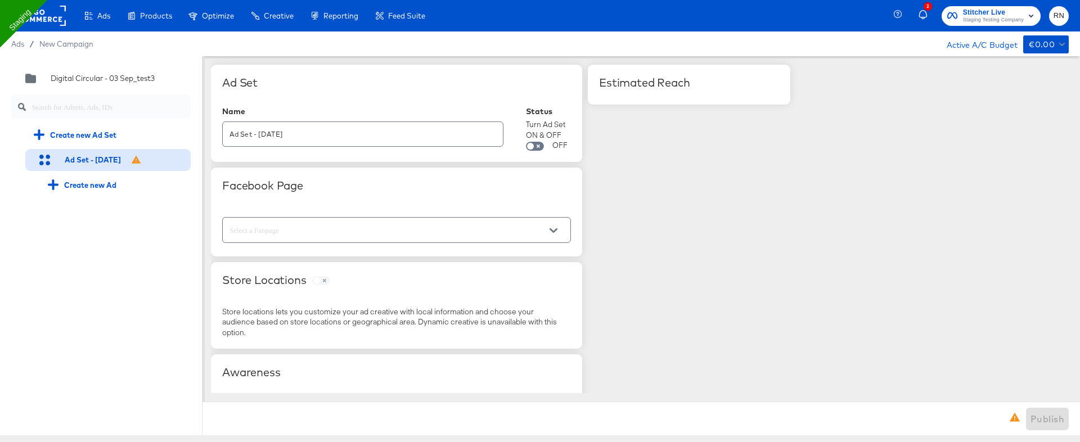
click at [275, 233] on input "text" at bounding box center [387, 230] width 321 height 13
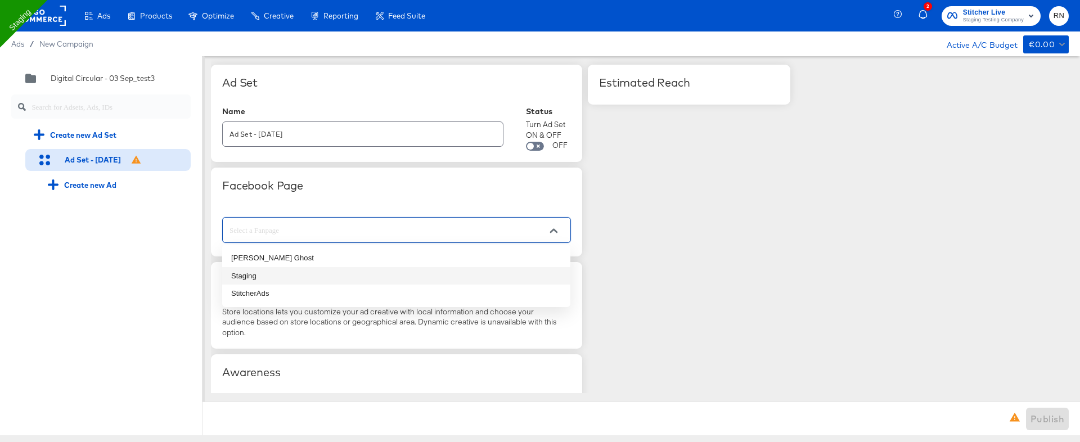
click at [277, 277] on li "Staging" at bounding box center [396, 276] width 348 height 18
type input "Staging"
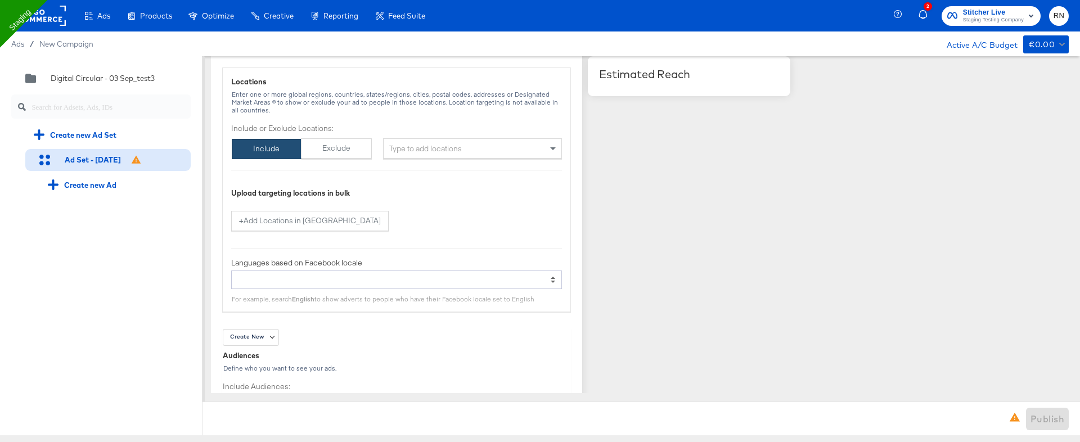
scroll to position [677, 0]
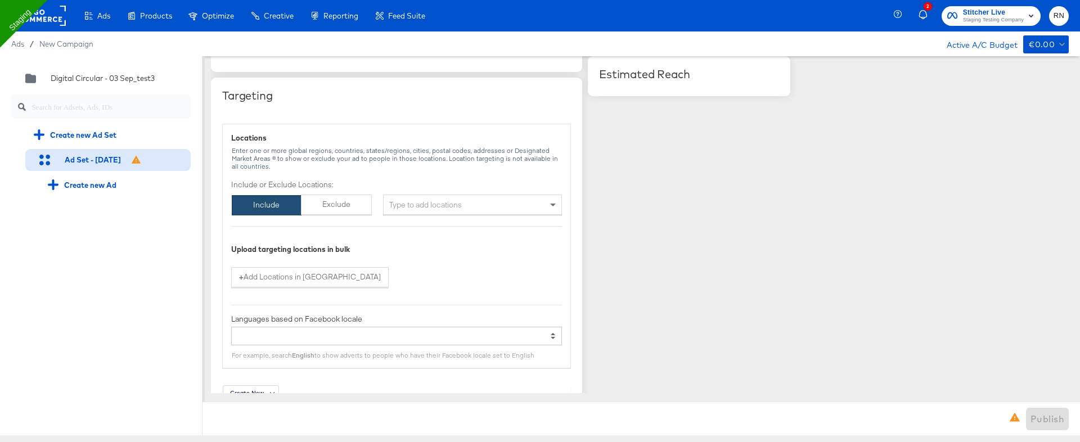
click at [409, 206] on div "Type to add locations" at bounding box center [472, 205] width 179 height 20
type input "united sta"
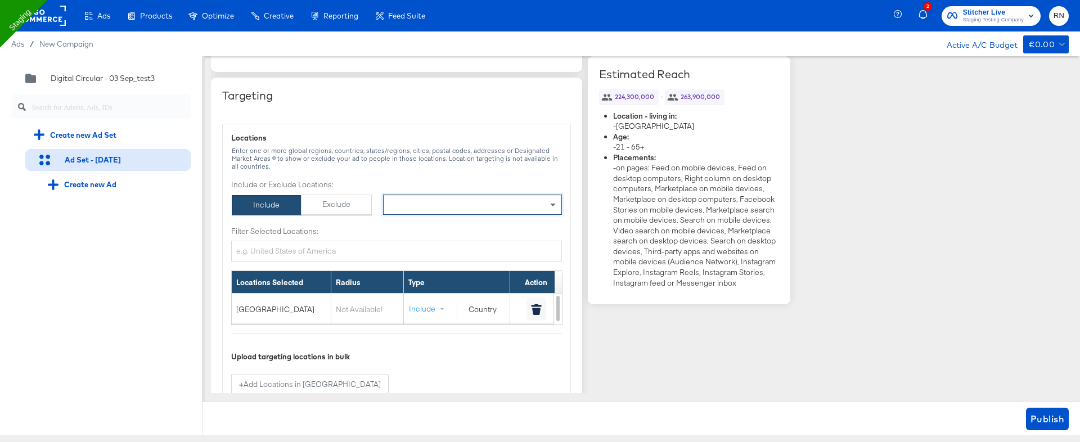
click at [48, 11] on rect at bounding box center [40, 16] width 52 height 20
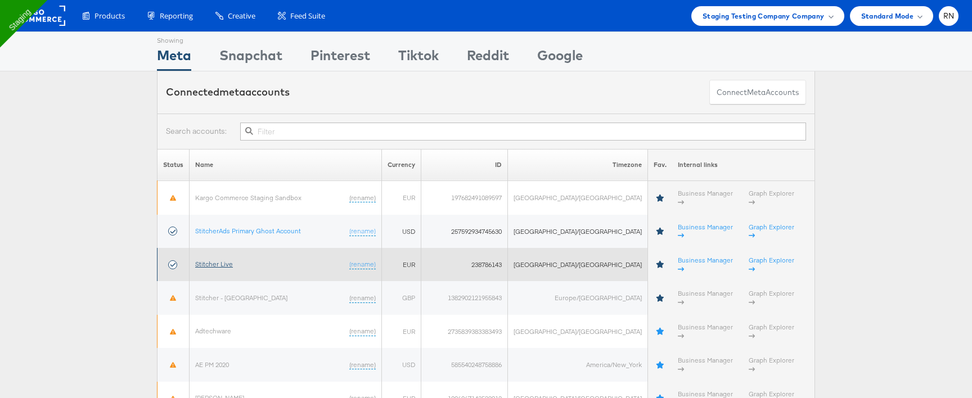
click at [217, 260] on link "Stitcher Live" at bounding box center [214, 264] width 38 height 8
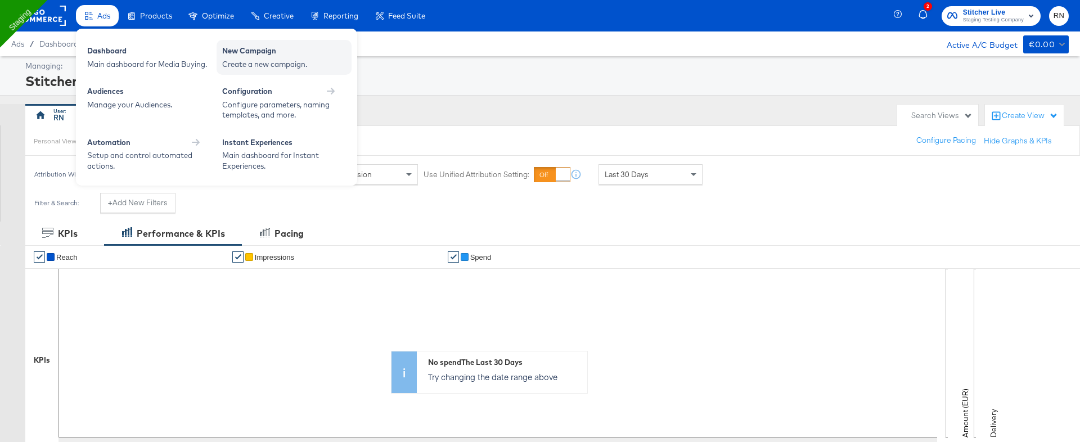
click at [269, 64] on div "Create a new campaign." at bounding box center [284, 64] width 124 height 11
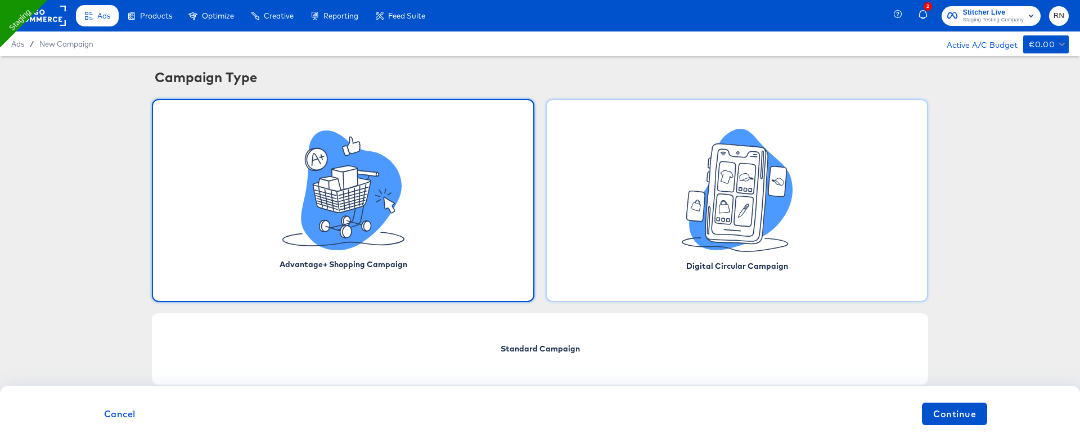
click at [748, 223] on icon at bounding box center [743, 211] width 19 height 30
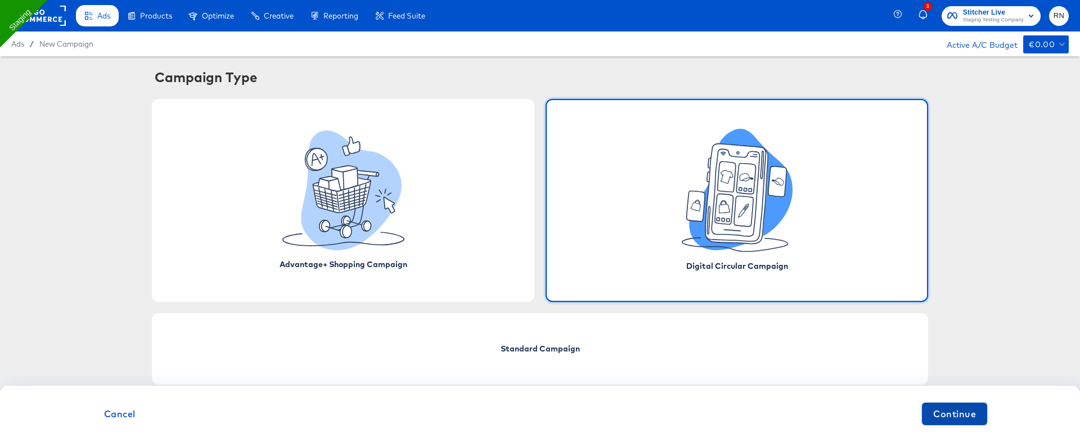
click at [948, 415] on span "Continue" at bounding box center [954, 414] width 43 height 16
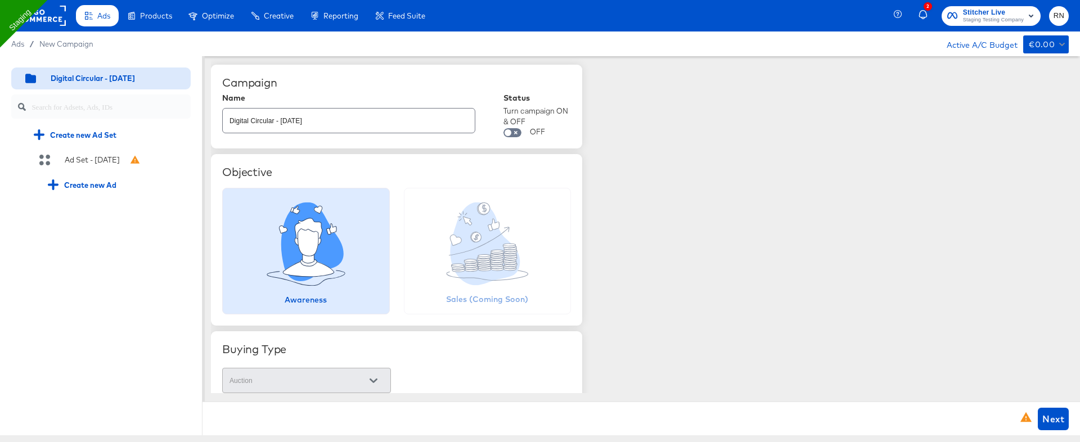
click at [160, 434] on div "Quick duplicate Duplicate Edit Delete Digital Circular - 03 Sep Create new Ad S…" at bounding box center [101, 245] width 203 height 379
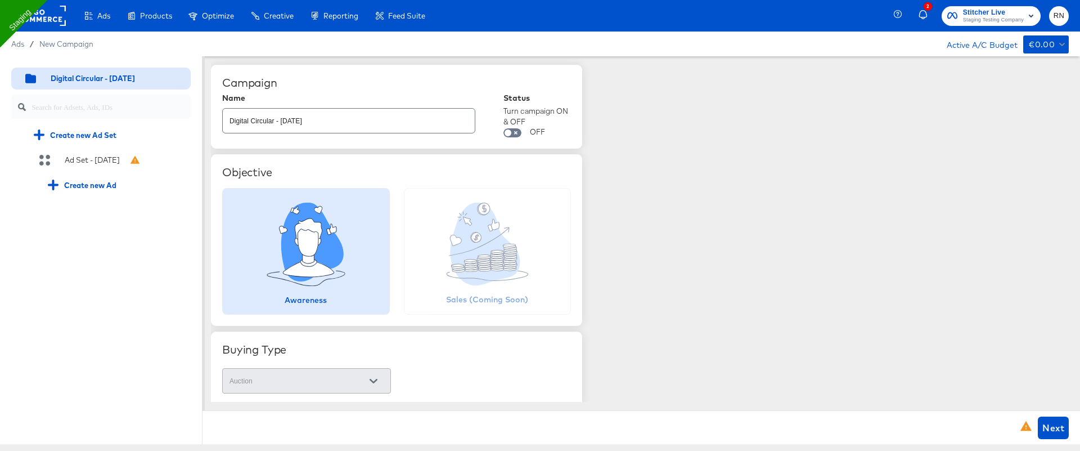
click at [313, 190] on icon at bounding box center [308, 231] width 27 height 24
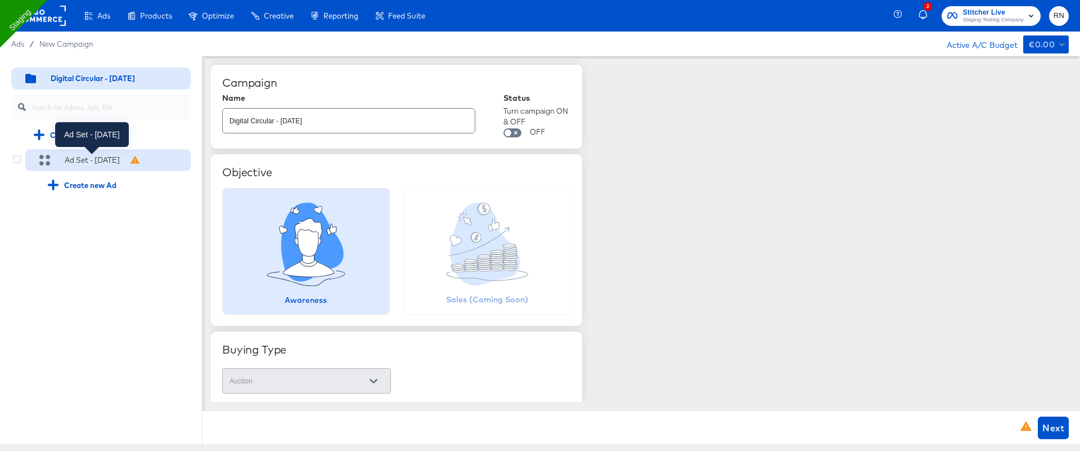
click at [110, 160] on div "Ad Set - [DATE]" at bounding box center [92, 160] width 55 height 11
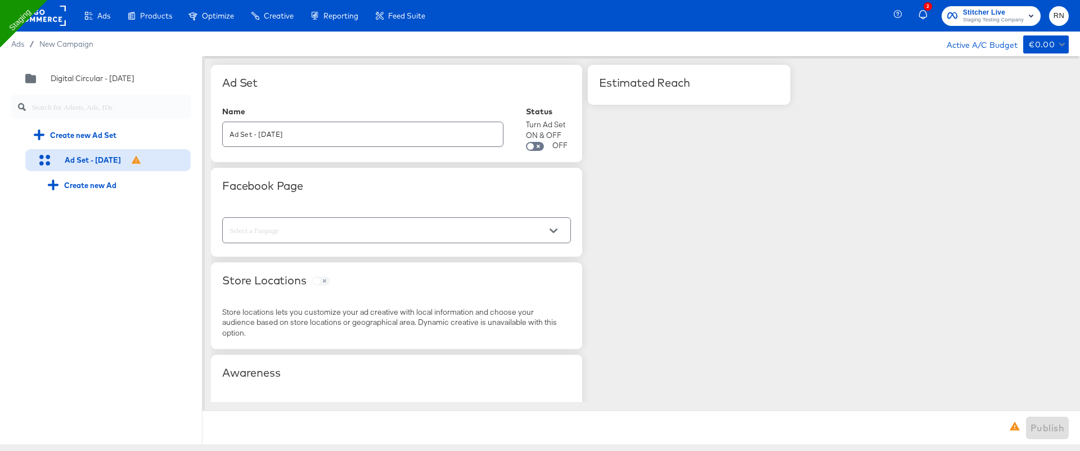
click at [272, 190] on input "text" at bounding box center [387, 230] width 321 height 13
click at [275, 190] on li "Staging" at bounding box center [396, 276] width 348 height 18
type input "Staging"
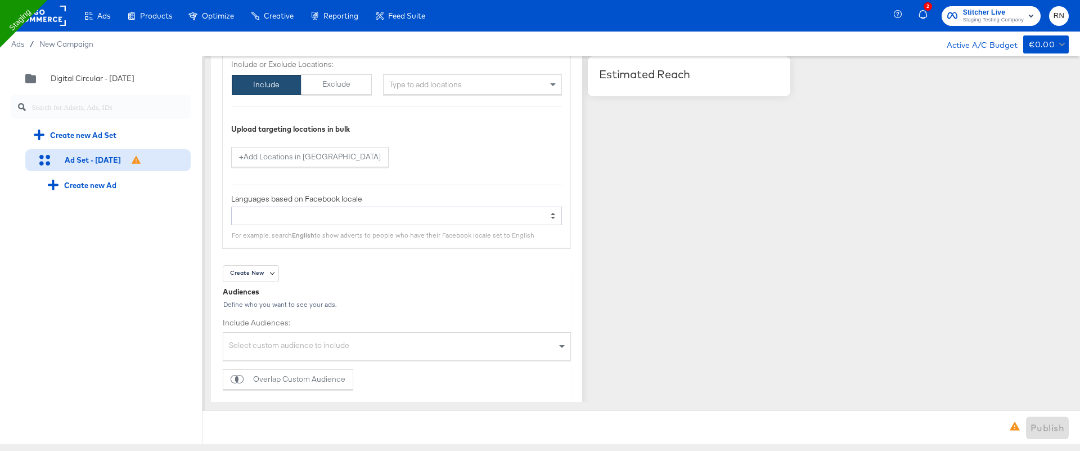
scroll to position [774, 0]
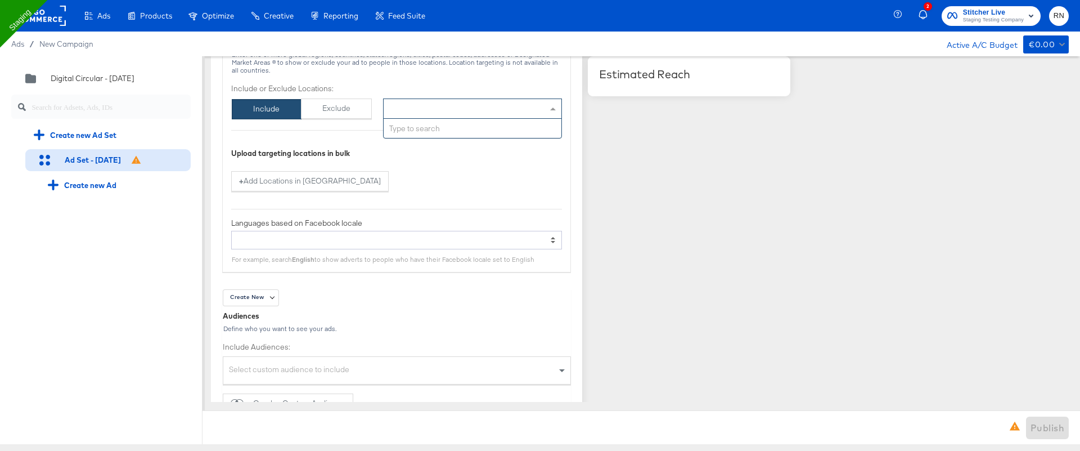
click at [432, 108] on div "Type to add locations" at bounding box center [472, 108] width 179 height 20
type input "united"
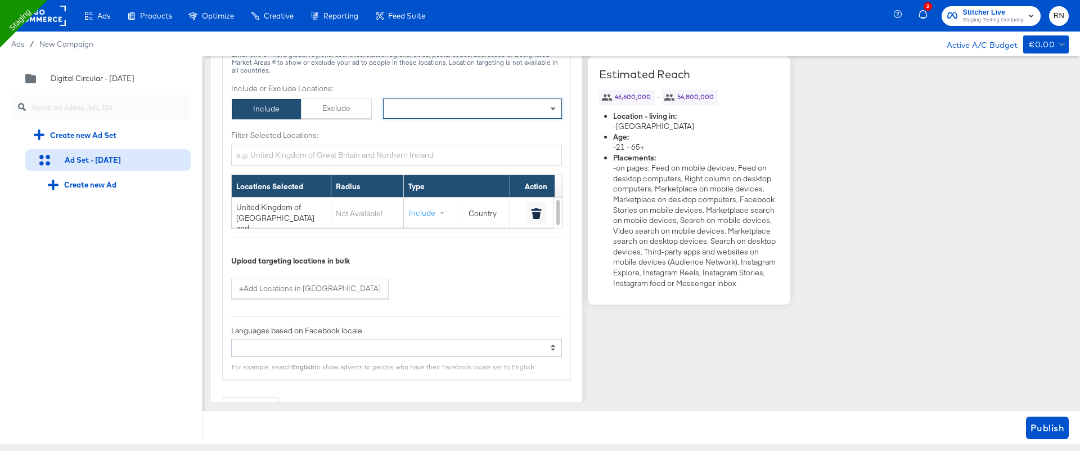
click at [419, 107] on div "× United Kingdom of Great Britain and Northern Ireland" at bounding box center [472, 108] width 179 height 20
click at [527, 190] on button "button" at bounding box center [537, 213] width 20 height 23
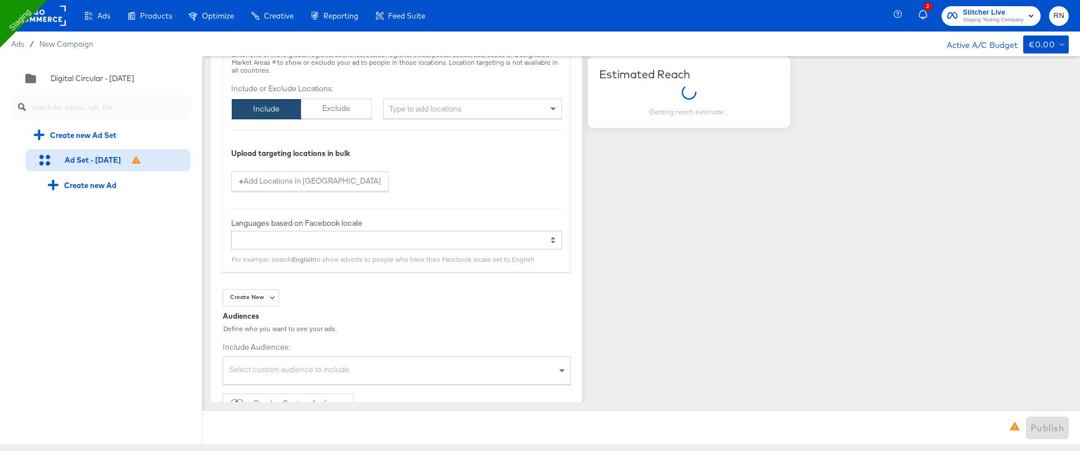
click at [443, 101] on div "Type to add locations" at bounding box center [472, 108] width 179 height 20
type input "united sta"
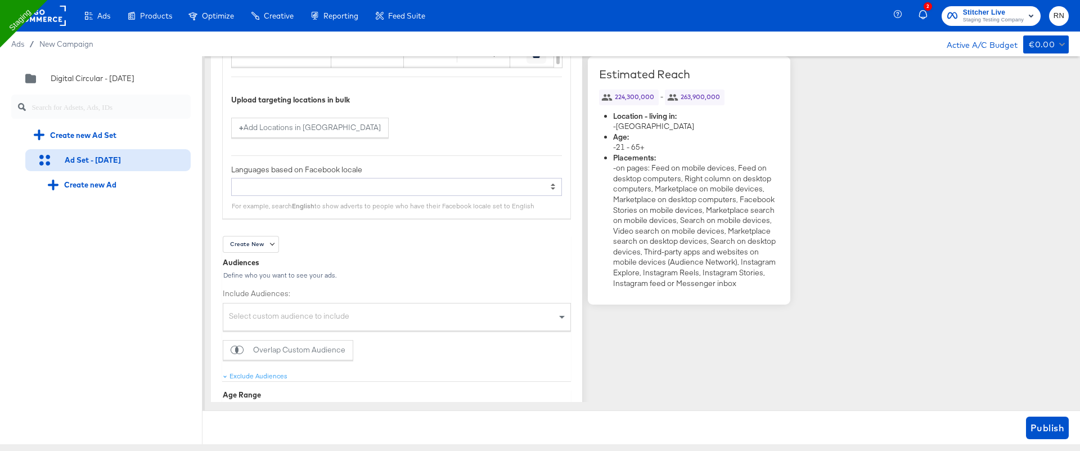
scroll to position [940, 0]
click at [374, 190] on div "Select custom audience to include" at bounding box center [396, 313] width 347 height 24
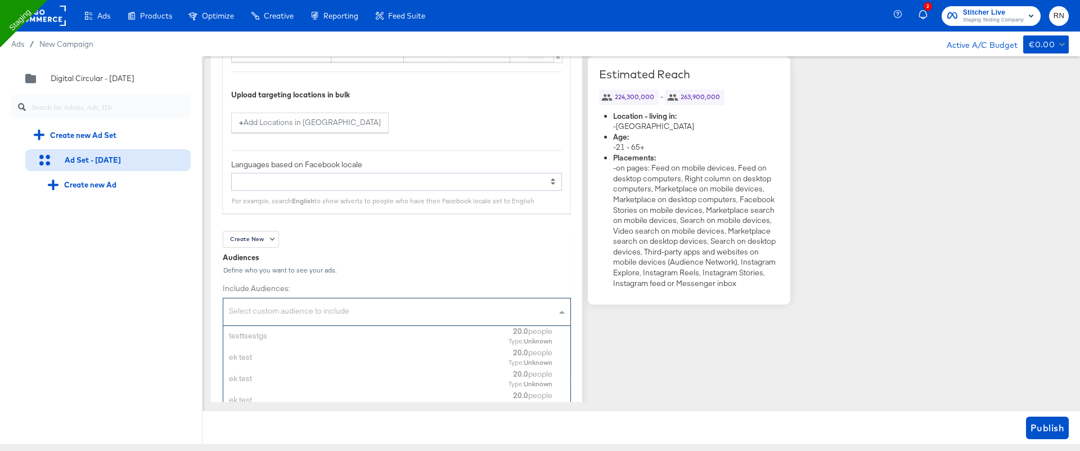
scroll to position [111, 348]
click at [380, 190] on div "Audiences" at bounding box center [397, 257] width 348 height 11
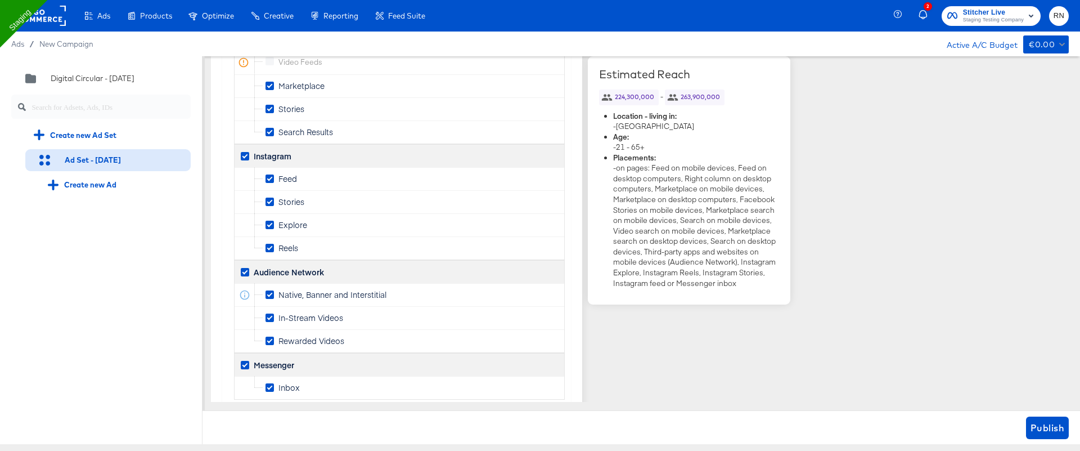
scroll to position [1825, 0]
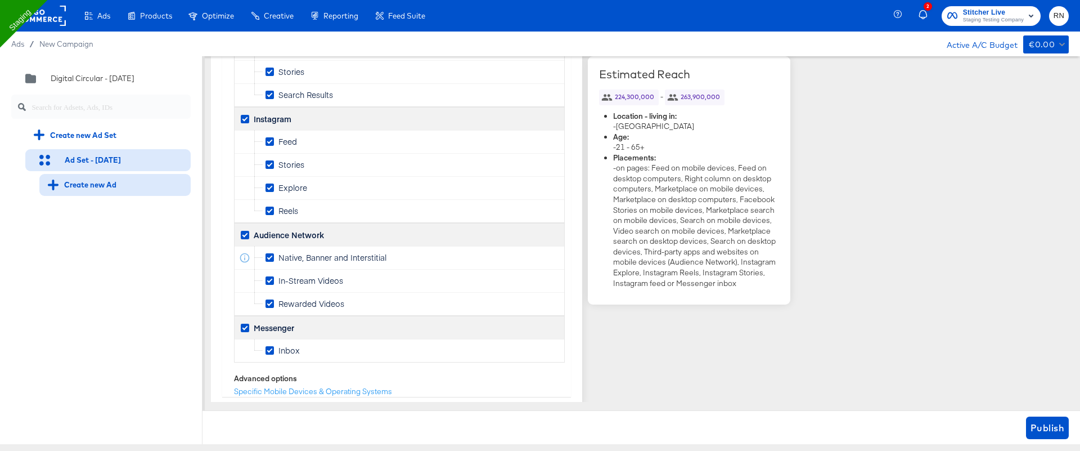
click at [109, 189] on div "Create new Ad" at bounding box center [82, 184] width 69 height 11
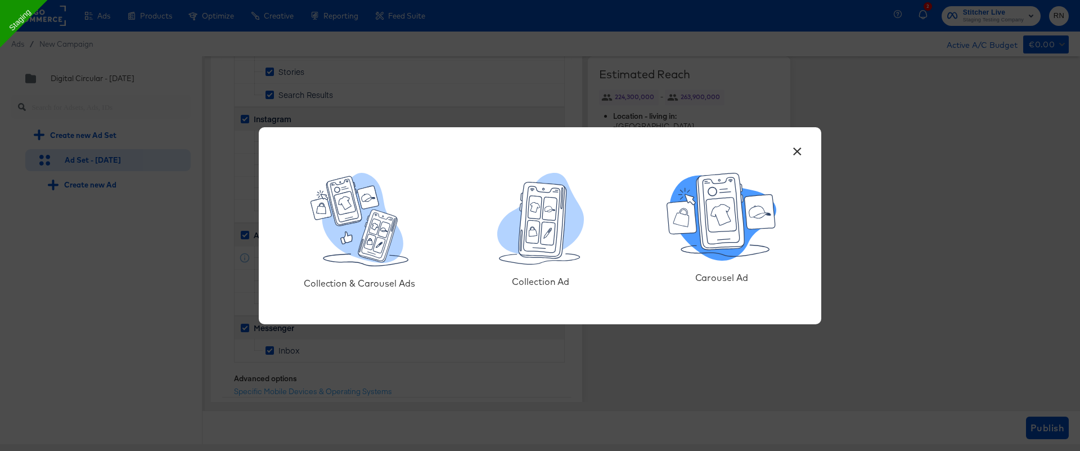
click at [720, 190] on icon at bounding box center [721, 214] width 30 height 34
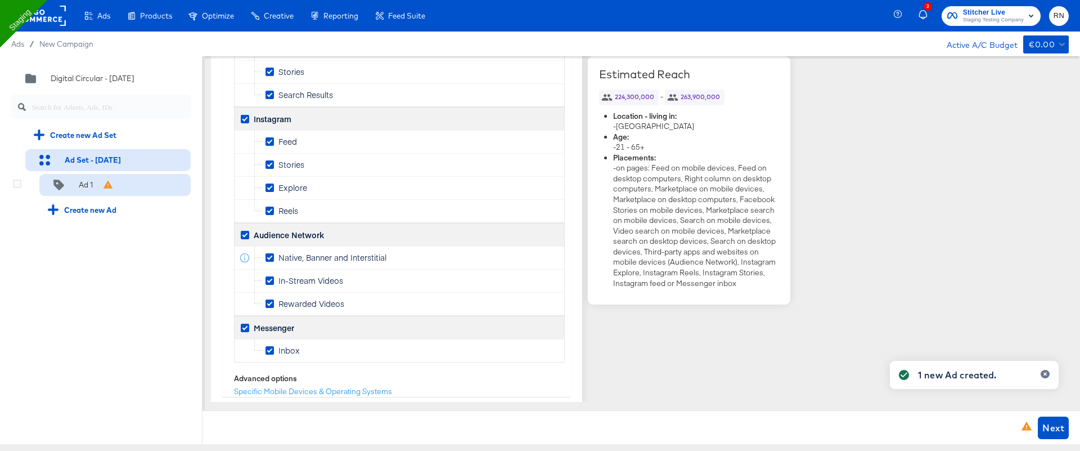
click at [98, 182] on div "Ad 1" at bounding box center [82, 184] width 68 height 11
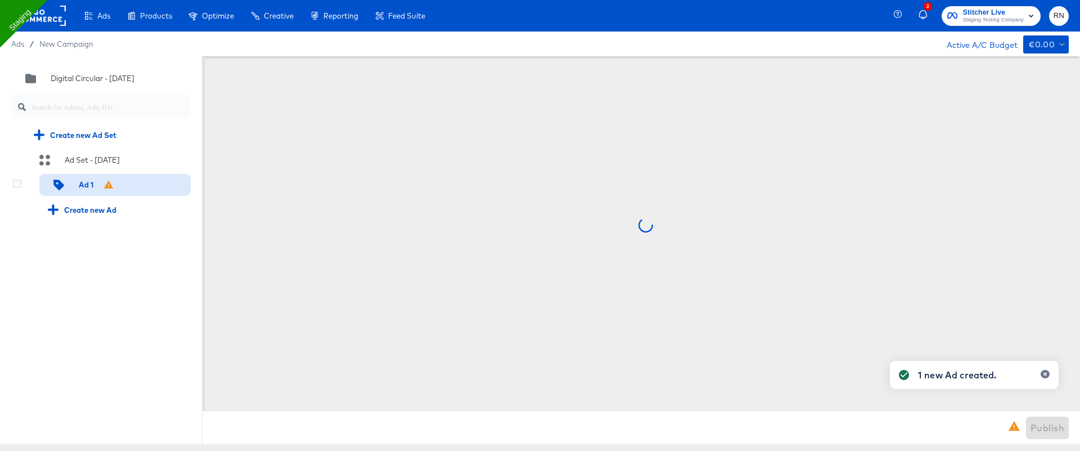
scroll to position [0, 0]
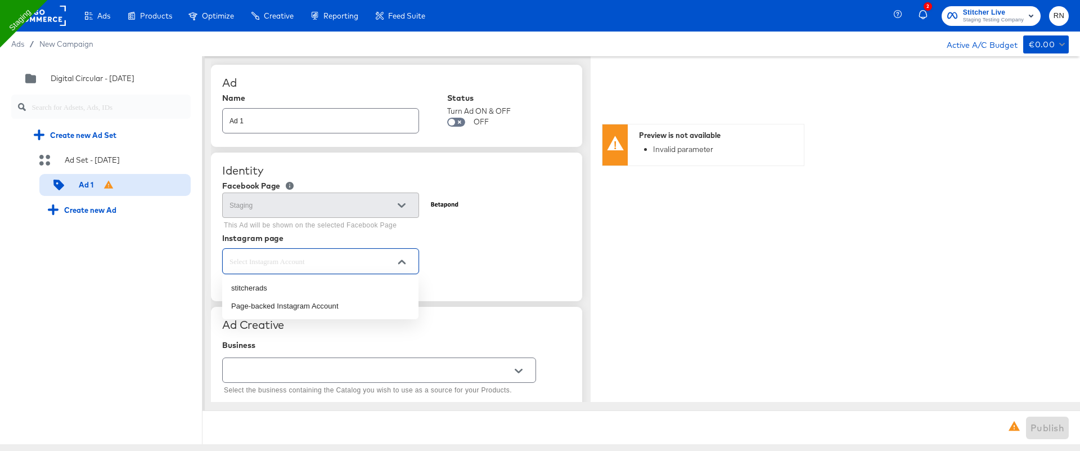
click at [293, 190] on input "text" at bounding box center [311, 261] width 169 height 13
click at [294, 190] on li "Page-backed Instagram Account" at bounding box center [320, 306] width 196 height 18
type textarea "x"
type input "Page-backed Instagram Account"
click at [311, 190] on div at bounding box center [379, 369] width 314 height 25
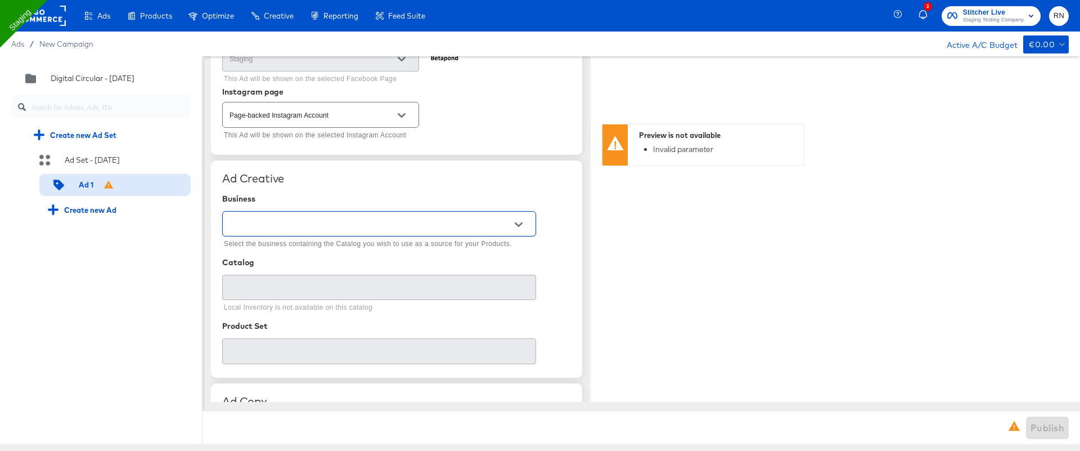
scroll to position [159, 0]
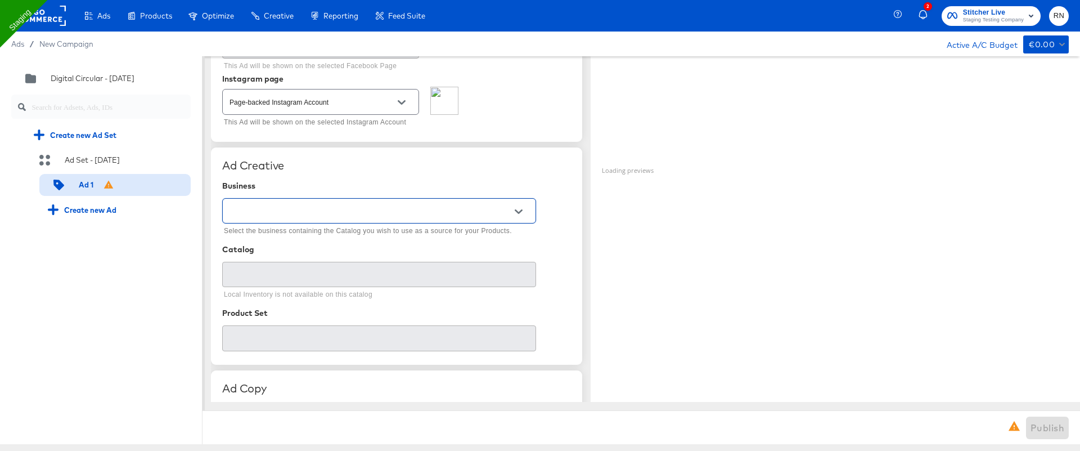
click at [309, 190] on input "text" at bounding box center [370, 211] width 286 height 13
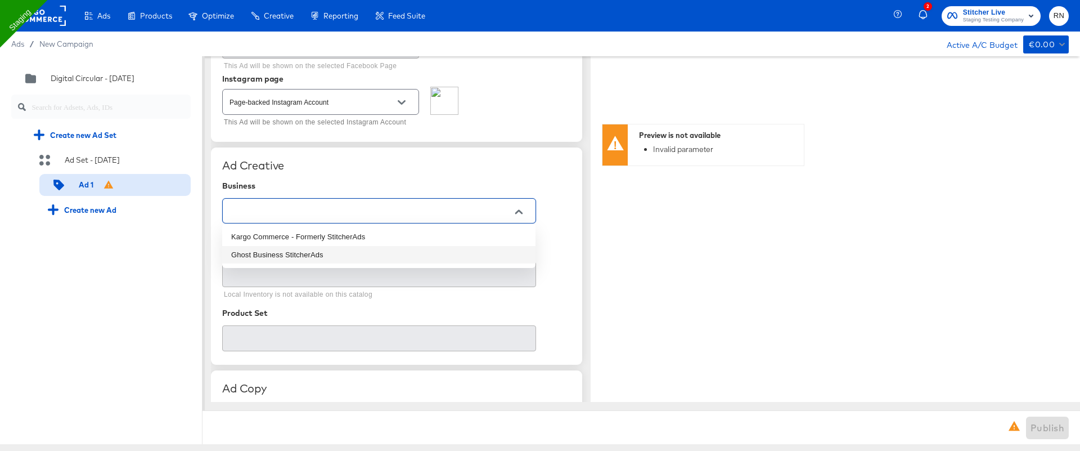
click at [312, 190] on li "Ghost Business StitcherAds" at bounding box center [378, 255] width 313 height 18
type input "Ghost Business StitcherAds"
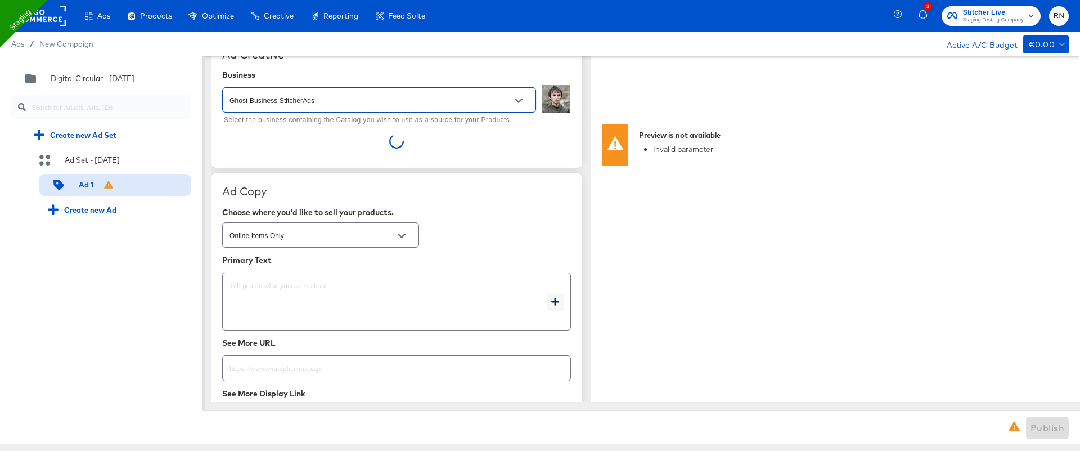
scroll to position [271, 0]
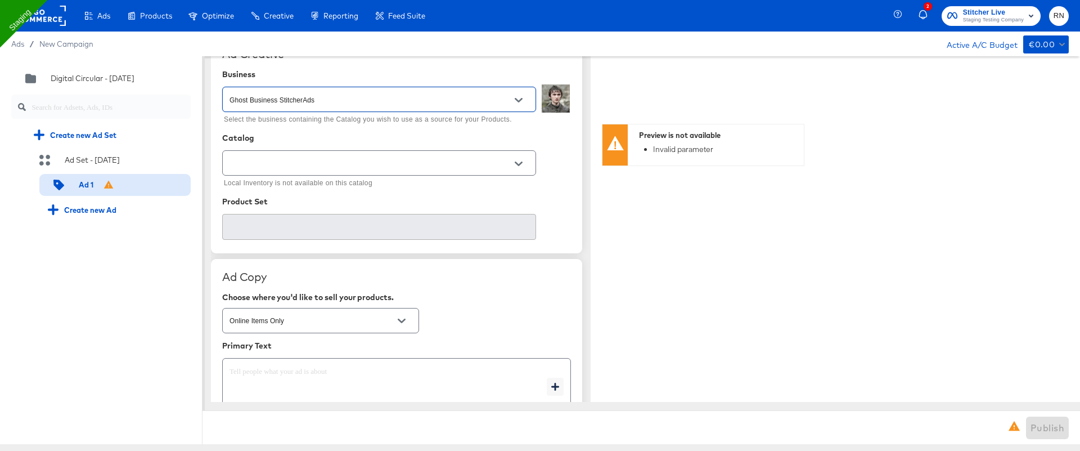
click at [375, 164] on input "text" at bounding box center [370, 163] width 286 height 13
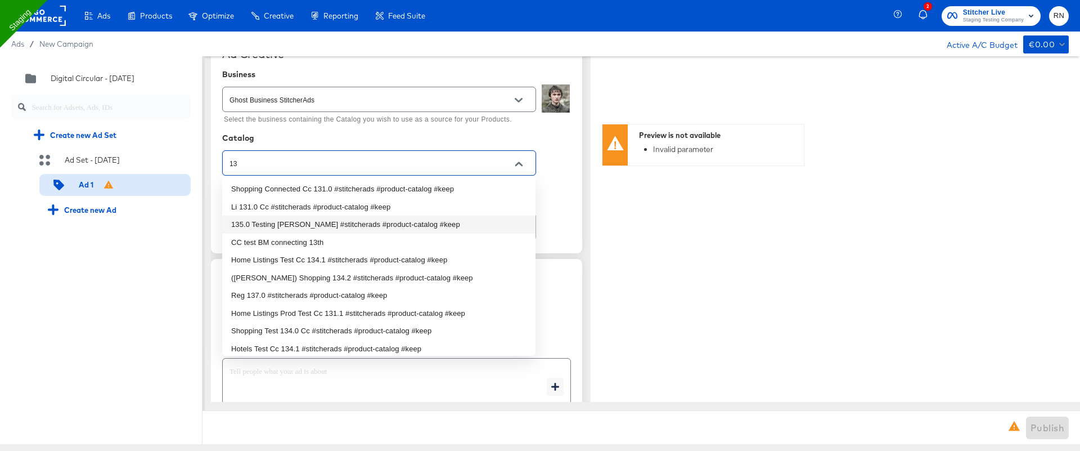
click at [319, 190] on li "135.0 Testing Fran #stitcherads #product-catalog #keep" at bounding box center [378, 225] width 313 height 18
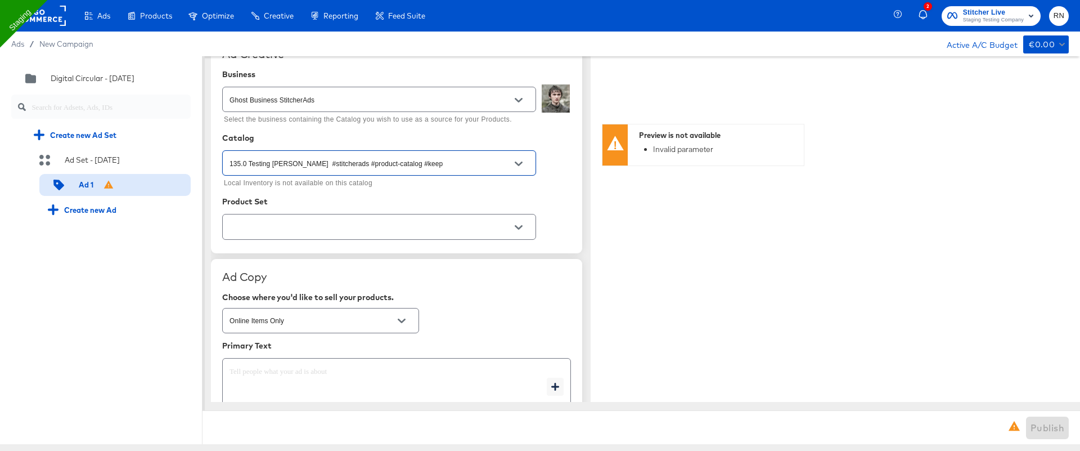
click at [314, 190] on div at bounding box center [379, 226] width 314 height 25
type input "135.0 Testing Fran #stitcherads #product-catalog #keep"
click at [336, 190] on div at bounding box center [379, 226] width 314 height 25
click at [345, 190] on input "text" at bounding box center [370, 227] width 286 height 13
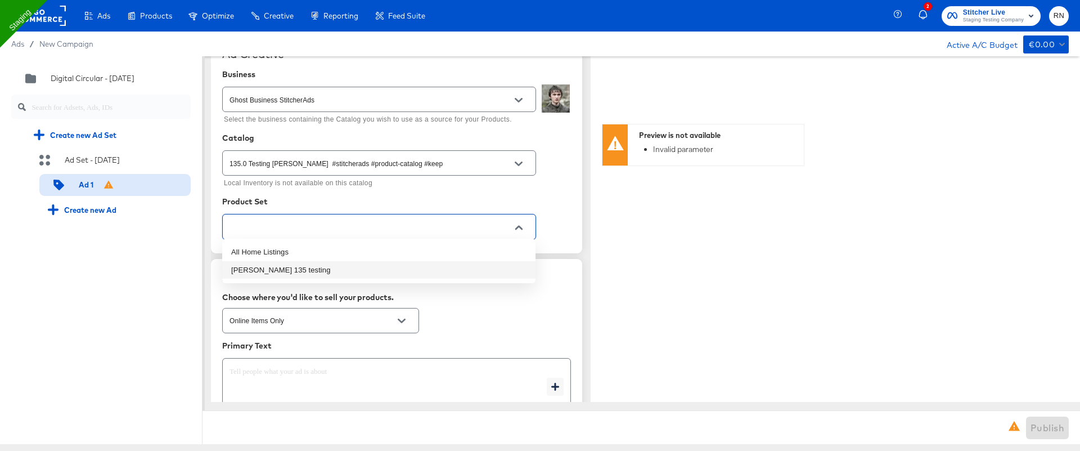
click at [312, 190] on li "fran 135 testing" at bounding box center [378, 270] width 313 height 18
type textarea "x"
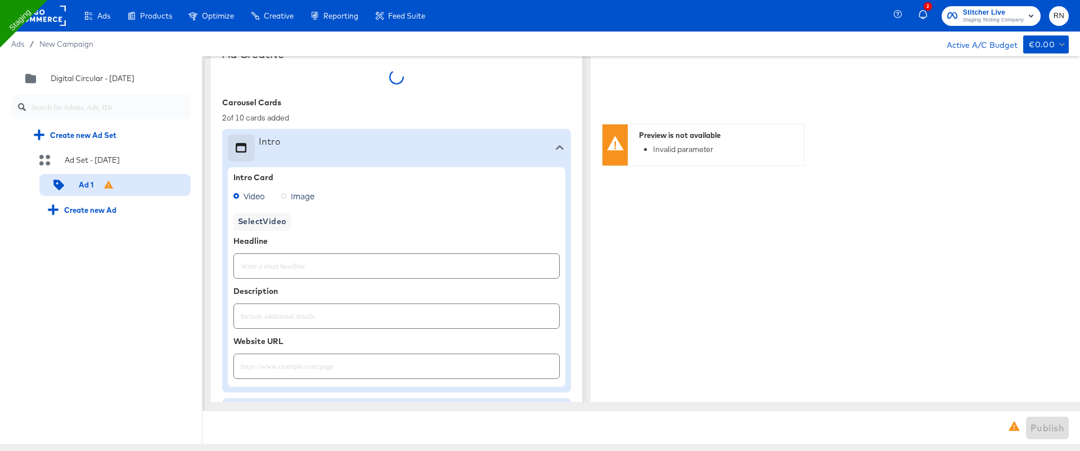
type textarea "x"
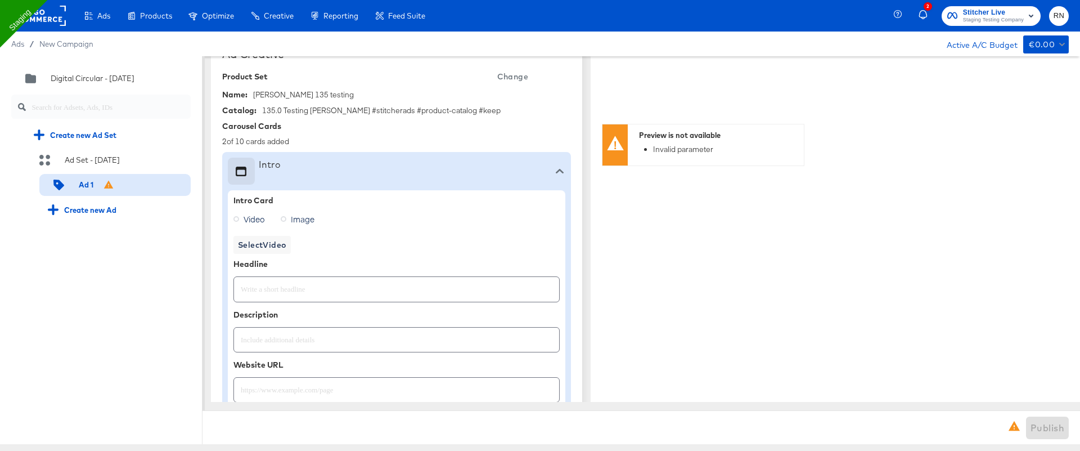
click at [298, 190] on span "Image" at bounding box center [303, 218] width 24 height 11
click at [0, 0] on input "Image" at bounding box center [0, 0] width 0 height 0
type textarea "x"
click at [255, 190] on span "Video" at bounding box center [254, 218] width 21 height 11
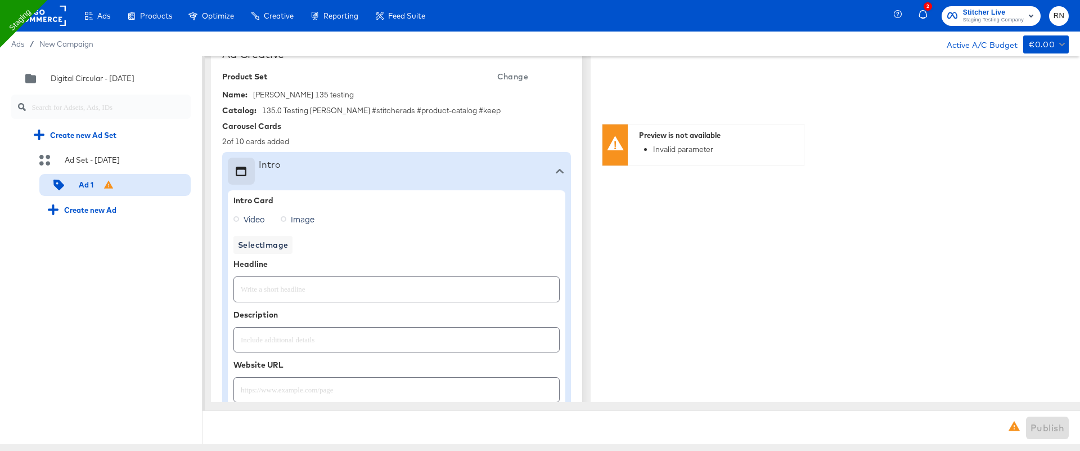
click at [0, 0] on input "Video" at bounding box center [0, 0] width 0 height 0
type textarea "x"
click at [295, 190] on span "Image" at bounding box center [303, 218] width 24 height 11
click at [0, 0] on input "Image" at bounding box center [0, 0] width 0 height 0
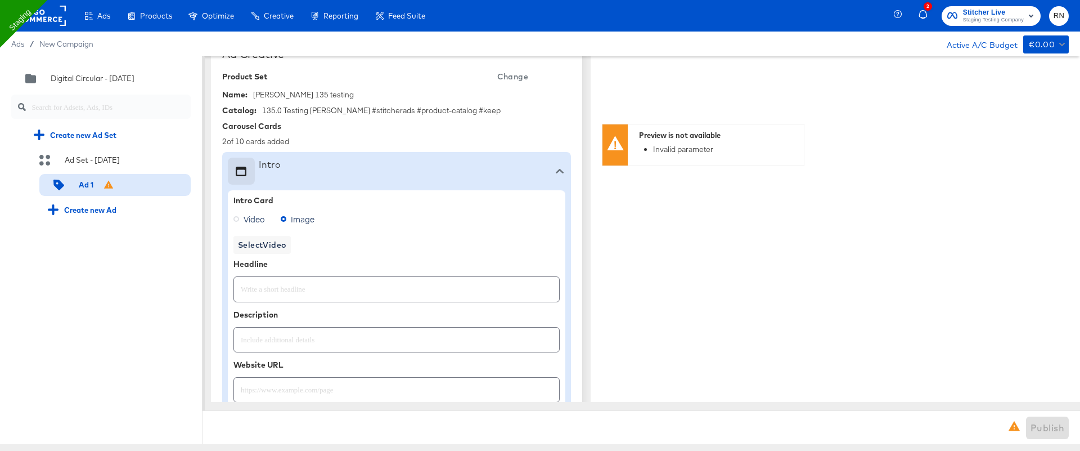
type textarea "x"
click at [280, 190] on span "Select Image" at bounding box center [263, 245] width 50 height 14
type textarea "x"
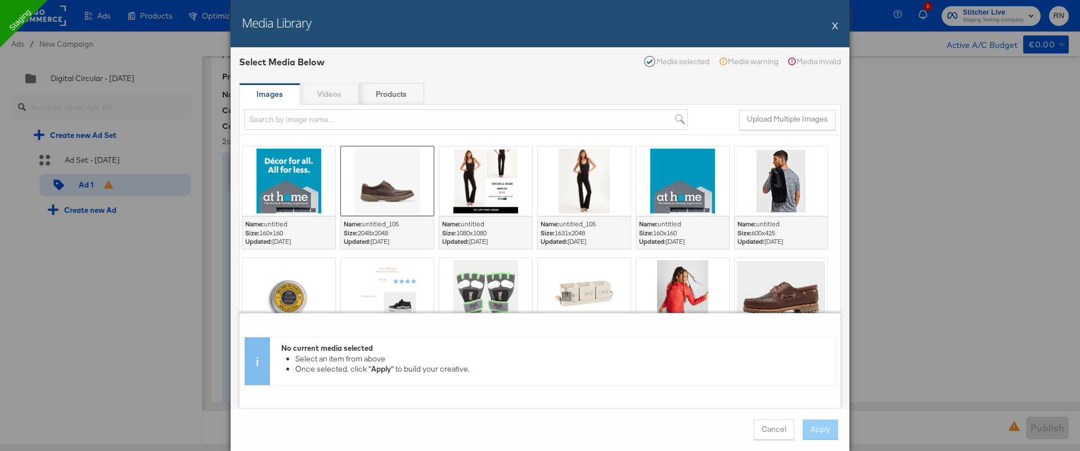
click at [374, 187] on div at bounding box center [387, 180] width 93 height 69
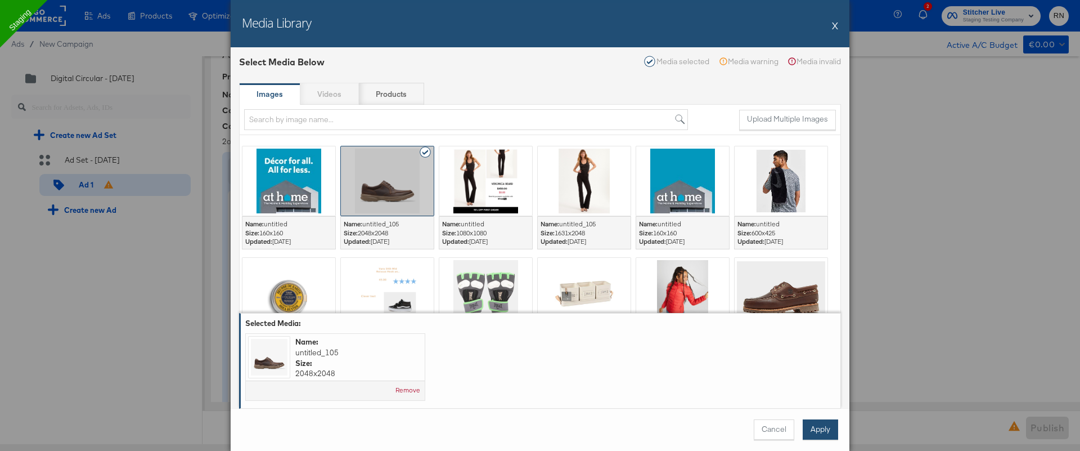
click at [821, 190] on button "Apply" at bounding box center [820, 429] width 35 height 20
type textarea "x"
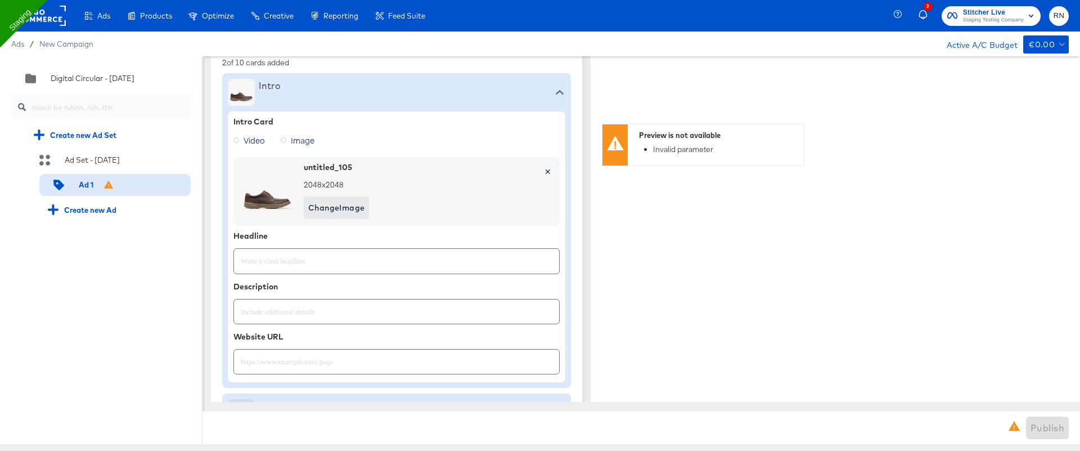
scroll to position [400, 0]
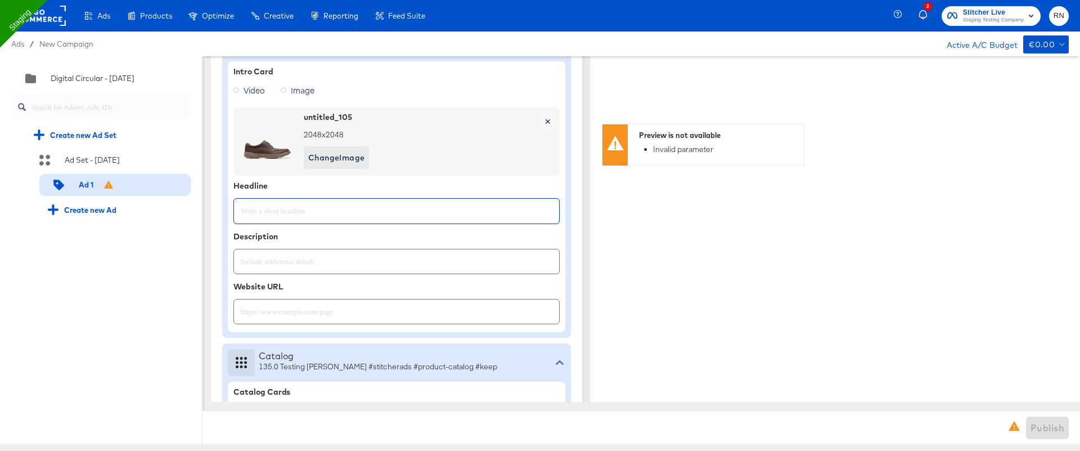
click at [322, 190] on input "text" at bounding box center [396, 206] width 325 height 24
type input "sale"
type textarea "x"
click at [309, 190] on input "text" at bounding box center [396, 257] width 325 height 24
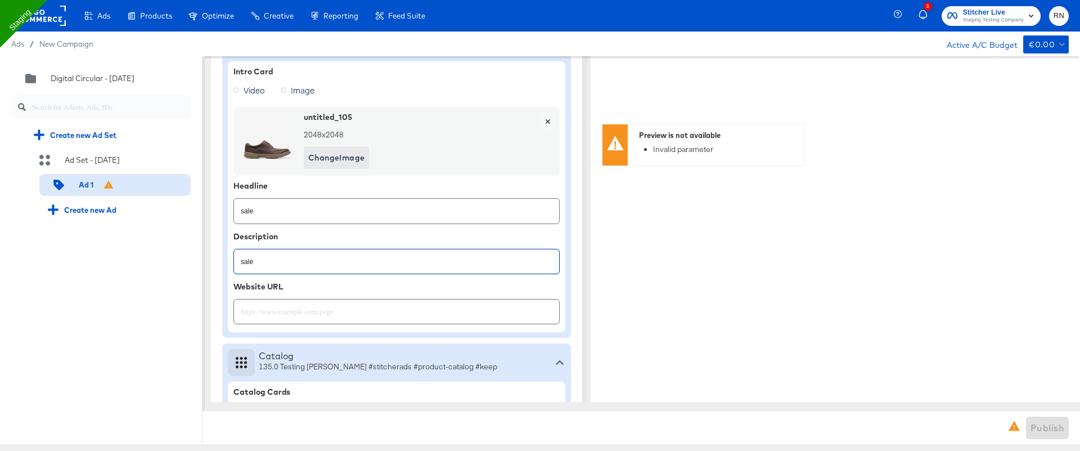
type input "sale"
type textarea "x"
click at [294, 190] on input "text" at bounding box center [396, 307] width 325 height 24
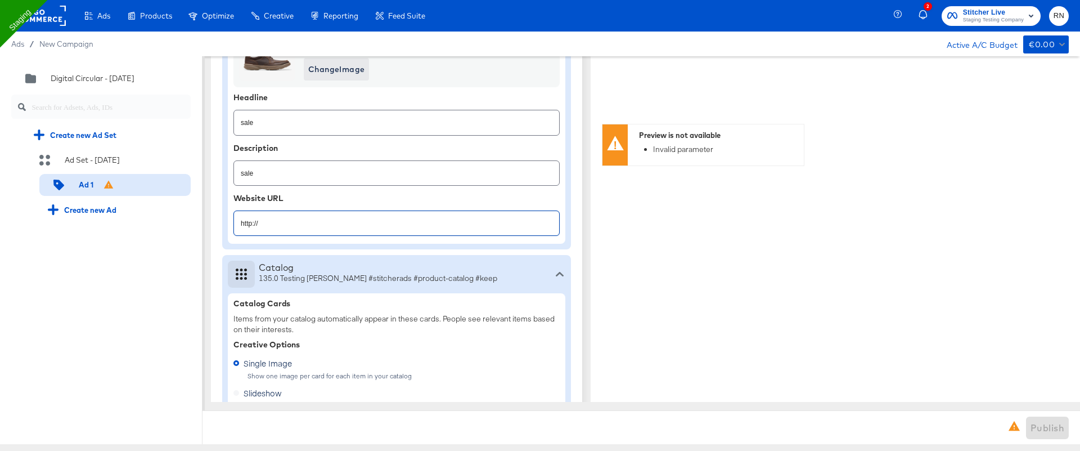
scroll to position [486, 0]
click at [266, 190] on input "http://" at bounding box center [396, 220] width 325 height 24
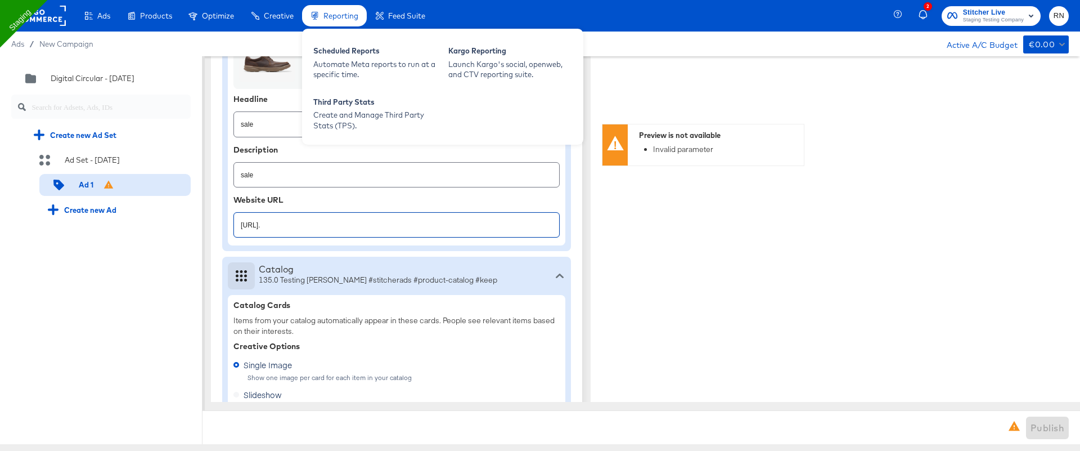
type input "http://www."
type textarea "x"
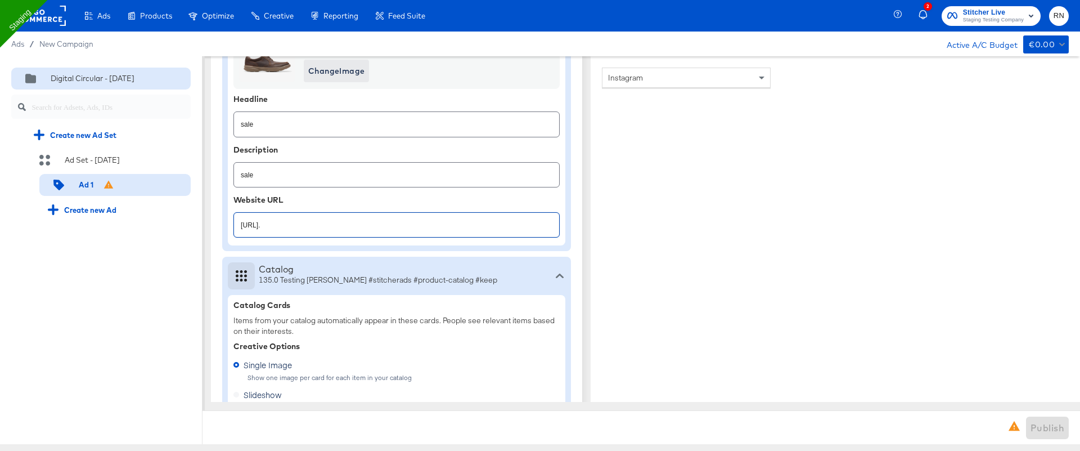
type textarea "x"
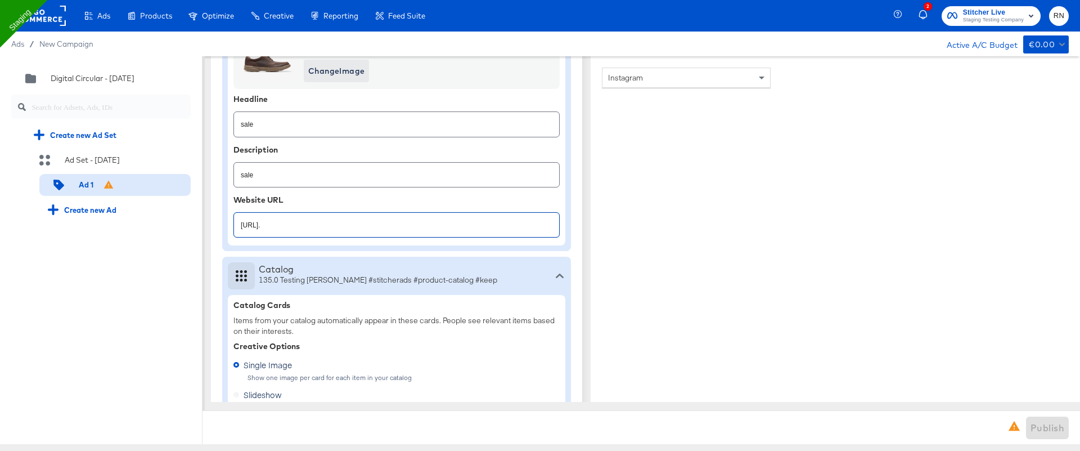
type textarea "x"
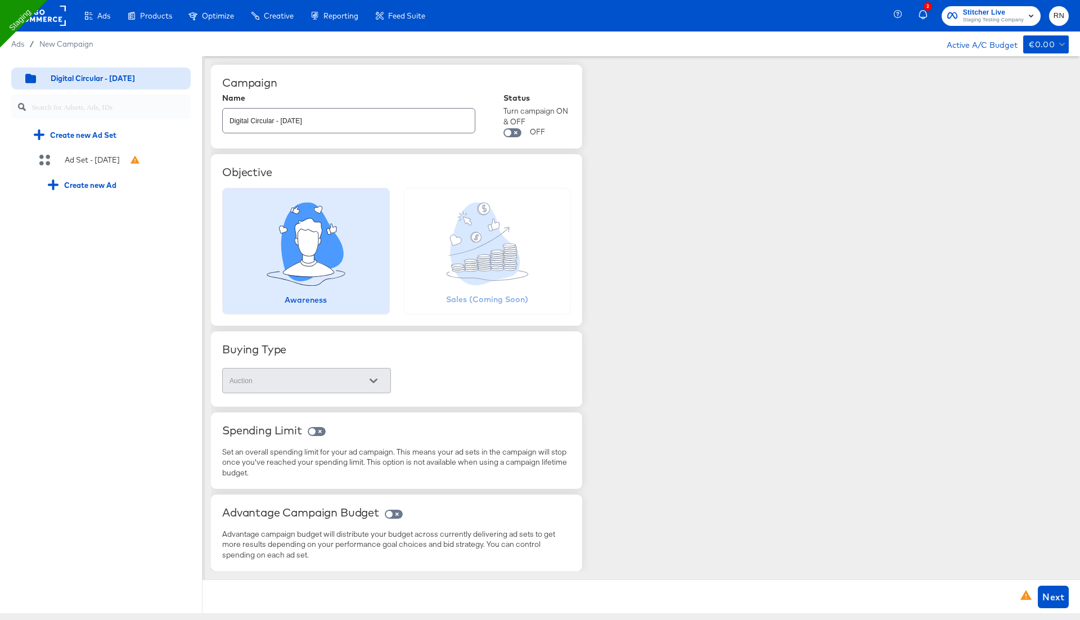
click at [50, 21] on rect at bounding box center [40, 16] width 52 height 20
